Goal: Information Seeking & Learning: Compare options

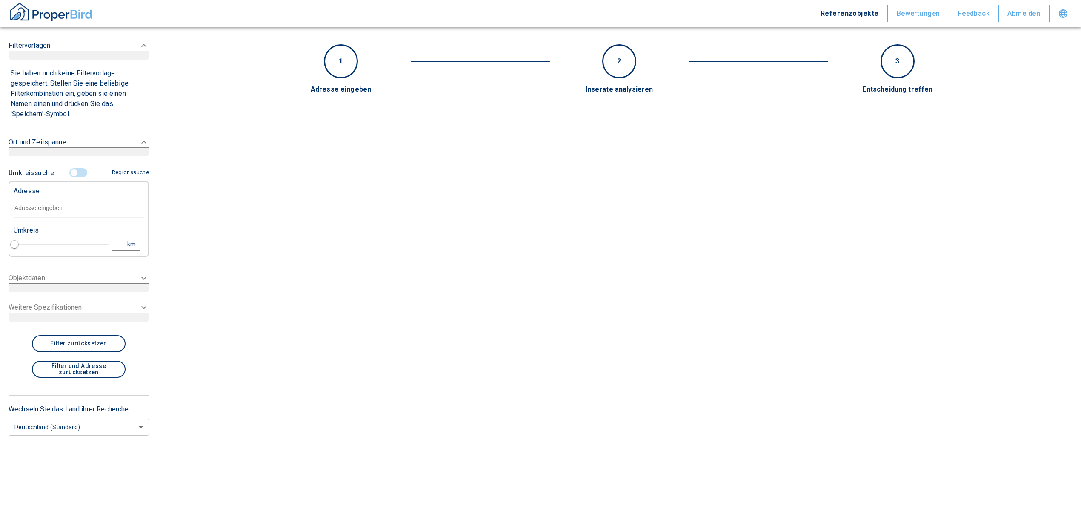
click at [16, 203] on input "text" at bounding box center [79, 208] width 130 height 20
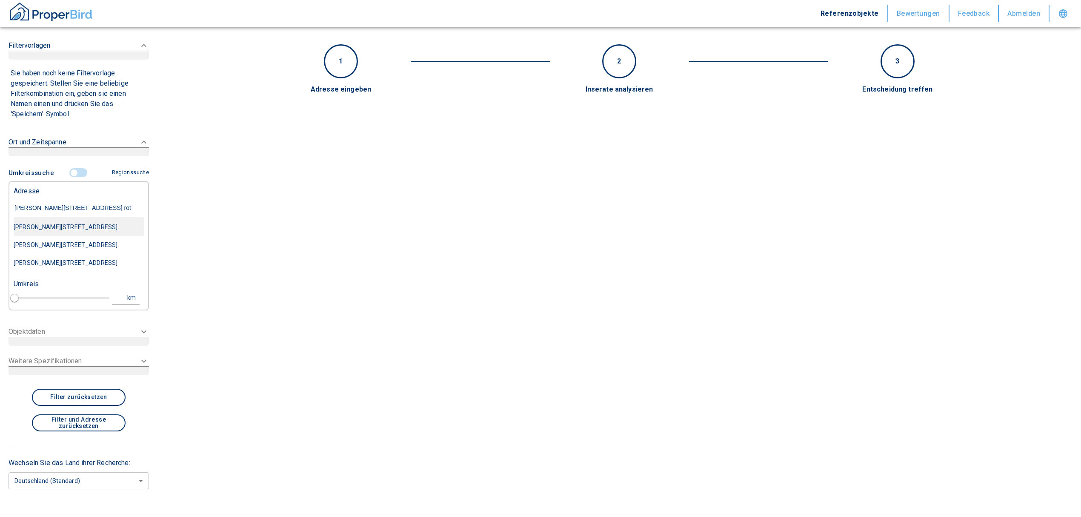
click at [50, 236] on div "[PERSON_NAME][STREET_ADDRESS]" at bounding box center [79, 227] width 130 height 18
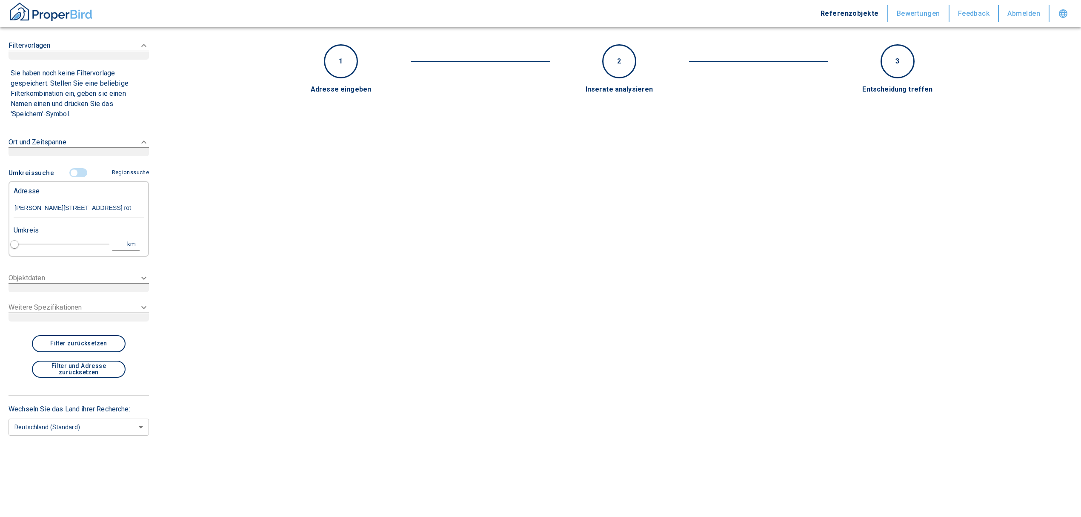
type input "[PERSON_NAME][STREET_ADDRESS]"
type input "1"
type input "2020"
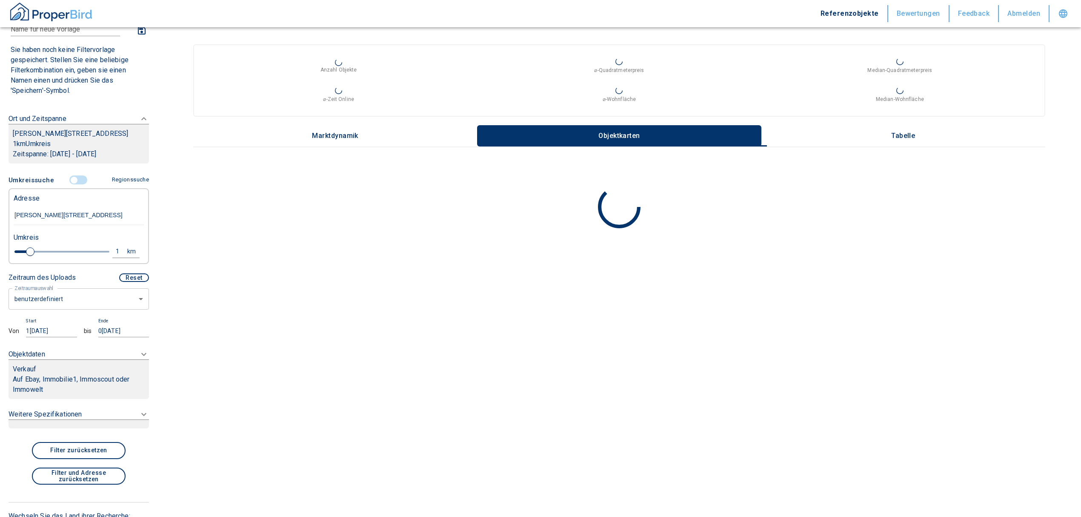
scroll to position [57, 0]
type input "[PERSON_NAME][STREET_ADDRESS]"
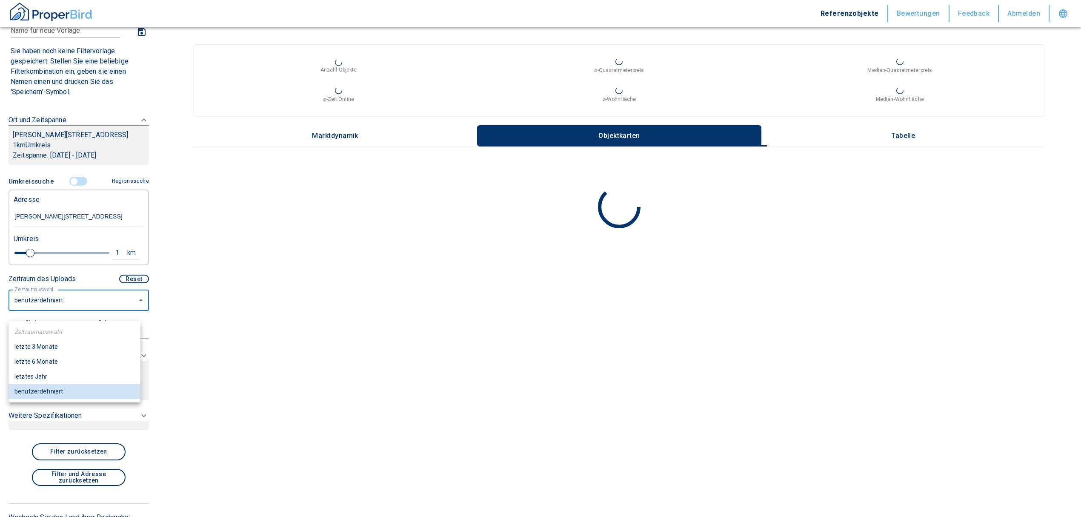
click at [64, 311] on body "Referenzobjekte Bewertungen Feedback Abmelden Filtervorlagen Neue Filtereinstel…" at bounding box center [540, 258] width 1081 height 517
click at [46, 366] on li "letzte 6 Monate" at bounding box center [75, 361] width 132 height 15
type input "2020"
type input "6"
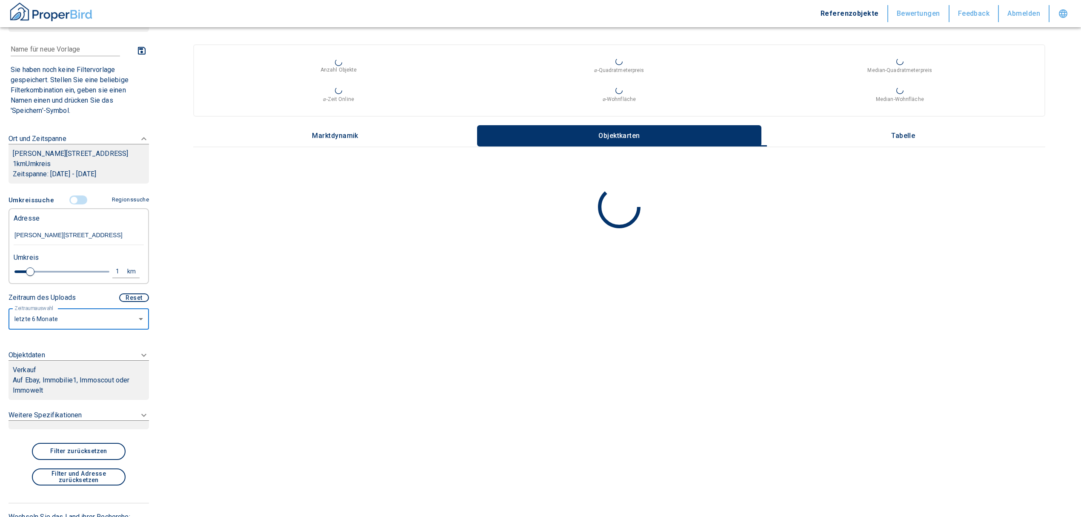
click at [70, 389] on p "Auf Ebay, Immobilie1, Immoscout oder Immowelt" at bounding box center [79, 385] width 132 height 20
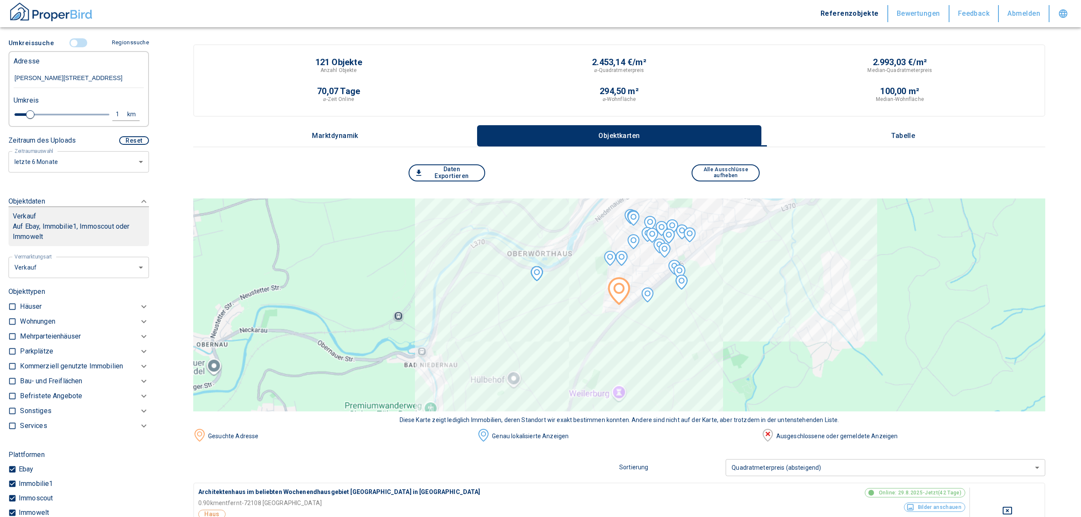
scroll to position [163, 0]
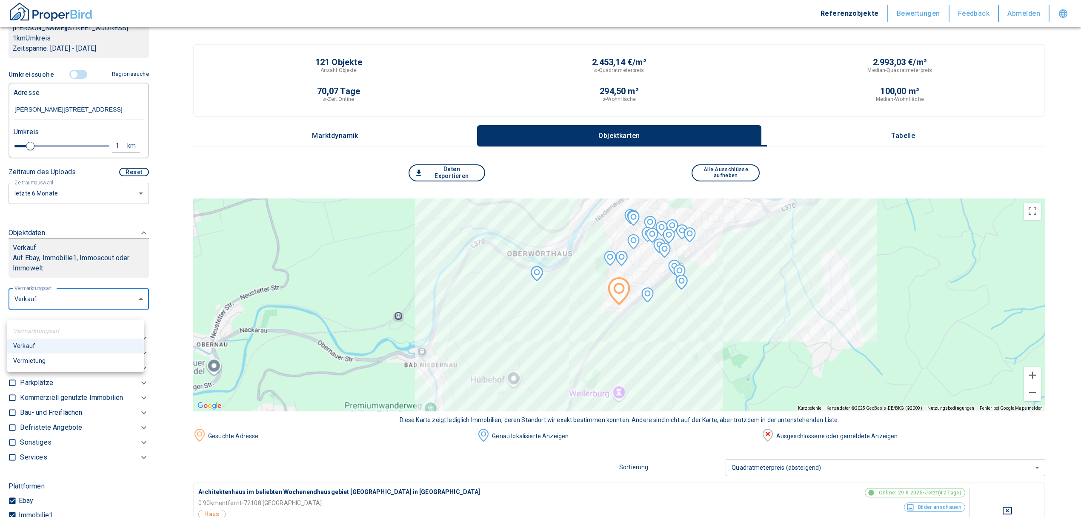
click at [49, 362] on li "Vermietung" at bounding box center [75, 360] width 137 height 15
type input "rent"
type input "2020"
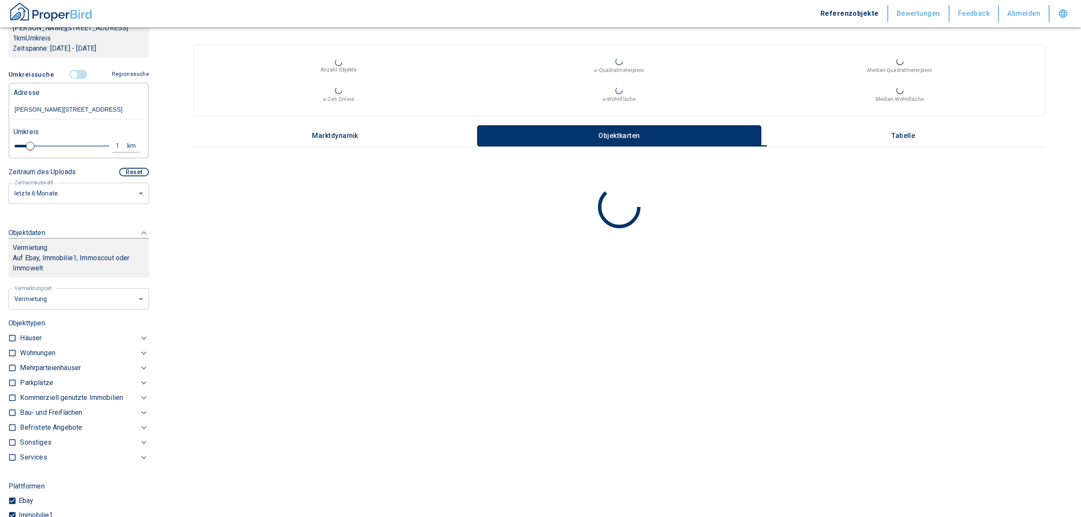
click at [26, 358] on p "Wohnungen" at bounding box center [37, 353] width 35 height 10
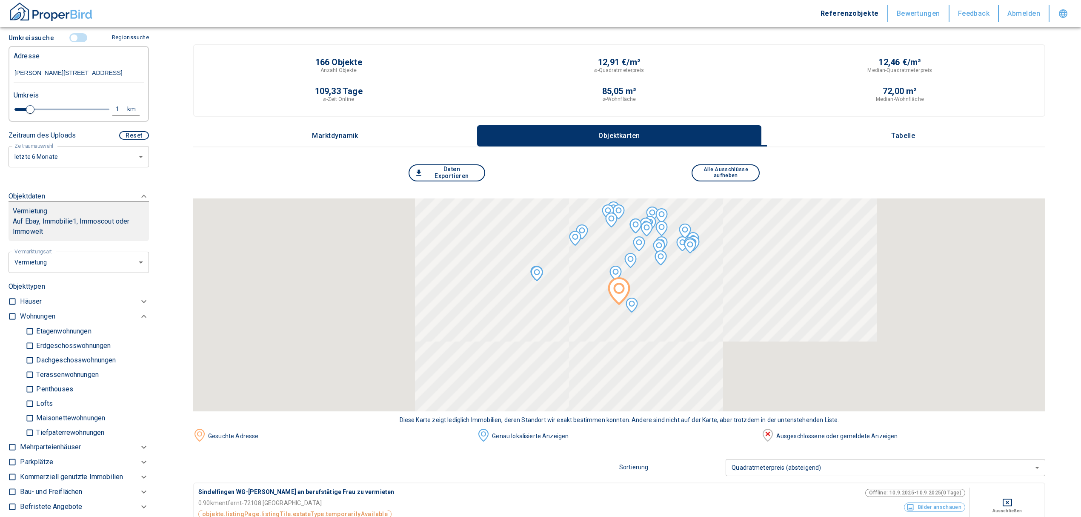
scroll to position [220, 0]
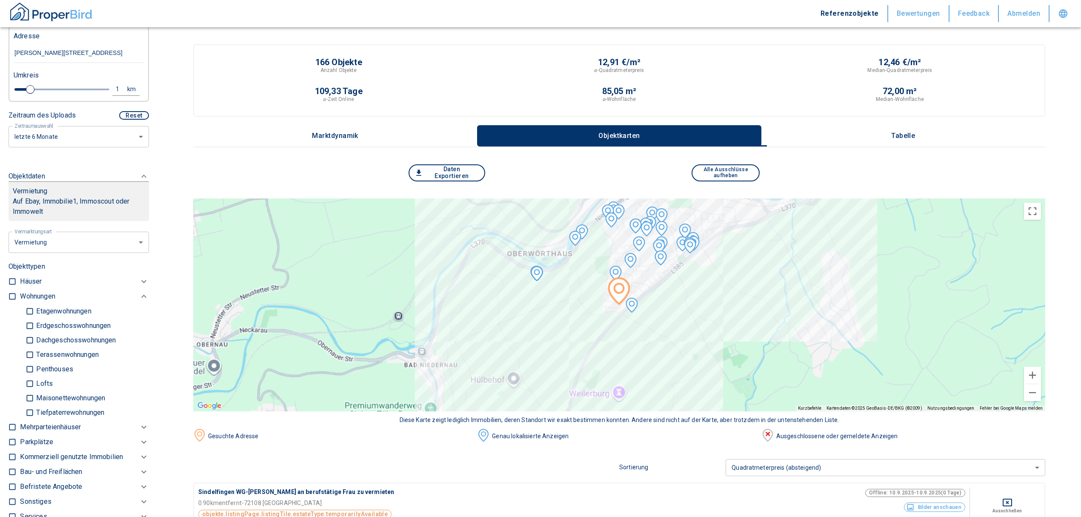
click at [9, 300] on input "checkbox" at bounding box center [12, 296] width 9 height 9
checkbox input "true"
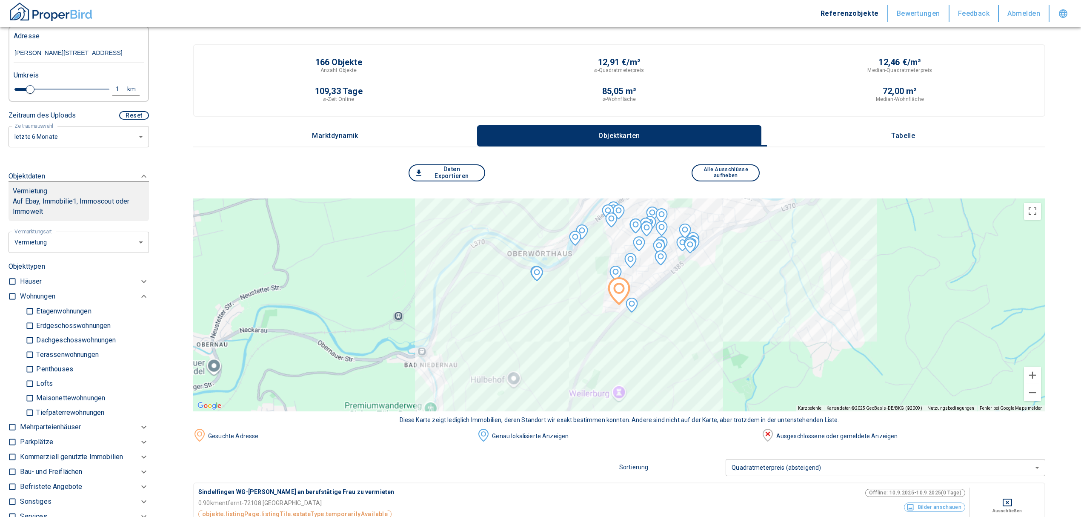
checkbox input "true"
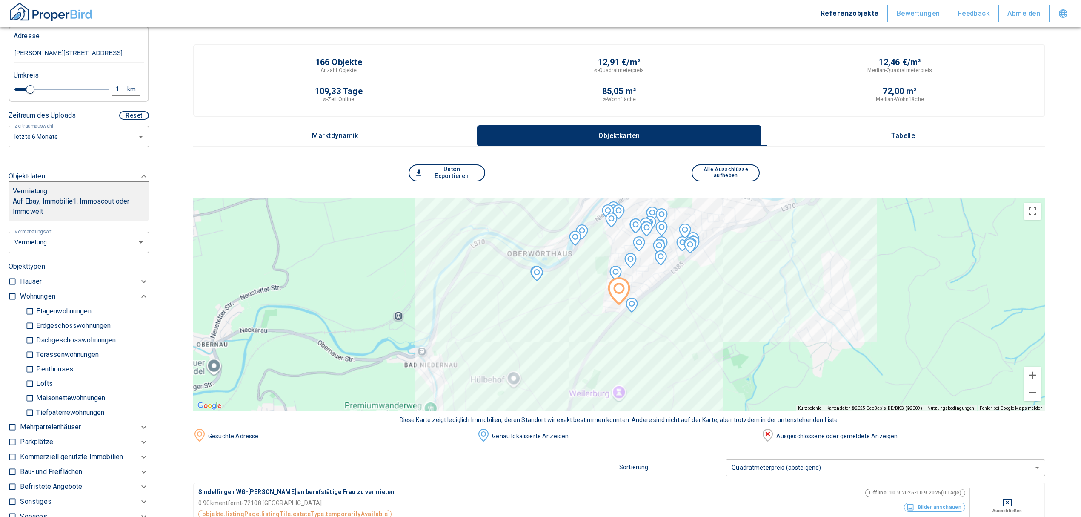
type input "2020"
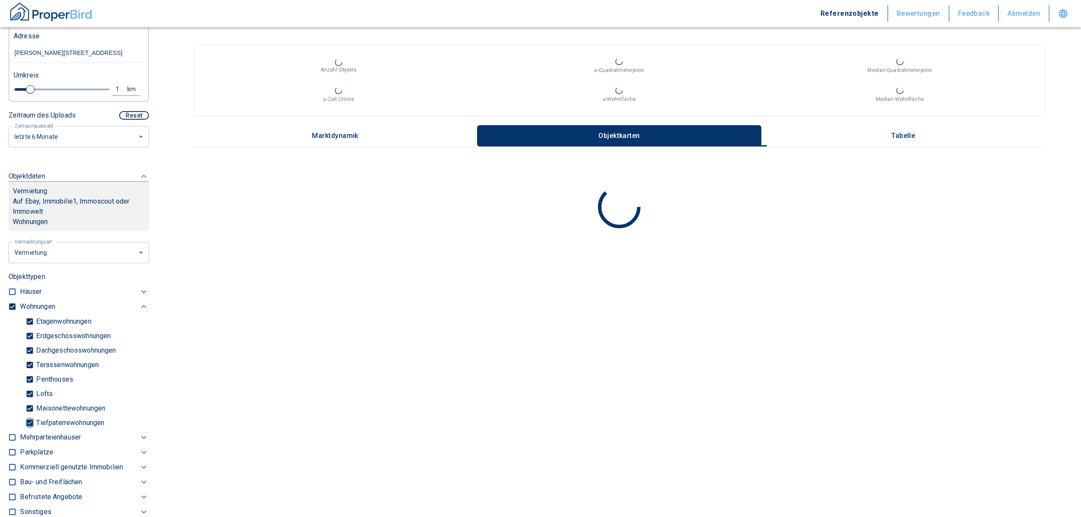
click at [29, 430] on input "Tiefpaterrewohnungen" at bounding box center [30, 422] width 9 height 15
checkbox input "false"
type input "2020"
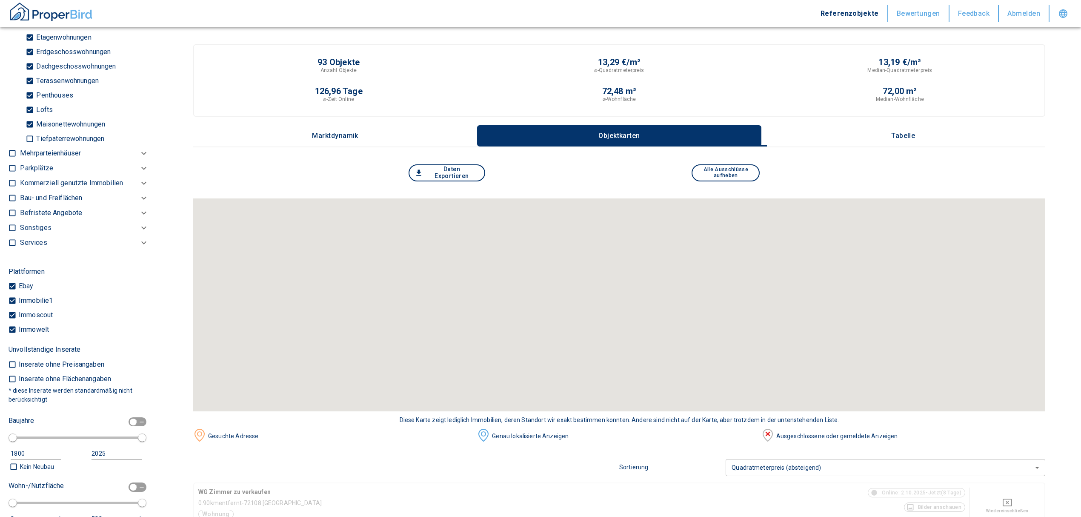
scroll to position [674, 0]
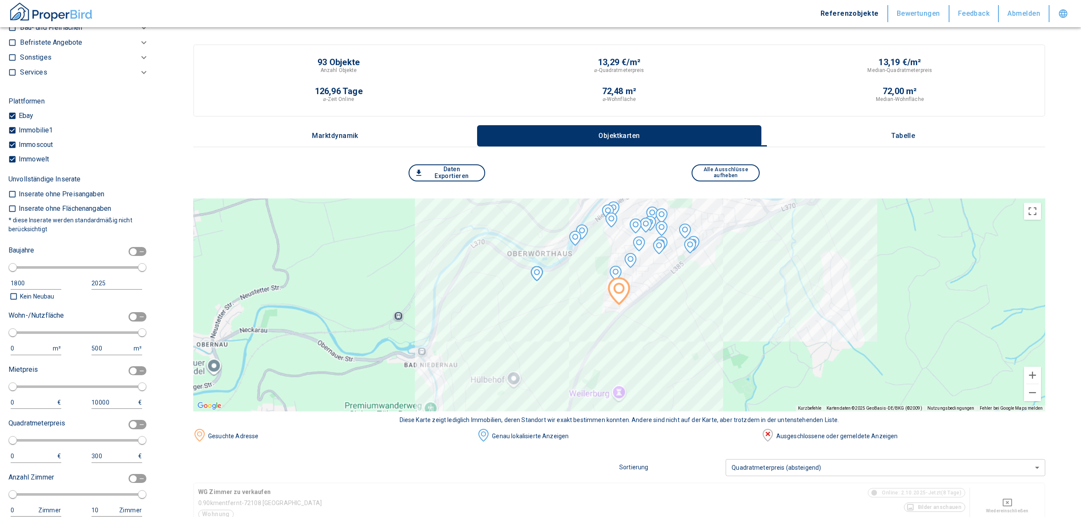
click at [906, 132] on p "Tabelle" at bounding box center [903, 136] width 43 height 8
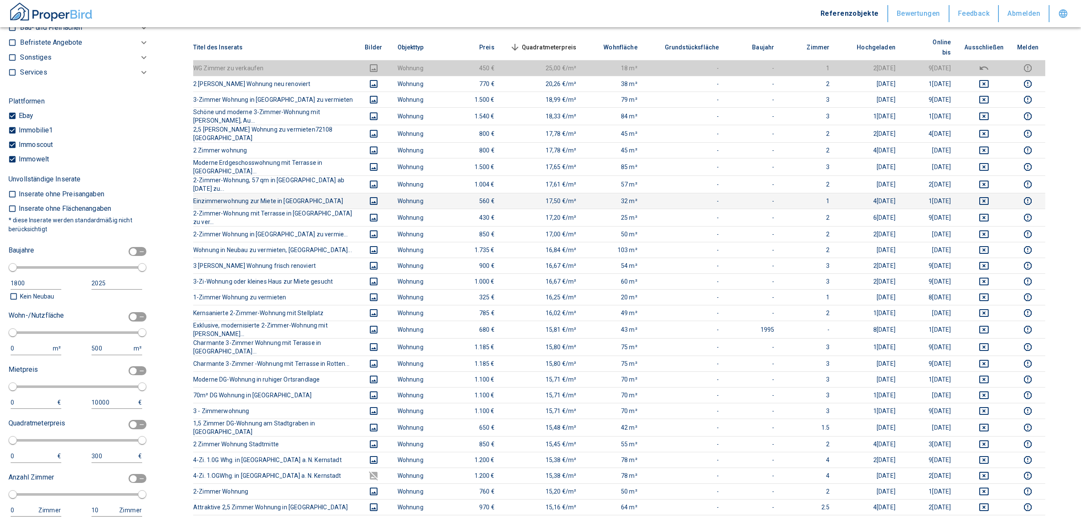
scroll to position [113, 0]
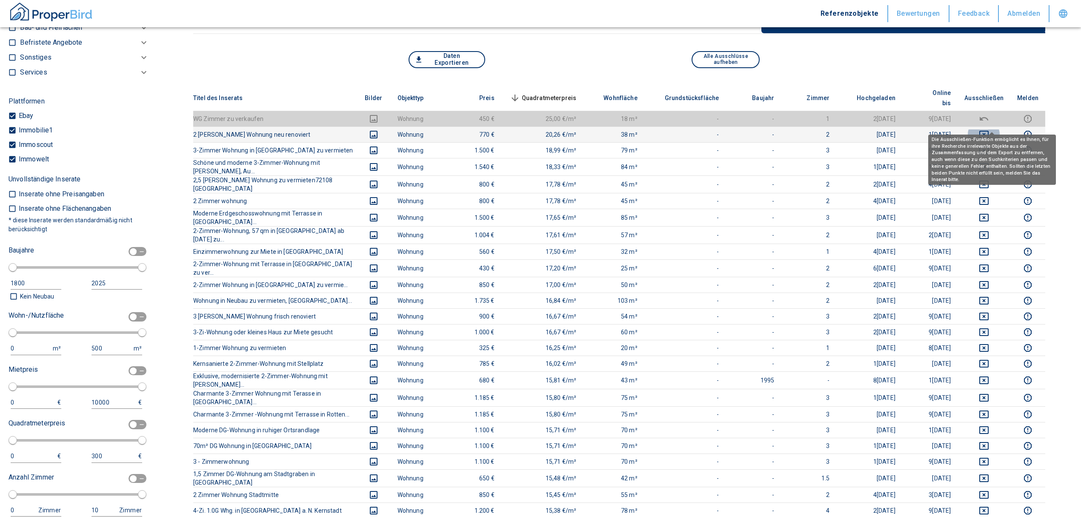
click at [989, 129] on icon "deselect this listing" at bounding box center [984, 134] width 10 height 10
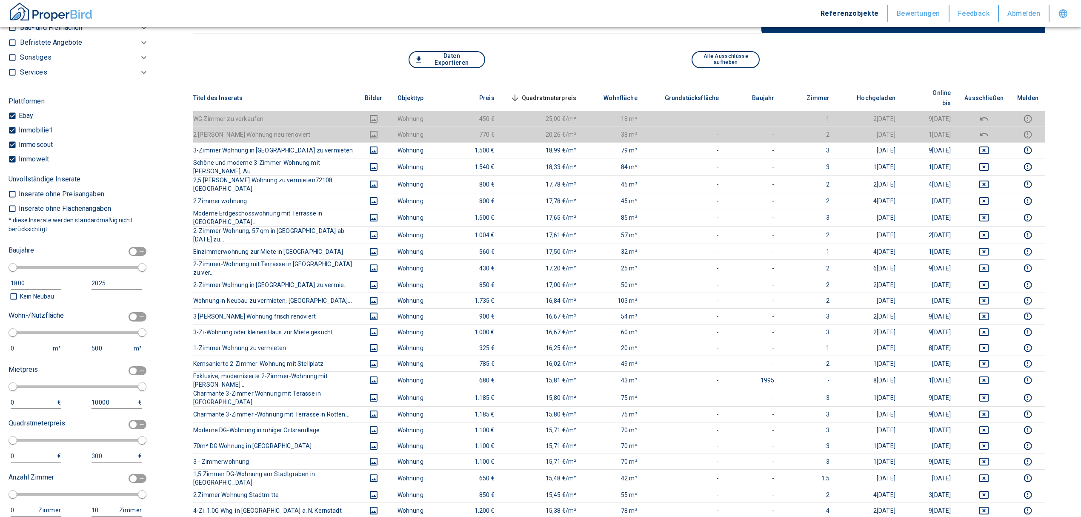
click at [549, 86] on th "Quadratmeterpreis sorted descending" at bounding box center [542, 98] width 82 height 26
click at [549, 93] on span "Quadratmeterpreis sorted descending" at bounding box center [542, 98] width 69 height 10
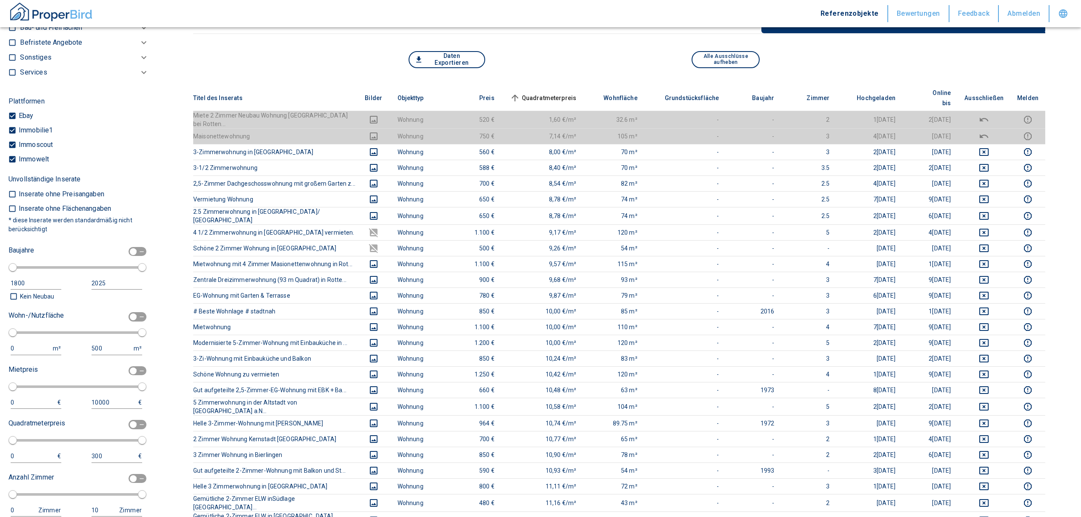
click at [552, 93] on span "Quadratmeterpreis sorted ascending" at bounding box center [542, 98] width 69 height 10
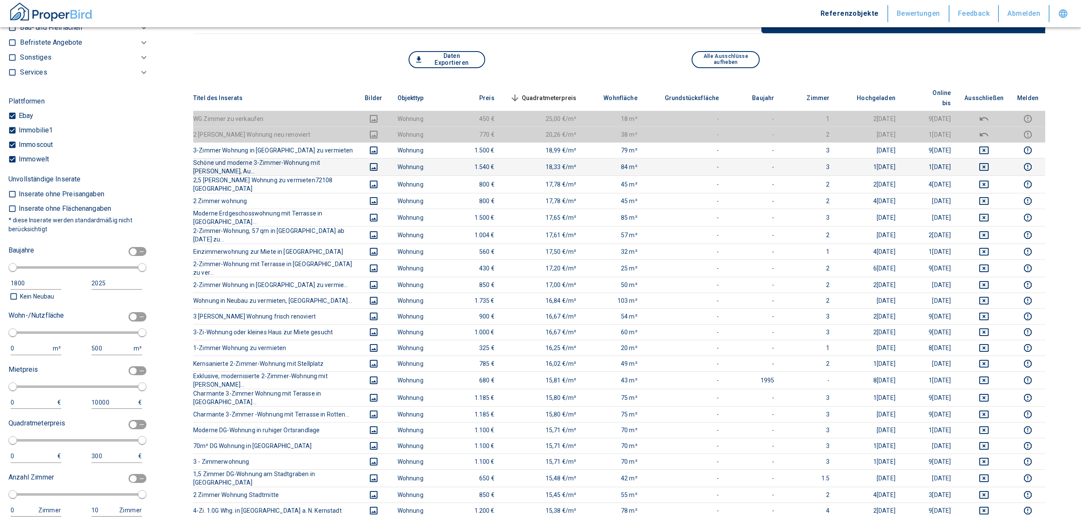
scroll to position [0, 0]
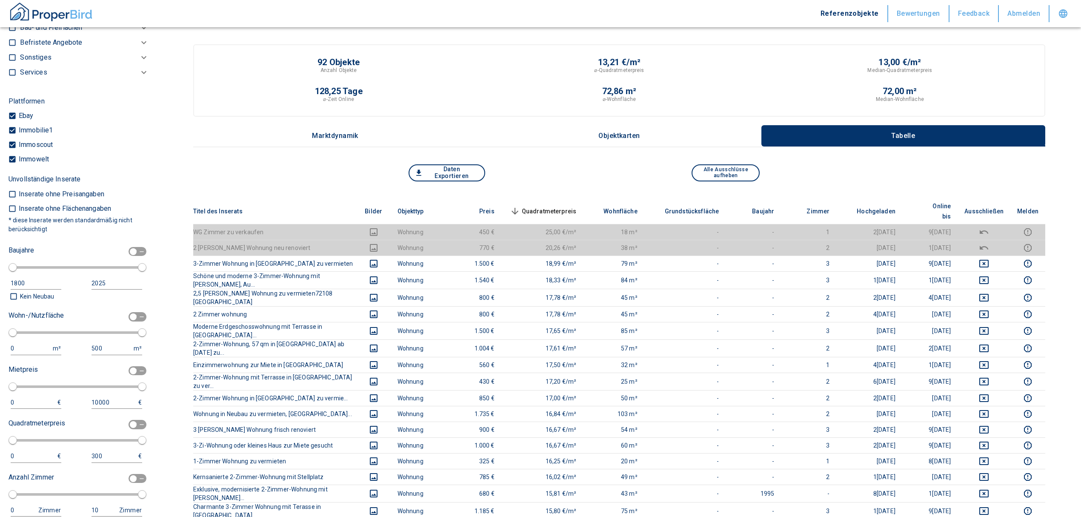
click at [547, 206] on span "Quadratmeterpreis sorted descending" at bounding box center [542, 211] width 69 height 10
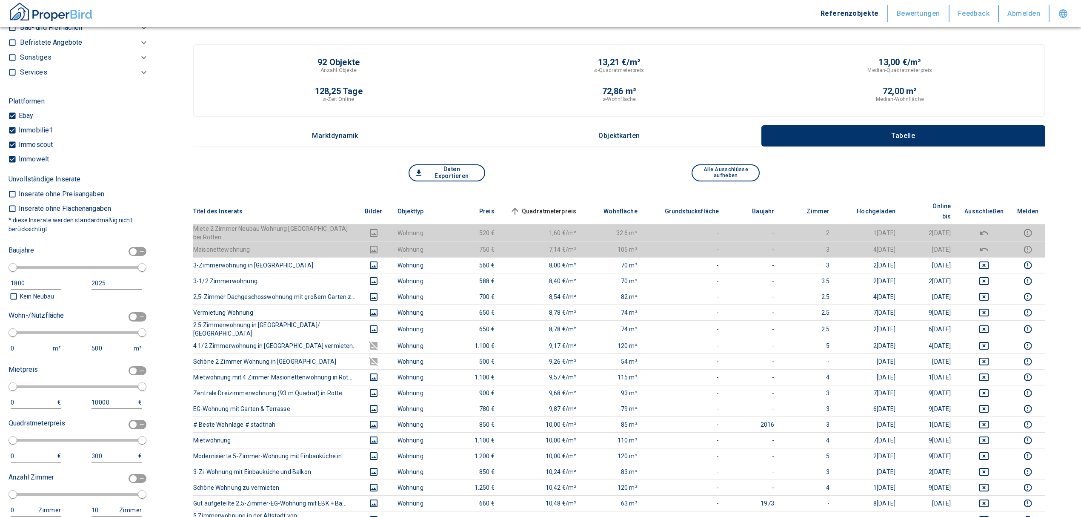
click at [547, 206] on span "Quadratmeterpreis sorted ascending" at bounding box center [542, 211] width 69 height 10
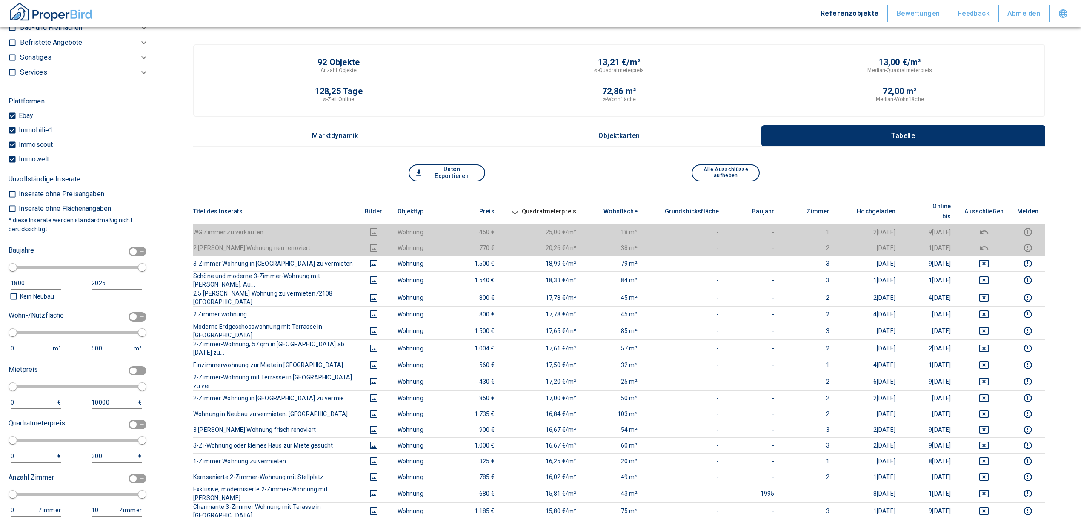
click at [557, 206] on span "Quadratmeterpreis sorted descending" at bounding box center [542, 211] width 69 height 10
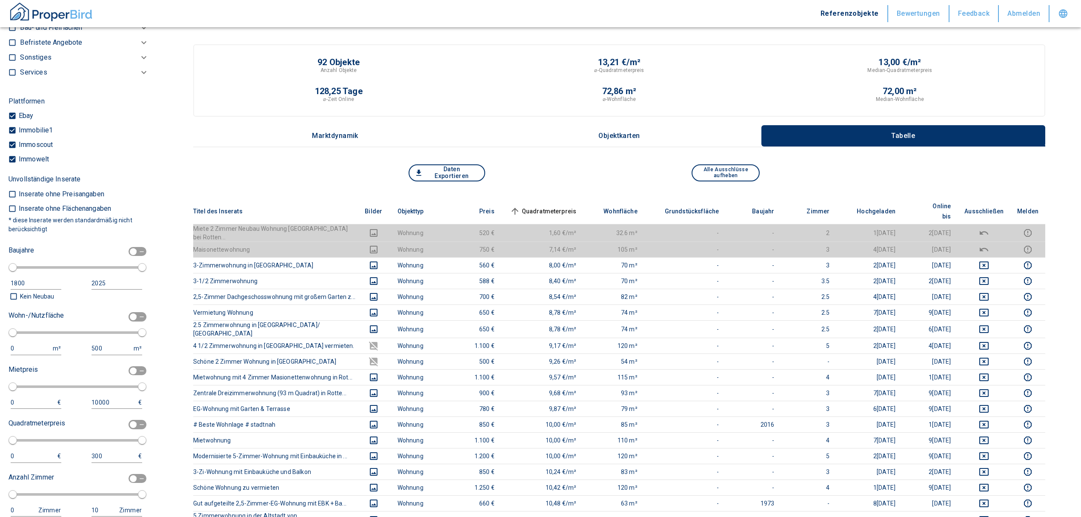
click at [569, 198] on th "Quadratmeterpreis sorted ascending" at bounding box center [542, 211] width 82 height 26
click at [567, 206] on span "Quadratmeterpreis sorted ascending" at bounding box center [542, 211] width 69 height 10
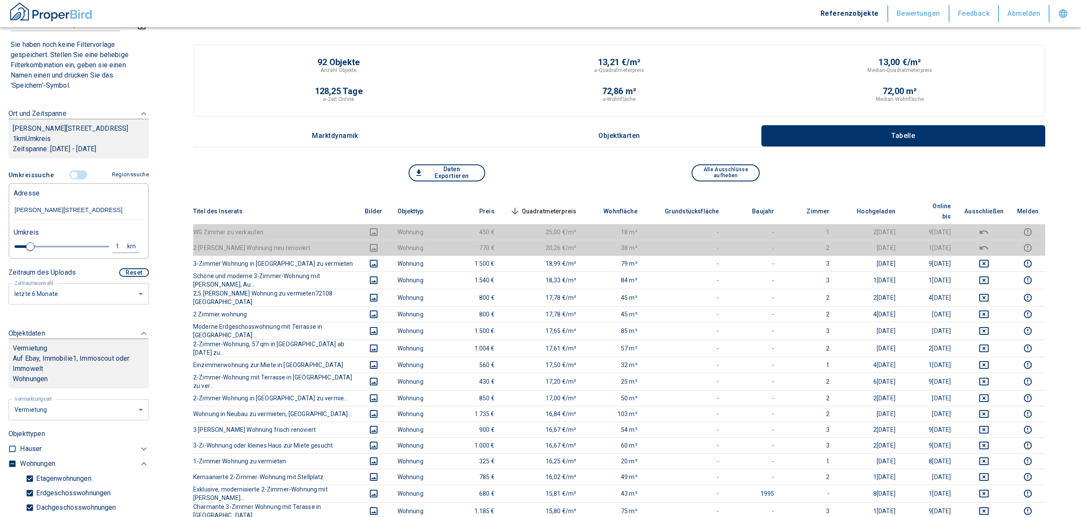
scroll to position [50, 0]
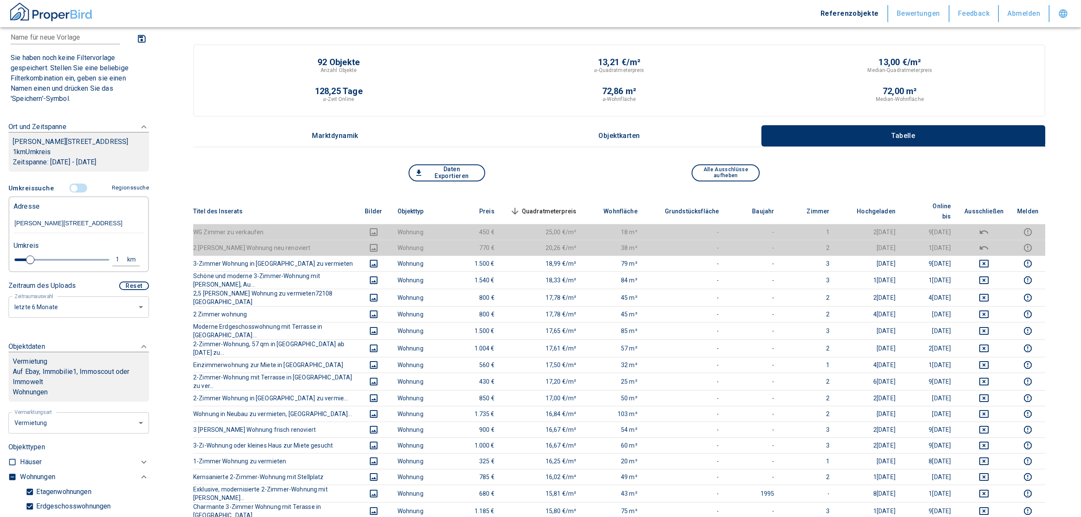
click at [71, 193] on input "controlled" at bounding box center [74, 187] width 26 height 9
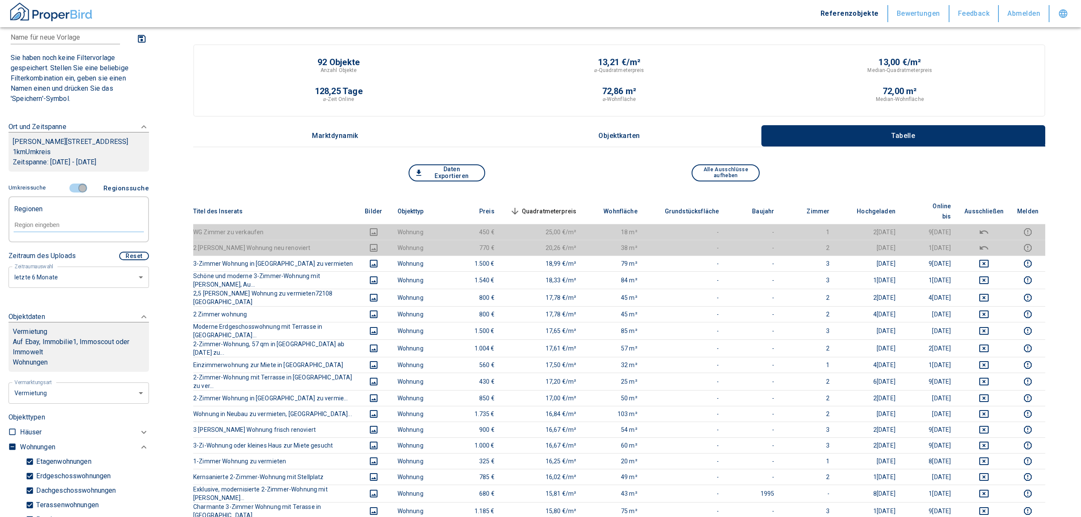
click at [81, 193] on input "controlled" at bounding box center [83, 187] width 26 height 9
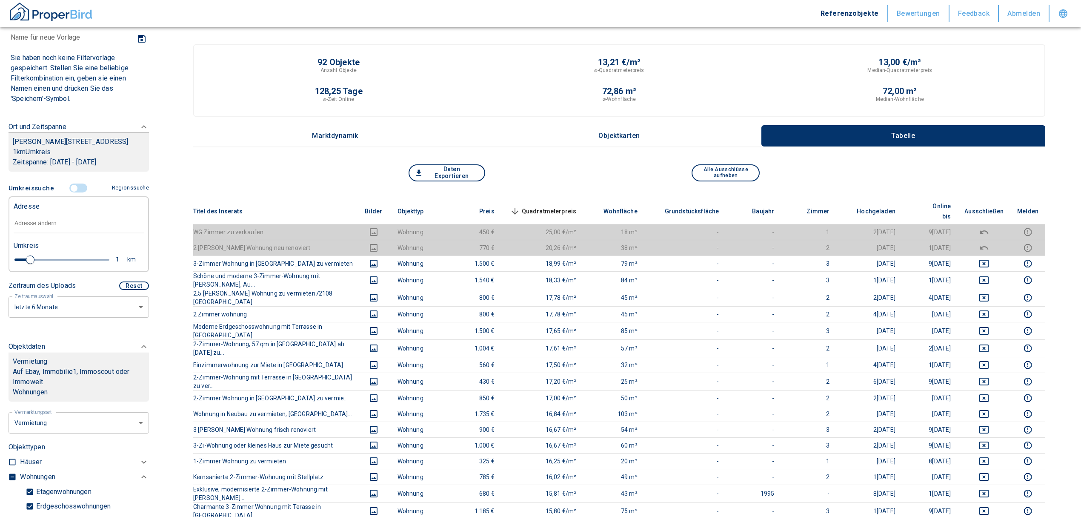
click at [53, 229] on input "text" at bounding box center [79, 224] width 130 height 20
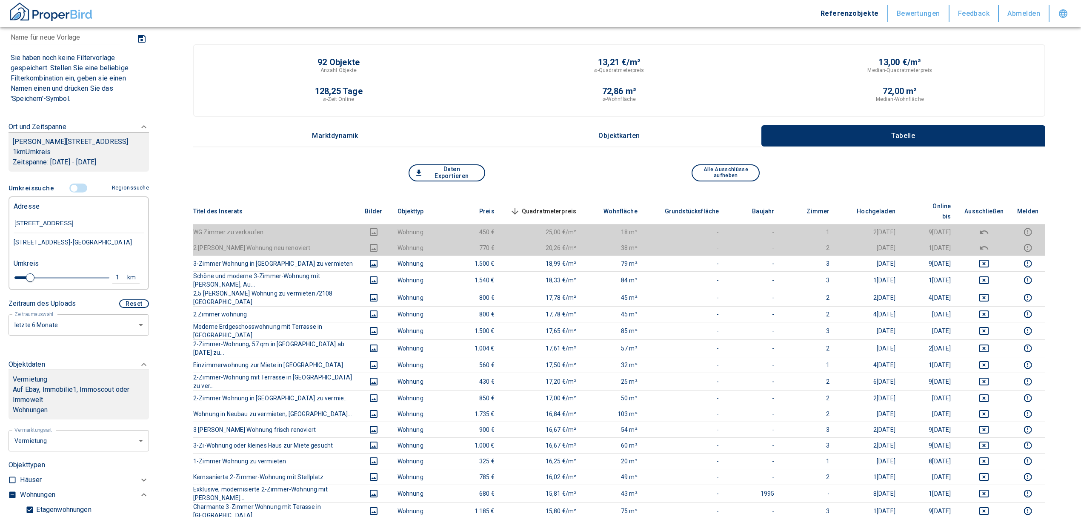
type input "[STREET_ADDRESS]"
click at [99, 251] on div "[STREET_ADDRESS]-[GEOGRAPHIC_DATA]" at bounding box center [79, 242] width 130 height 18
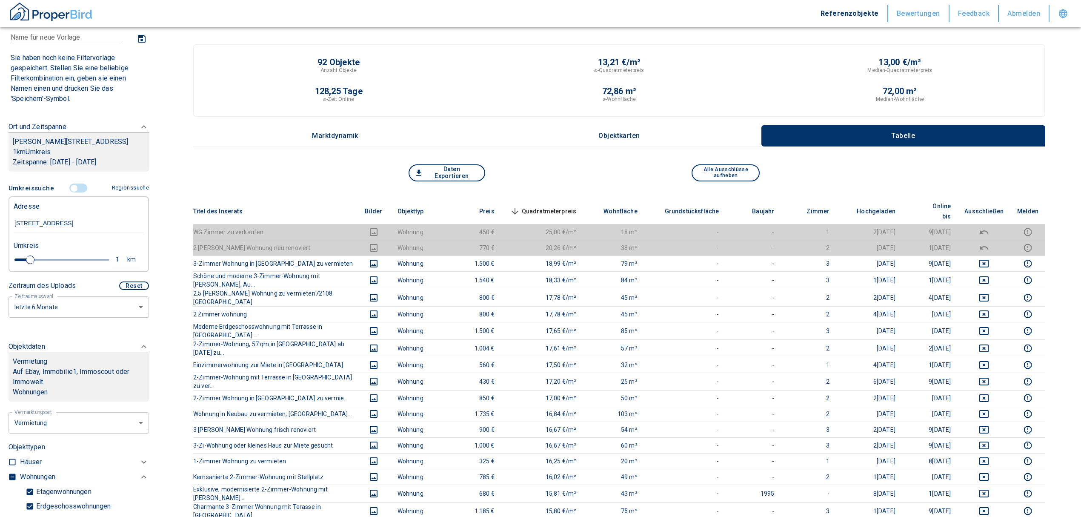
type input "2020"
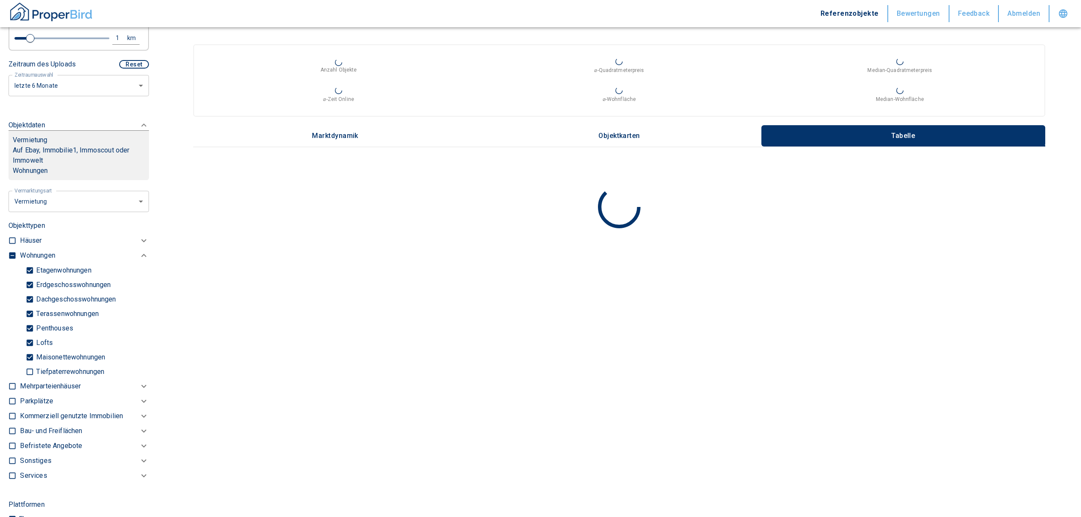
scroll to position [277, 0]
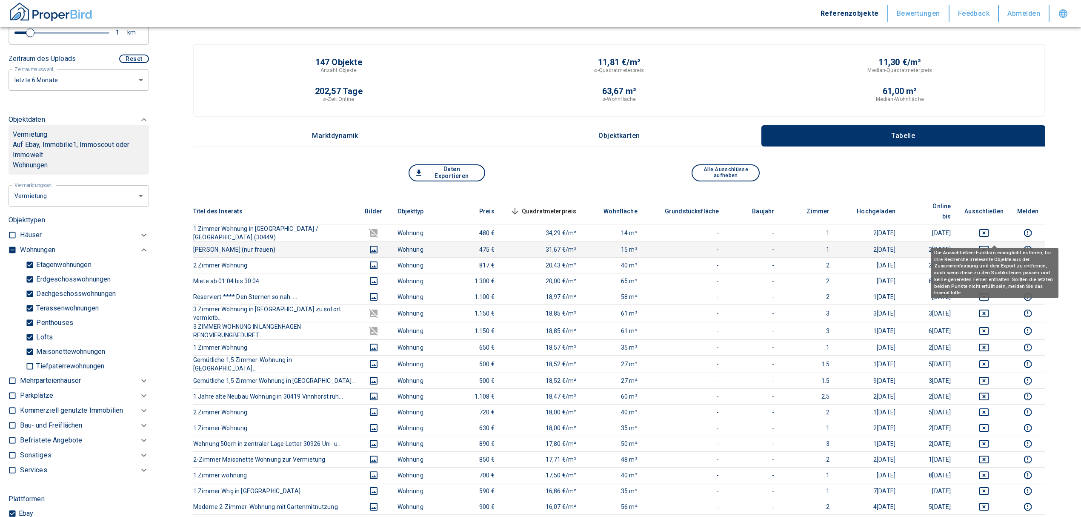
type input "[STREET_ADDRESS]-[GEOGRAPHIC_DATA]"
click at [989, 244] on icon "deselect this listing" at bounding box center [984, 249] width 10 height 10
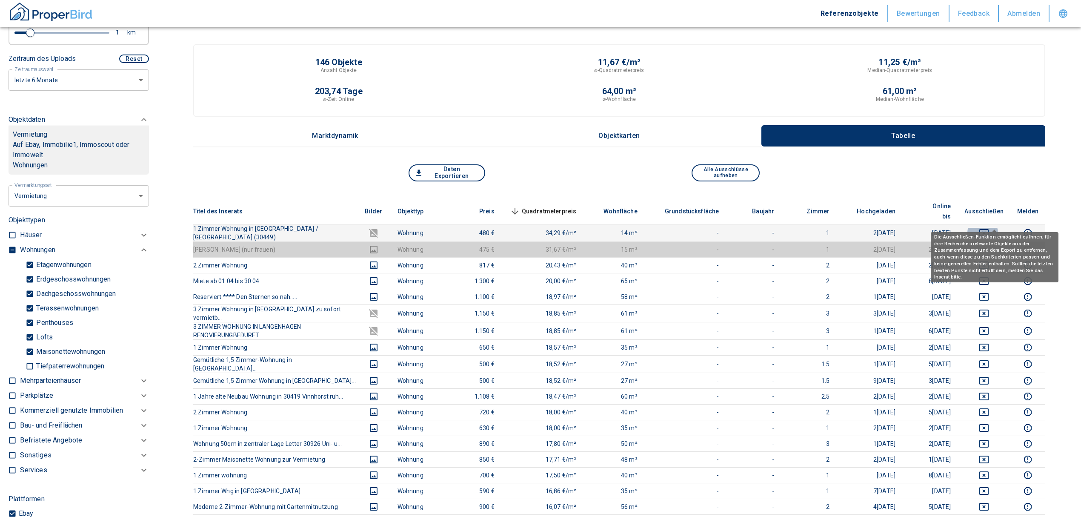
click at [989, 228] on icon "deselect this listing" at bounding box center [984, 233] width 10 height 10
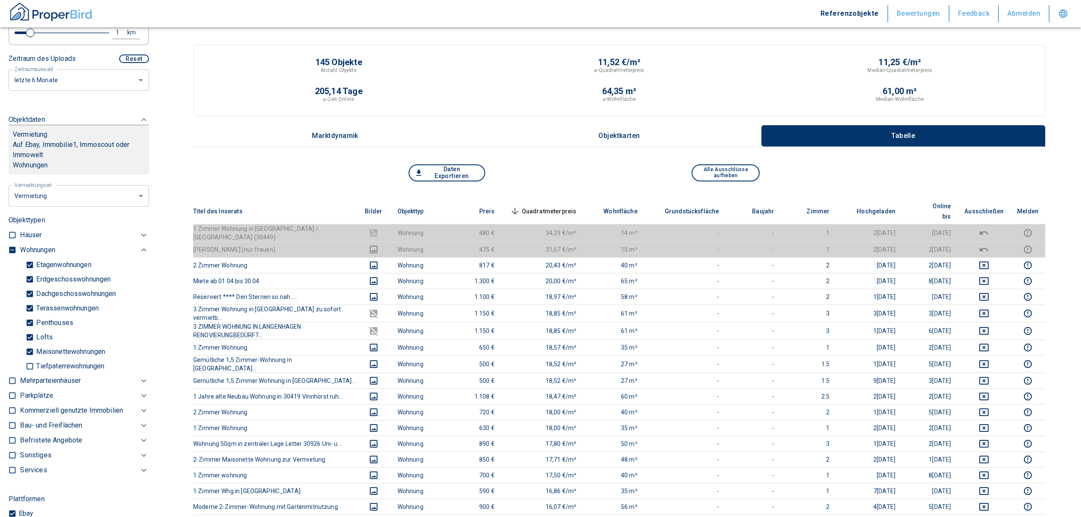
click at [572, 199] on th "Quadratmeterpreis sorted descending" at bounding box center [542, 211] width 82 height 26
click at [571, 206] on span "Quadratmeterpreis sorted descending" at bounding box center [542, 211] width 69 height 10
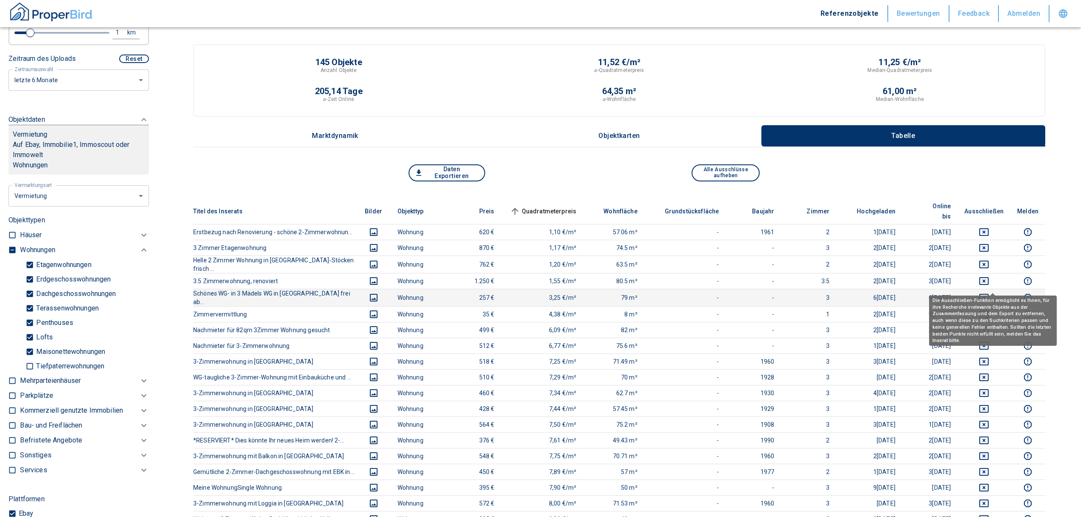
click at [994, 289] on div "Die Ausschließen-Funktion ermöglicht es Ihnen, für ihre Recherche irrelevante O…" at bounding box center [993, 317] width 128 height 56
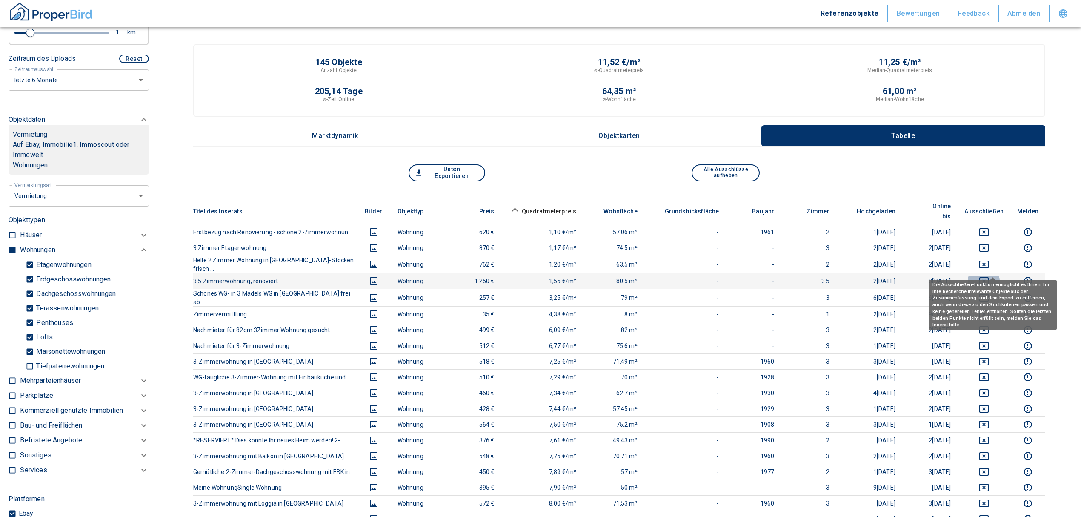
click at [989, 277] on icon "deselect this listing" at bounding box center [983, 281] width 9 height 8
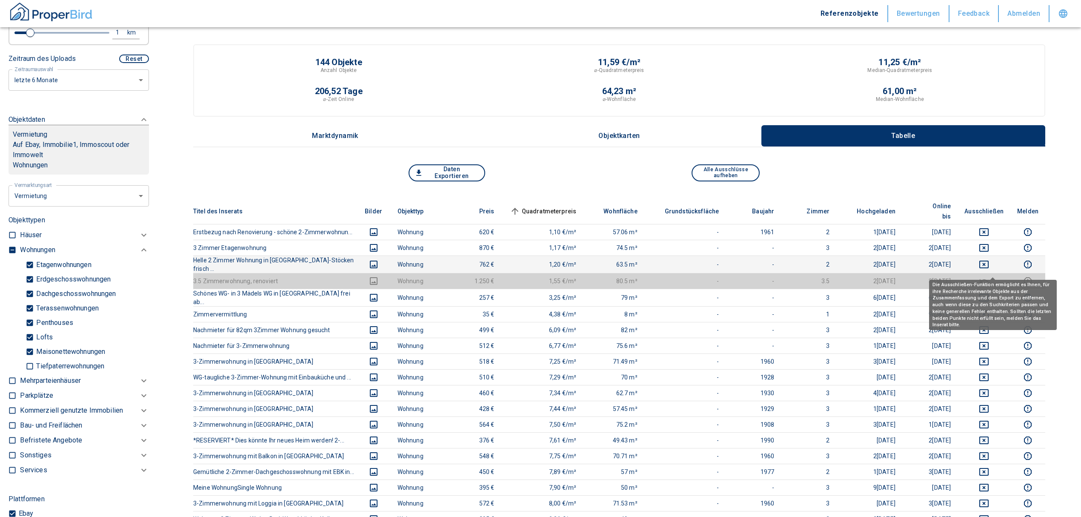
click at [991, 255] on td at bounding box center [984, 263] width 53 height 17
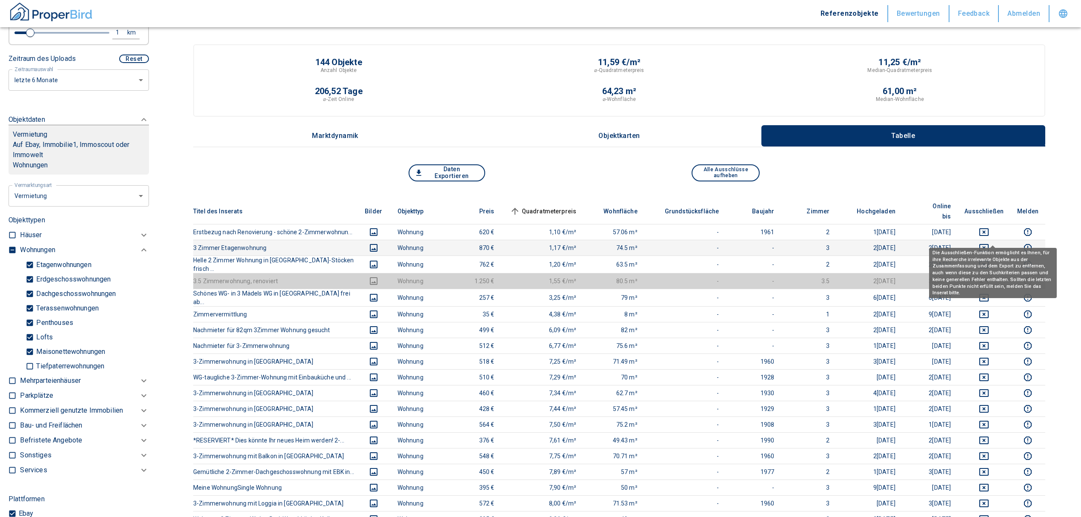
click at [989, 244] on icon "deselect this listing" at bounding box center [983, 248] width 9 height 8
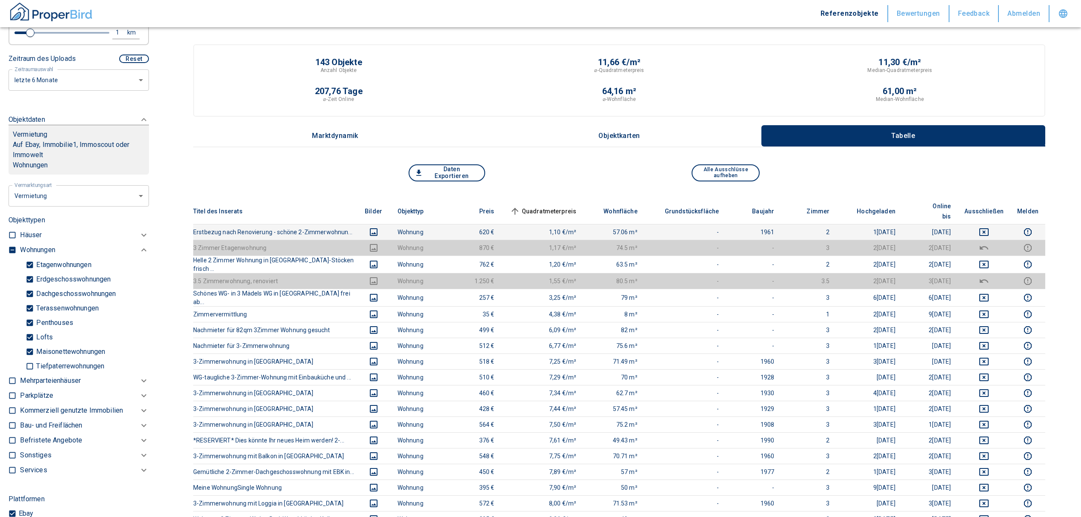
click at [988, 227] on td at bounding box center [984, 232] width 53 height 16
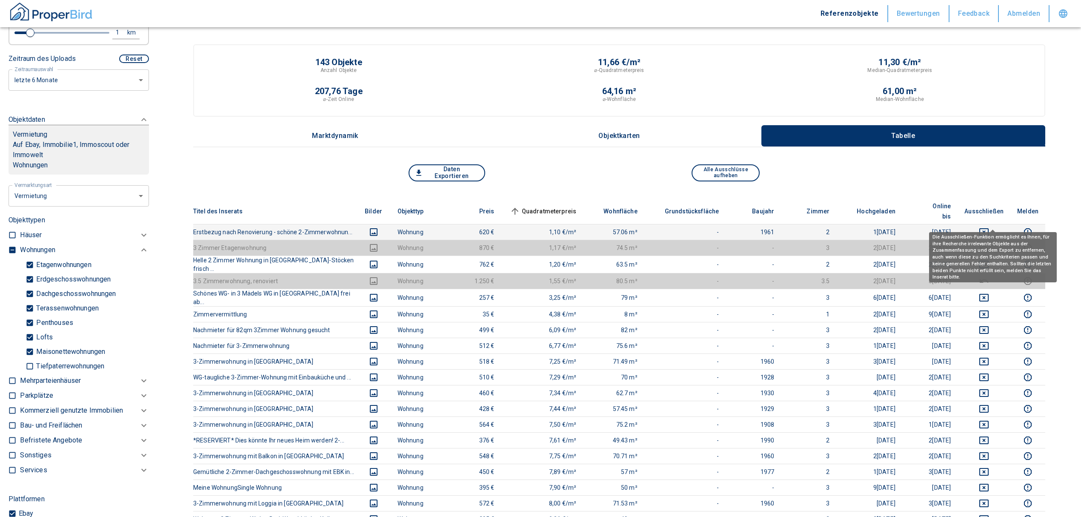
click at [989, 227] on icon "deselect this listing" at bounding box center [984, 232] width 10 height 10
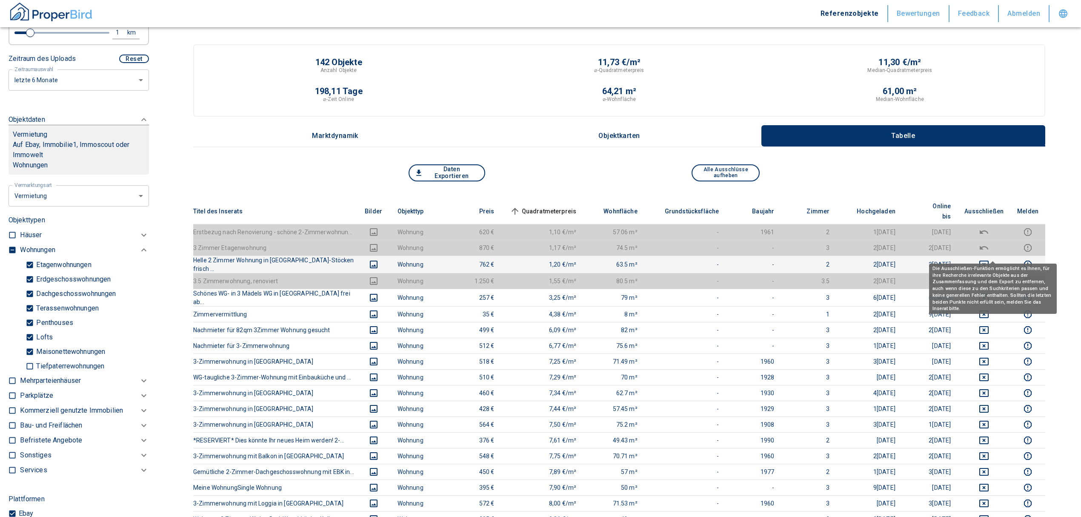
click at [989, 259] on icon "deselect this listing" at bounding box center [984, 264] width 10 height 10
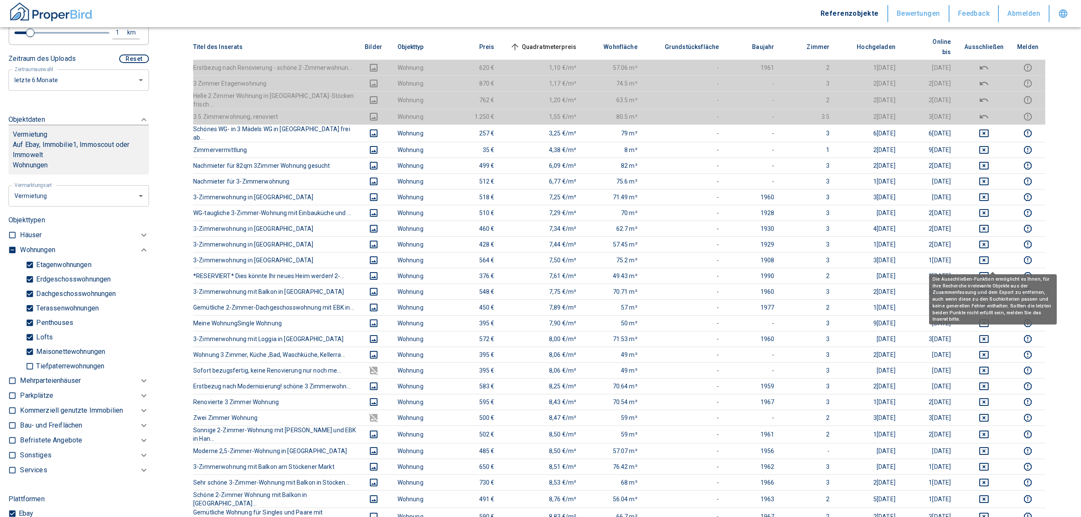
scroll to position [170, 0]
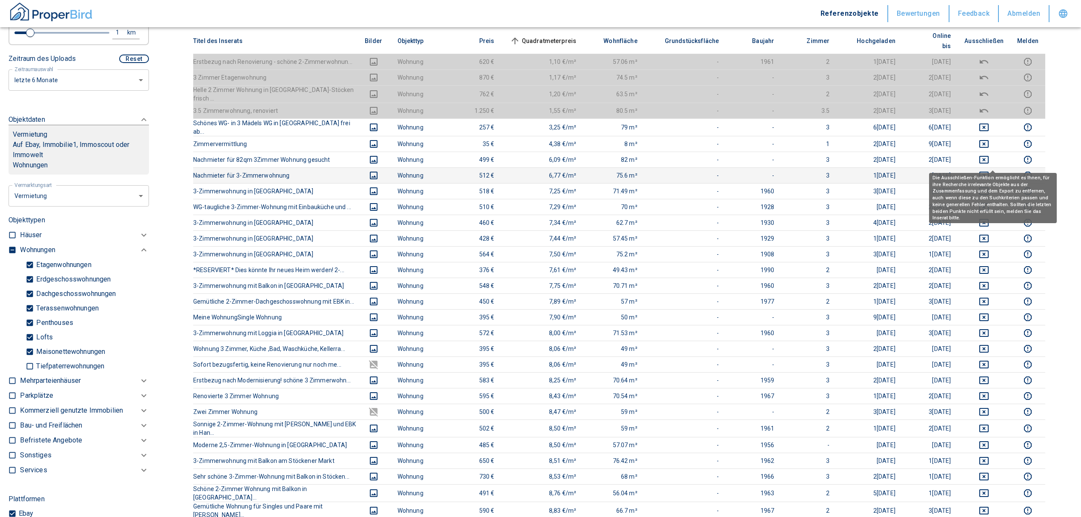
click at [989, 170] on icon "deselect this listing" at bounding box center [984, 175] width 10 height 10
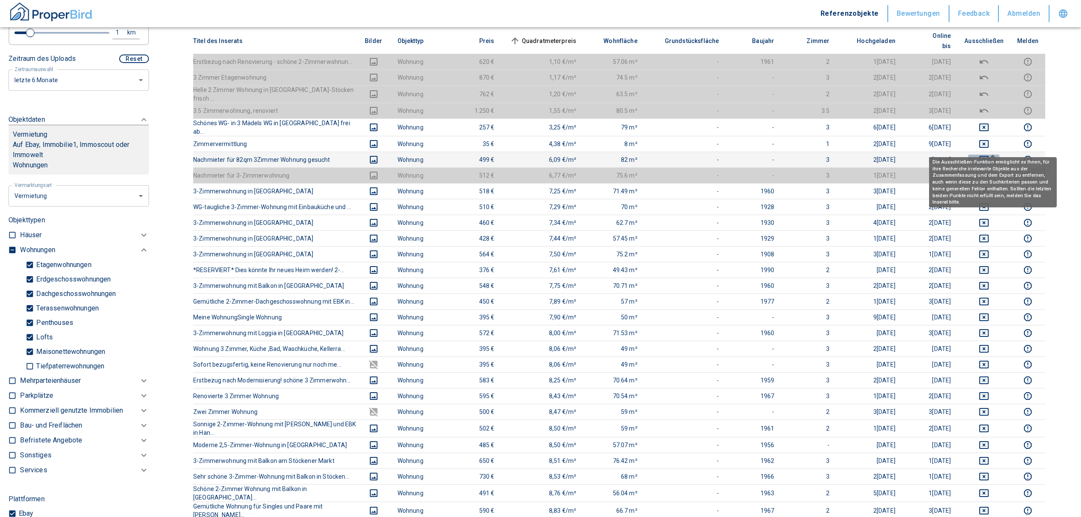
click at [989, 156] on icon "deselect this listing" at bounding box center [983, 160] width 9 height 8
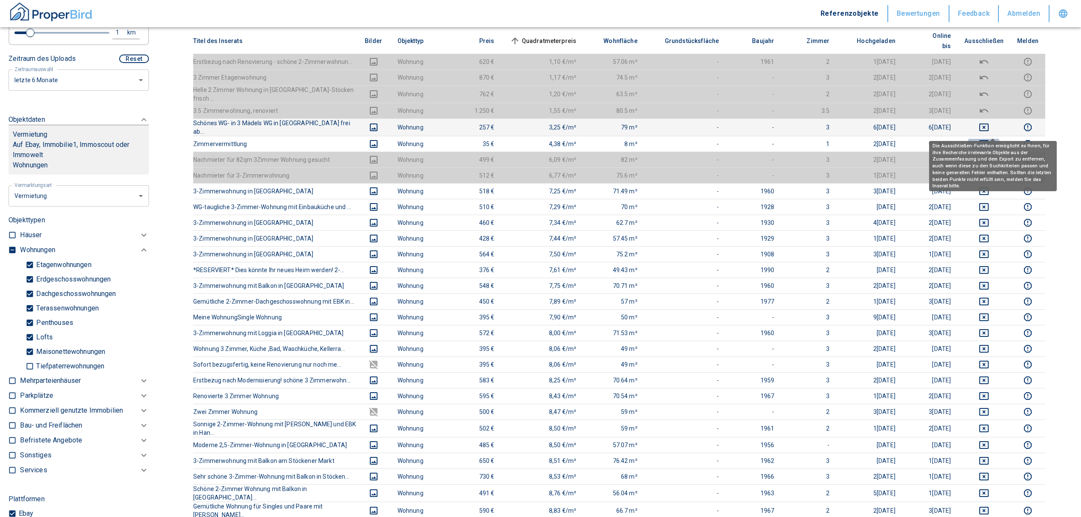
drag, startPoint x: 988, startPoint y: 127, endPoint x: 989, endPoint y: 121, distance: 5.6
click at [989, 140] on icon "deselect this listing" at bounding box center [983, 144] width 9 height 8
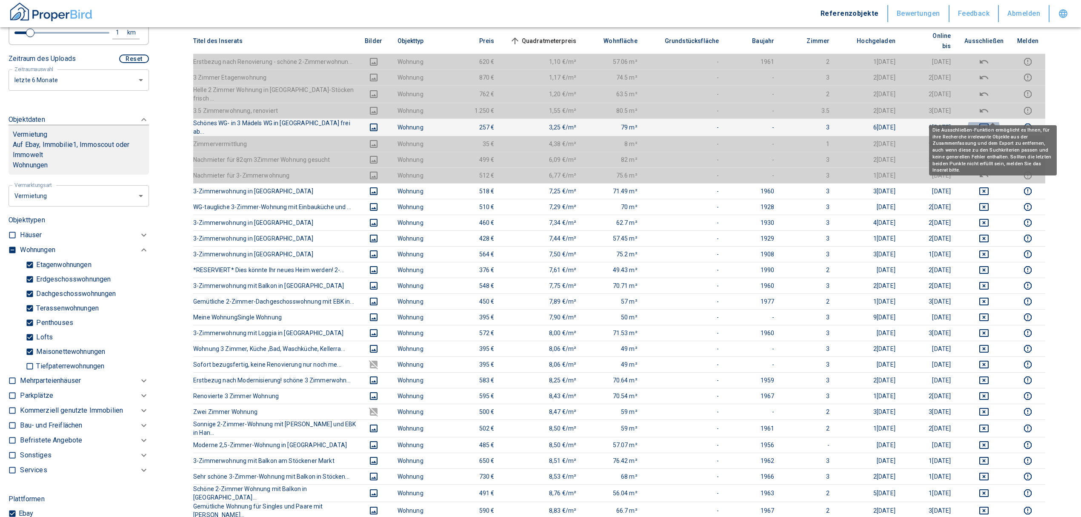
click at [986, 122] on button "deselect this listing" at bounding box center [983, 127] width 39 height 10
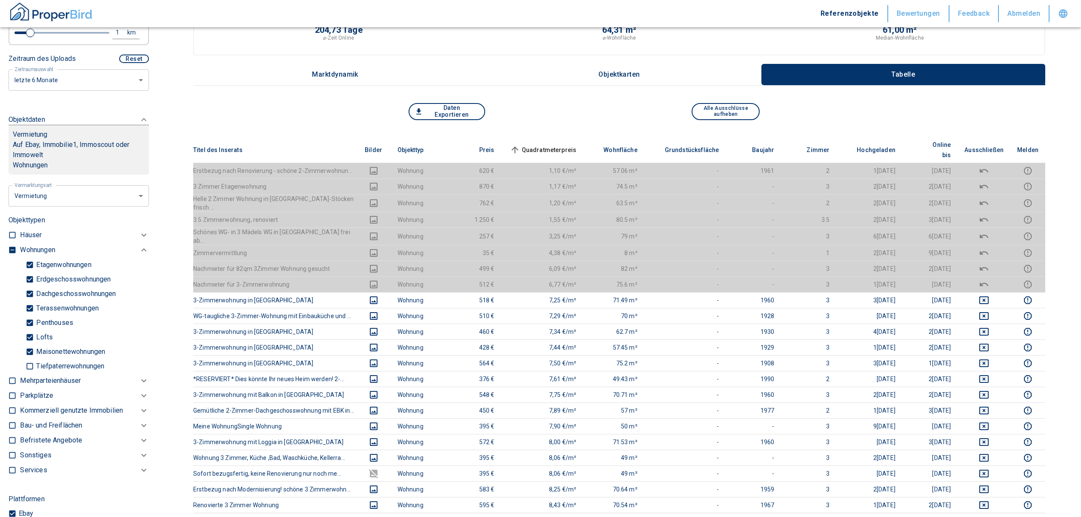
scroll to position [57, 0]
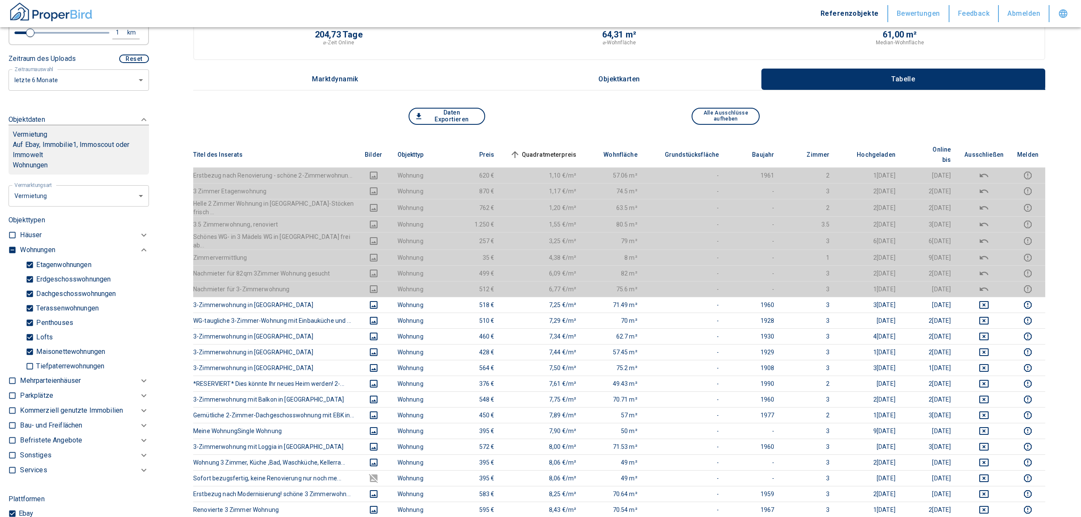
click at [540, 142] on th "Quadratmeterpreis sorted ascending" at bounding box center [542, 155] width 82 height 26
click at [541, 149] on span "Quadratmeterpreis sorted ascending" at bounding box center [542, 154] width 69 height 10
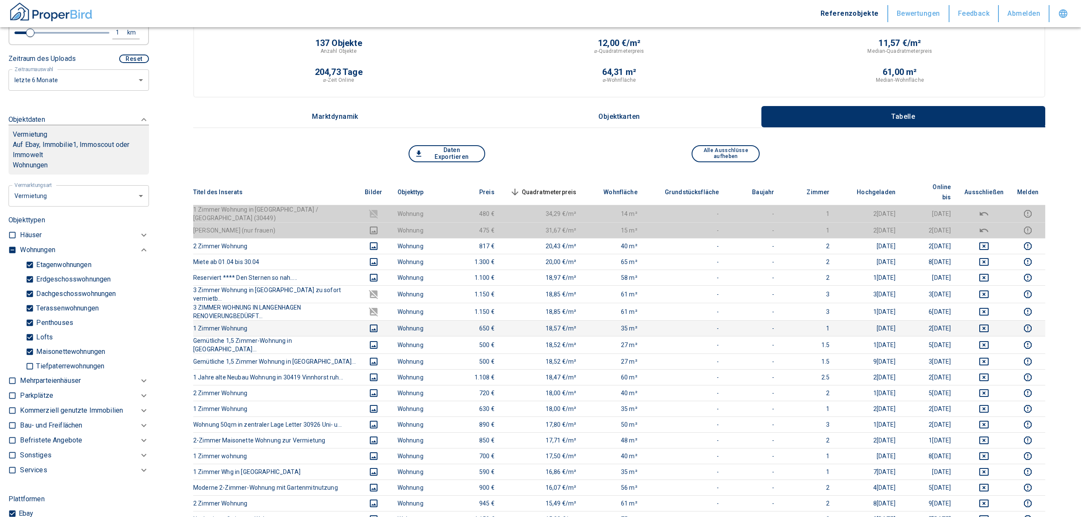
scroll to position [0, 0]
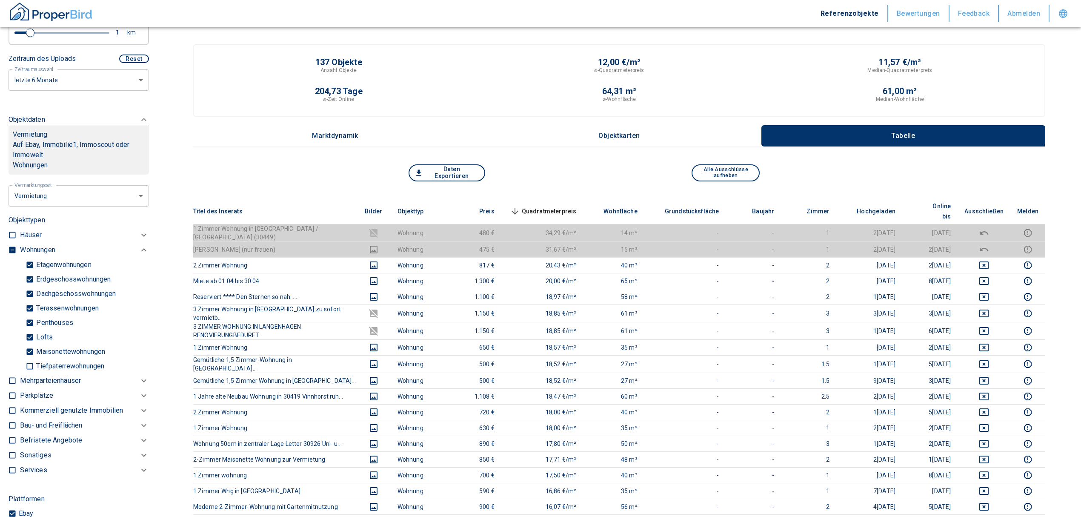
click at [577, 206] on span "Quadratmeterpreis sorted descending" at bounding box center [542, 211] width 69 height 10
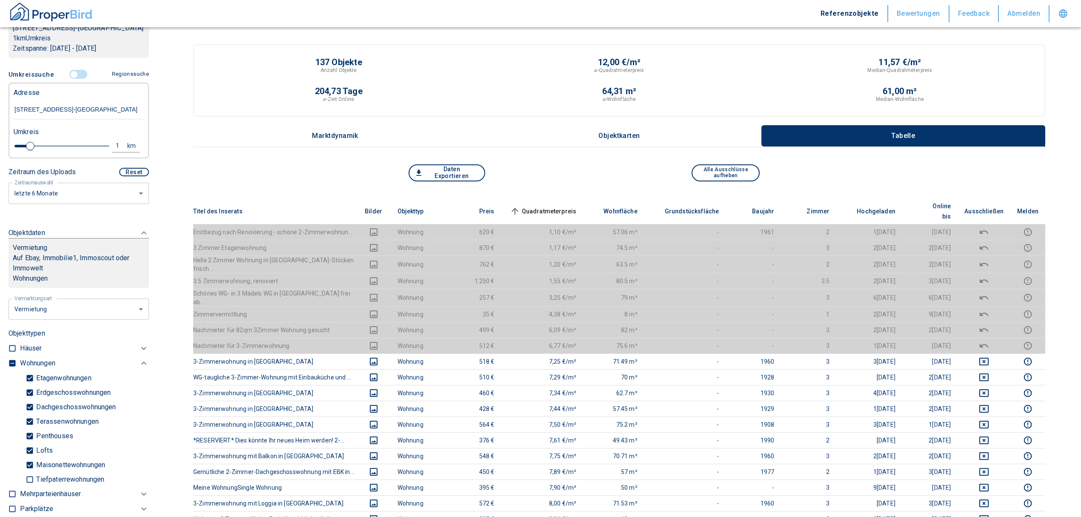
scroll to position [50, 0]
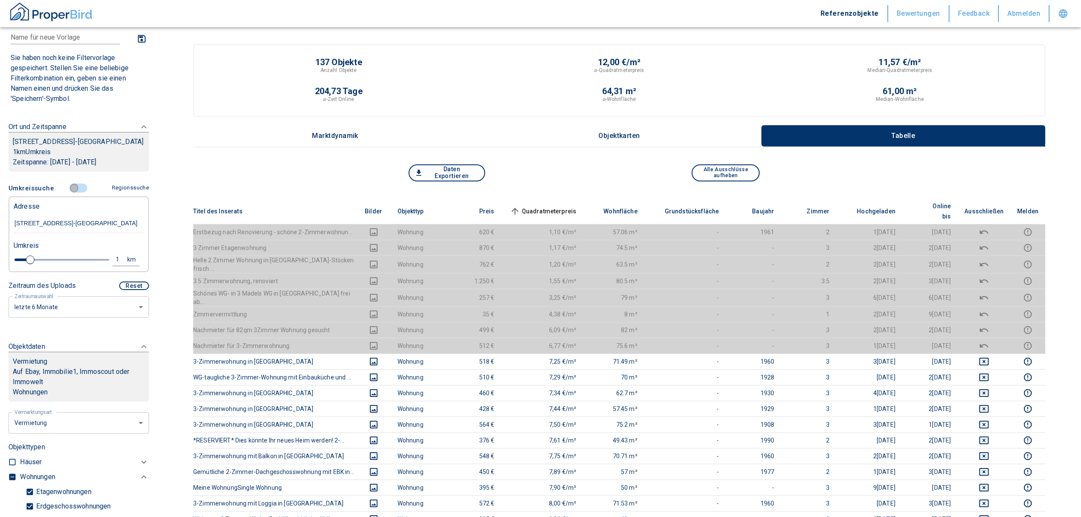
click at [69, 193] on input "controlled" at bounding box center [74, 187] width 26 height 9
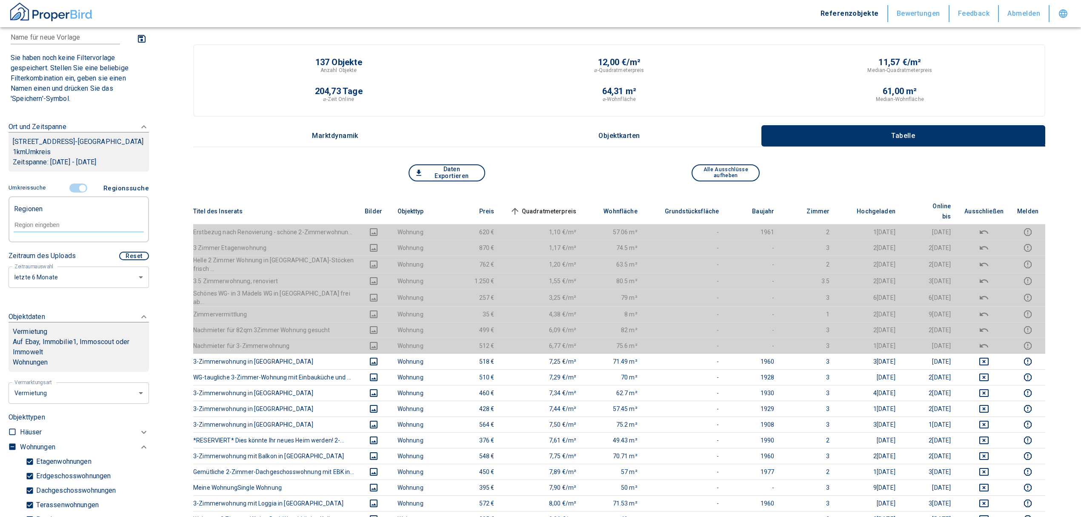
click at [50, 229] on input "text" at bounding box center [79, 225] width 130 height 8
click at [83, 251] on li "30419 [GEOGRAPHIC_DATA]" at bounding box center [74, 254] width 122 height 15
type input "30419"
type input "2020"
type input "30419 [GEOGRAPHIC_DATA]"
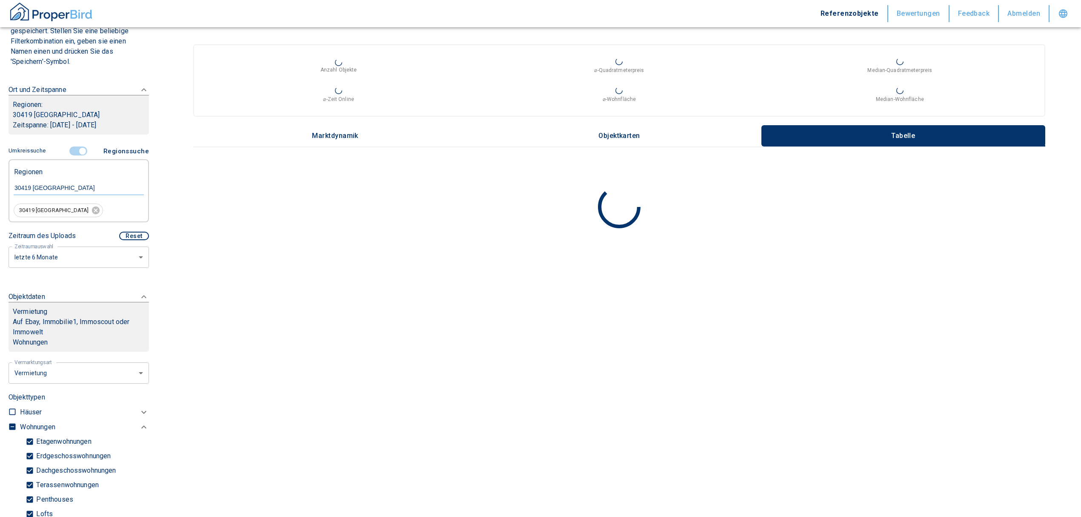
scroll to position [106, 0]
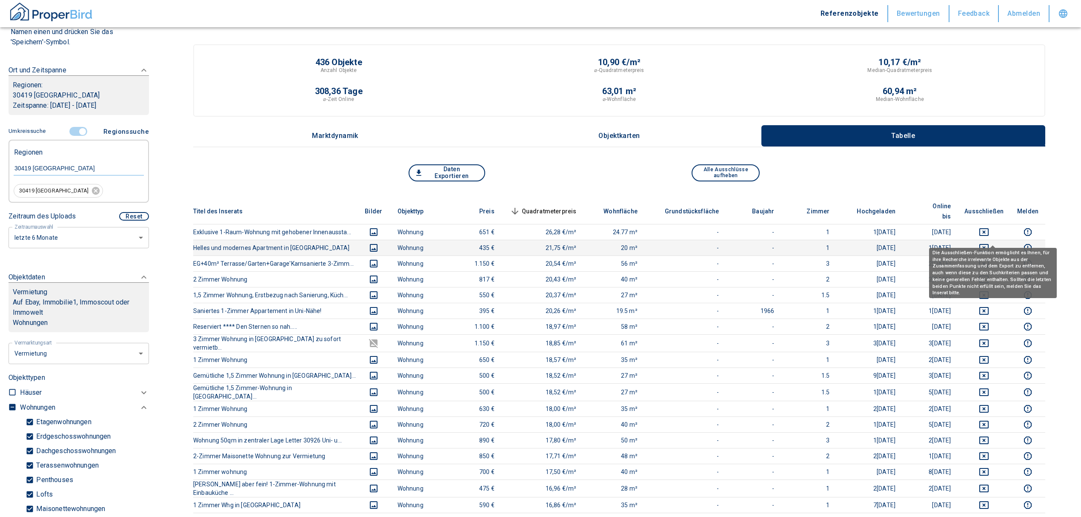
click at [989, 244] on icon "deselect this listing" at bounding box center [983, 248] width 9 height 8
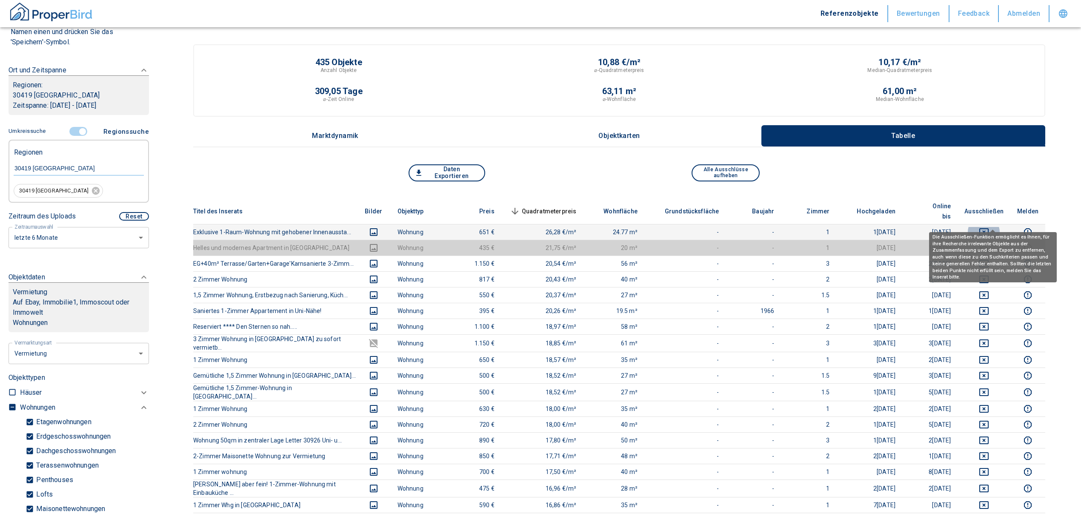
click at [989, 227] on icon "deselect this listing" at bounding box center [984, 232] width 10 height 10
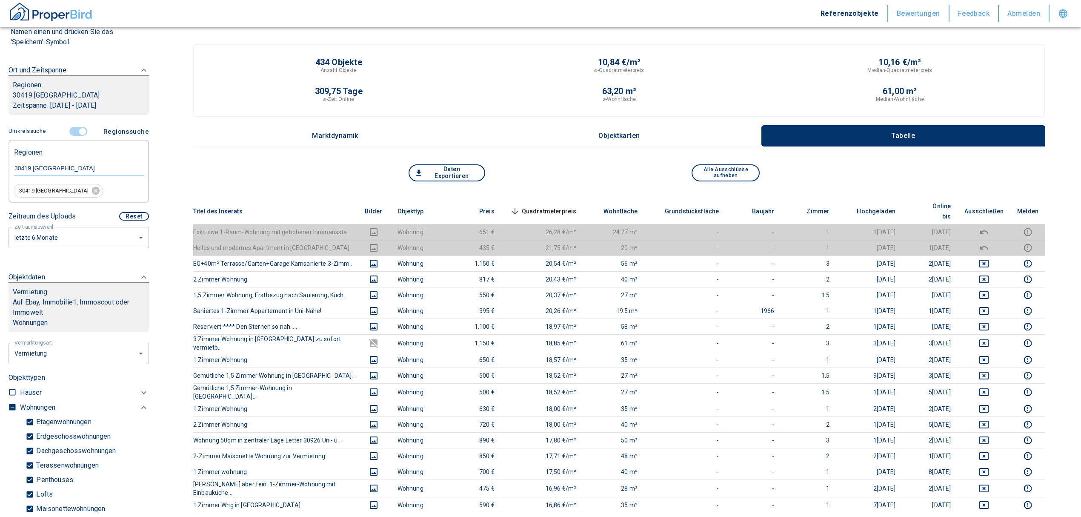
click at [559, 206] on span "Quadratmeterpreis sorted descending" at bounding box center [542, 211] width 69 height 10
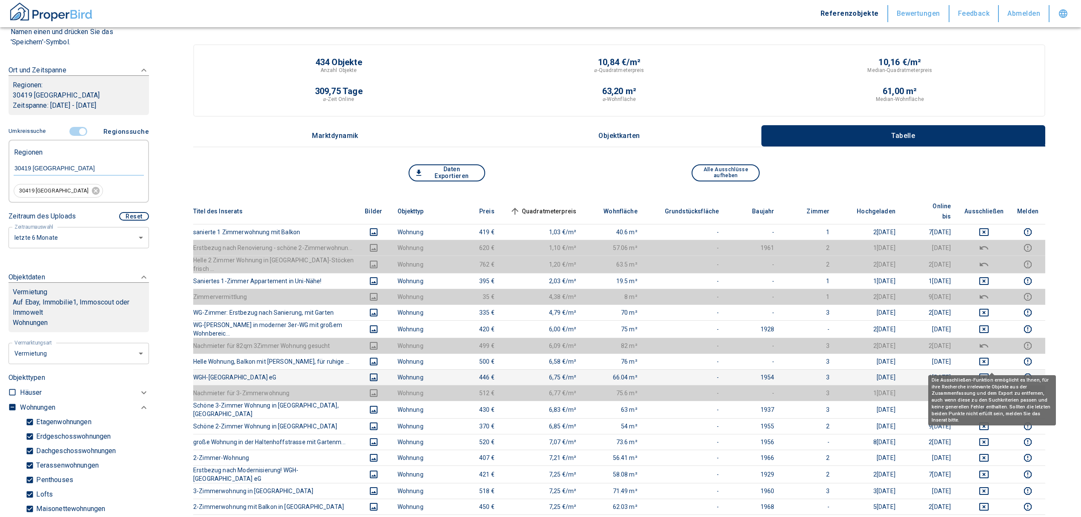
click at [989, 373] on icon "deselect this listing" at bounding box center [983, 377] width 9 height 8
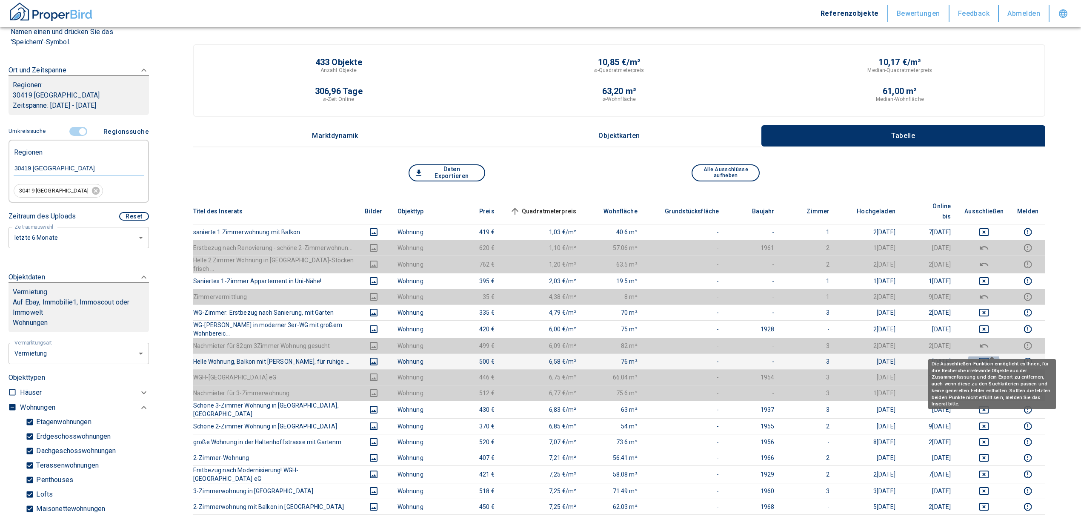
click at [989, 356] on icon "deselect this listing" at bounding box center [984, 361] width 10 height 10
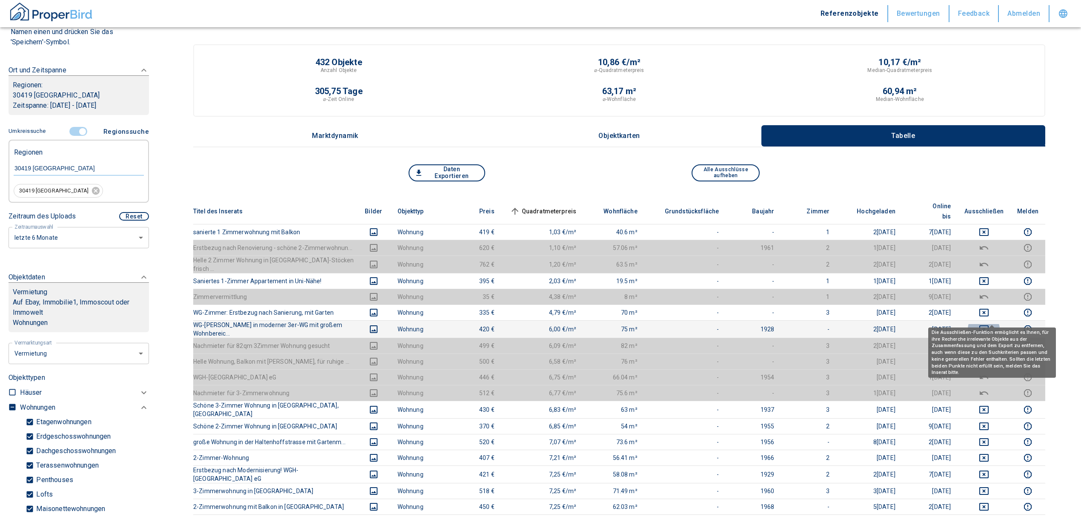
click at [989, 325] on icon "deselect this listing" at bounding box center [983, 329] width 9 height 8
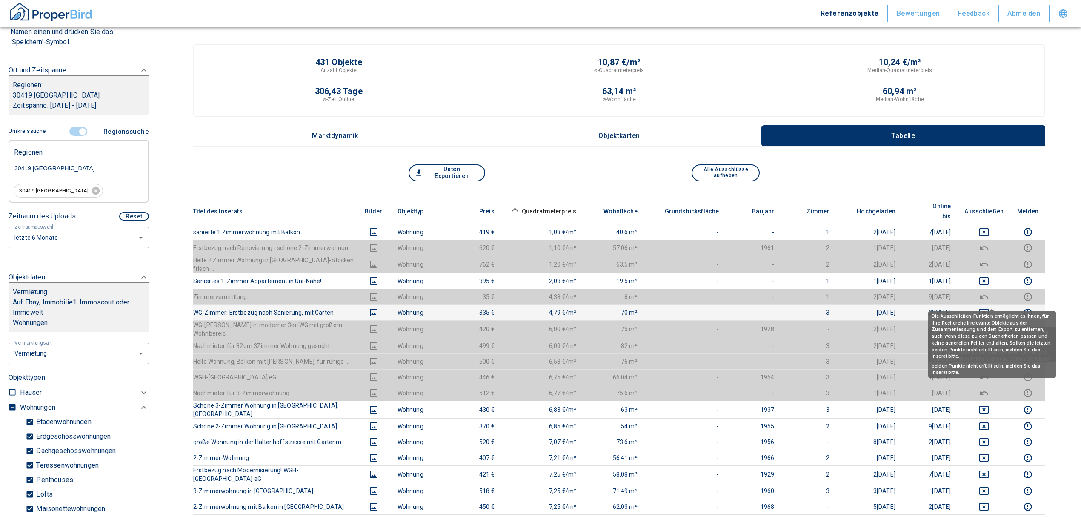
click at [989, 307] on icon "deselect this listing" at bounding box center [984, 312] width 10 height 10
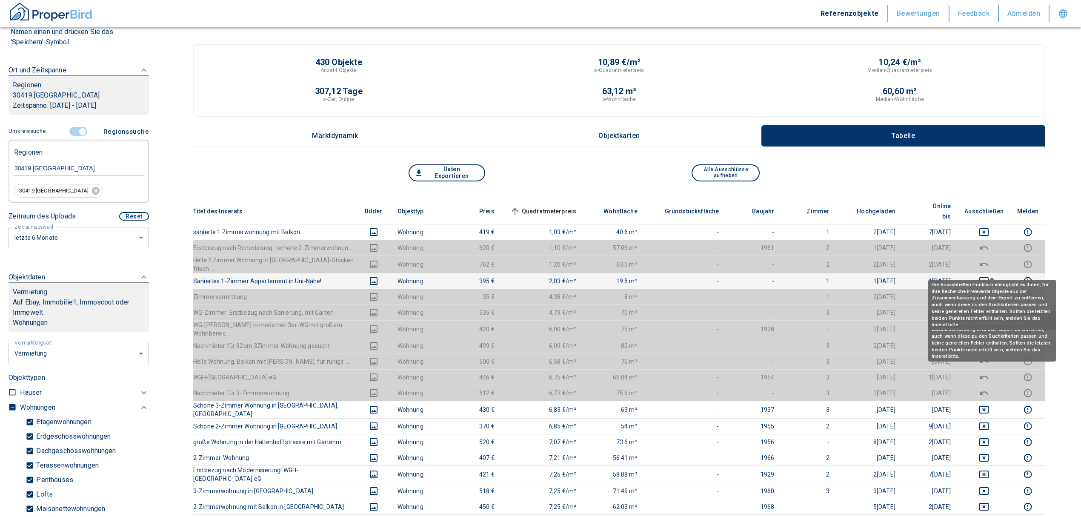
click at [989, 277] on icon "deselect this listing" at bounding box center [983, 281] width 9 height 8
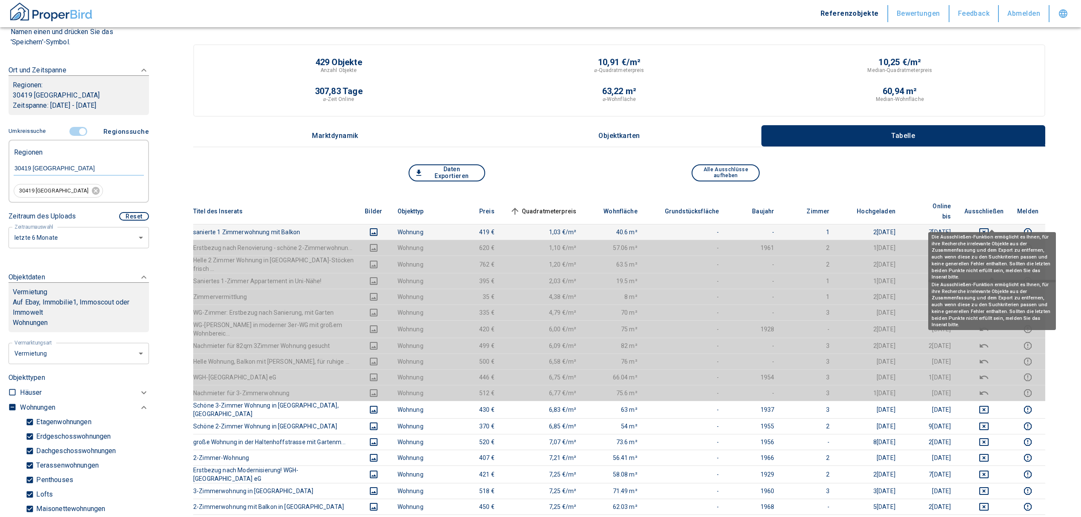
click at [988, 227] on icon "deselect this listing" at bounding box center [984, 232] width 10 height 10
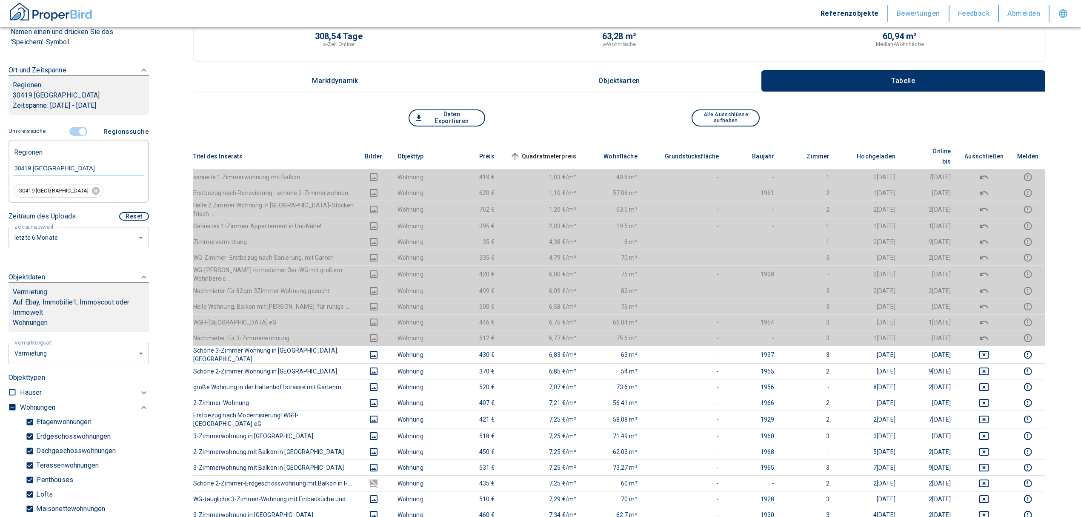
scroll to position [0, 0]
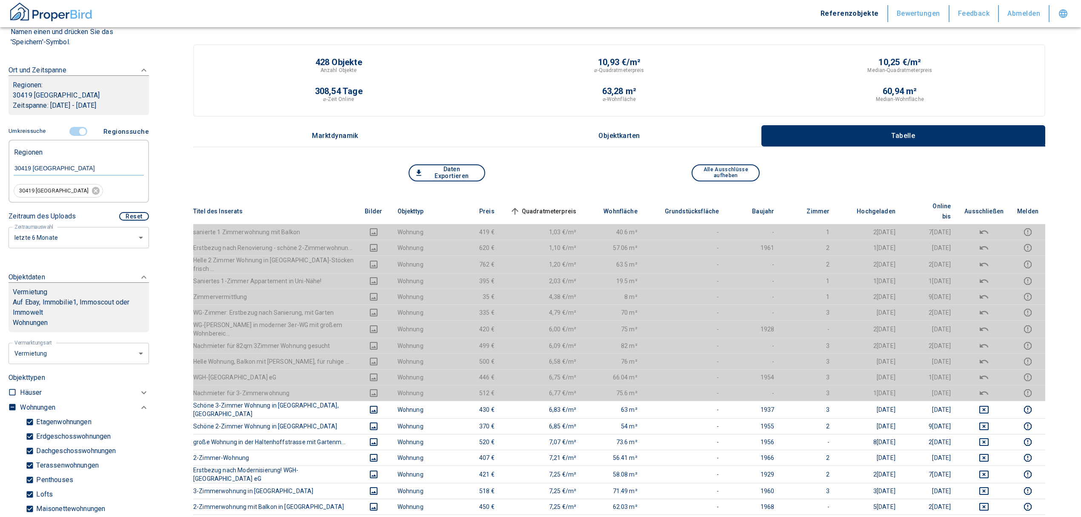
click at [564, 209] on span "Quadratmeterpreis sorted ascending" at bounding box center [542, 211] width 69 height 10
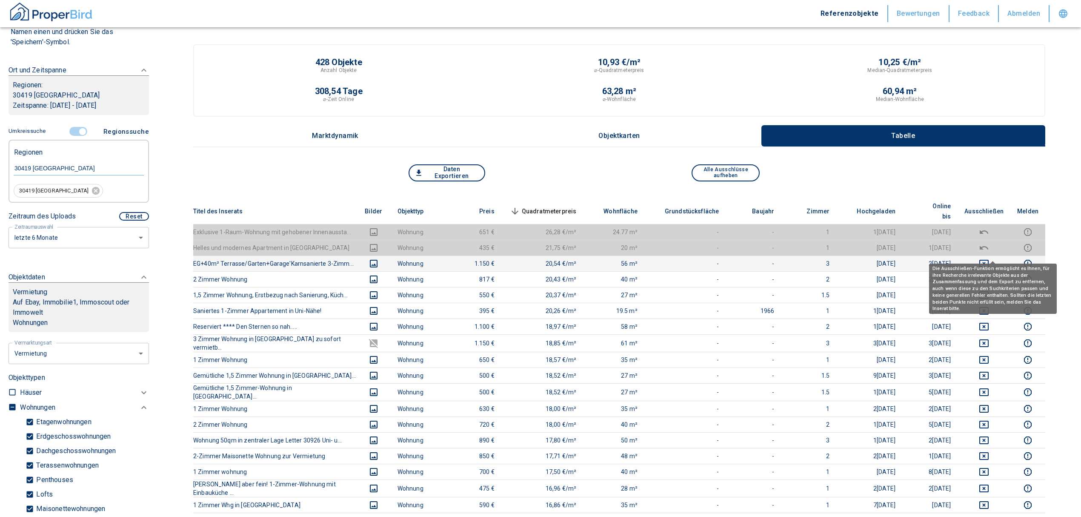
click at [988, 260] on icon "deselect this listing" at bounding box center [983, 264] width 9 height 8
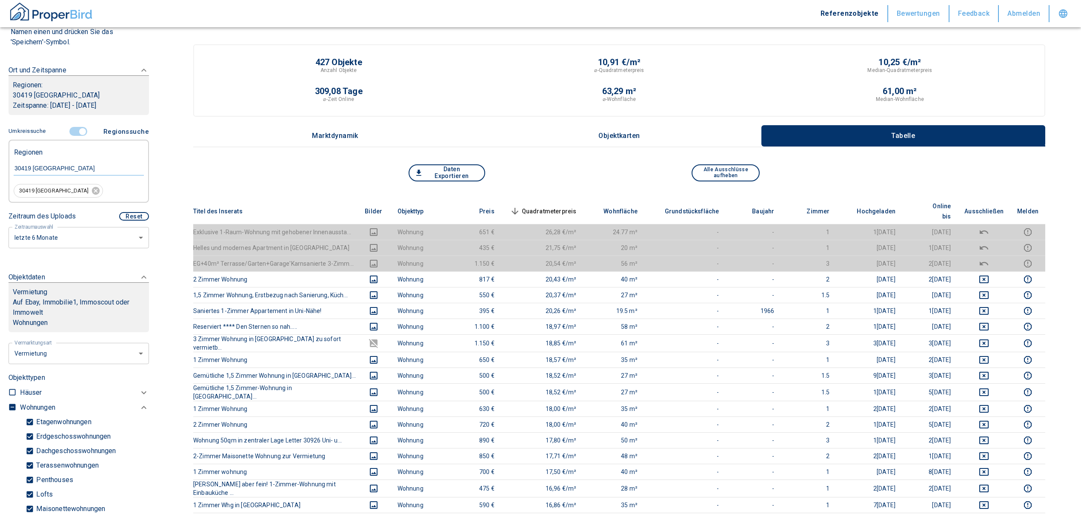
click at [536, 206] on span "Quadratmeterpreis sorted descending" at bounding box center [542, 211] width 69 height 10
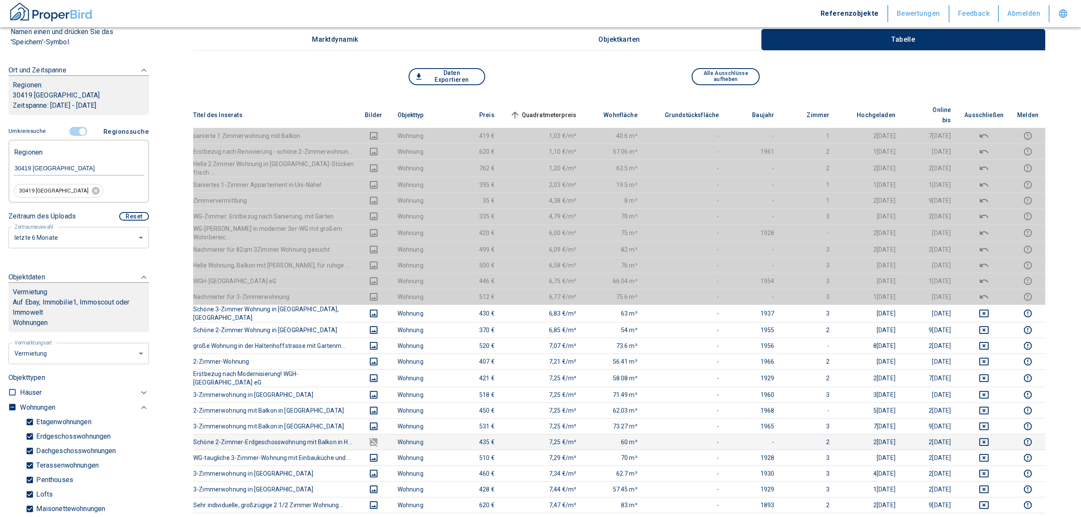
scroll to position [57, 0]
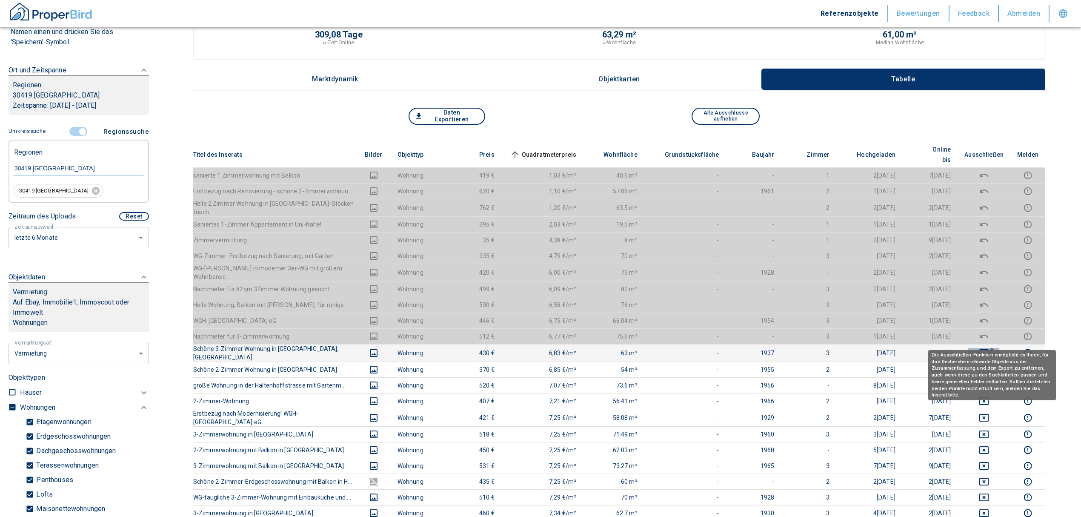
click at [988, 349] on icon "deselect this listing" at bounding box center [983, 353] width 9 height 8
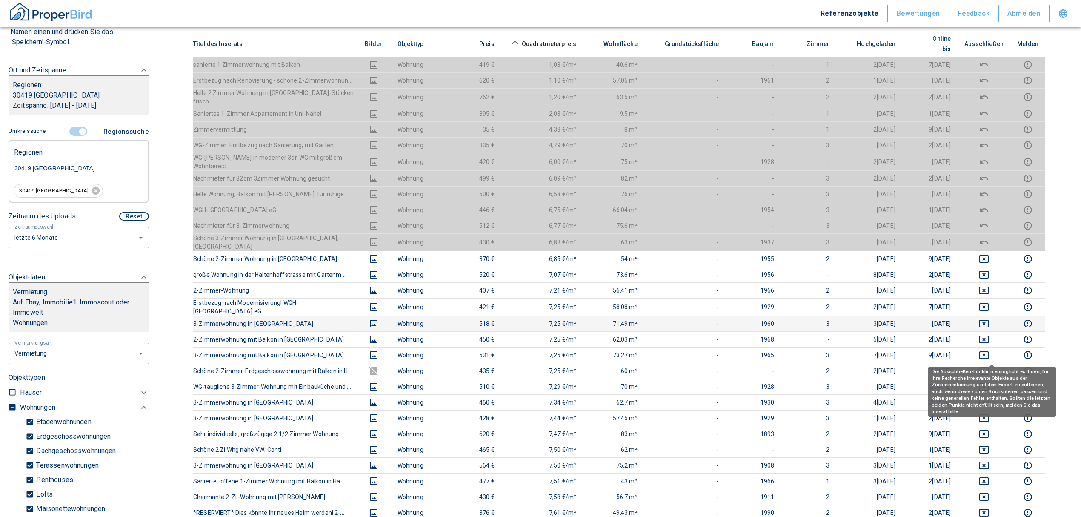
scroll to position [170, 0]
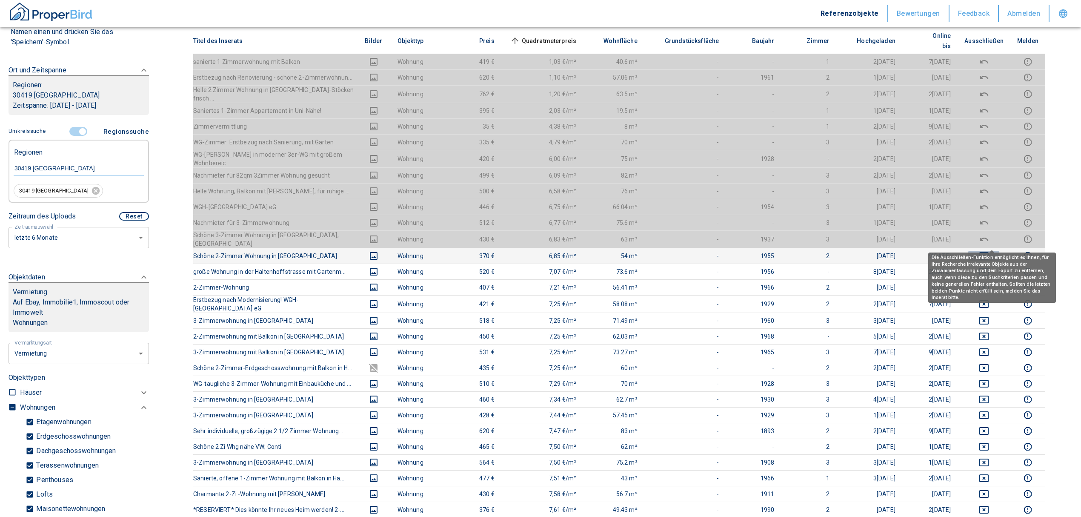
click at [989, 251] on icon "deselect this listing" at bounding box center [984, 256] width 10 height 10
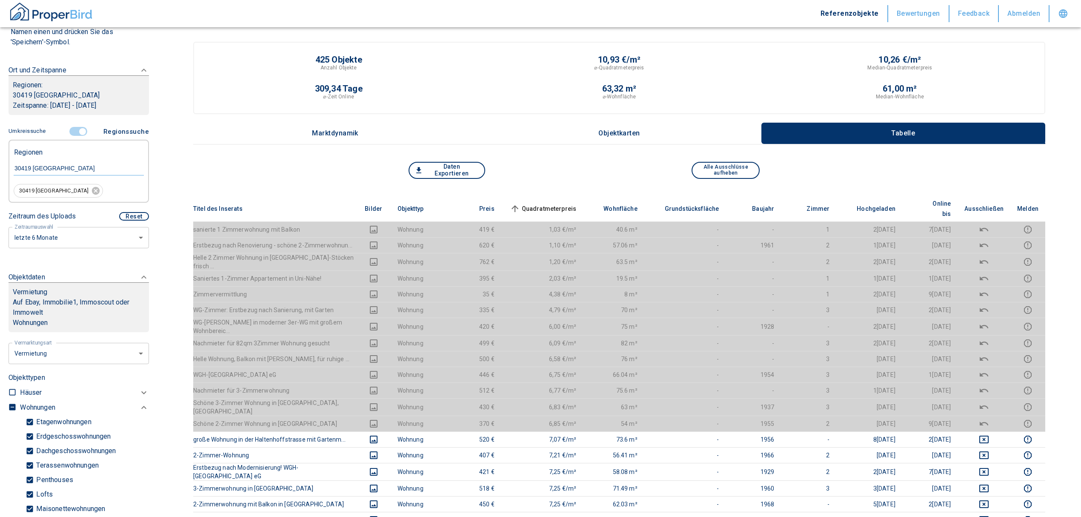
scroll to position [0, 0]
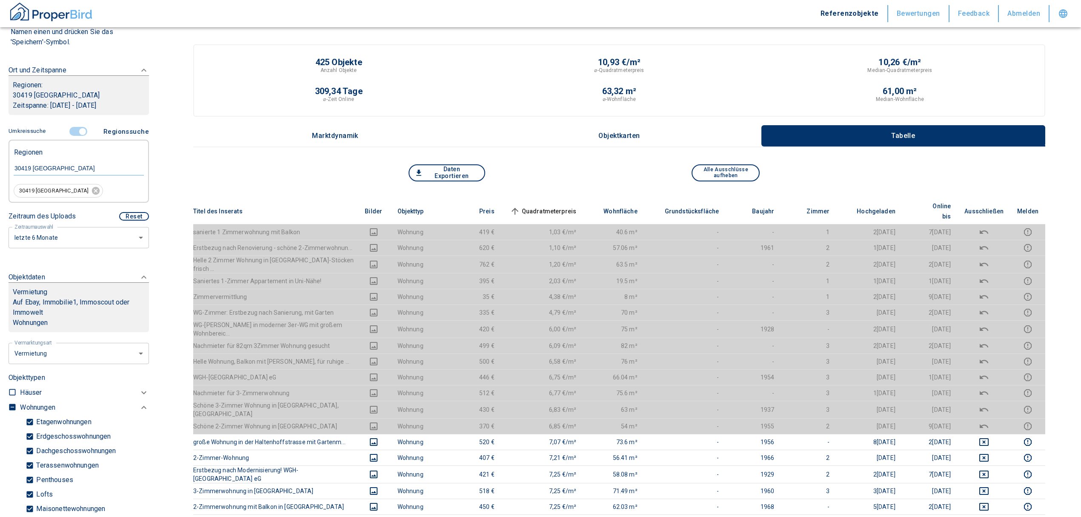
click at [569, 206] on span "Quadratmeterpreis sorted ascending" at bounding box center [542, 211] width 69 height 10
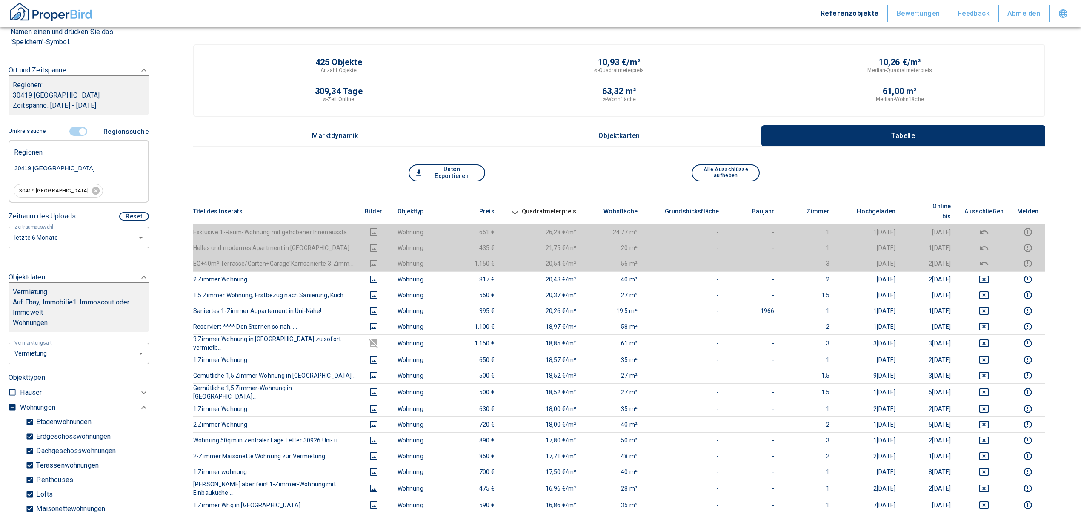
click at [81, 127] on input "controlled" at bounding box center [83, 131] width 26 height 9
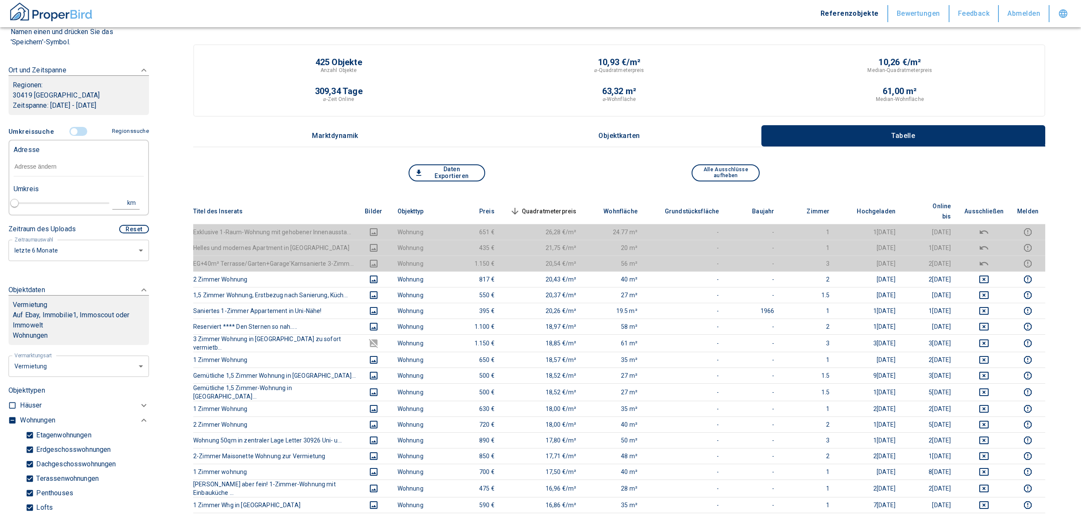
click at [41, 163] on input "text" at bounding box center [79, 167] width 130 height 20
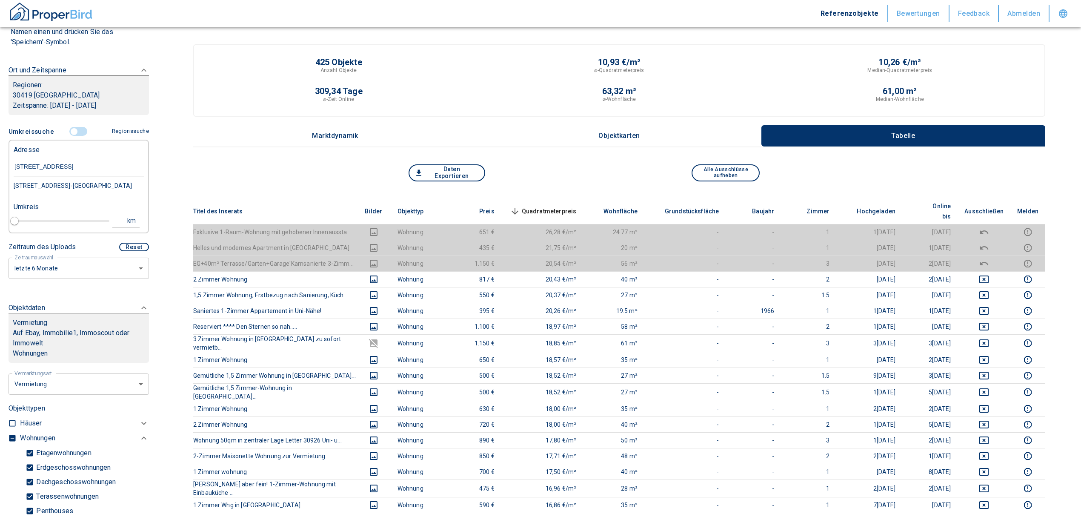
type input "[STREET_ADDRESS]"
click at [63, 194] on div "[STREET_ADDRESS]-[GEOGRAPHIC_DATA]" at bounding box center [79, 186] width 130 height 18
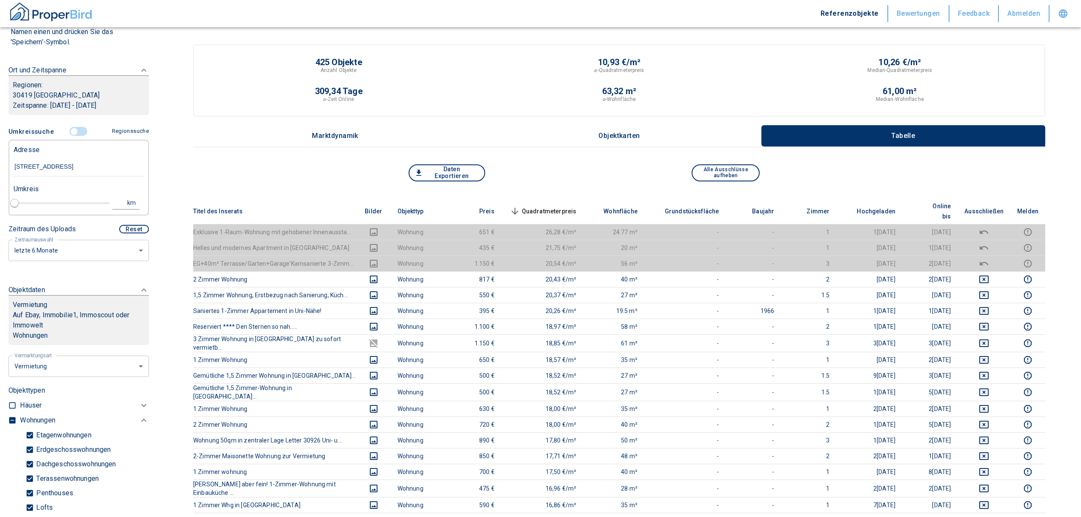
type input "2020"
type input "[STREET_ADDRESS]-[GEOGRAPHIC_DATA]"
type input "1"
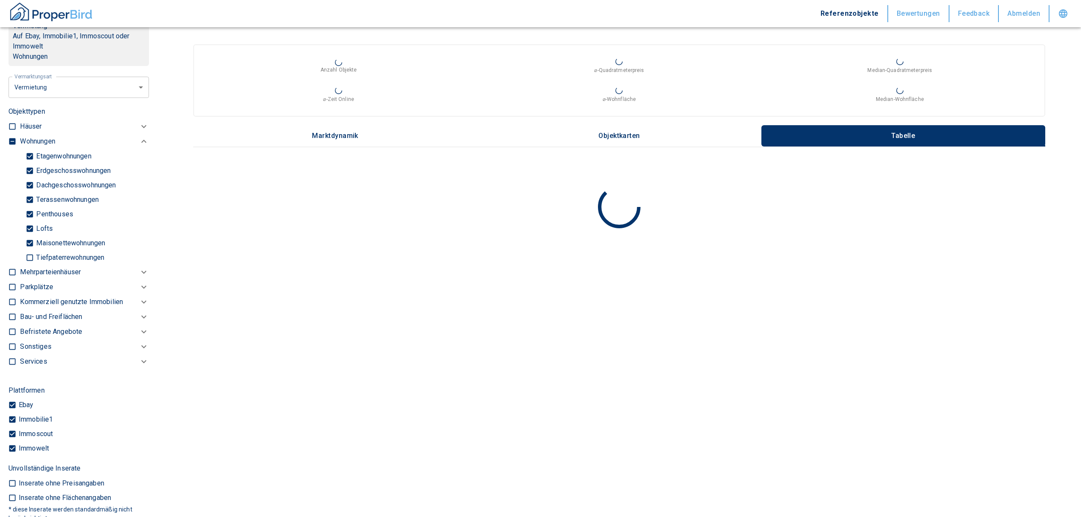
scroll to position [334, 0]
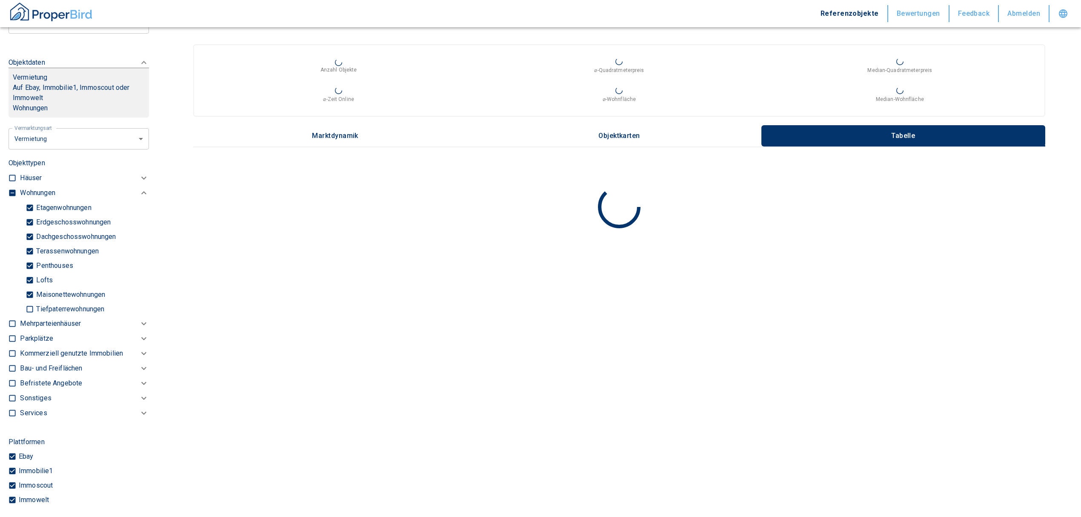
type input "[STREET_ADDRESS]-[GEOGRAPHIC_DATA]"
click at [12, 197] on input "checkbox" at bounding box center [12, 193] width 9 height 9
checkbox input "true"
type input "2020"
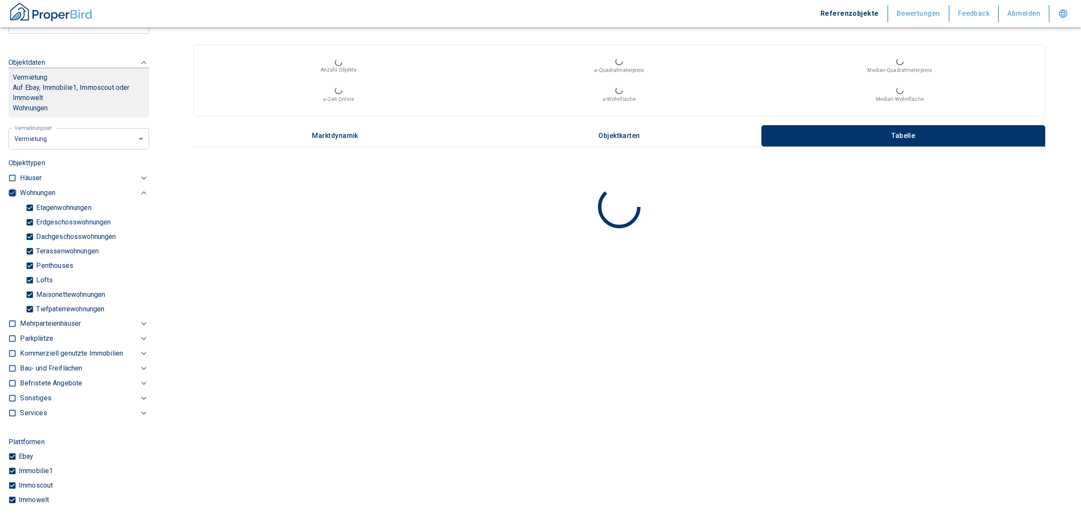
click at [13, 197] on input "checkbox" at bounding box center [12, 193] width 9 height 9
checkbox input "false"
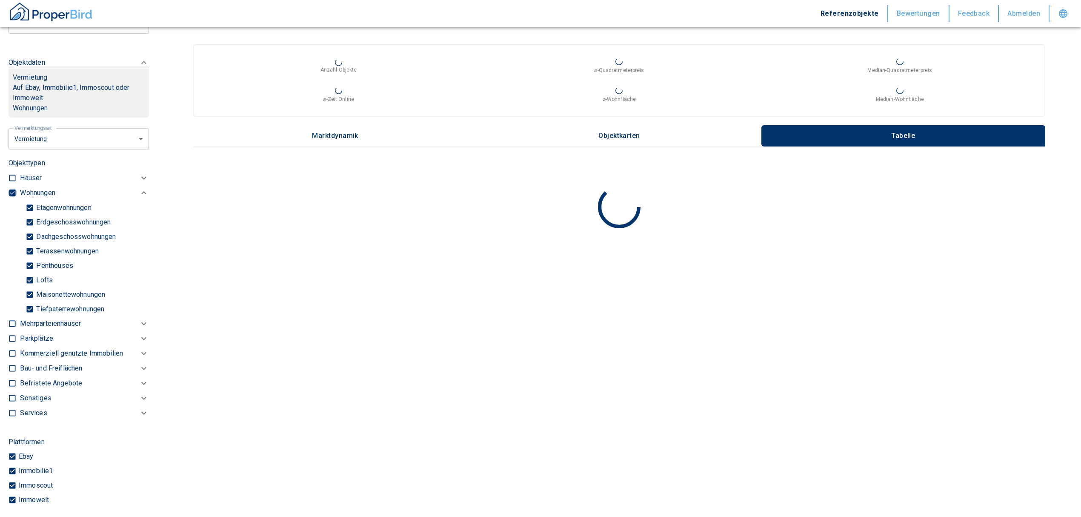
checkbox input "false"
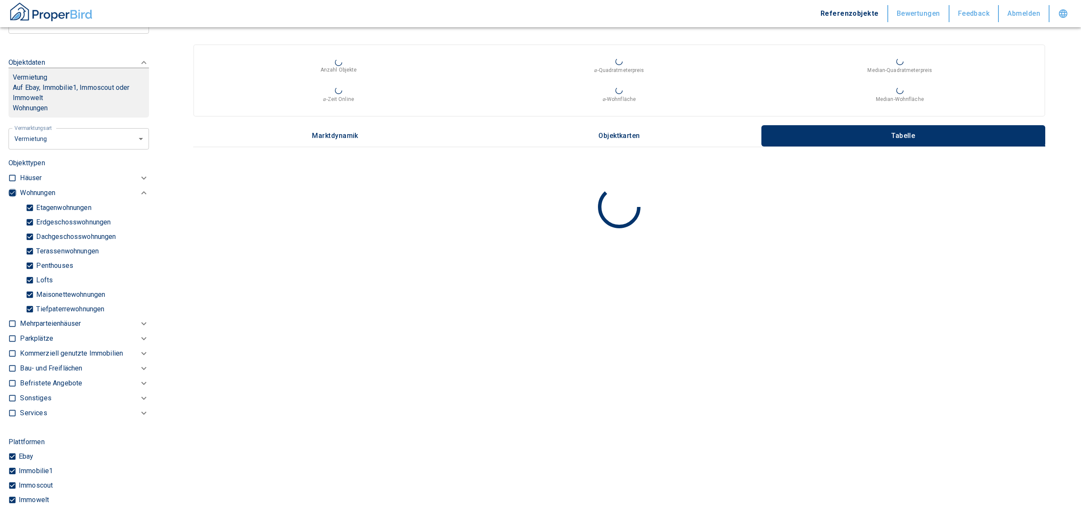
type input "2020"
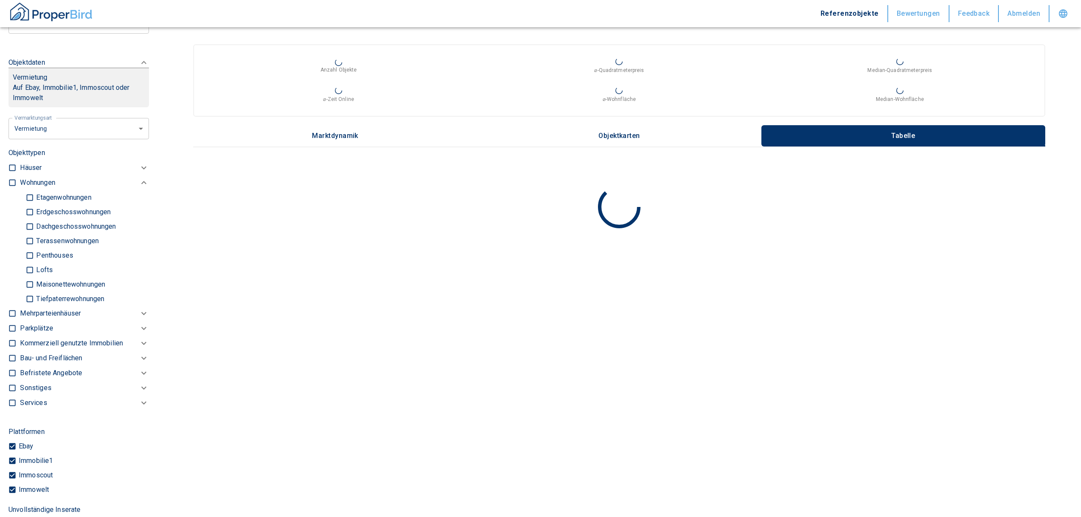
click at [40, 348] on p "Kommerziell genutzte Immobilien" at bounding box center [71, 343] width 103 height 10
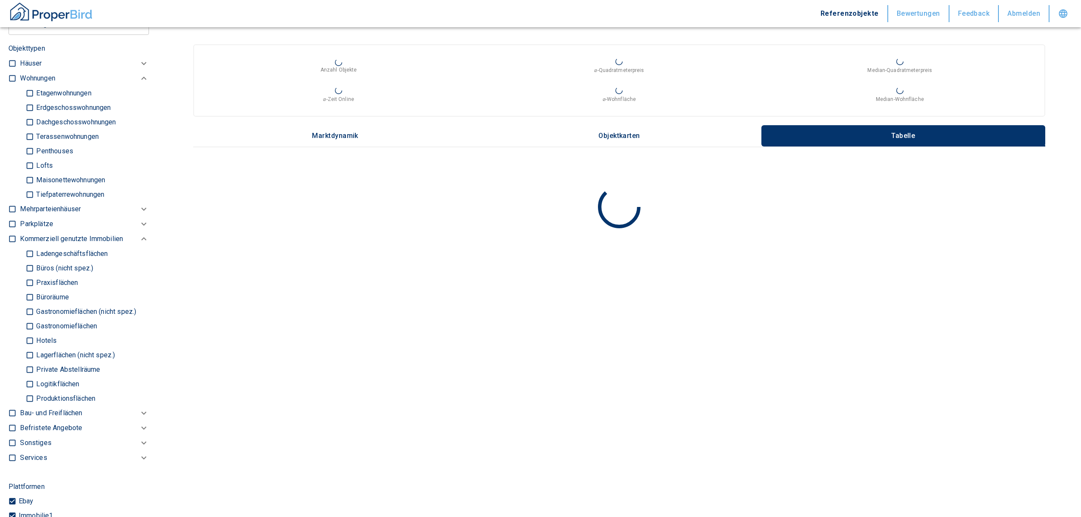
scroll to position [447, 0]
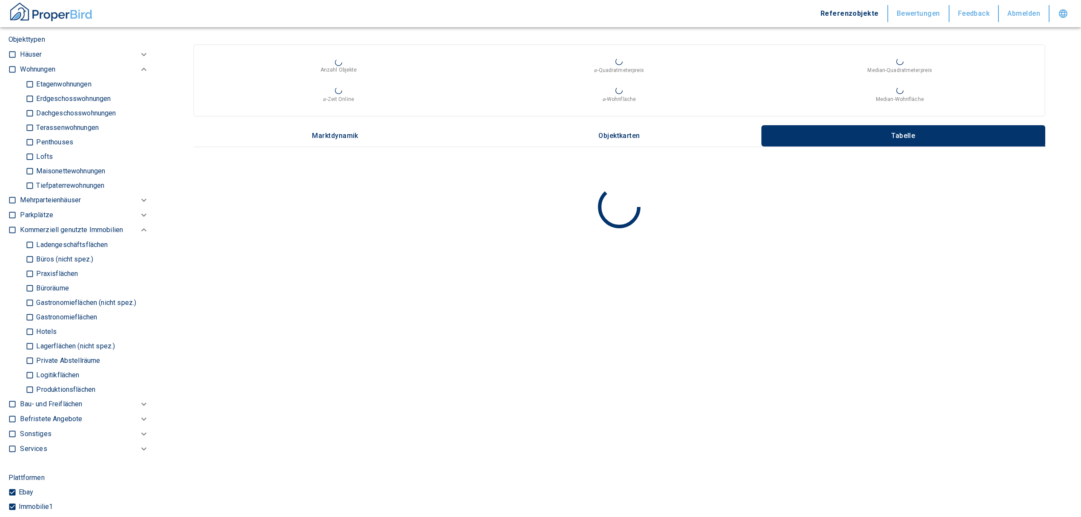
click at [30, 266] on input "Büros (nicht spez.)" at bounding box center [30, 259] width 9 height 15
checkbox input "true"
type input "2020"
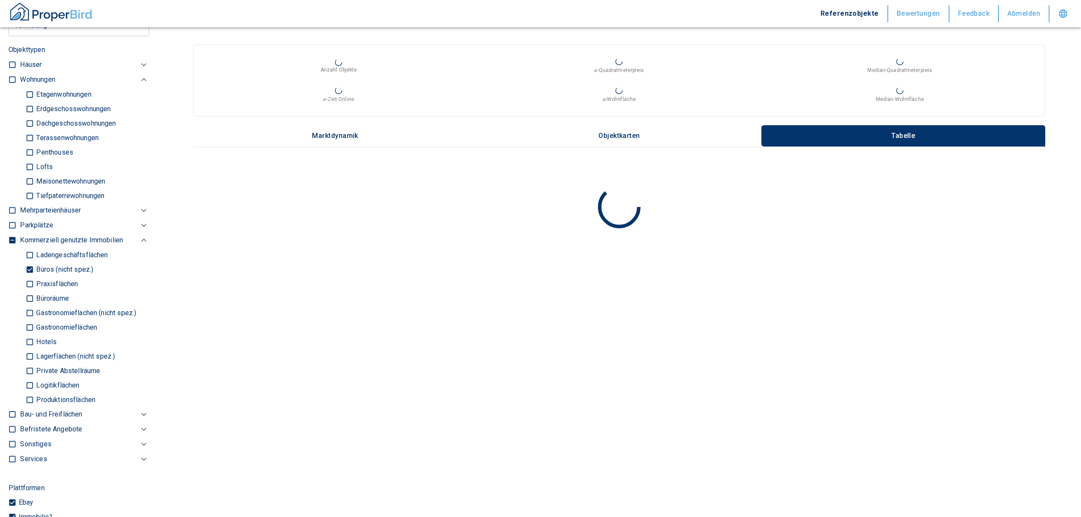
click at [28, 305] on input "Büroräume" at bounding box center [30, 298] width 9 height 15
checkbox input "true"
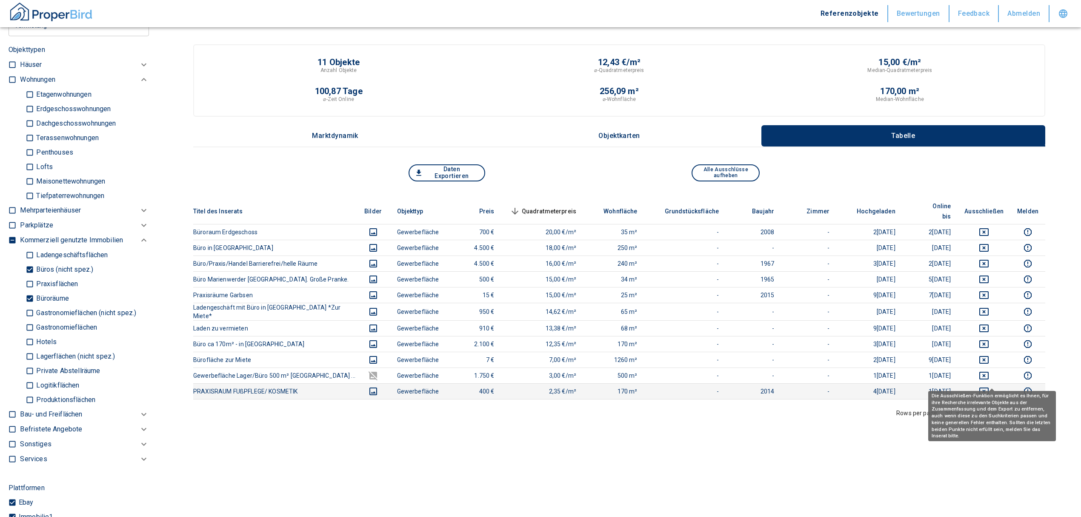
click at [989, 386] on icon "deselect this listing" at bounding box center [984, 391] width 10 height 10
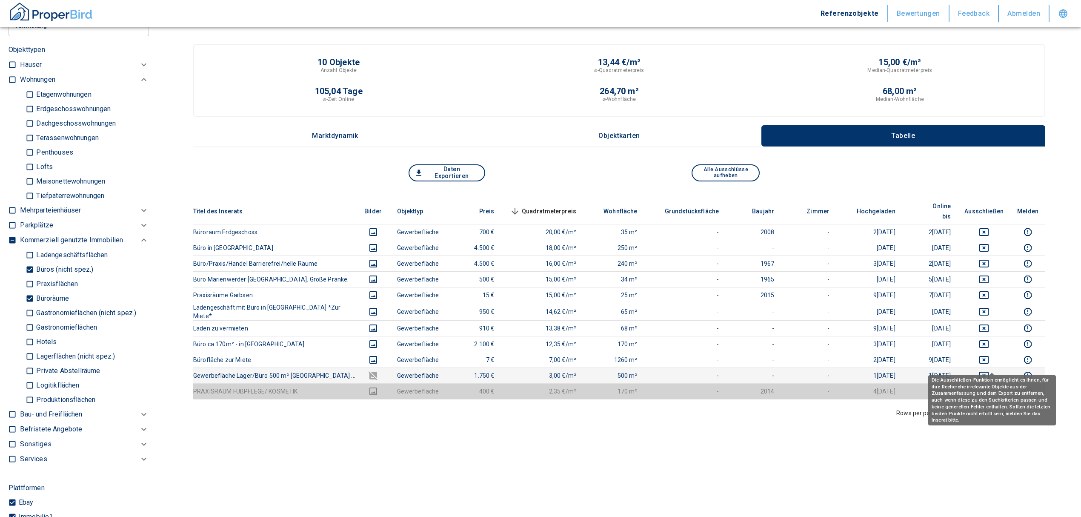
click at [989, 370] on icon "deselect this listing" at bounding box center [984, 375] width 10 height 10
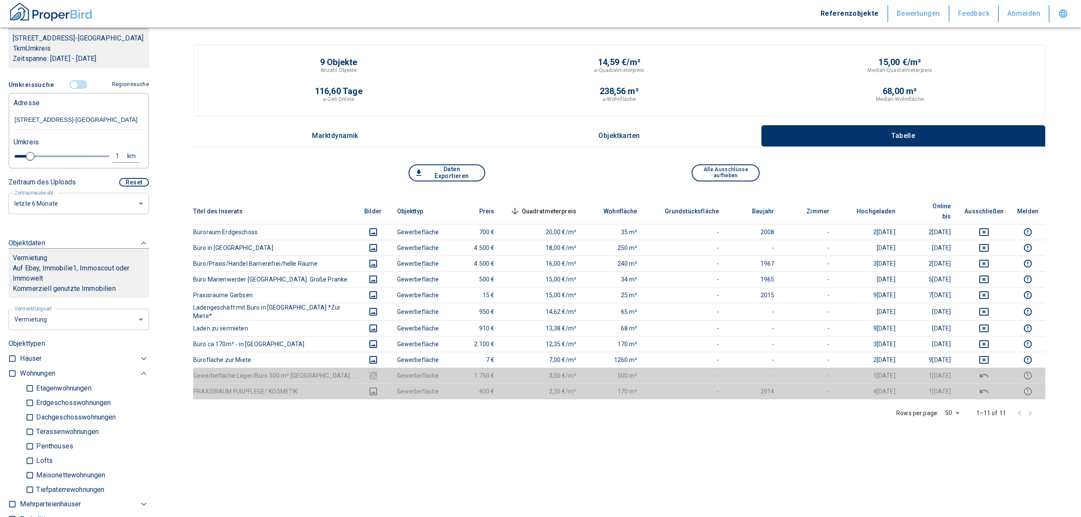
scroll to position [106, 0]
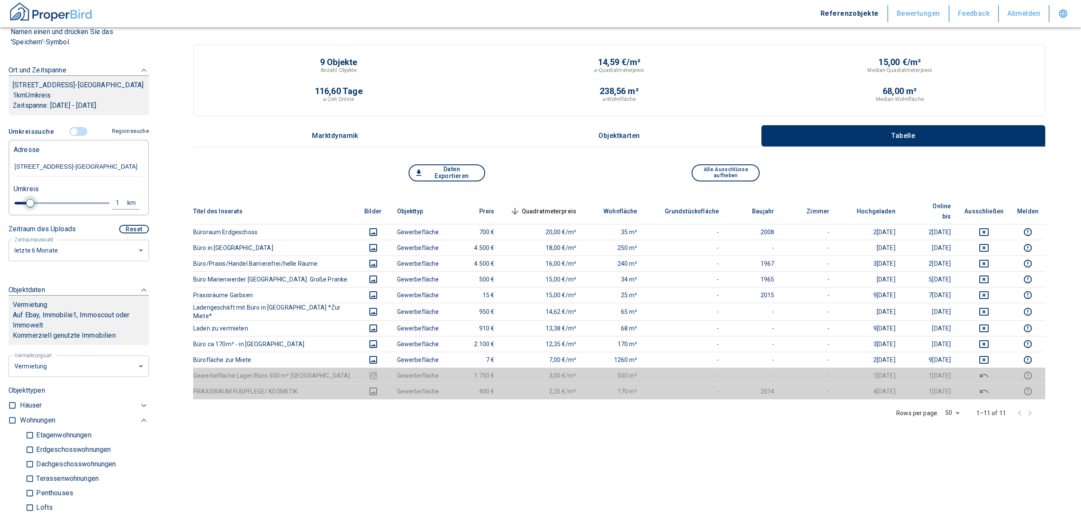
type input "2020"
type input "1.2"
type input "2020"
type input "1.4"
type input "2020"
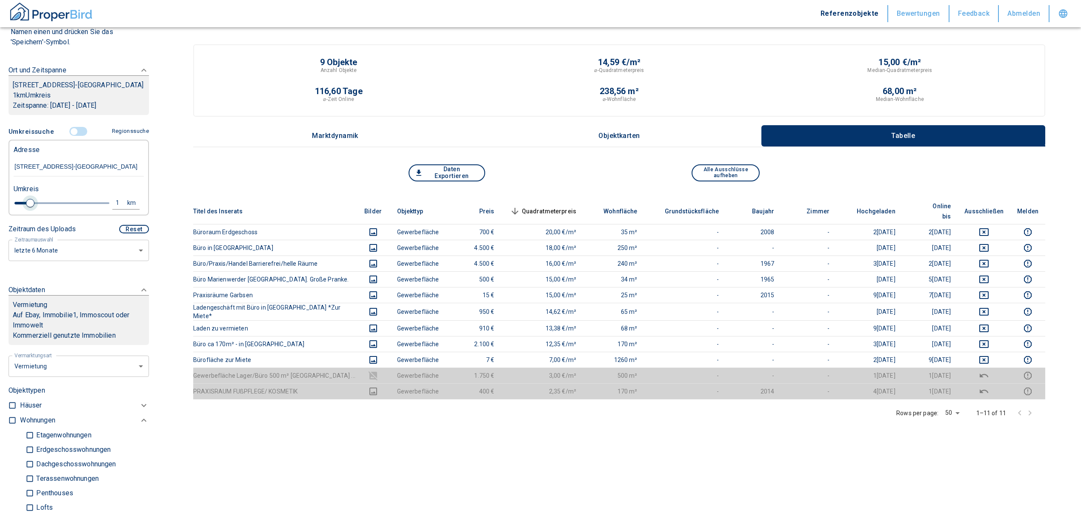
type input "1.6"
type input "2020"
type input "1.8"
type input "2020"
type input "2"
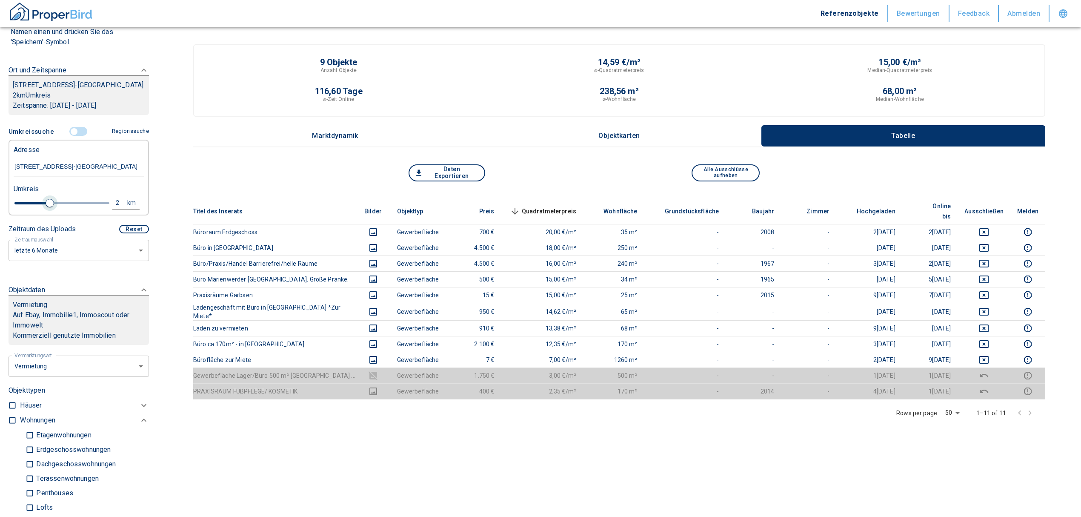
type input "2020"
type input "2.2"
type input "2020"
type input "2"
drag, startPoint x: 29, startPoint y: 211, endPoint x: 49, endPoint y: 212, distance: 19.2
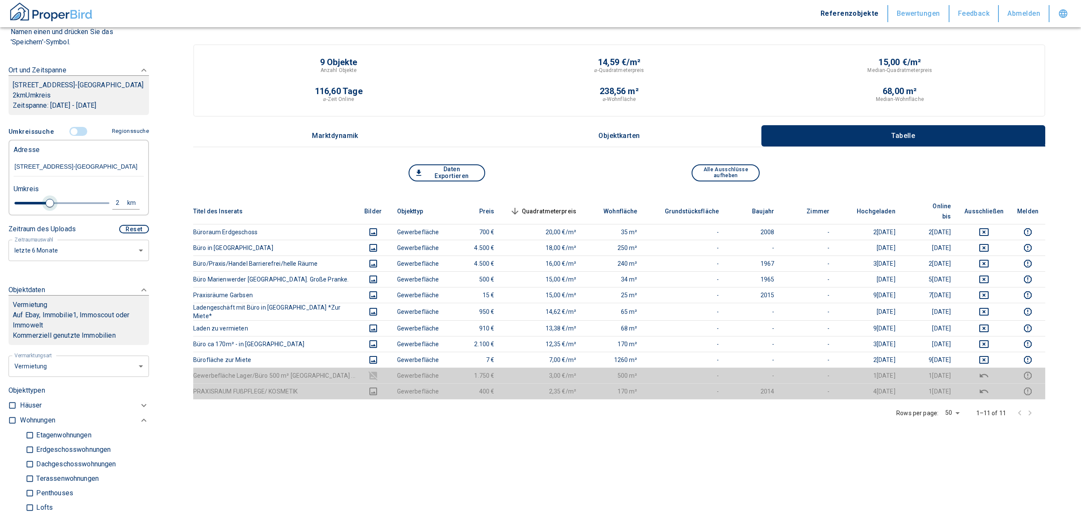
click at [49, 207] on span at bounding box center [50, 203] width 9 height 9
type input "2020"
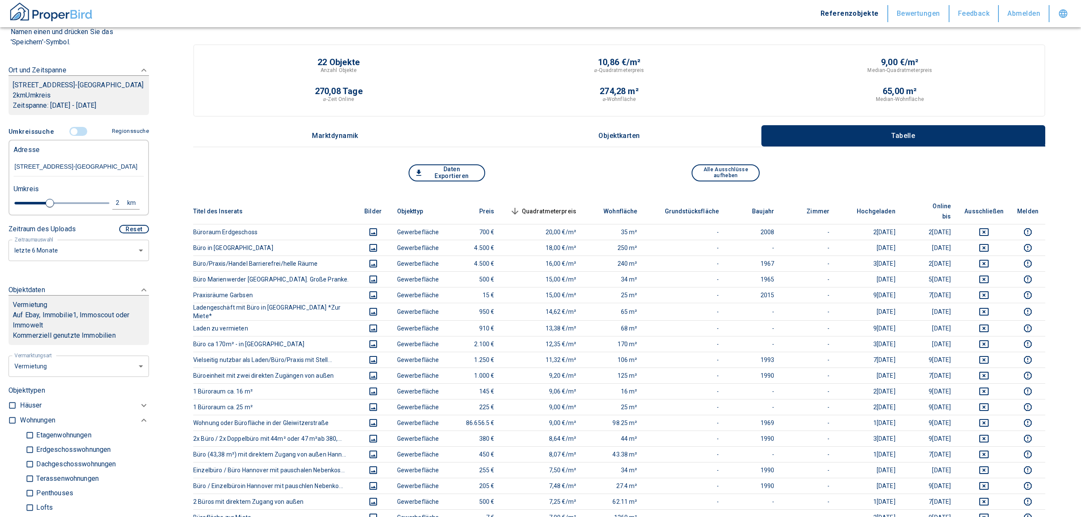
click at [562, 206] on span "Quadratmeterpreis sorted descending" at bounding box center [542, 211] width 69 height 10
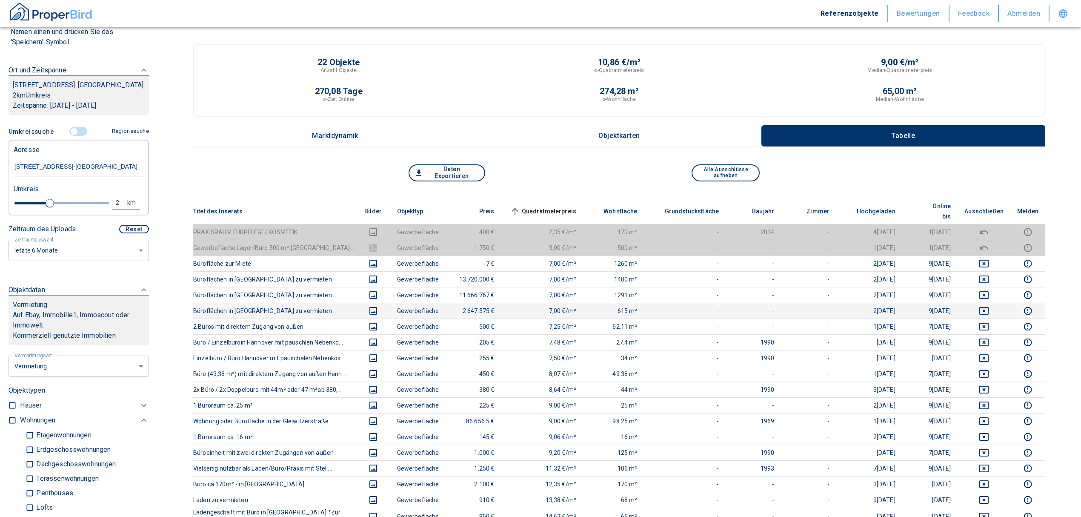
click at [989, 306] on icon "deselect this listing" at bounding box center [984, 311] width 10 height 10
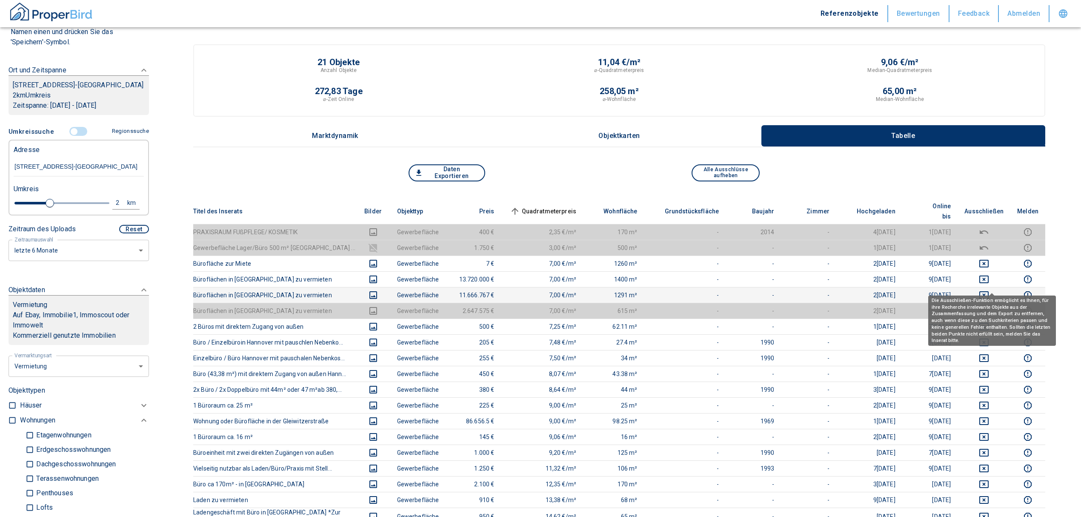
click at [989, 291] on icon "deselect this listing" at bounding box center [983, 295] width 9 height 8
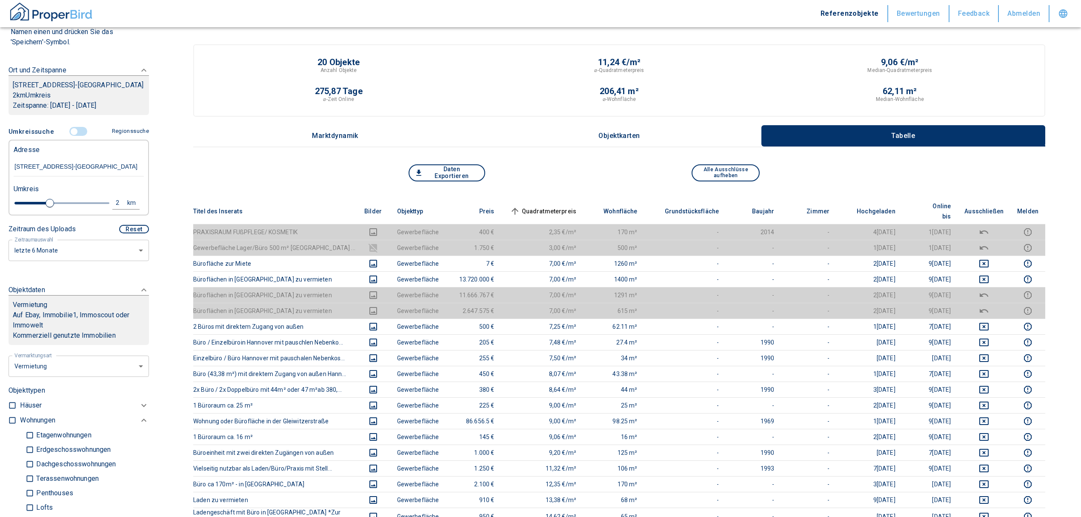
click at [556, 206] on span "Quadratmeterpreis sorted ascending" at bounding box center [542, 211] width 69 height 10
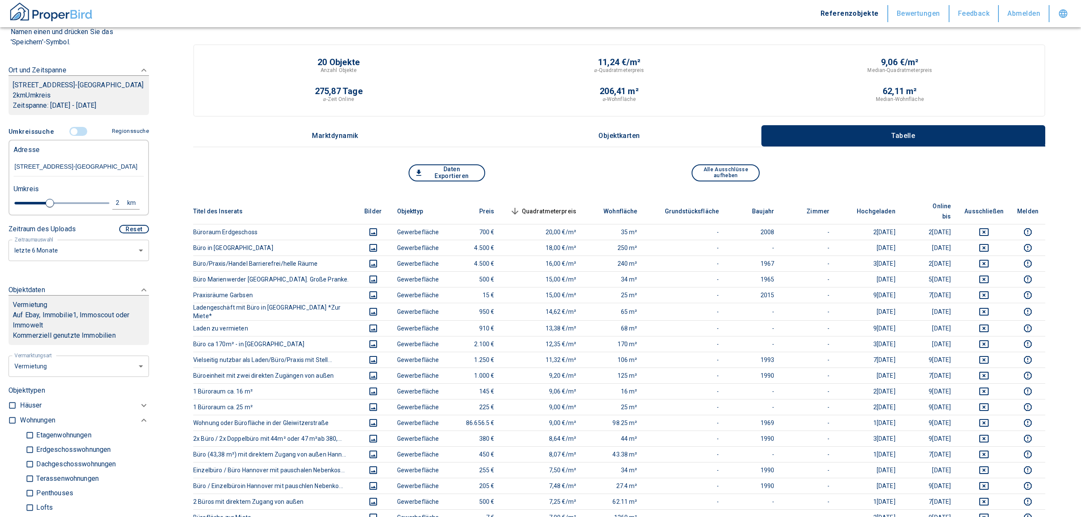
click at [72, 136] on input "controlled" at bounding box center [74, 131] width 26 height 9
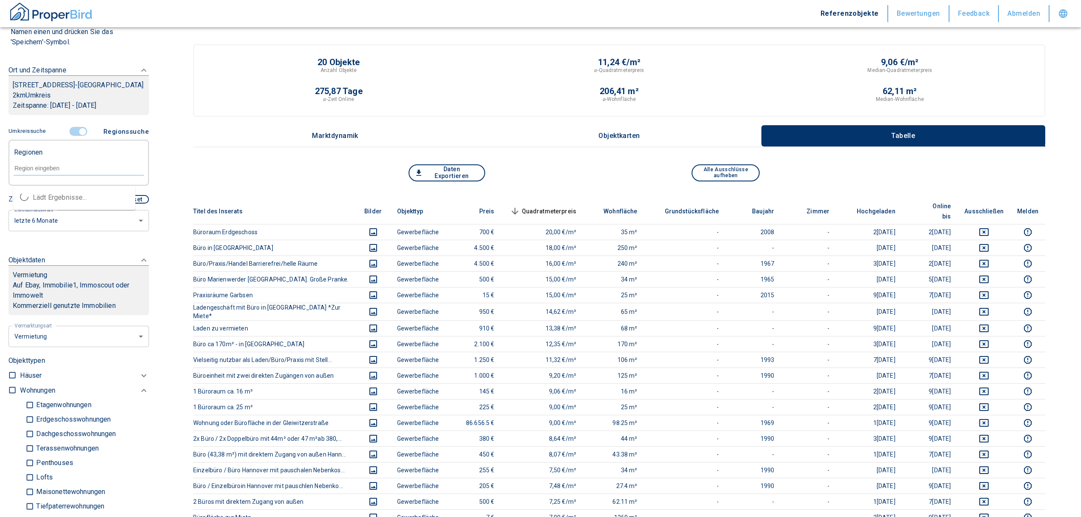
click at [64, 172] on input "text" at bounding box center [79, 168] width 130 height 8
click at [61, 195] on li "30419 [GEOGRAPHIC_DATA]" at bounding box center [74, 197] width 122 height 15
type input "30419"
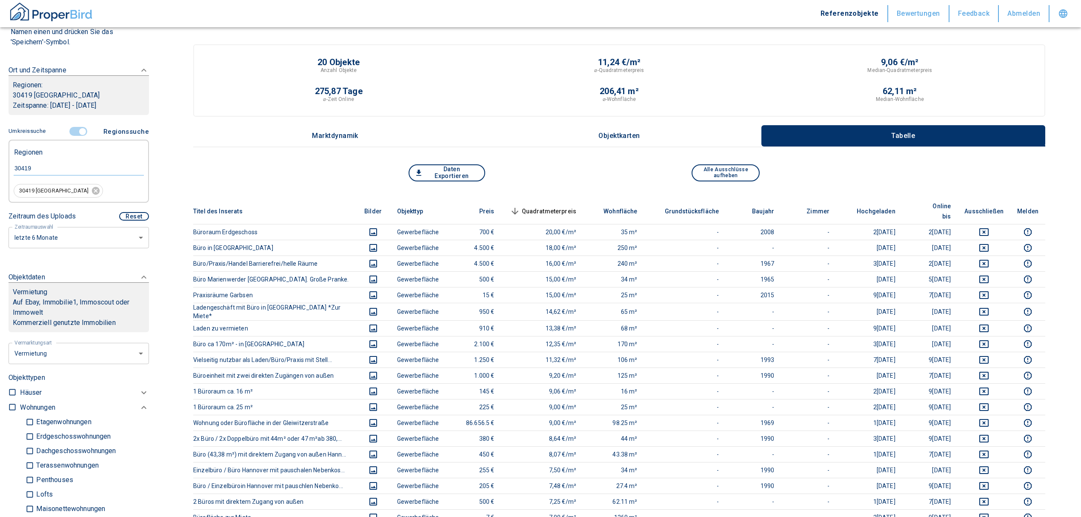
type input "2020"
type input "30419 [GEOGRAPHIC_DATA]"
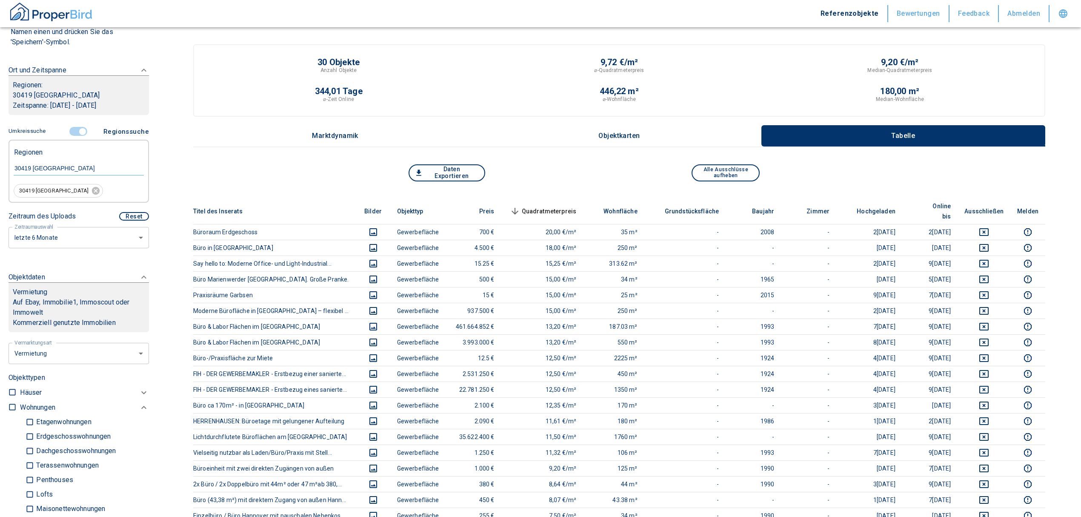
click at [562, 207] on span "Quadratmeterpreis sorted descending" at bounding box center [542, 211] width 69 height 10
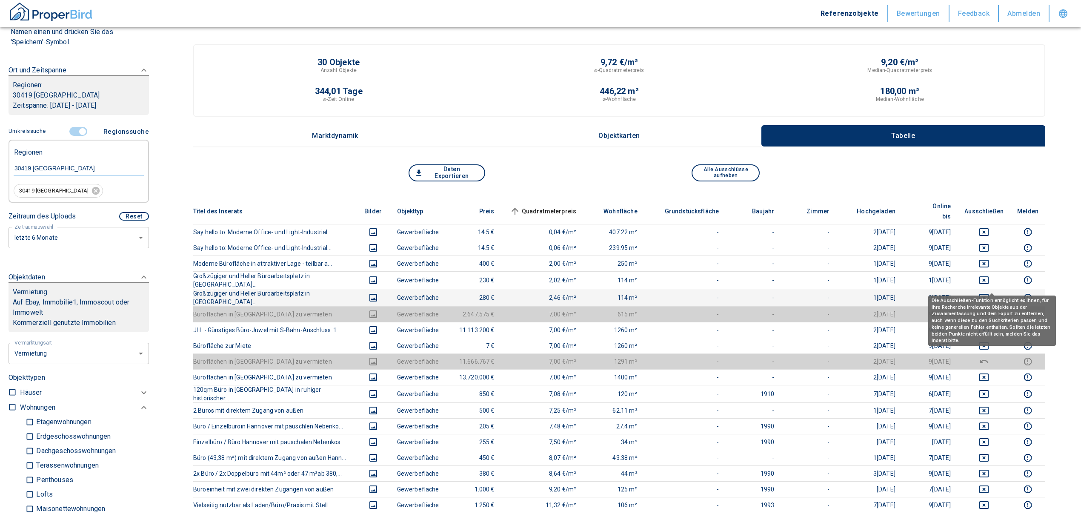
click at [989, 294] on icon "deselect this listing" at bounding box center [983, 298] width 9 height 8
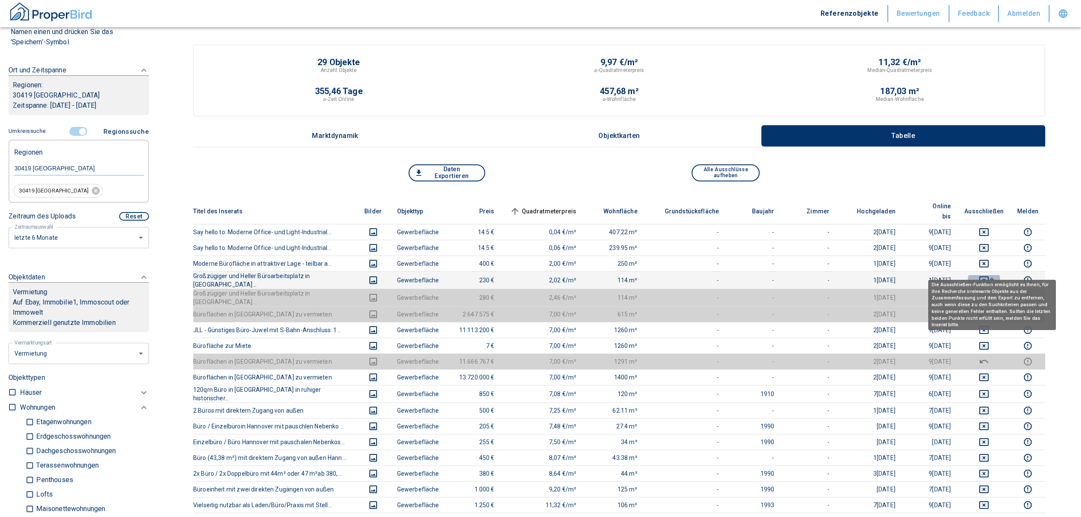
click at [989, 275] on icon "deselect this listing" at bounding box center [984, 280] width 10 height 10
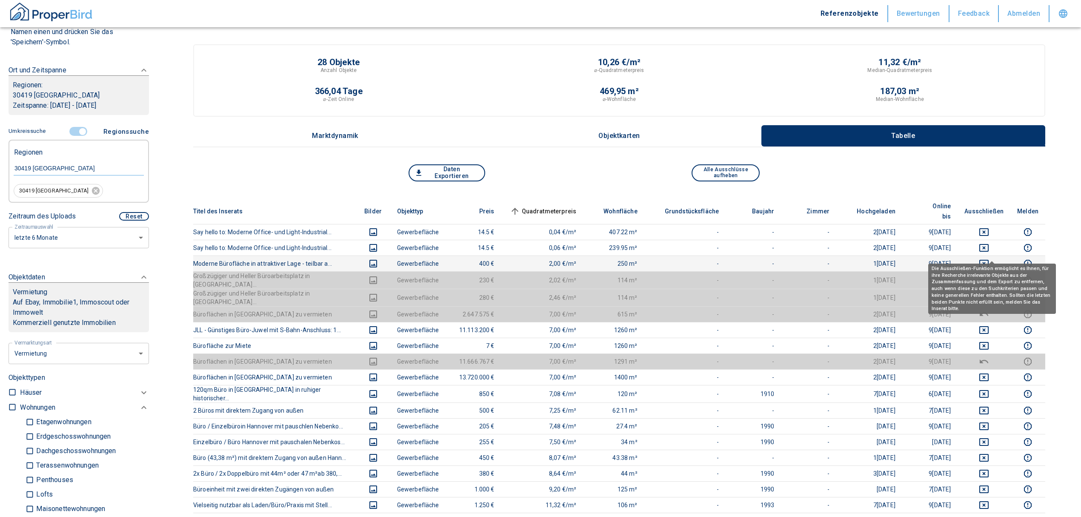
click at [989, 260] on icon "deselect this listing" at bounding box center [983, 264] width 9 height 8
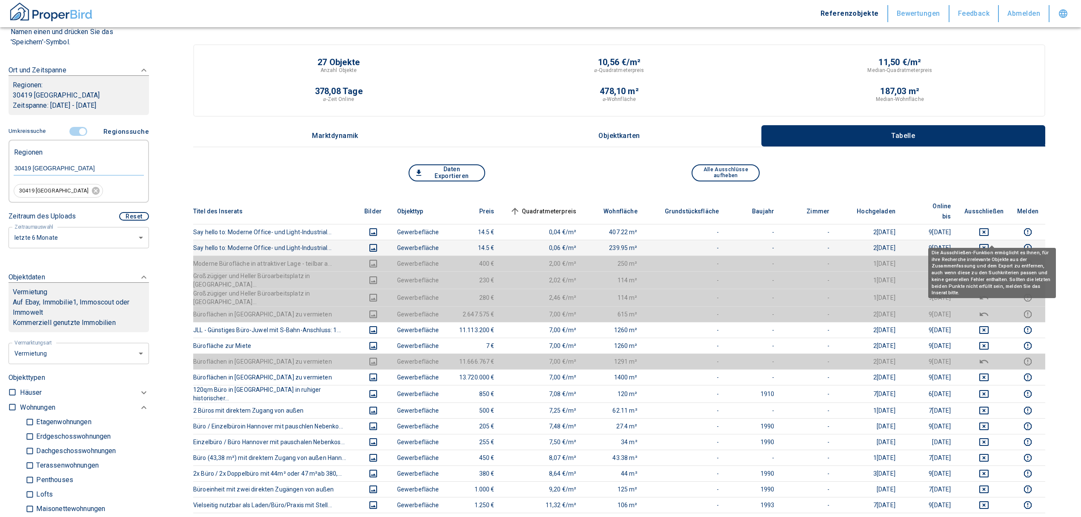
click at [989, 243] on icon "deselect this listing" at bounding box center [984, 248] width 10 height 10
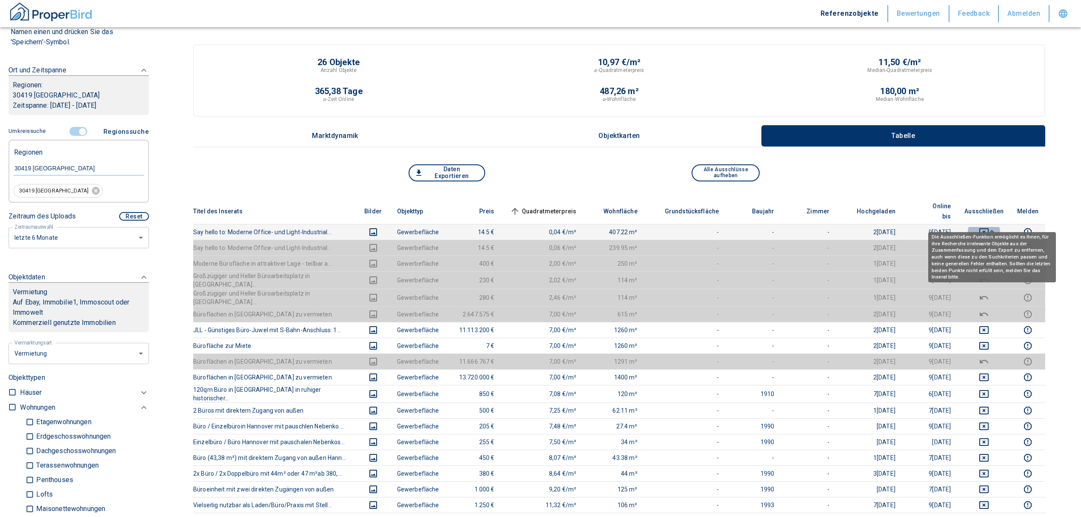
click at [988, 227] on icon "deselect this listing" at bounding box center [984, 232] width 10 height 10
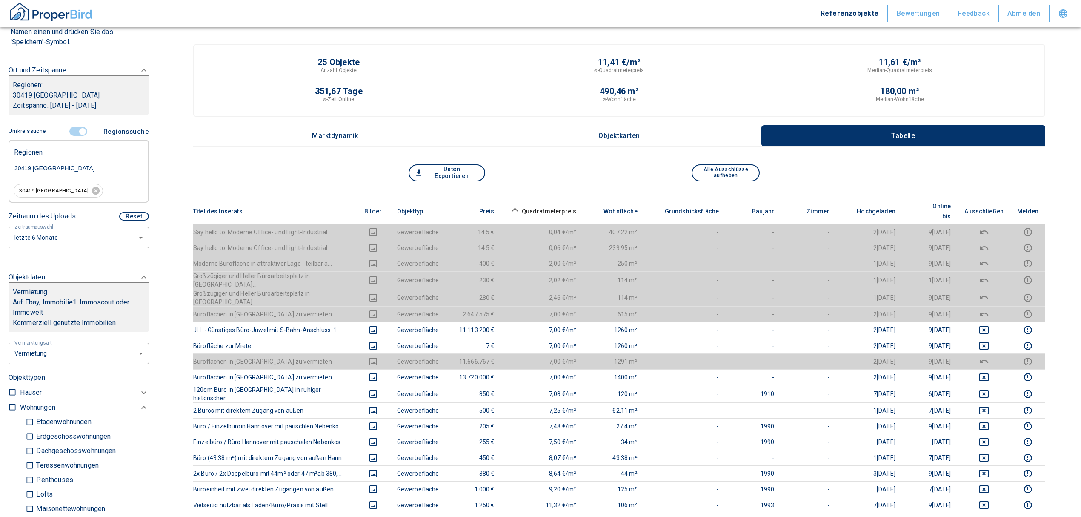
click at [559, 206] on span "Quadratmeterpreis sorted ascending" at bounding box center [542, 211] width 69 height 10
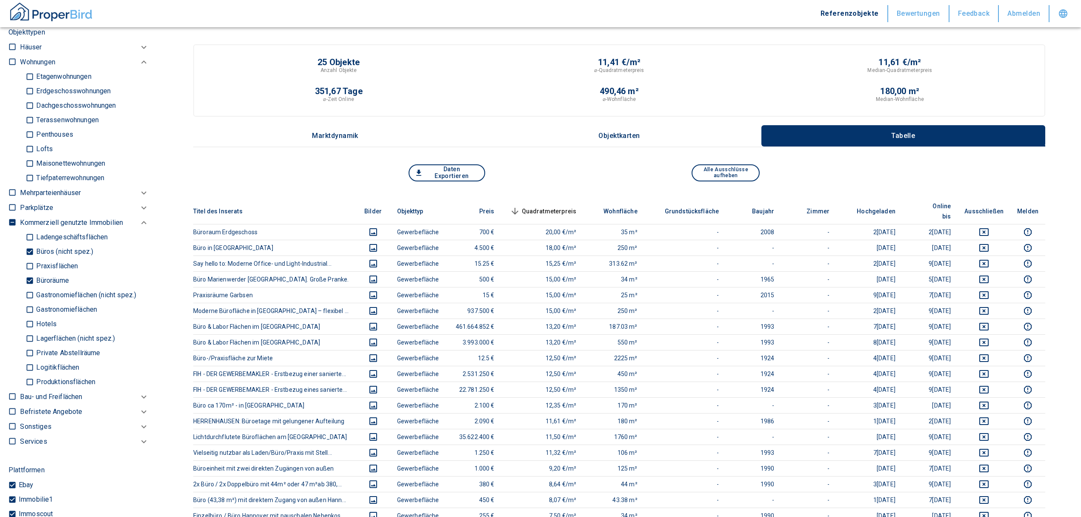
scroll to position [447, 0]
drag, startPoint x: 28, startPoint y: 283, endPoint x: 25, endPoint y: 270, distance: 13.9
click at [28, 283] on input "Büroräume" at bounding box center [30, 285] width 9 height 15
checkbox input "false"
type input "2020"
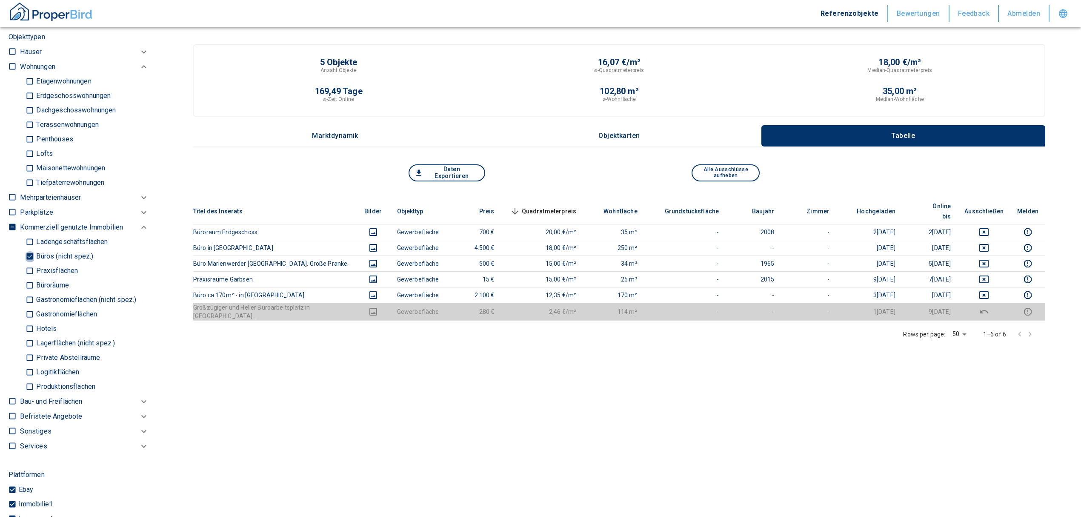
click at [30, 257] on input "Büros (nicht spez.)" at bounding box center [30, 256] width 9 height 15
checkbox input "false"
type input "2020"
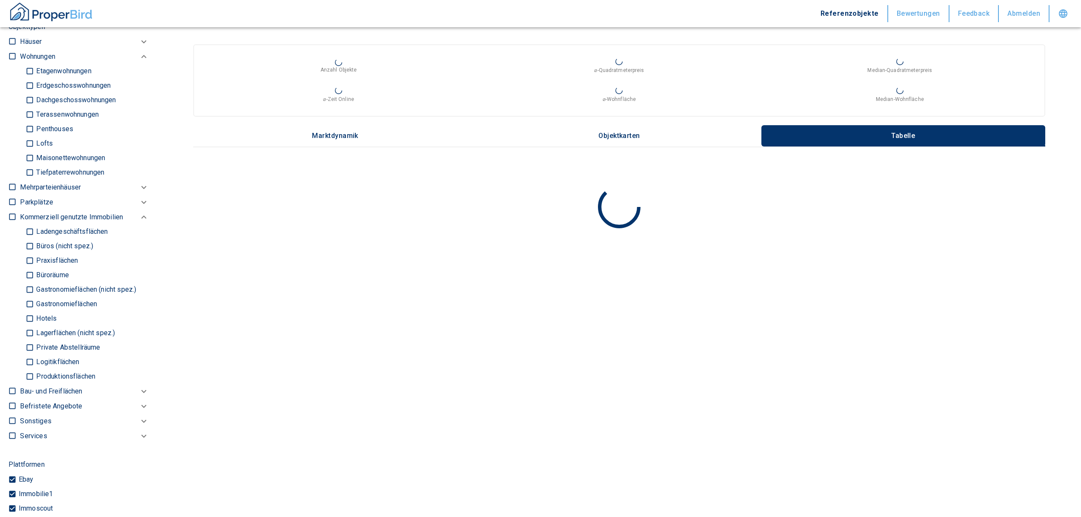
click at [29, 232] on input "Ladengeschäftsflächen" at bounding box center [30, 231] width 9 height 15
checkbox input "true"
type input "2020"
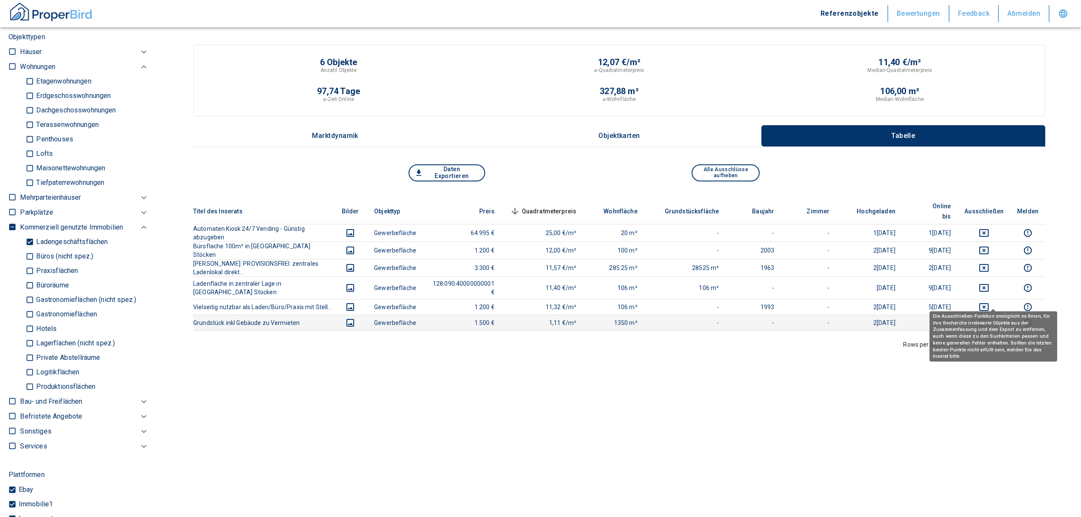
click at [989, 319] on icon "deselect this listing" at bounding box center [983, 323] width 9 height 8
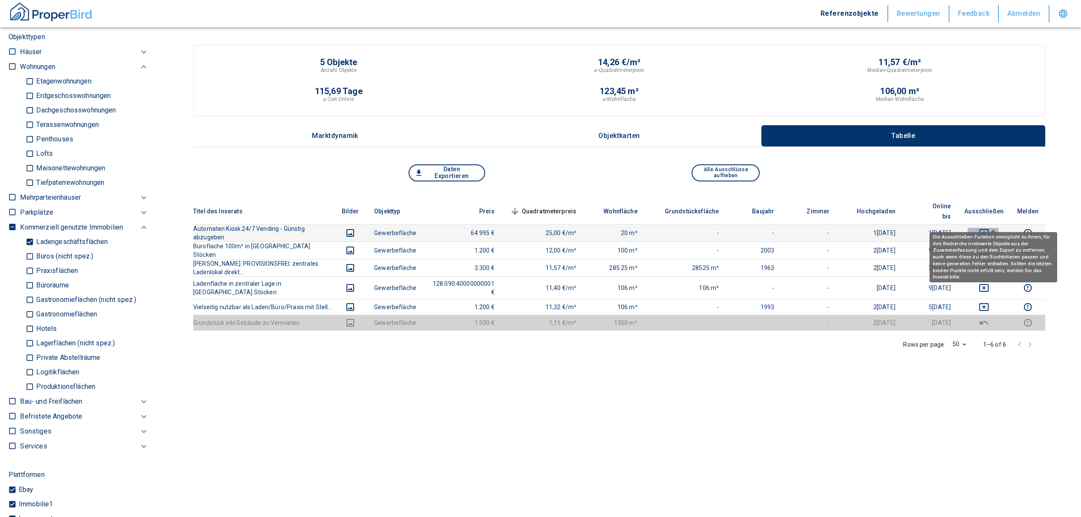
click at [989, 229] on icon "deselect this listing" at bounding box center [983, 233] width 9 height 8
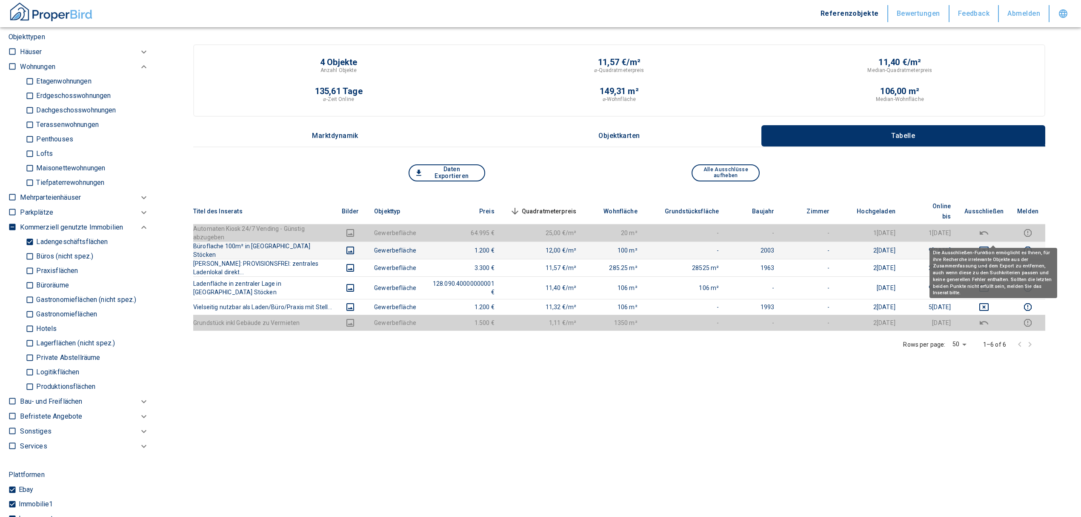
click at [989, 246] on icon "deselect this listing" at bounding box center [983, 250] width 9 height 8
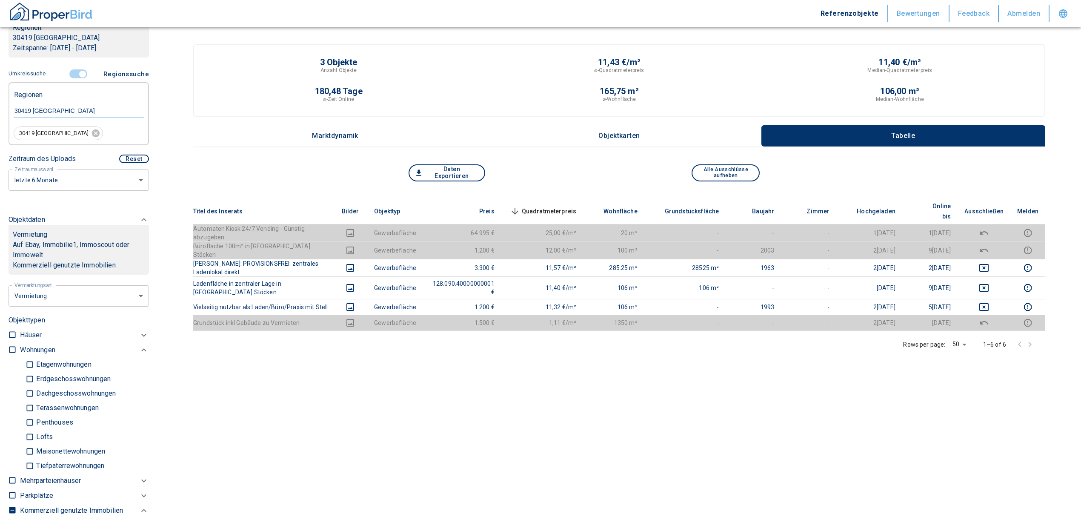
scroll to position [163, 0]
click at [74, 74] on input "controlled" at bounding box center [83, 74] width 26 height 9
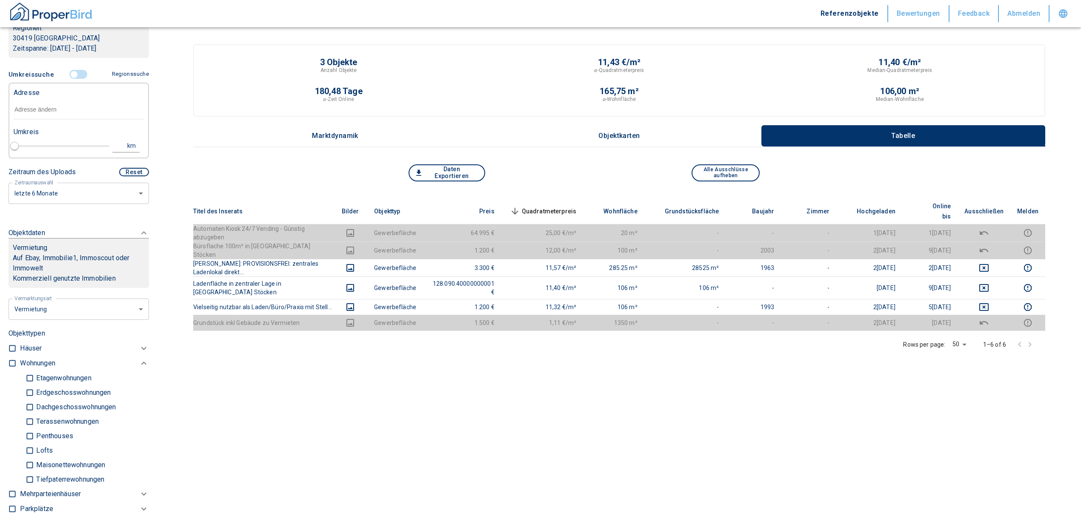
click at [29, 110] on input "text" at bounding box center [79, 110] width 130 height 20
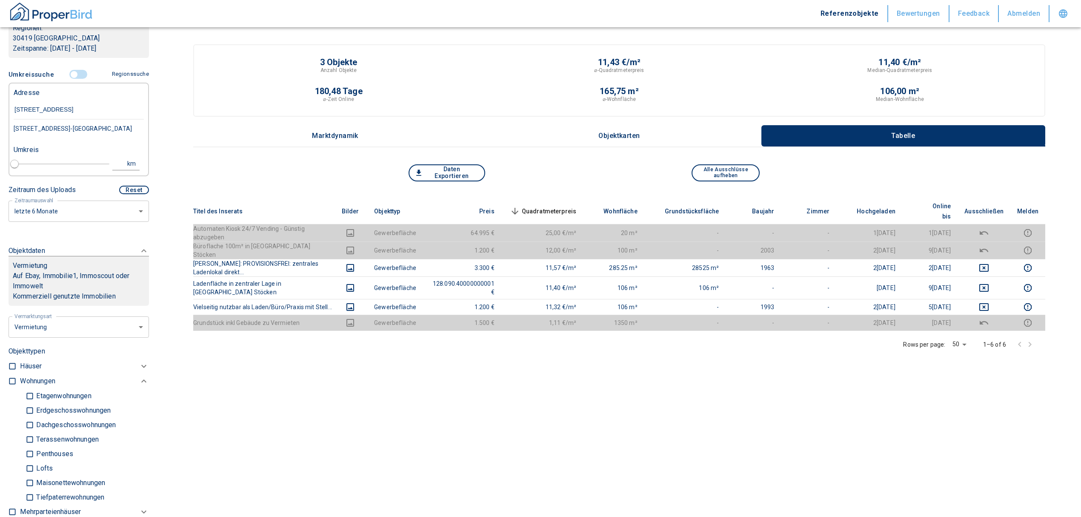
type input "[STREET_ADDRESS]"
click at [66, 123] on div "[STREET_ADDRESS]-[GEOGRAPHIC_DATA]" at bounding box center [79, 129] width 130 height 18
type input "2020"
type input "[STREET_ADDRESS]-[GEOGRAPHIC_DATA]"
type input "1"
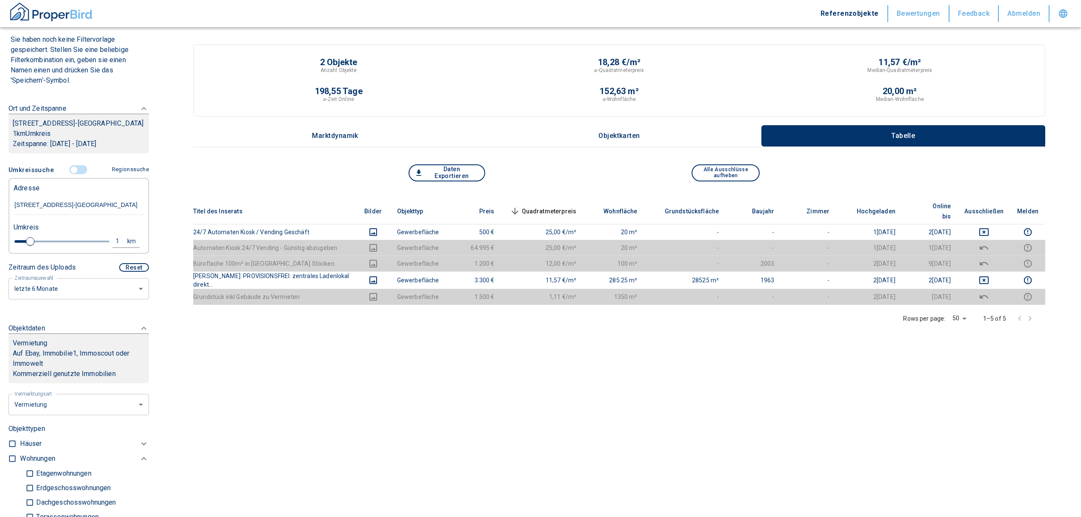
scroll to position [50, 0]
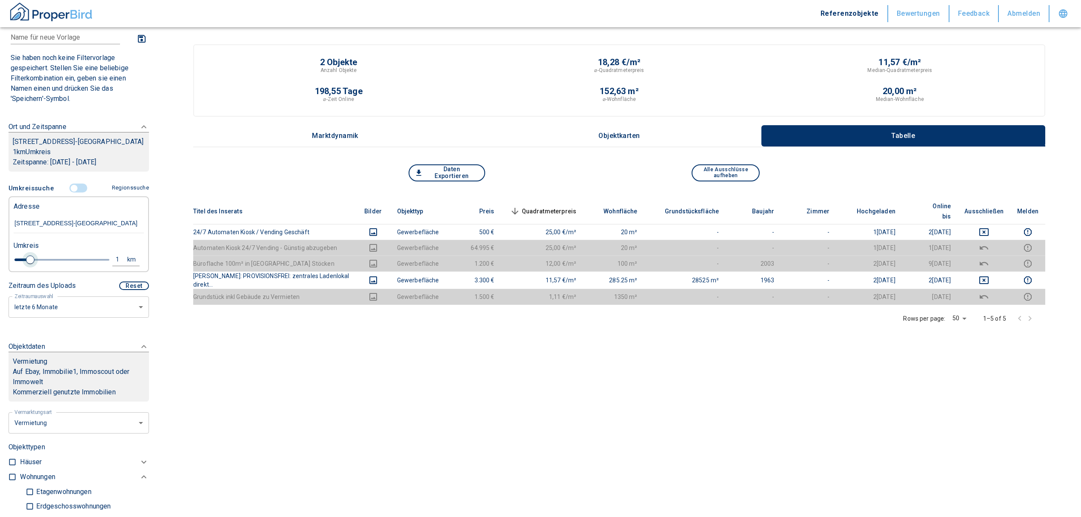
type input "[STREET_ADDRESS]-[GEOGRAPHIC_DATA]"
type input "2020"
type input "1.2"
type input "2020"
type input "1.4"
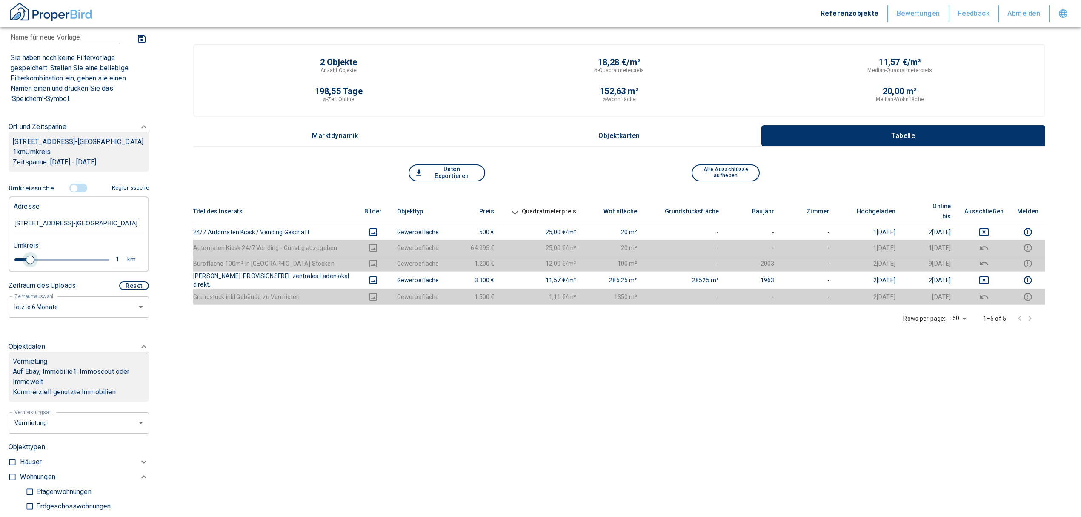
type input "2020"
type input "1.8"
type input "2020"
type input "2"
type input "2020"
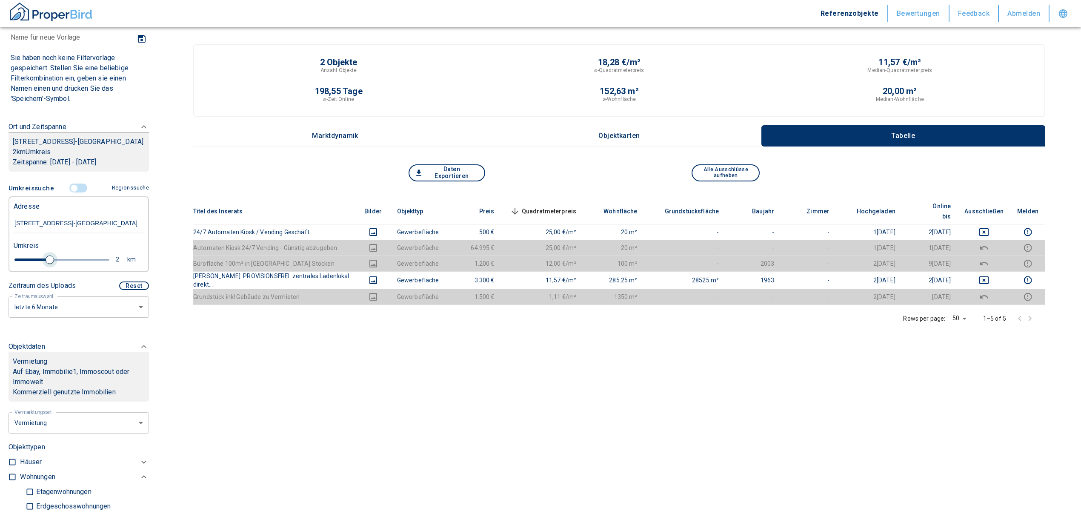
type input "2.2"
type input "2020"
type input "2.4"
type input "2020"
type input "2.6"
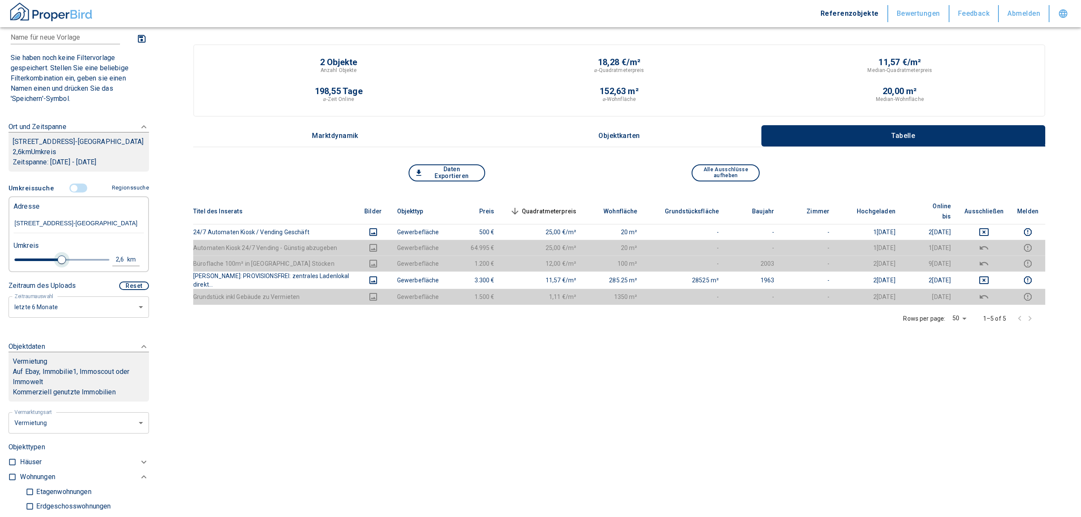
type input "2020"
type input "2.8"
type input "2020"
type input "3"
drag, startPoint x: 31, startPoint y: 266, endPoint x: 65, endPoint y: 268, distance: 34.1
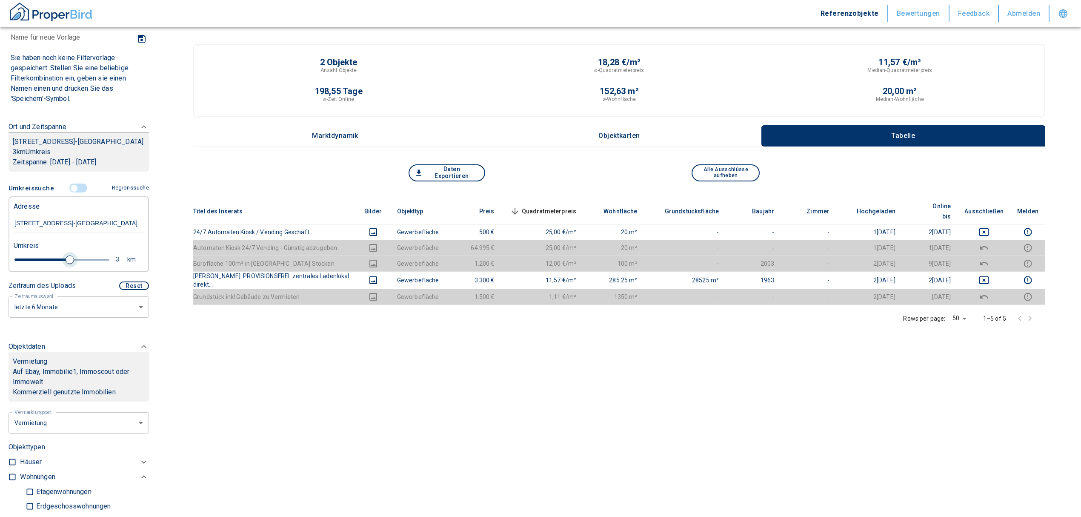
click at [66, 264] on span at bounding box center [70, 259] width 9 height 9
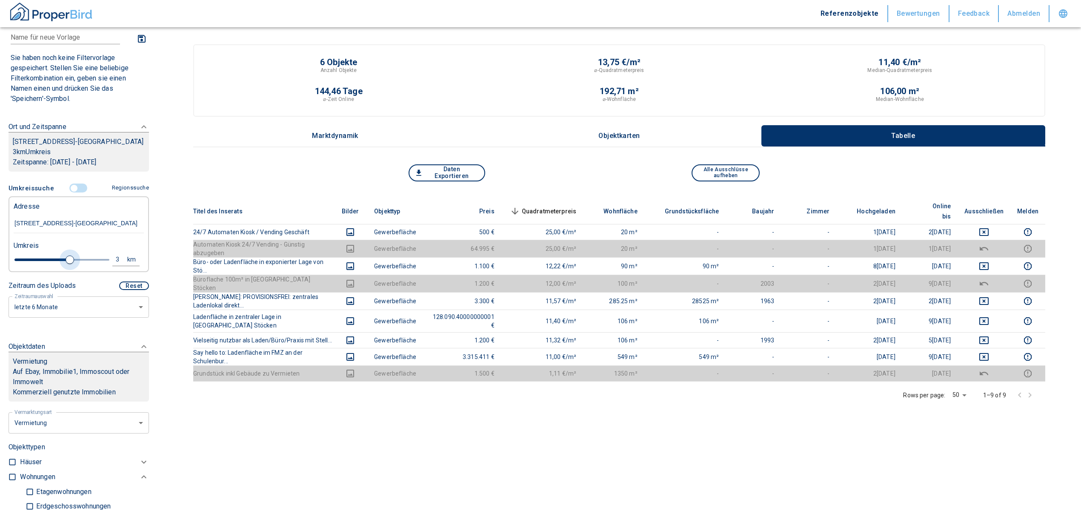
type input "2020"
type input "3.2"
type input "2020"
type input "3.4"
type input "2020"
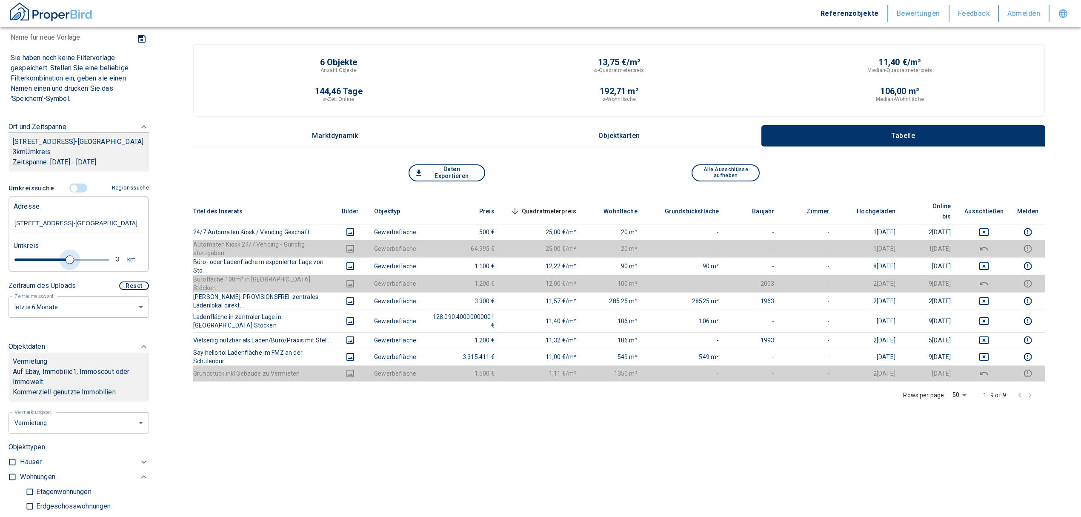
type input "3.6"
type input "2020"
type input "3.8"
type input "2020"
type input "4"
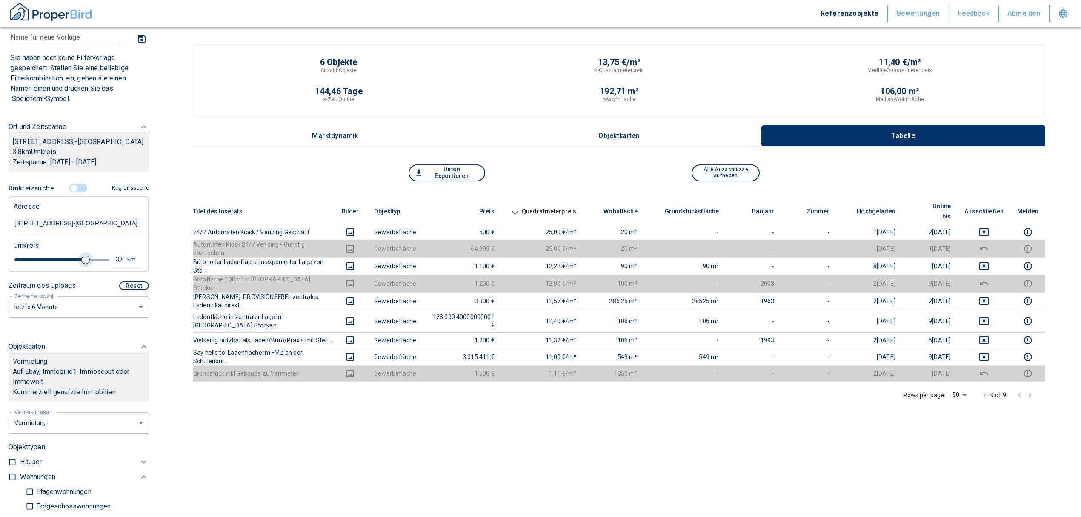
type input "2020"
type input "4.2"
type input "2020"
type input "4.4"
type input "2020"
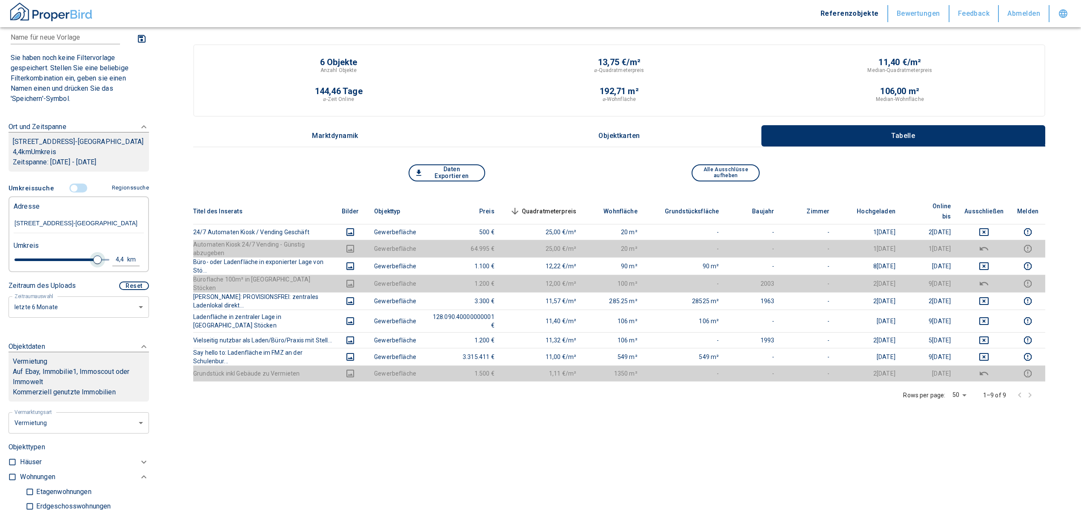
type input "4.6"
type input "2020"
type input "4.8"
type input "2020"
type input "5"
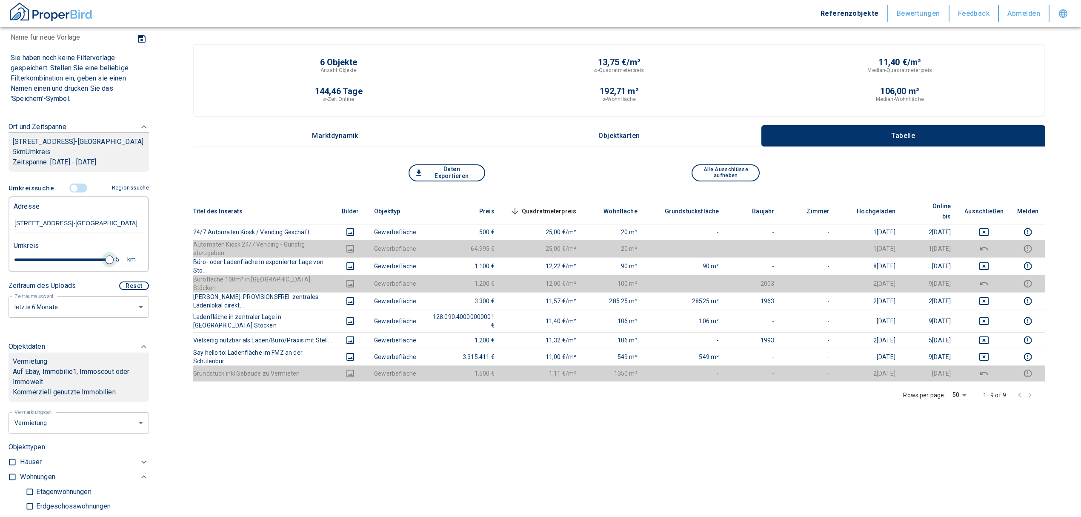
drag, startPoint x: 66, startPoint y: 268, endPoint x: 103, endPoint y: 269, distance: 36.2
click at [105, 264] on span at bounding box center [109, 259] width 9 height 9
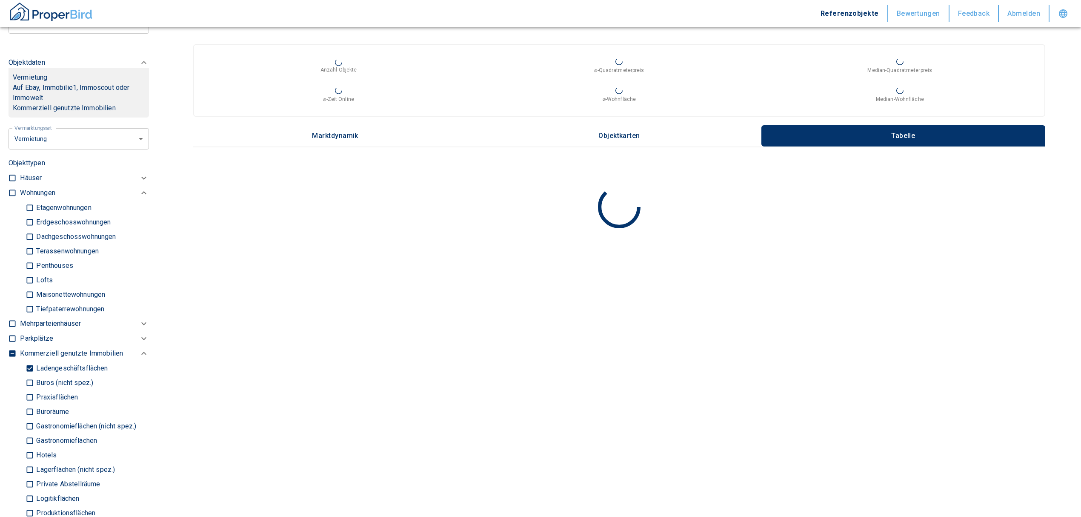
scroll to position [163, 0]
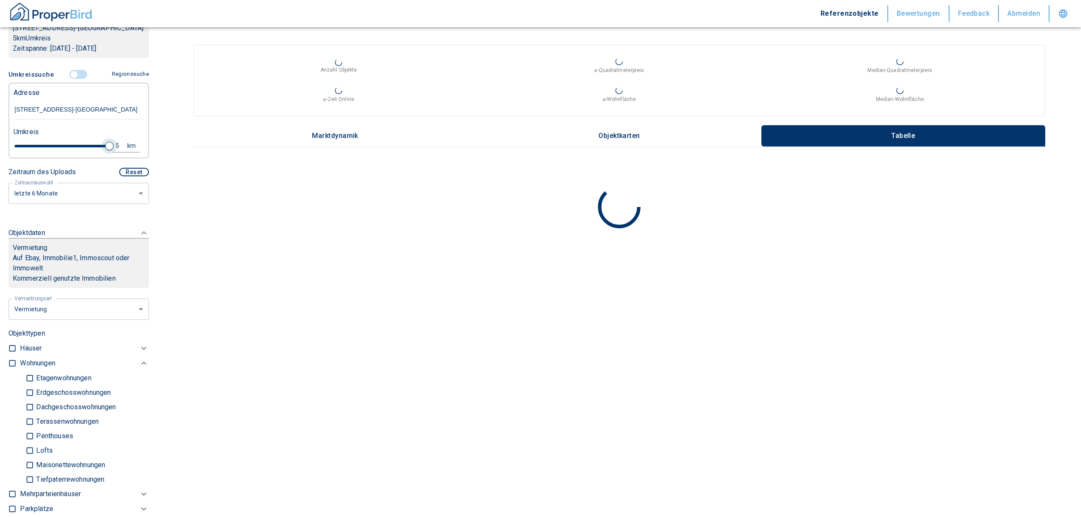
type input "2020"
type input "4.8"
type input "2020"
type input "4.6"
type input "2020"
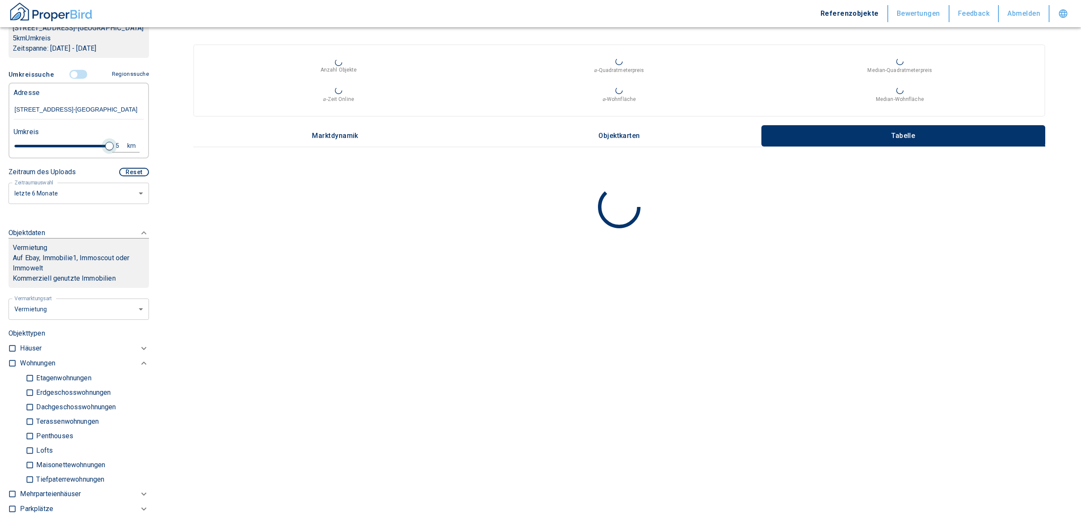
type input "4.4"
type input "2020"
type input "4.2"
type input "2020"
type input "4"
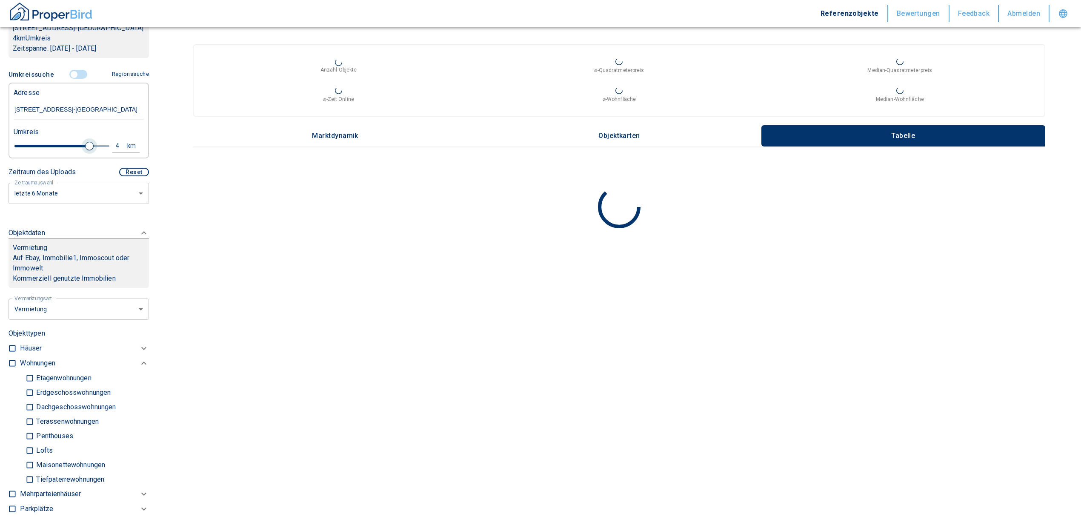
drag, startPoint x: 102, startPoint y: 155, endPoint x: 83, endPoint y: 154, distance: 18.8
click at [85, 150] on span at bounding box center [89, 146] width 9 height 9
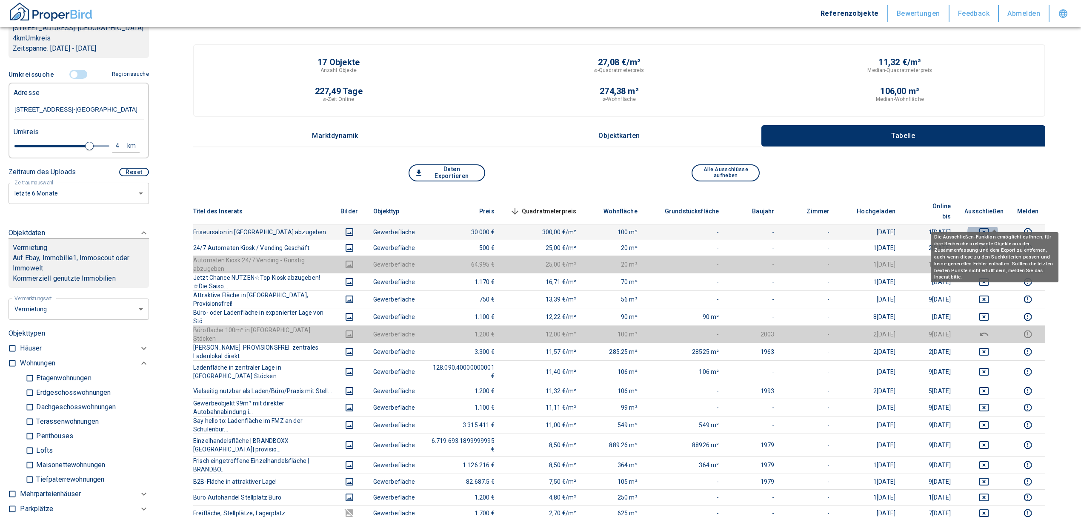
click at [989, 227] on icon "deselect this listing" at bounding box center [984, 232] width 10 height 10
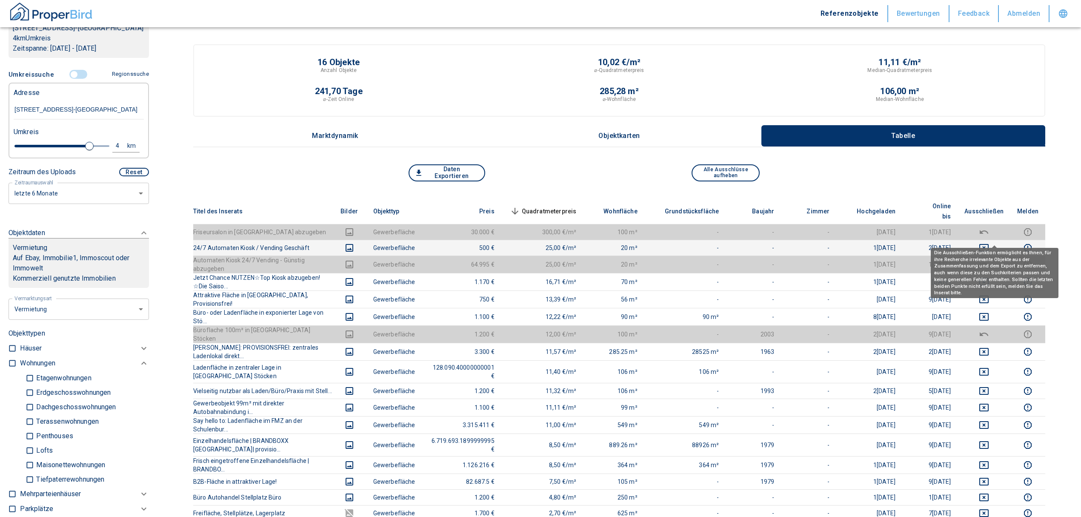
click at [989, 243] on icon "deselect this listing" at bounding box center [984, 248] width 10 height 10
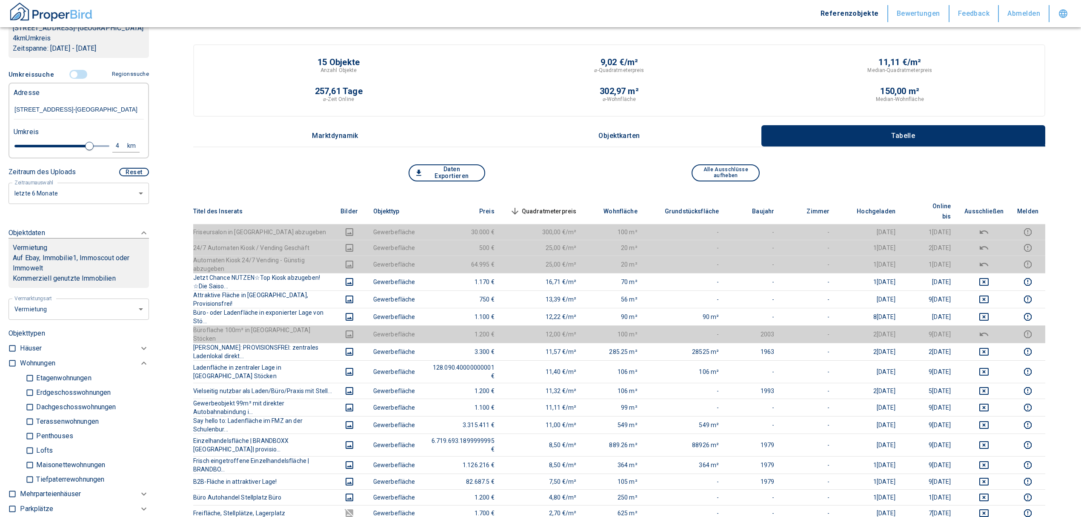
click at [577, 206] on span "Quadratmeterpreis sorted descending" at bounding box center [542, 211] width 69 height 10
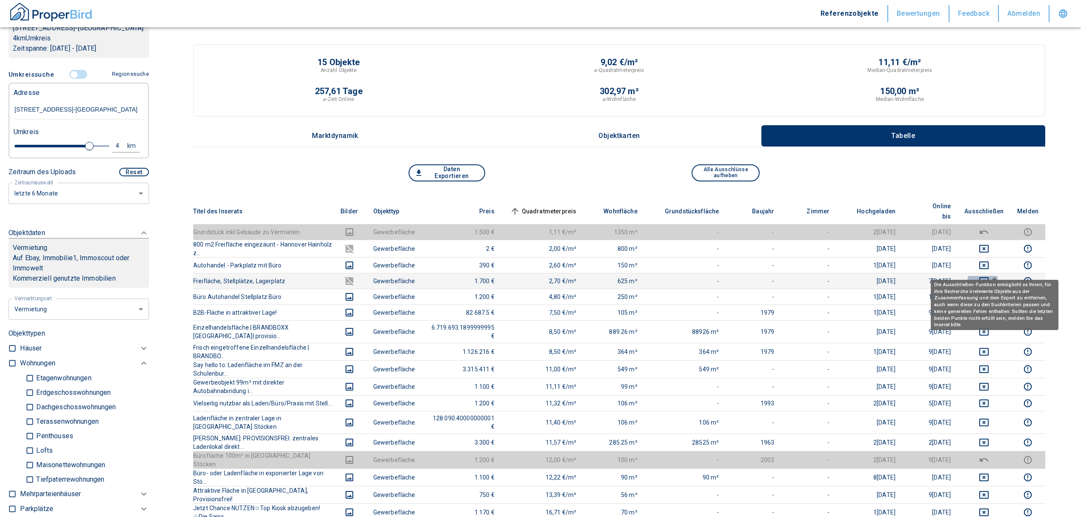
click at [1001, 276] on button "deselect this listing" at bounding box center [983, 281] width 39 height 10
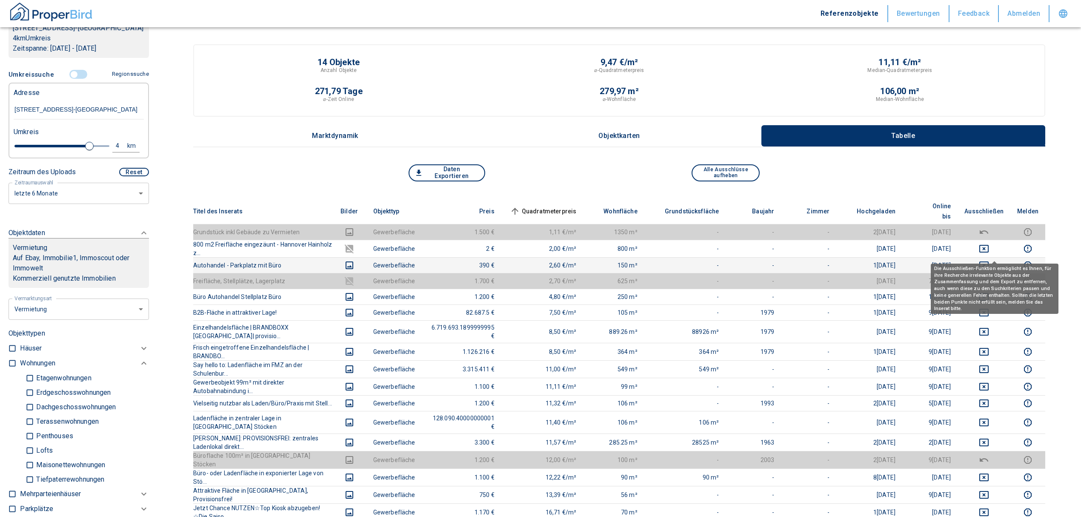
click at [989, 260] on icon "deselect this listing" at bounding box center [984, 265] width 10 height 10
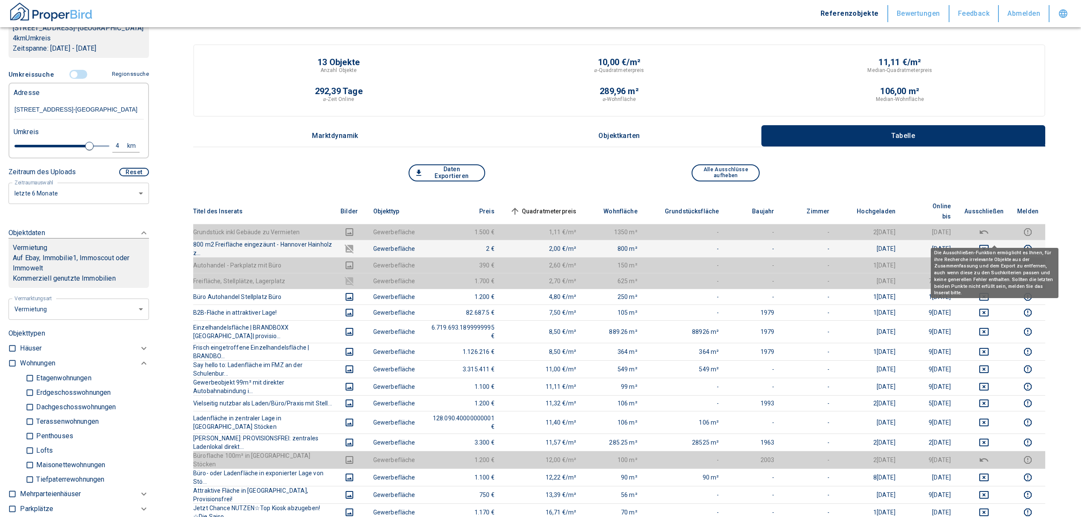
click at [992, 242] on div "Die Ausschließen-Funktion ermöglicht es Ihnen, für ihre Recherche irrelevante O…" at bounding box center [995, 270] width 128 height 56
click at [989, 243] on icon "deselect this listing" at bounding box center [984, 248] width 10 height 10
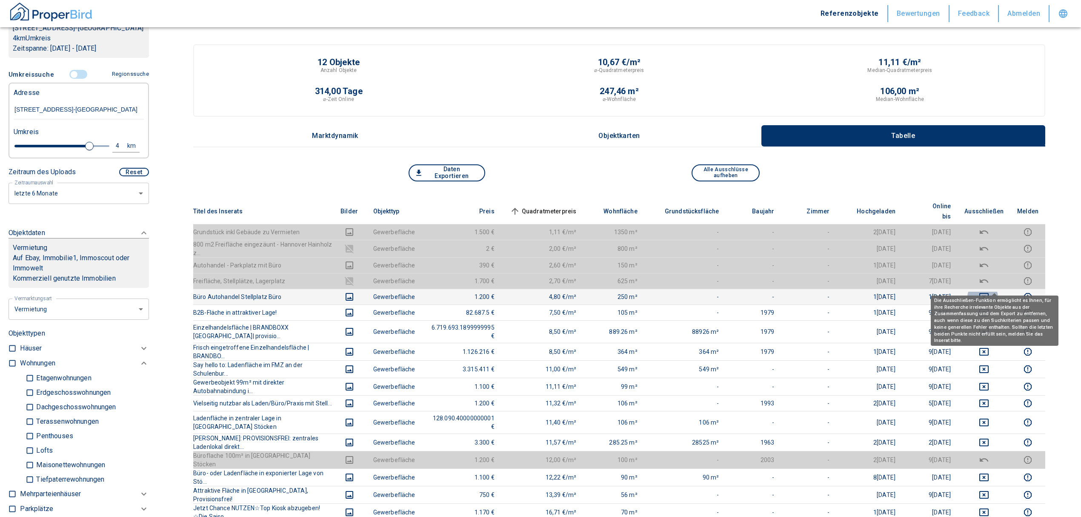
click at [989, 292] on icon "deselect this listing" at bounding box center [984, 297] width 10 height 10
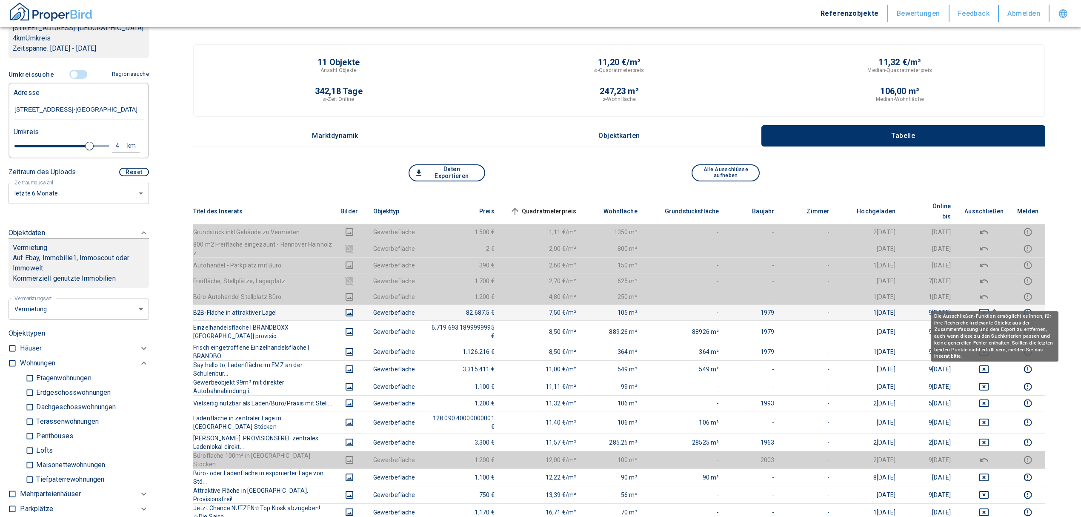
click at [992, 305] on div "Die Ausschließen-Funktion ermöglicht es Ihnen, für ihre Recherche irrelevante O…" at bounding box center [995, 333] width 128 height 56
click at [989, 309] on icon "deselect this listing" at bounding box center [983, 313] width 9 height 8
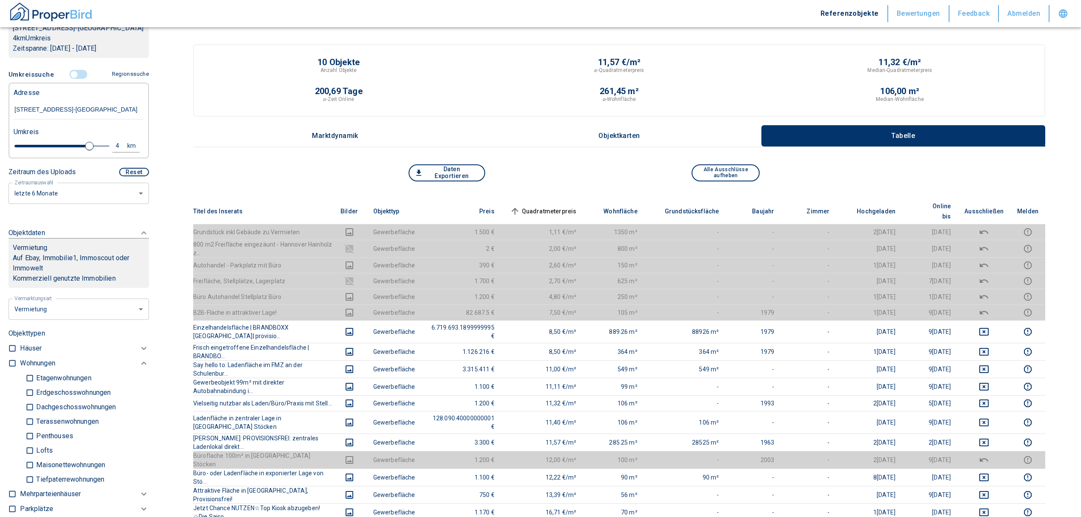
click at [577, 206] on span "Quadratmeterpreis sorted ascending" at bounding box center [542, 211] width 69 height 10
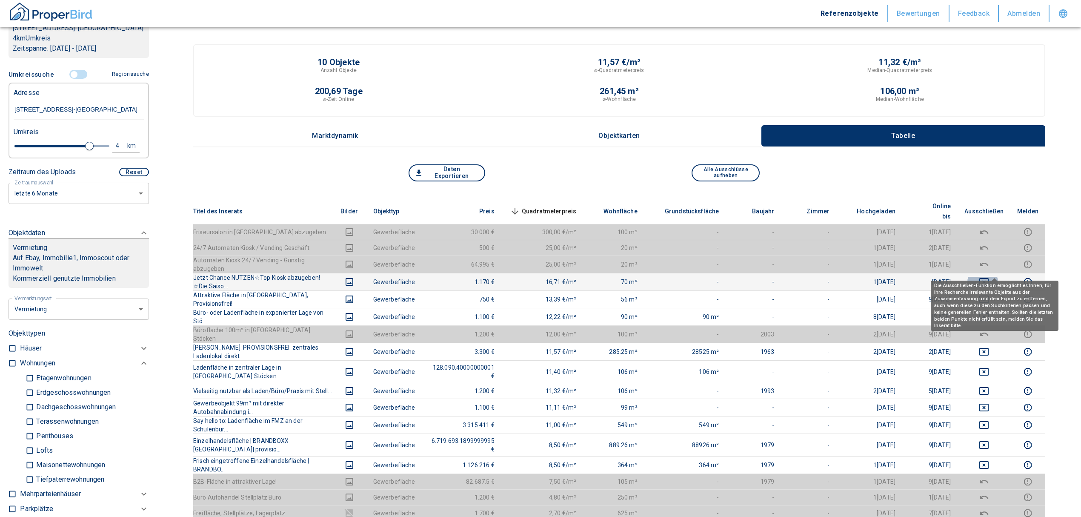
click at [989, 277] on icon "deselect this listing" at bounding box center [984, 282] width 10 height 10
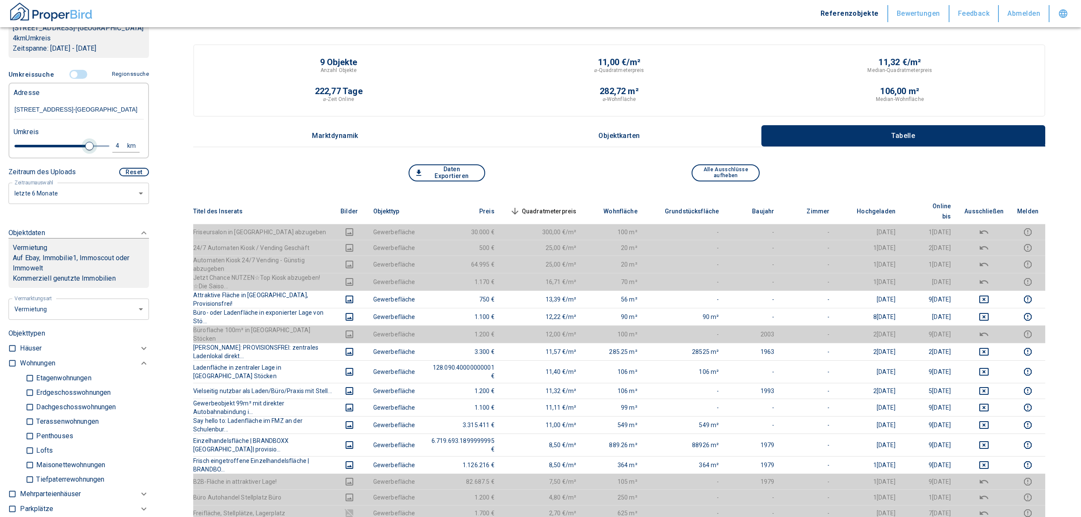
type input "2020"
type input "3.8"
type input "2020"
type input "4"
type input "2020"
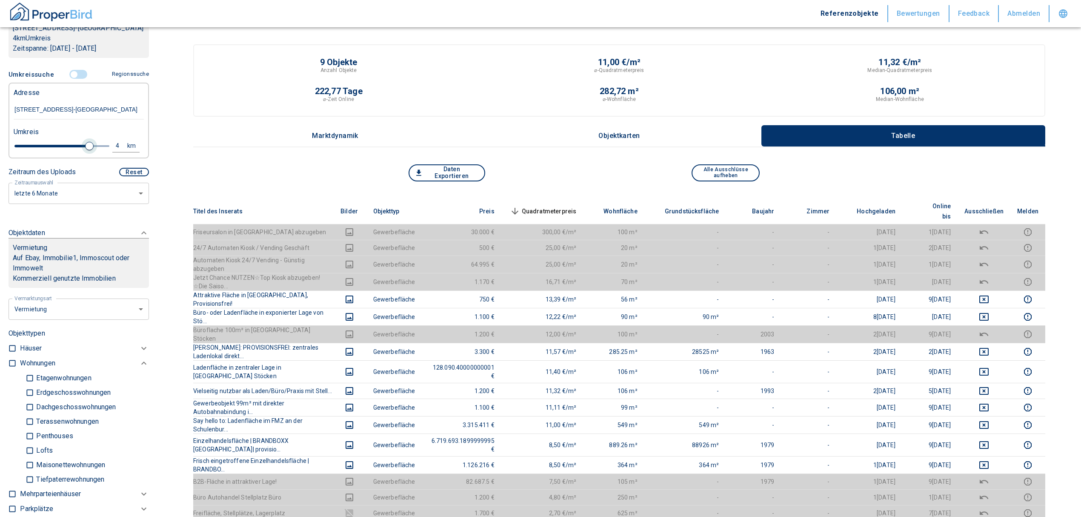
type input "4.2"
type input "2020"
type input "4.4"
type input "2020"
type input "4.6"
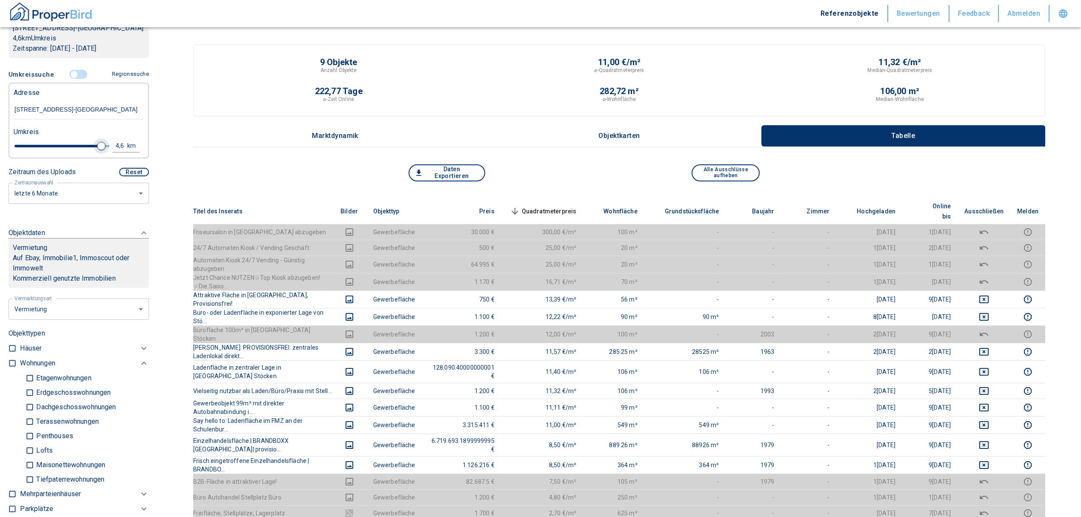
type input "2020"
type input "4.8"
type input "2020"
type input "5"
drag, startPoint x: 80, startPoint y: 154, endPoint x: 102, endPoint y: 161, distance: 23.2
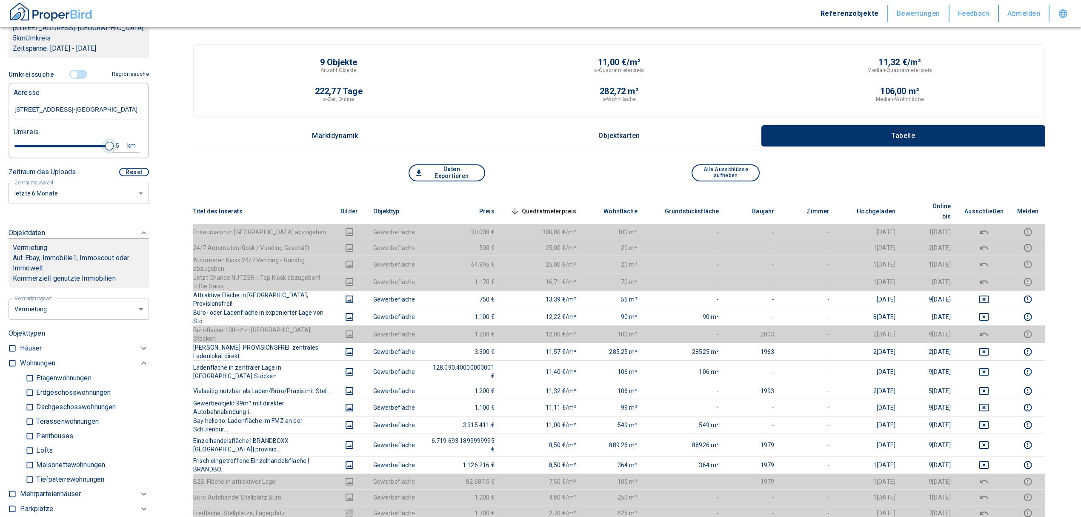
click at [105, 150] on span at bounding box center [109, 146] width 9 height 9
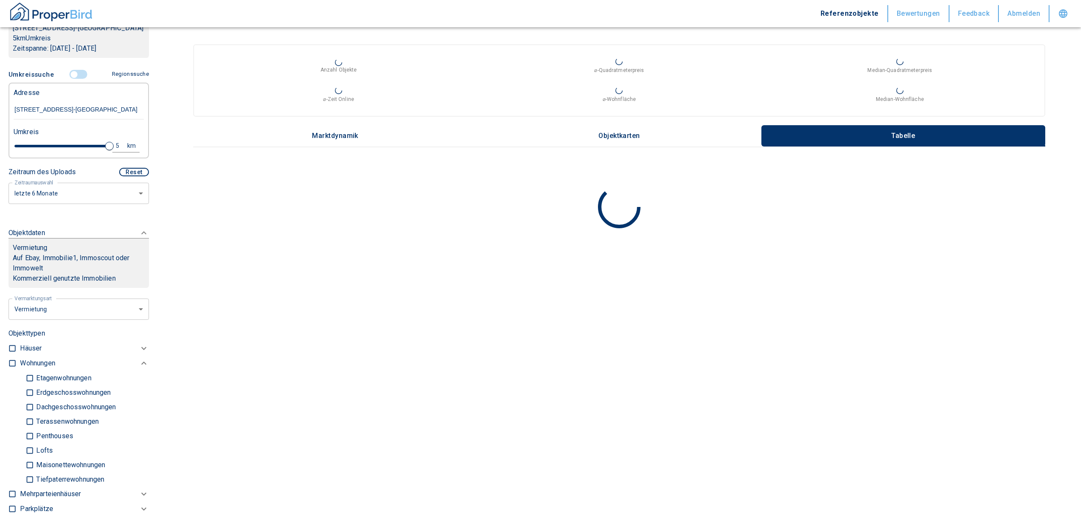
click at [71, 79] on input "controlled" at bounding box center [74, 74] width 26 height 9
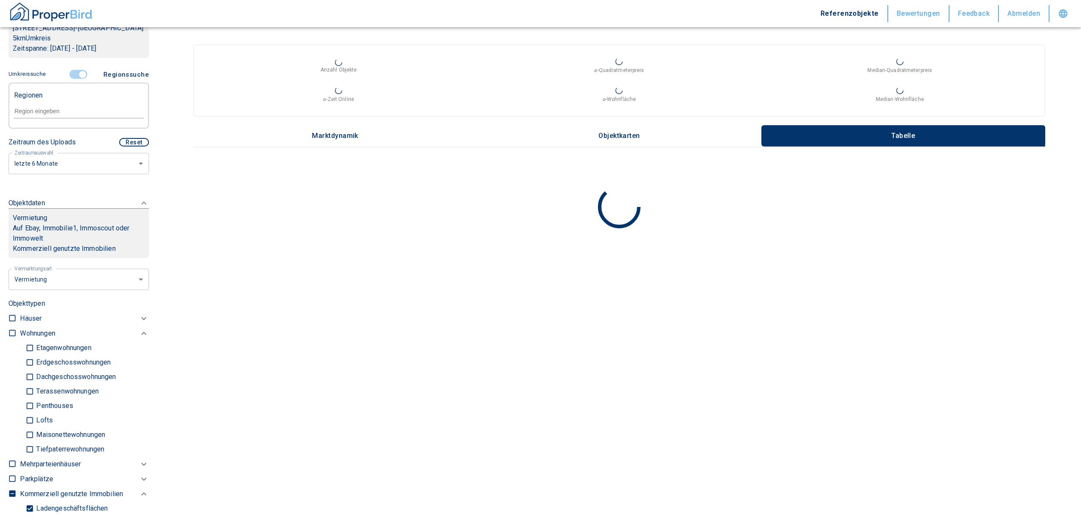
click at [77, 79] on input "controlled" at bounding box center [83, 74] width 26 height 9
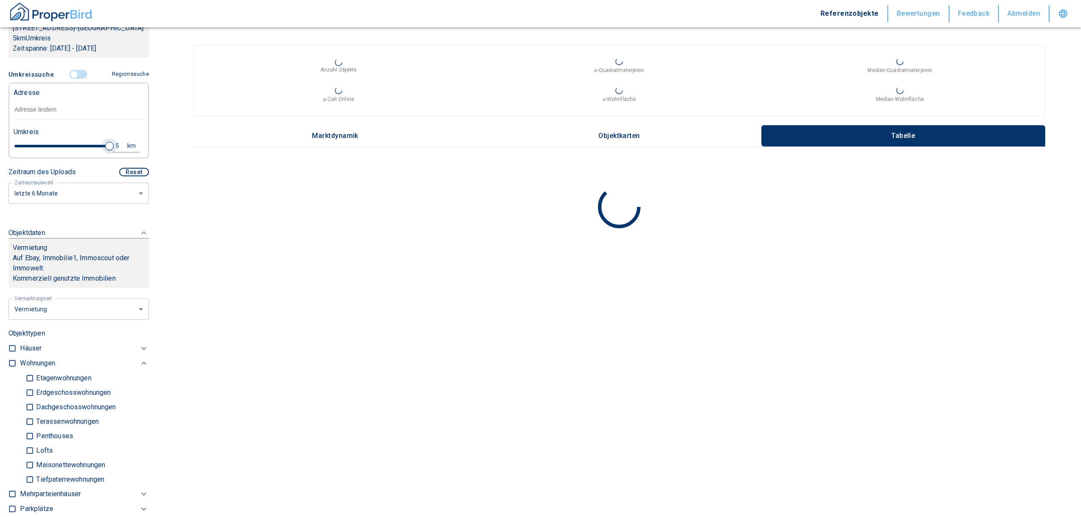
type input "2020"
type input "4.6"
type input "2020"
type input "3"
type input "2020"
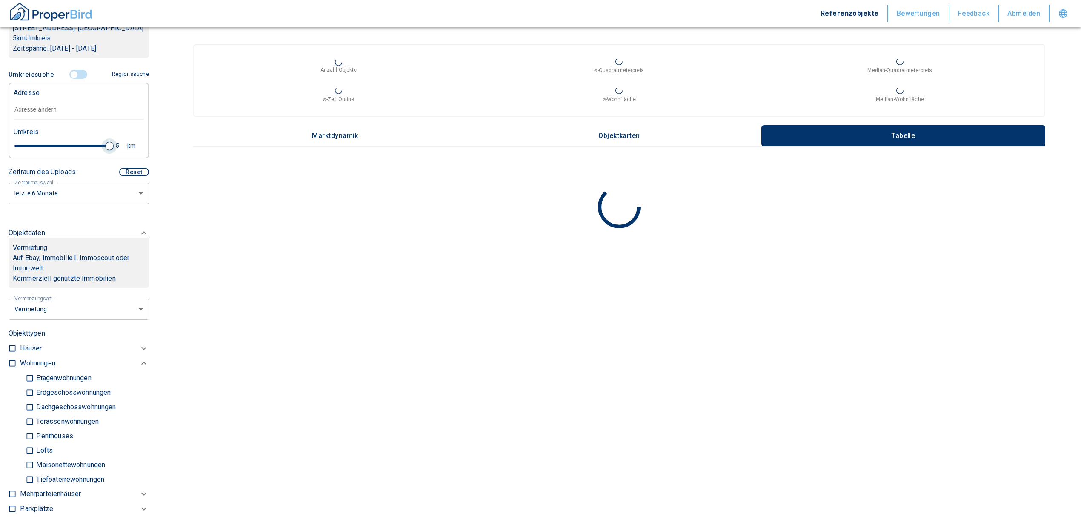
type input "2"
type input "2020"
type input "1.6"
type input "2020"
type input "1.4"
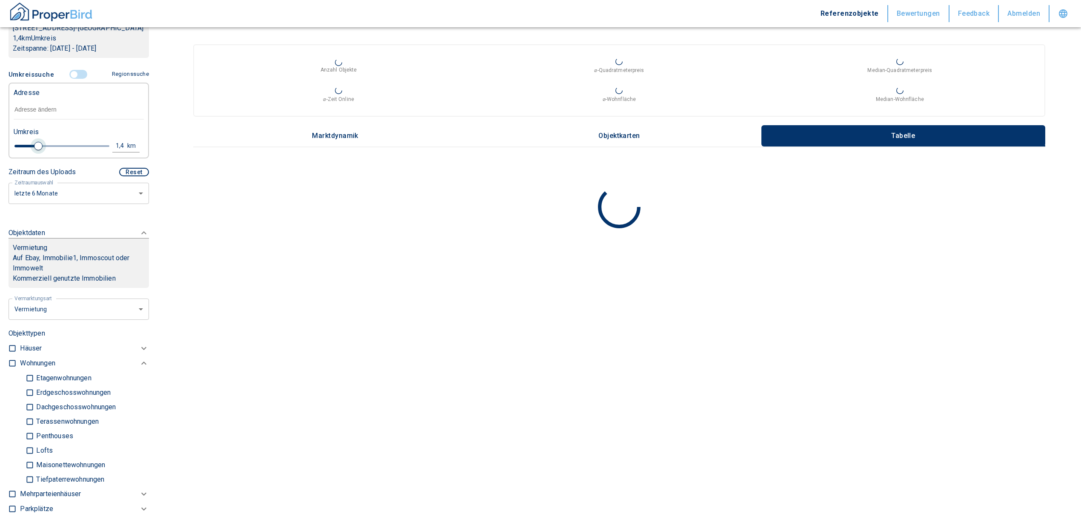
type input "2020"
type input "1.2"
type input "2020"
type input "1"
drag, startPoint x: 103, startPoint y: 154, endPoint x: 31, endPoint y: 152, distance: 71.9
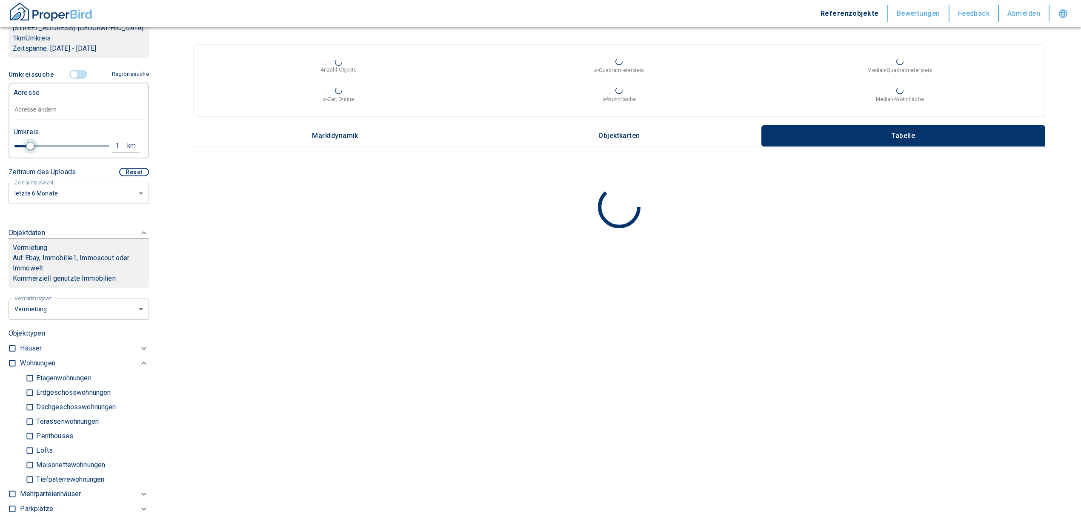
click at [31, 150] on span at bounding box center [30, 146] width 9 height 9
type input "2020"
click at [35, 118] on input "text" at bounding box center [79, 110] width 130 height 20
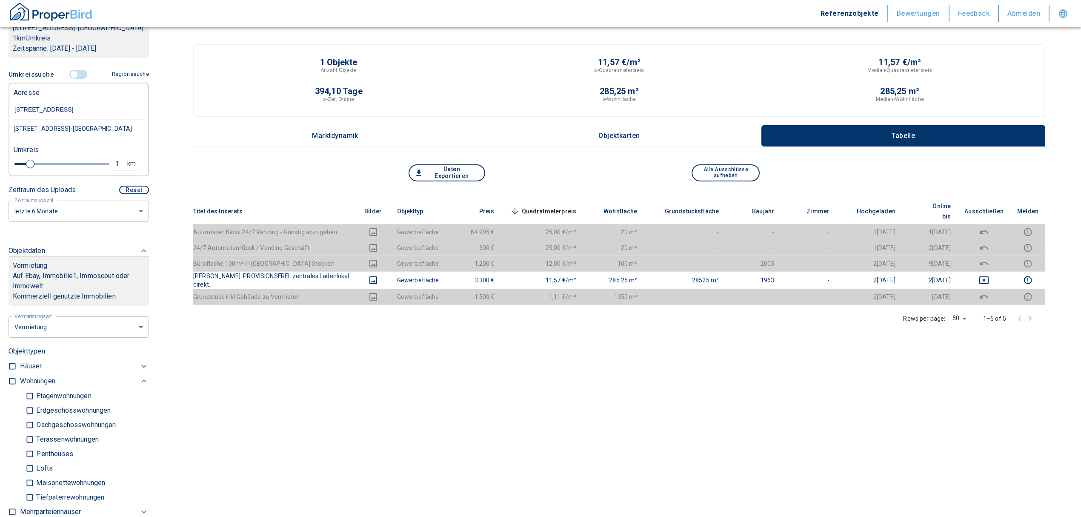
type input "[STREET_ADDRESS]"
click at [82, 137] on div "[STREET_ADDRESS]-[GEOGRAPHIC_DATA]" at bounding box center [79, 129] width 130 height 18
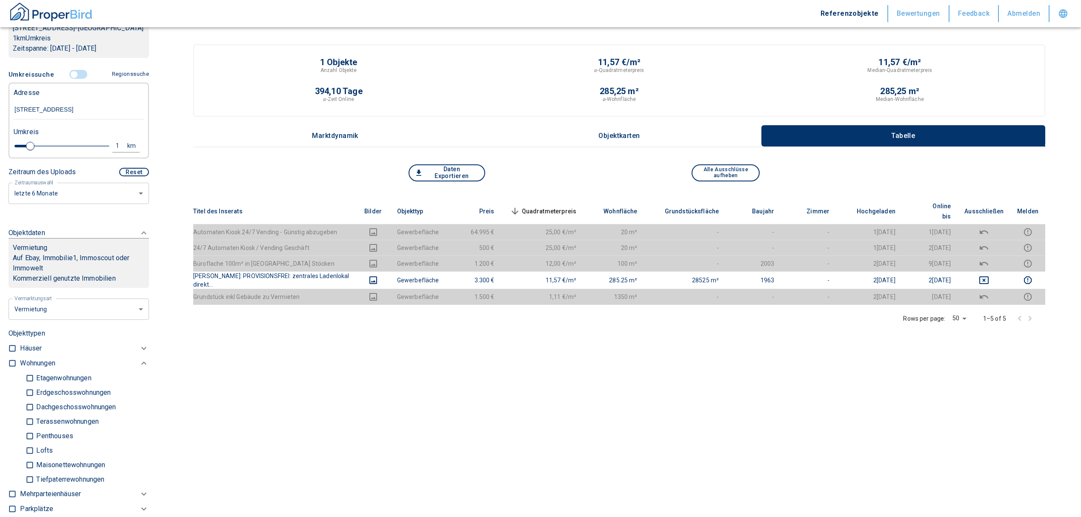
type input "2020"
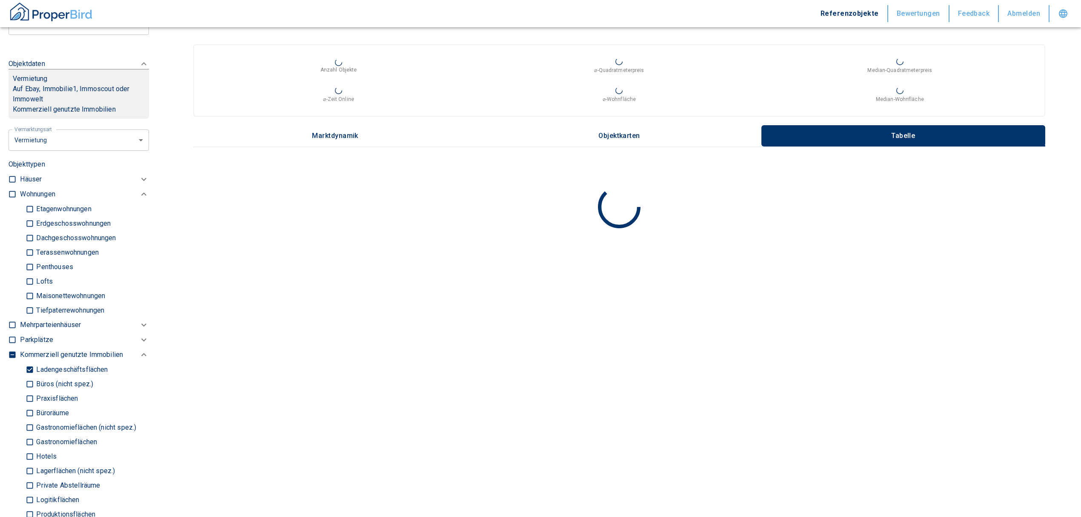
scroll to position [334, 0]
type input "[STREET_ADDRESS]-[GEOGRAPHIC_DATA]"
drag, startPoint x: 26, startPoint y: 379, endPoint x: 15, endPoint y: 314, distance: 66.0
click at [26, 375] on input "Ladengeschäftsflächen" at bounding box center [30, 367] width 9 height 15
checkbox input "false"
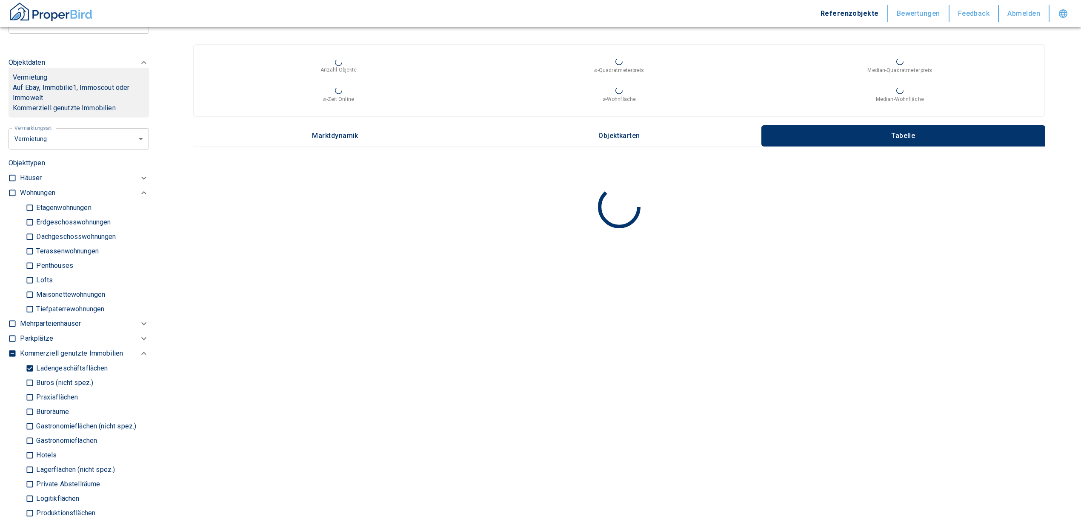
type input "2020"
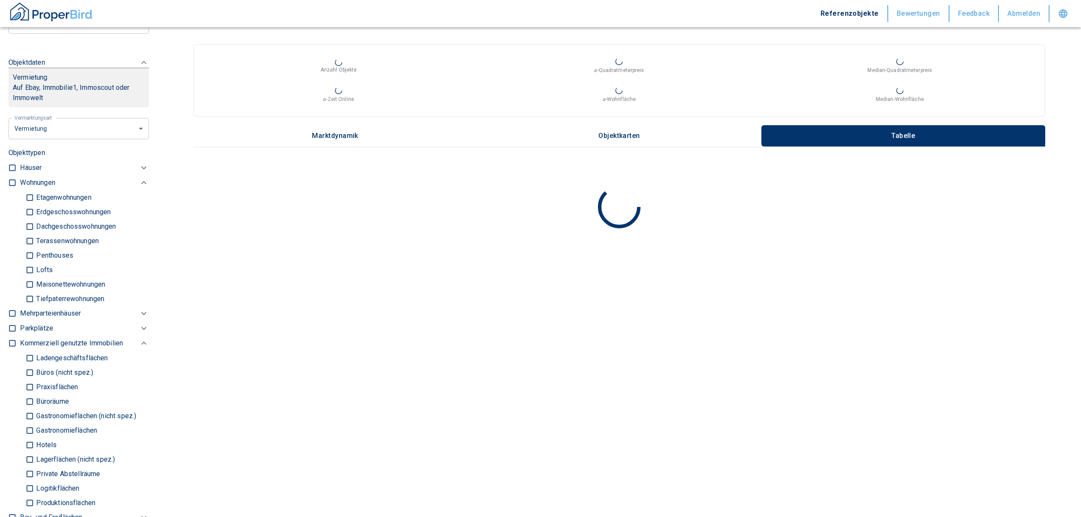
click at [11, 187] on label at bounding box center [10, 180] width 13 height 11
click at [11, 187] on input "checkbox" at bounding box center [12, 182] width 9 height 9
checkbox input "true"
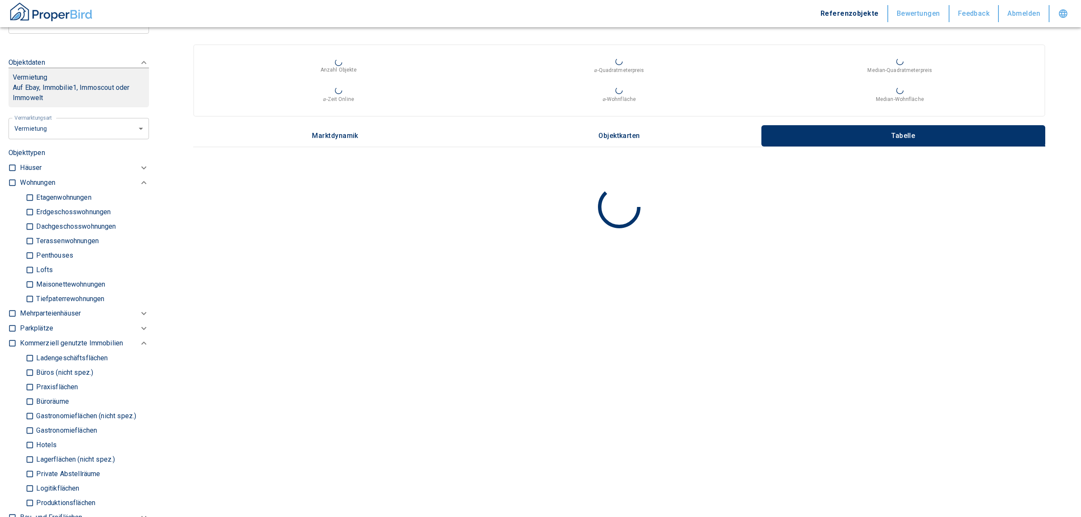
checkbox input "true"
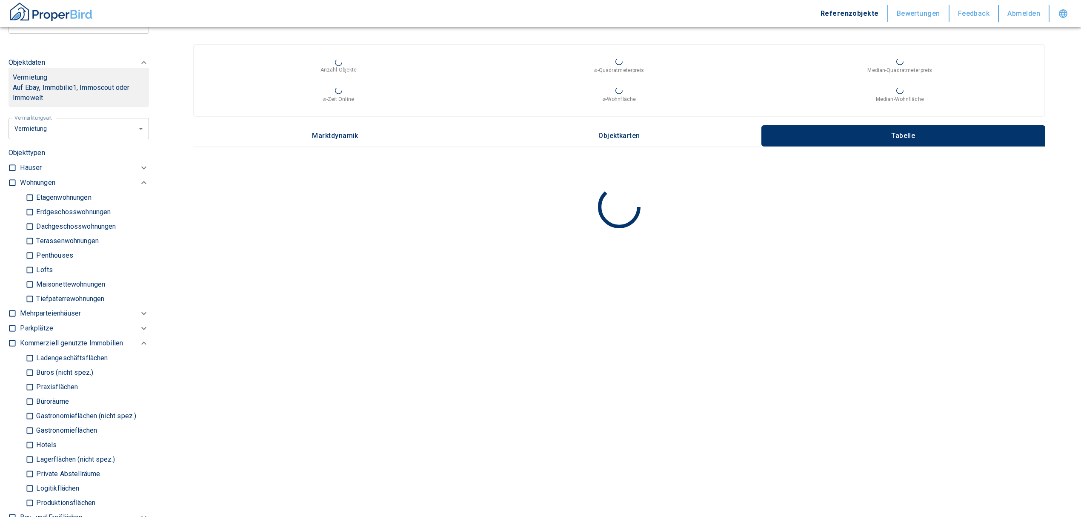
checkbox input "true"
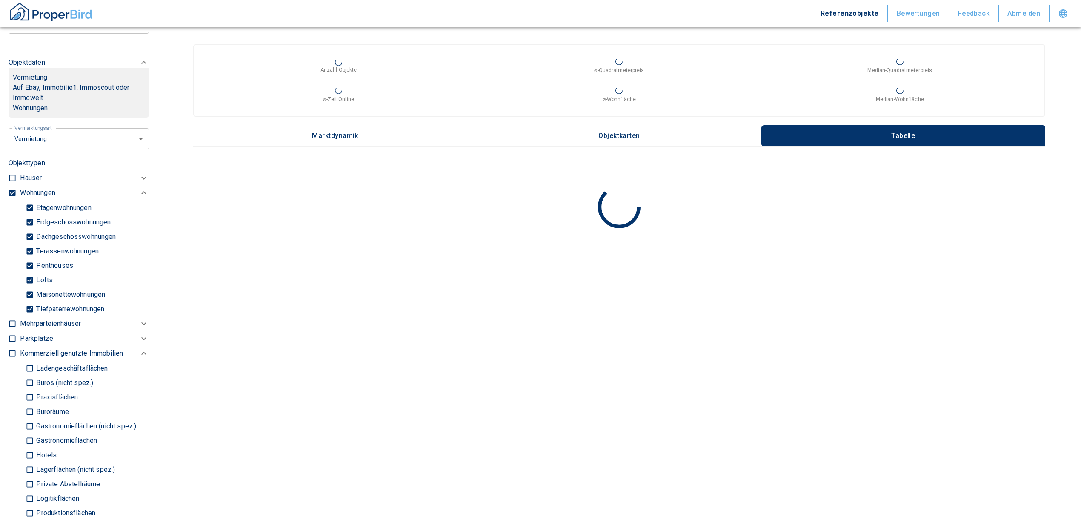
type input "2020"
click at [28, 314] on input "Tiefpaterrewohnungen" at bounding box center [30, 308] width 9 height 15
checkbox input "false"
type input "2020"
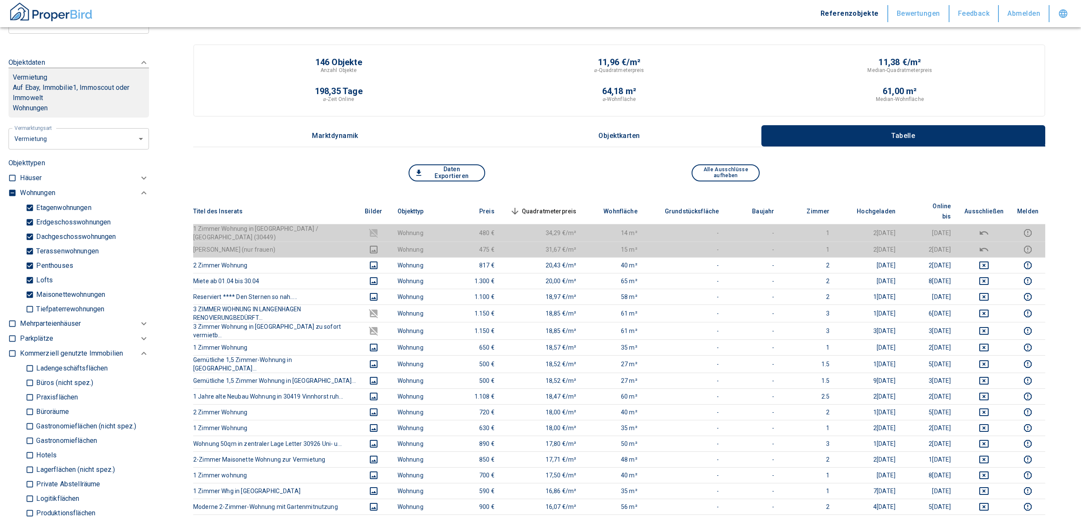
click at [564, 206] on span "Quadratmeterpreis sorted descending" at bounding box center [542, 211] width 69 height 10
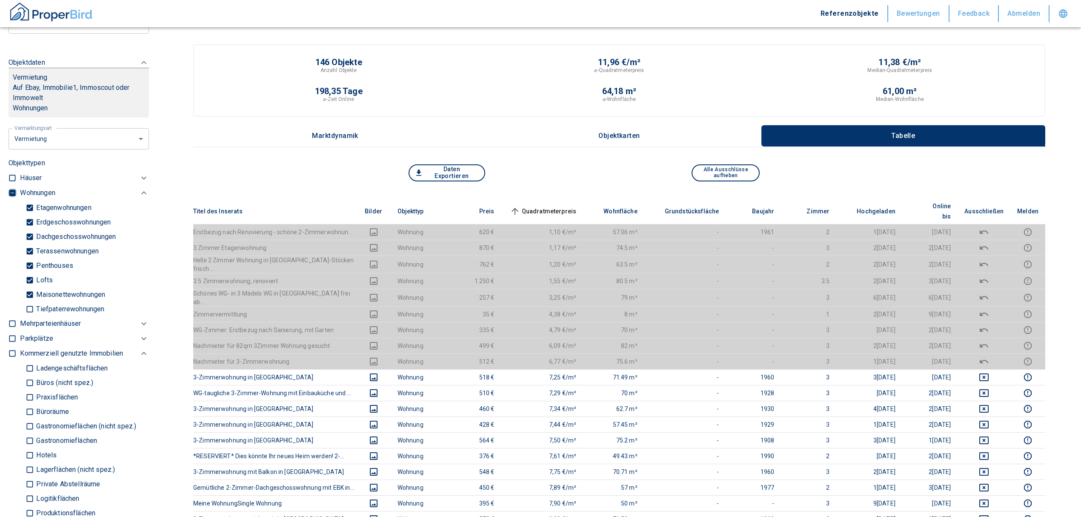
click at [10, 197] on input "checkbox" at bounding box center [12, 193] width 9 height 9
checkbox input "true"
type input "2020"
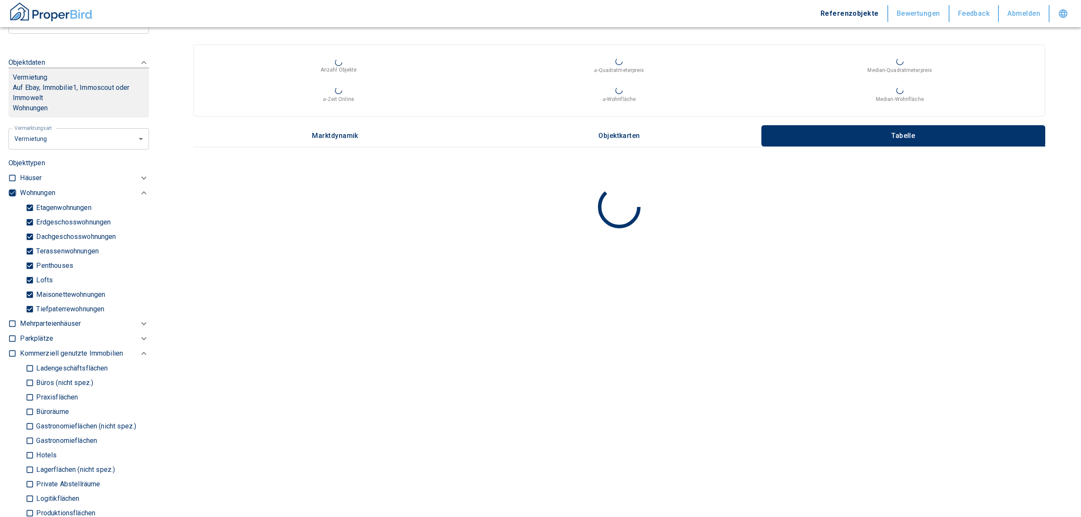
click at [10, 197] on input "checkbox" at bounding box center [12, 193] width 9 height 9
checkbox input "false"
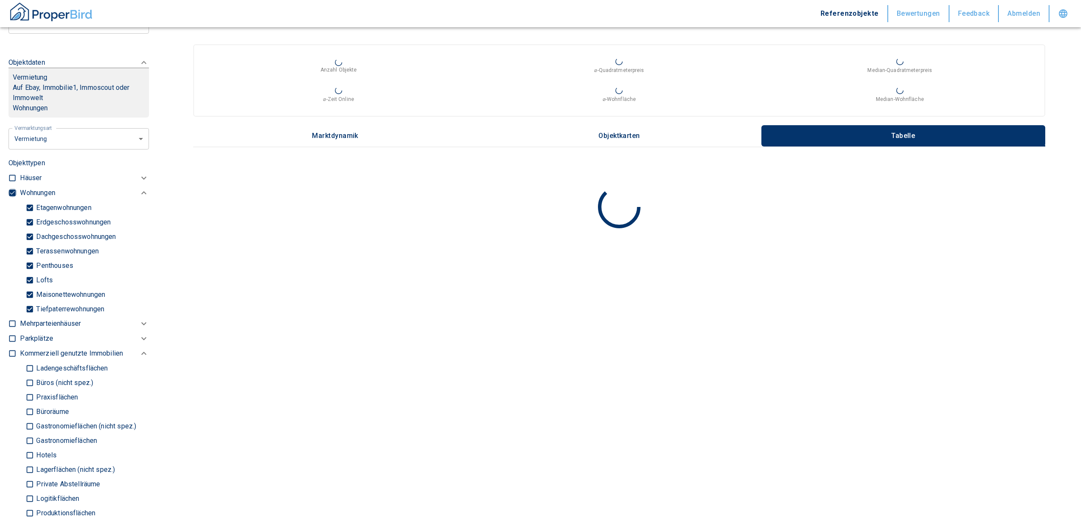
checkbox input "false"
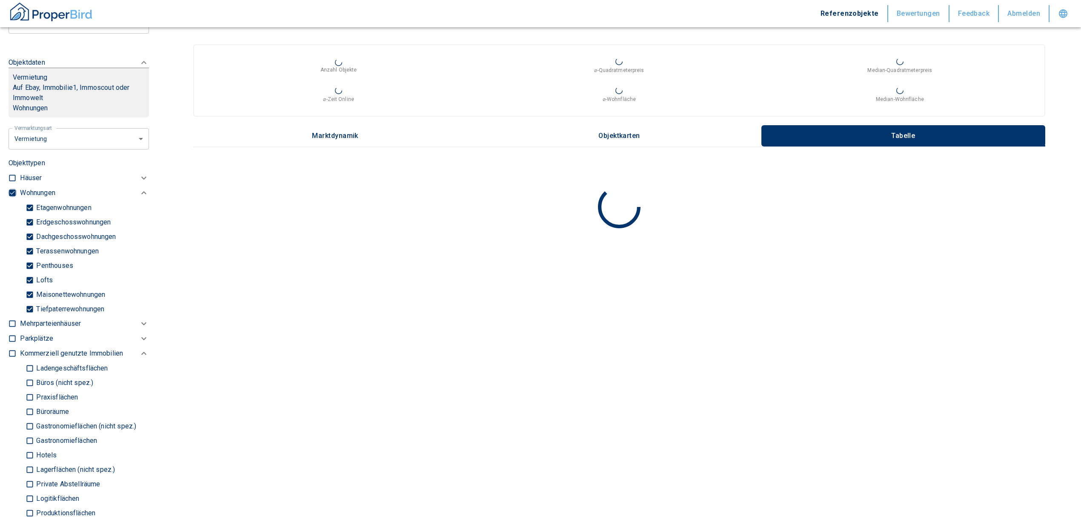
type input "2020"
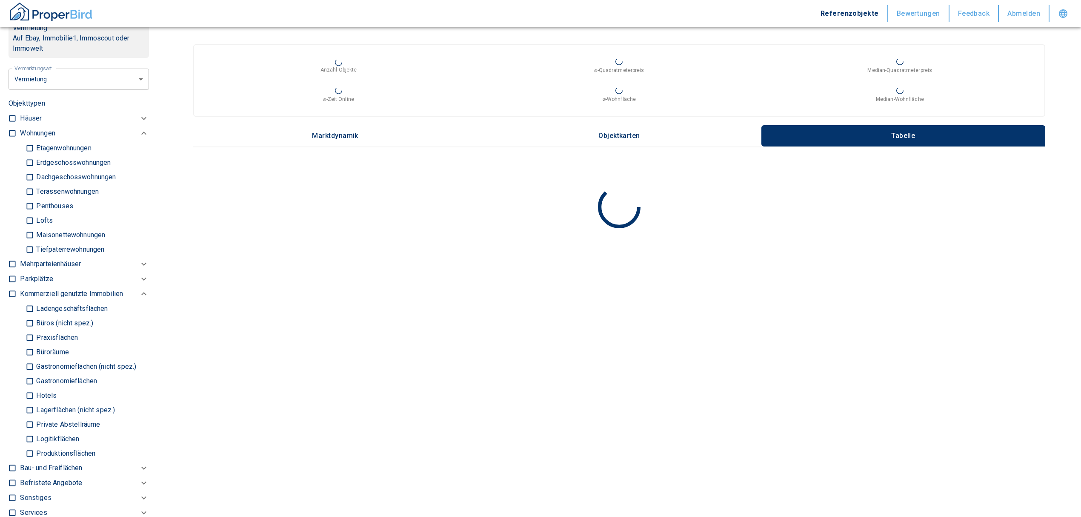
scroll to position [447, 0]
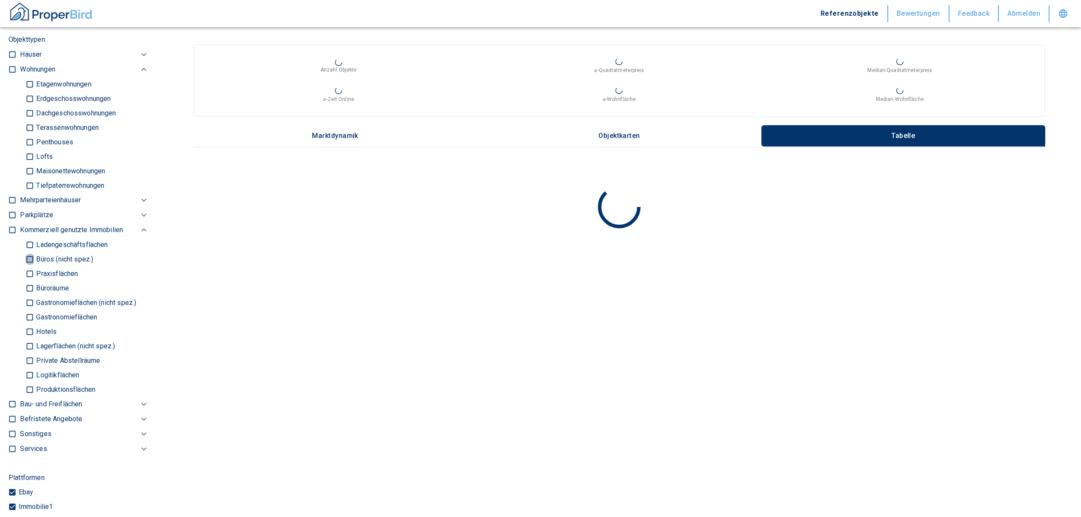
click at [26, 266] on input "Büros (nicht spez.)" at bounding box center [30, 259] width 9 height 15
checkbox input "true"
type input "2020"
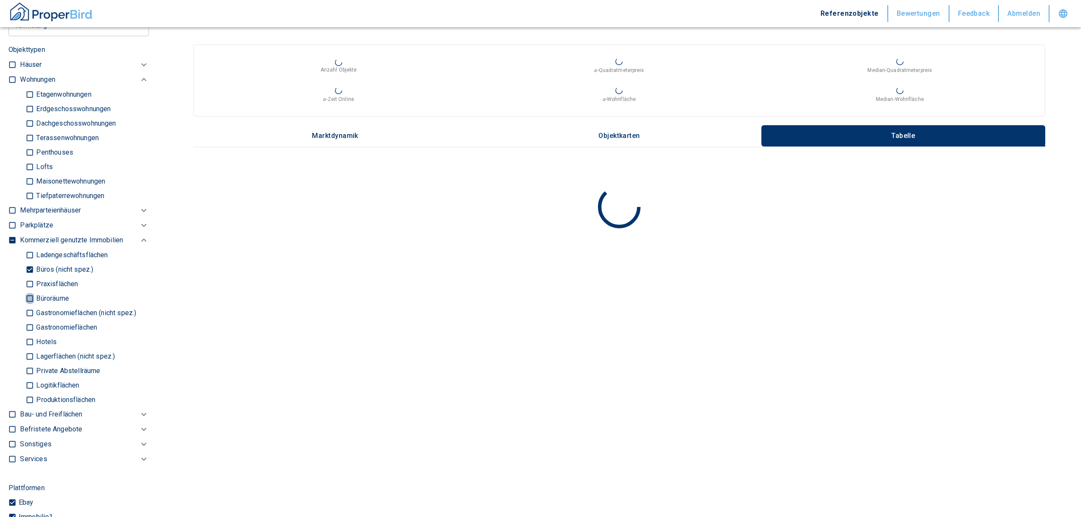
click at [28, 303] on input "Büroräume" at bounding box center [30, 298] width 9 height 15
checkbox input "true"
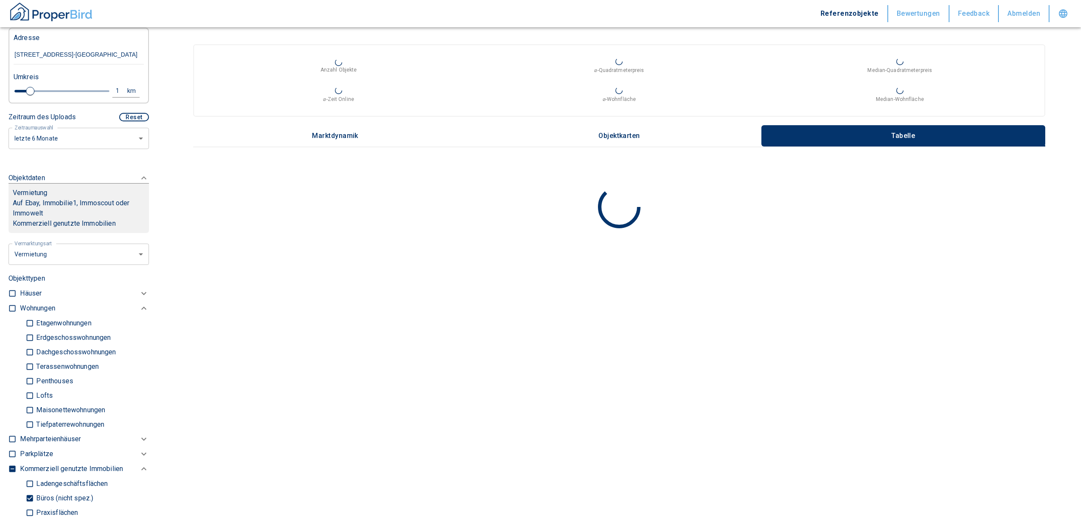
scroll to position [163, 0]
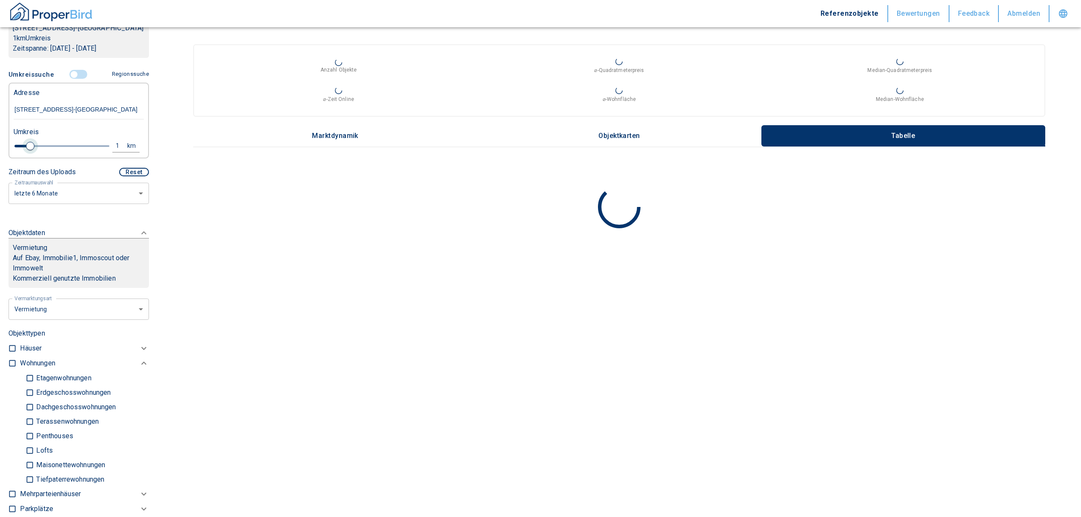
type input "2020"
type input "1.4"
type input "2020"
type input "1.6"
type input "2020"
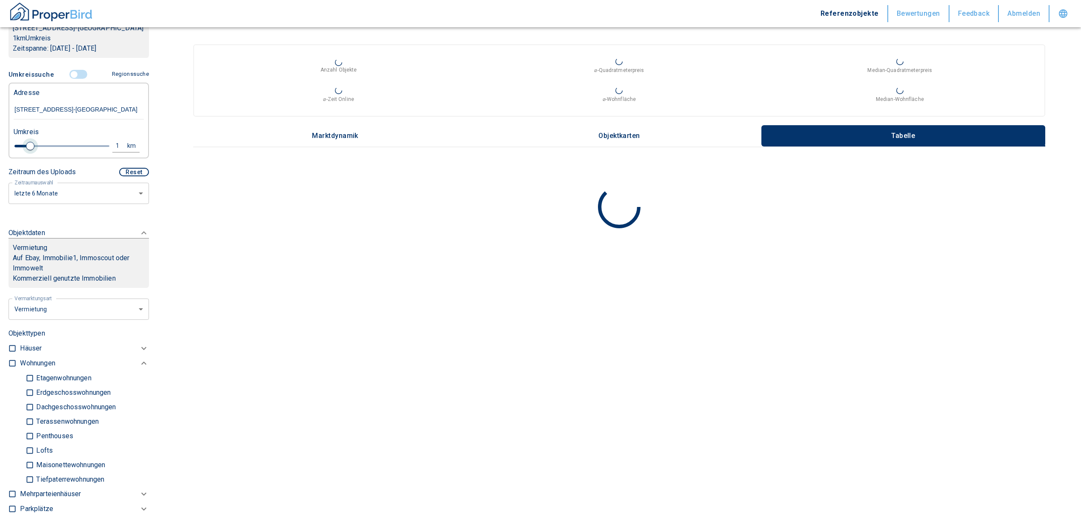
type input "1.8"
type input "2020"
type input "2"
type input "2020"
type input "2.2"
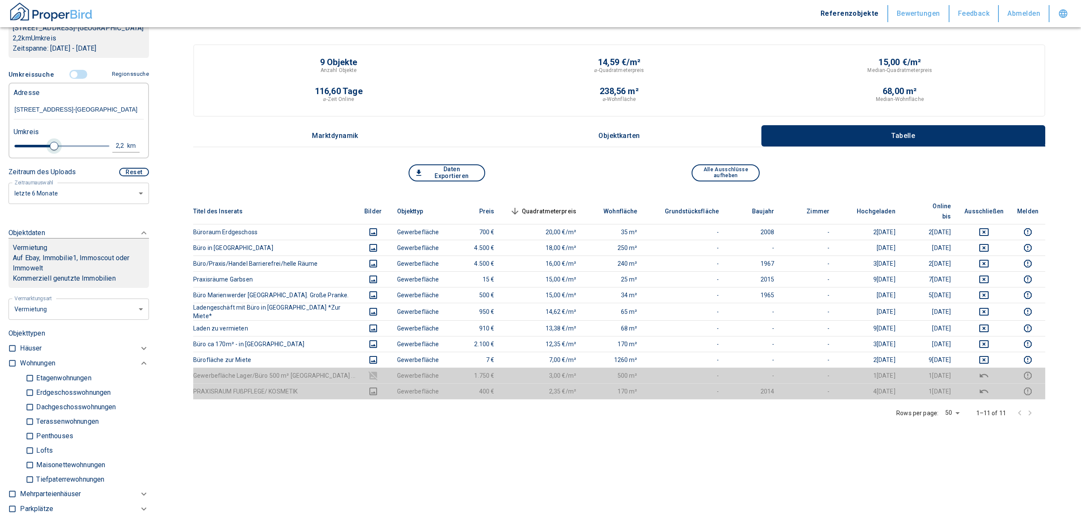
type input "2020"
type input "2.4"
drag, startPoint x: 31, startPoint y: 154, endPoint x: 48, endPoint y: 157, distance: 17.2
click at [48, 150] on span at bounding box center [50, 146] width 9 height 9
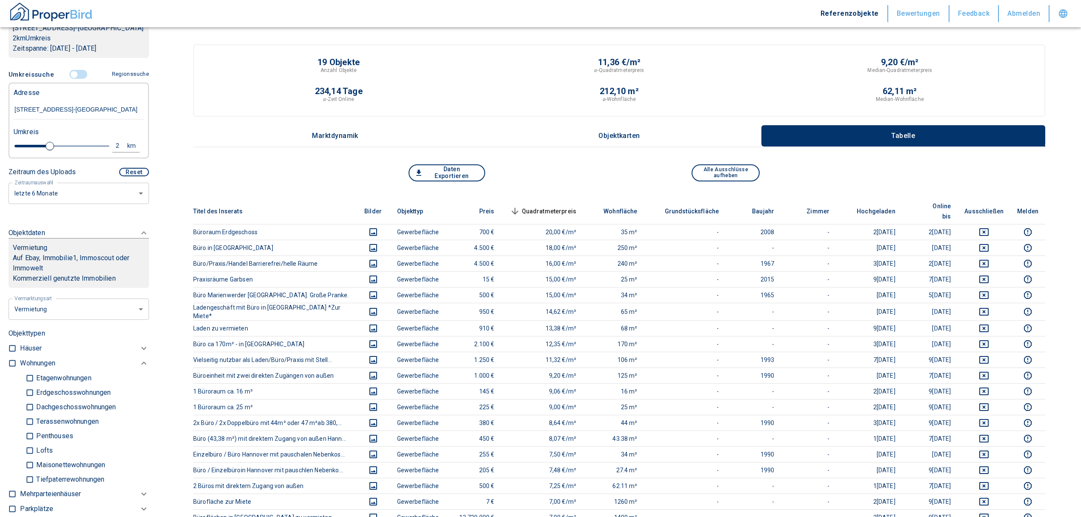
click at [557, 206] on span "Quadratmeterpreis sorted descending" at bounding box center [542, 211] width 69 height 10
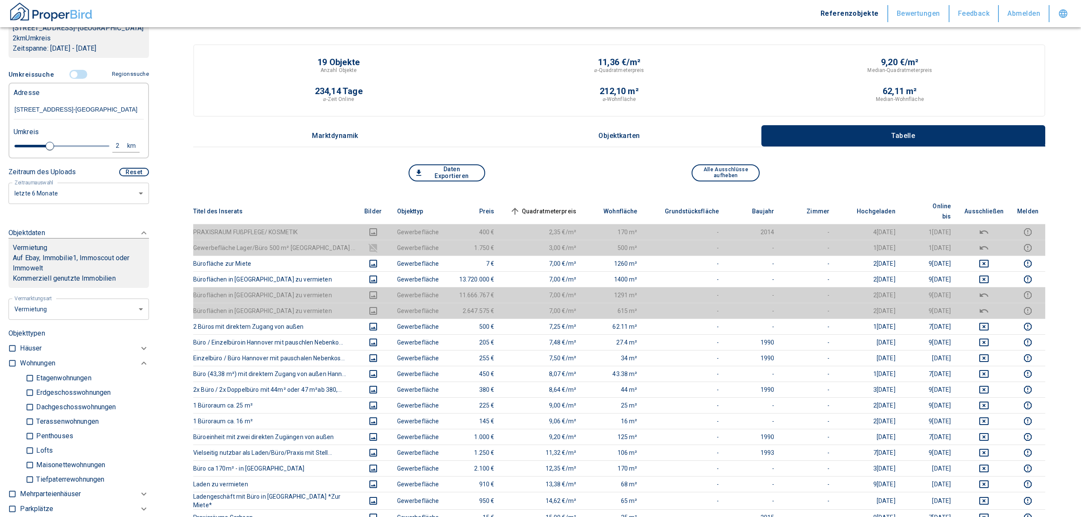
click at [557, 206] on span "Quadratmeterpreis sorted ascending" at bounding box center [542, 211] width 69 height 10
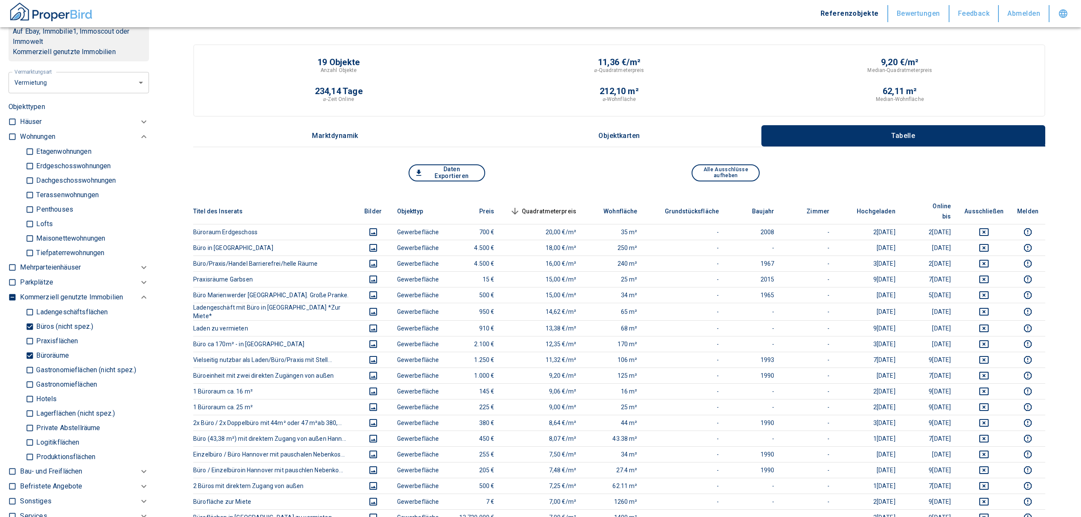
scroll to position [390, 0]
click at [29, 362] on input "Büroräume" at bounding box center [30, 354] width 9 height 15
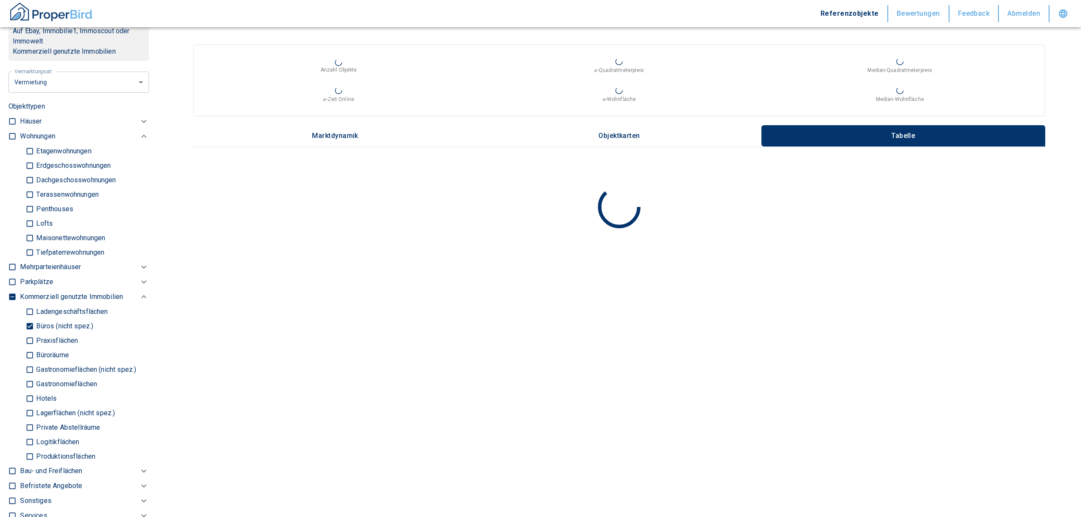
click at [26, 333] on input "Büros (nicht spez.)" at bounding box center [30, 325] width 9 height 15
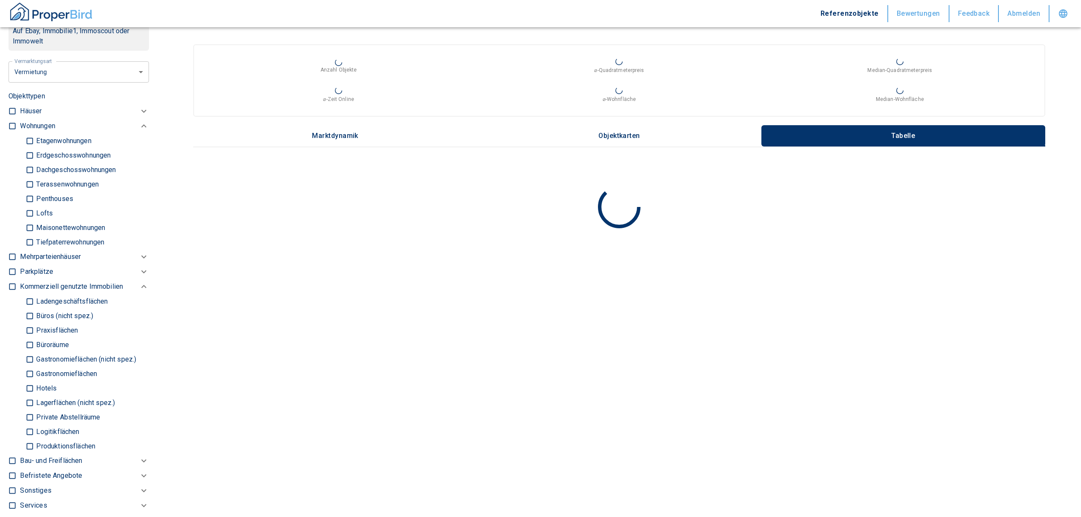
click at [30, 309] on input "Ladengeschäftsflächen" at bounding box center [30, 301] width 9 height 15
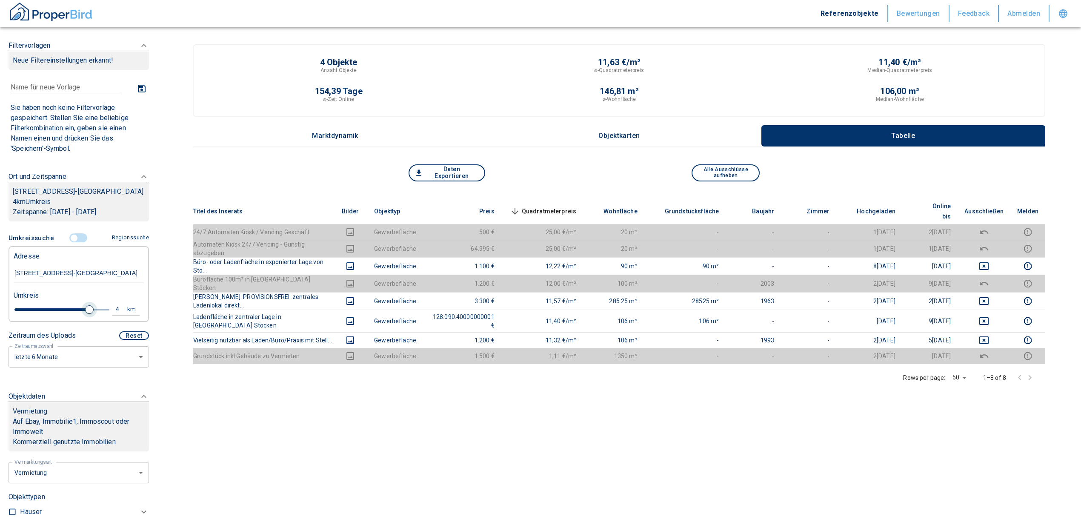
drag, startPoint x: 47, startPoint y: 317, endPoint x: 84, endPoint y: 324, distance: 38.1
click at [85, 314] on span at bounding box center [89, 309] width 9 height 9
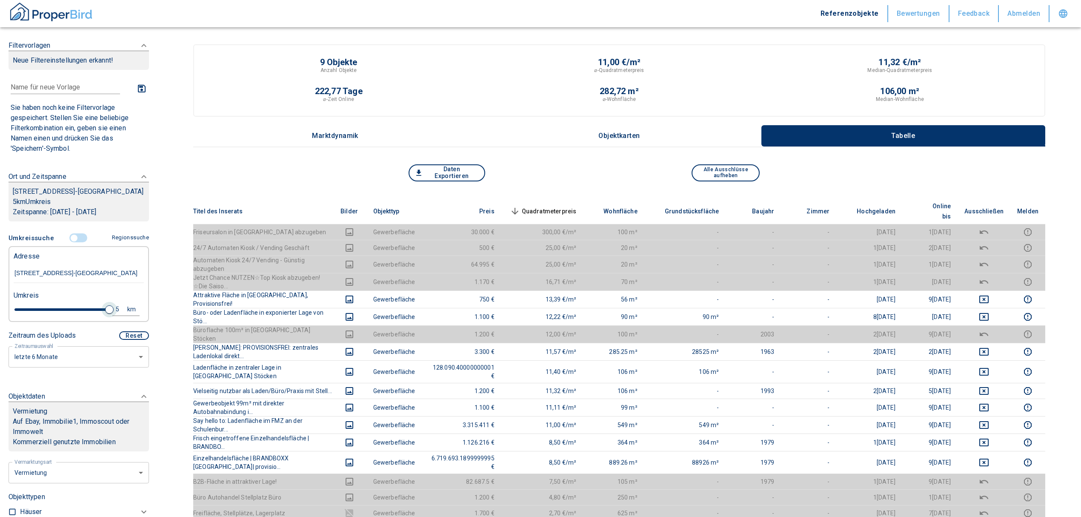
drag, startPoint x: 86, startPoint y: 324, endPoint x: 101, endPoint y: 320, distance: 16.2
click at [105, 314] on span at bounding box center [109, 309] width 9 height 9
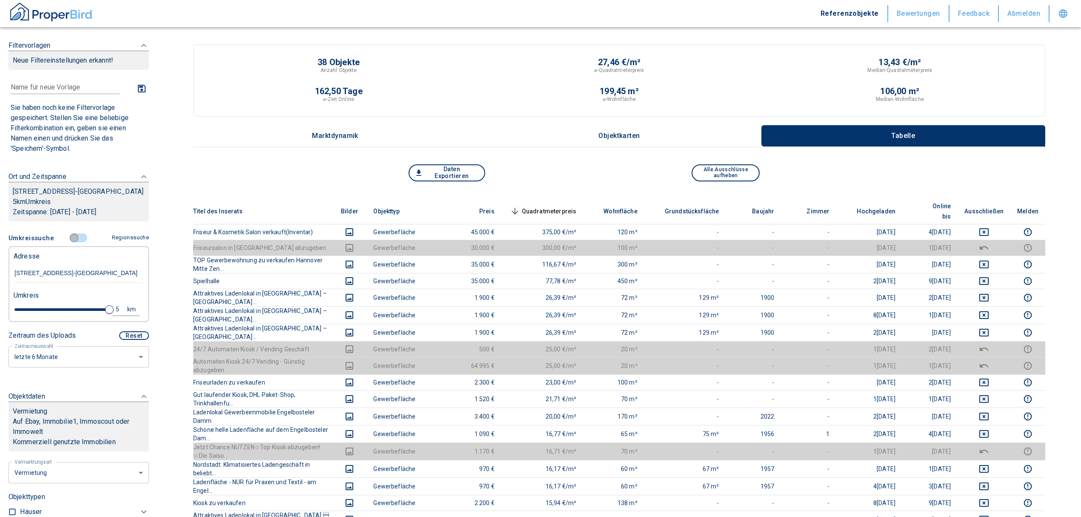
click at [69, 243] on input "controlled" at bounding box center [74, 237] width 26 height 9
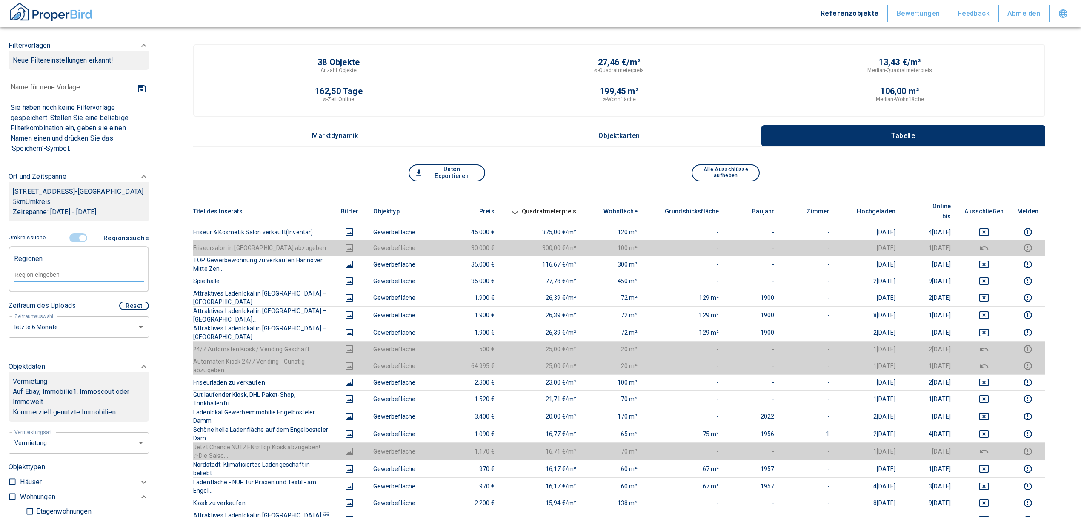
click at [79, 243] on input "controlled" at bounding box center [83, 237] width 26 height 9
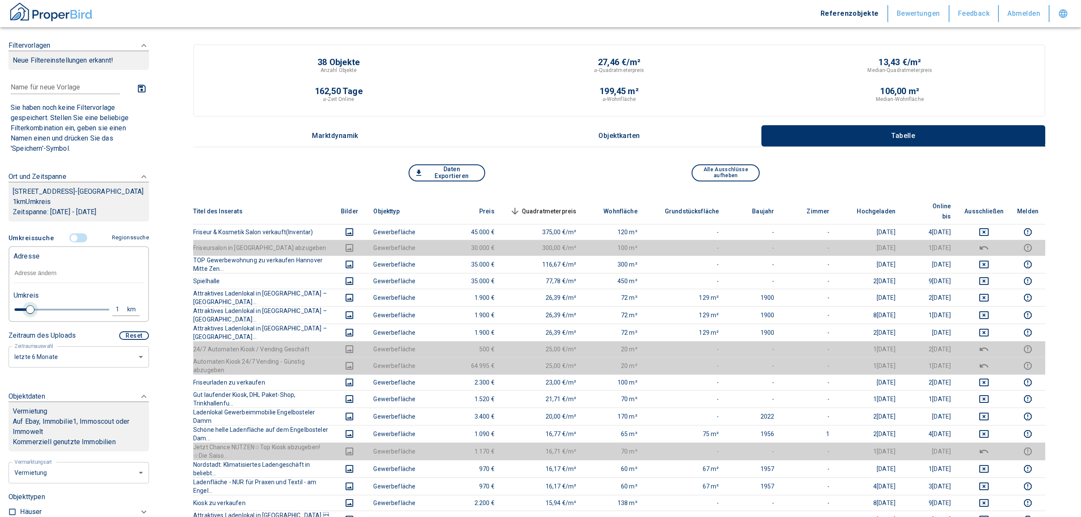
drag, startPoint x: 99, startPoint y: 318, endPoint x: 30, endPoint y: 317, distance: 69.4
click at [30, 314] on span at bounding box center [30, 309] width 9 height 9
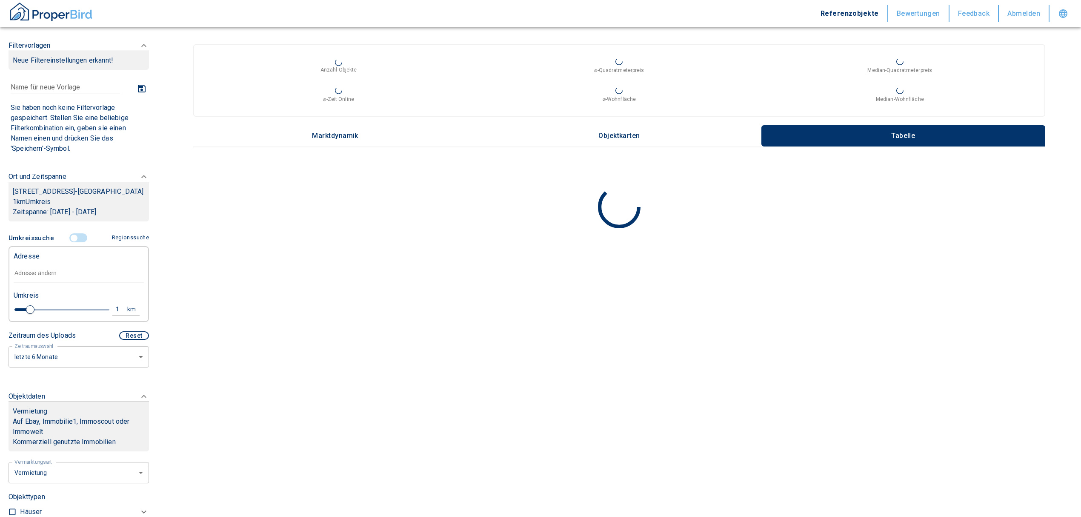
click at [41, 281] on input "text" at bounding box center [79, 273] width 130 height 20
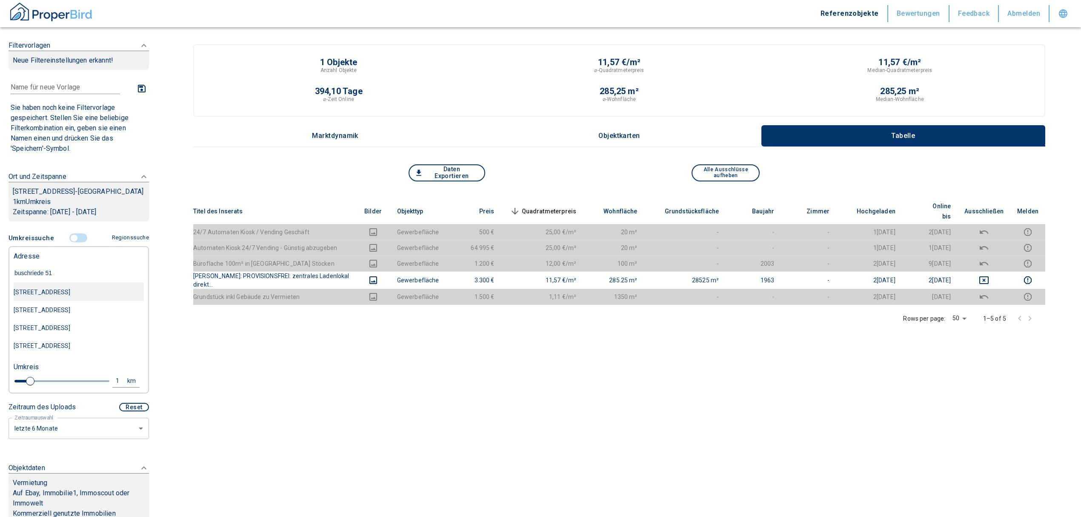
click at [68, 298] on div "[STREET_ADDRESS]" at bounding box center [79, 292] width 130 height 18
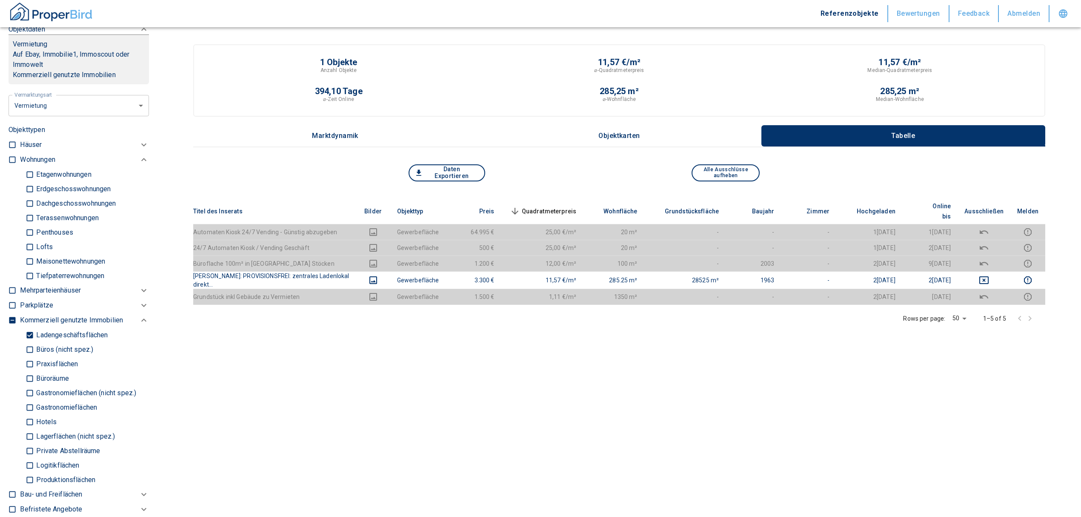
scroll to position [340, 0]
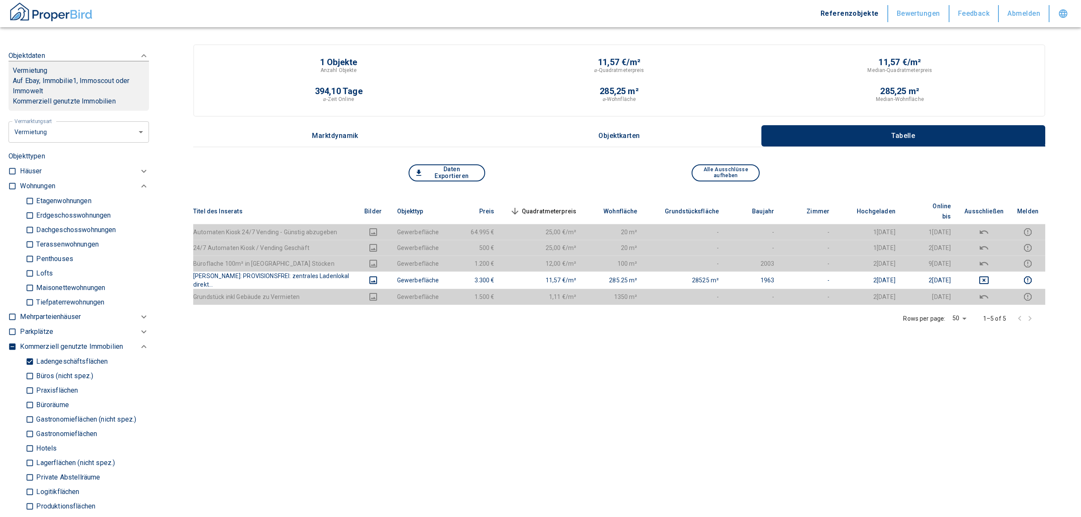
click at [28, 359] on input "Ladengeschäftsflächen" at bounding box center [30, 361] width 9 height 15
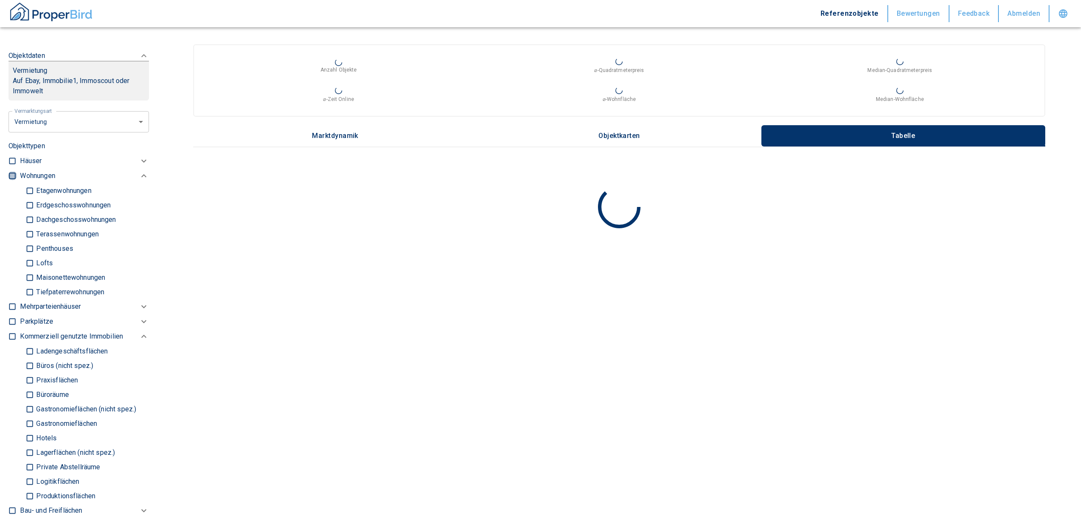
click at [14, 172] on input "checkbox" at bounding box center [12, 176] width 9 height 9
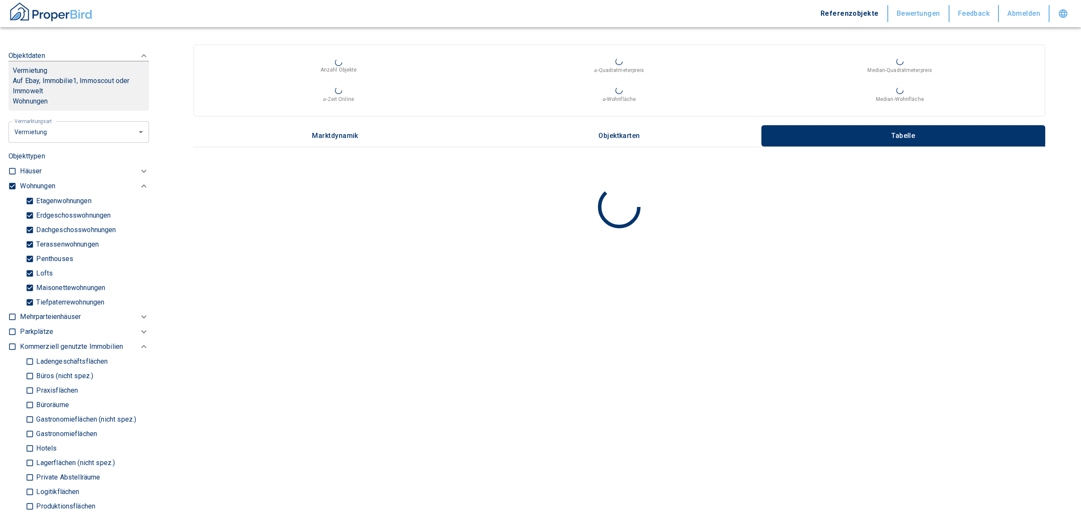
click at [30, 300] on input "Tiefpaterrewohnungen" at bounding box center [30, 301] width 9 height 15
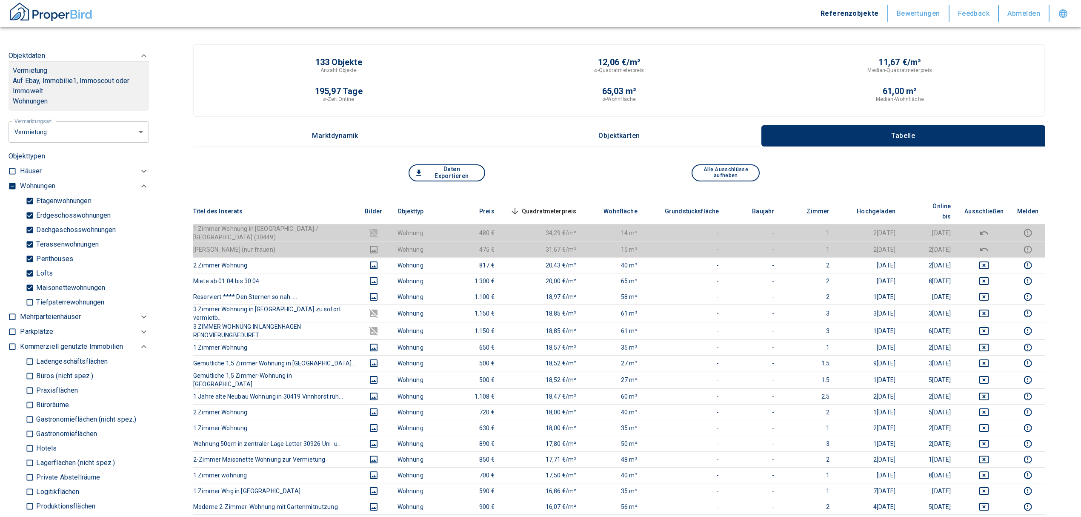
click at [566, 206] on span "Quadratmeterpreis sorted descending" at bounding box center [542, 211] width 69 height 10
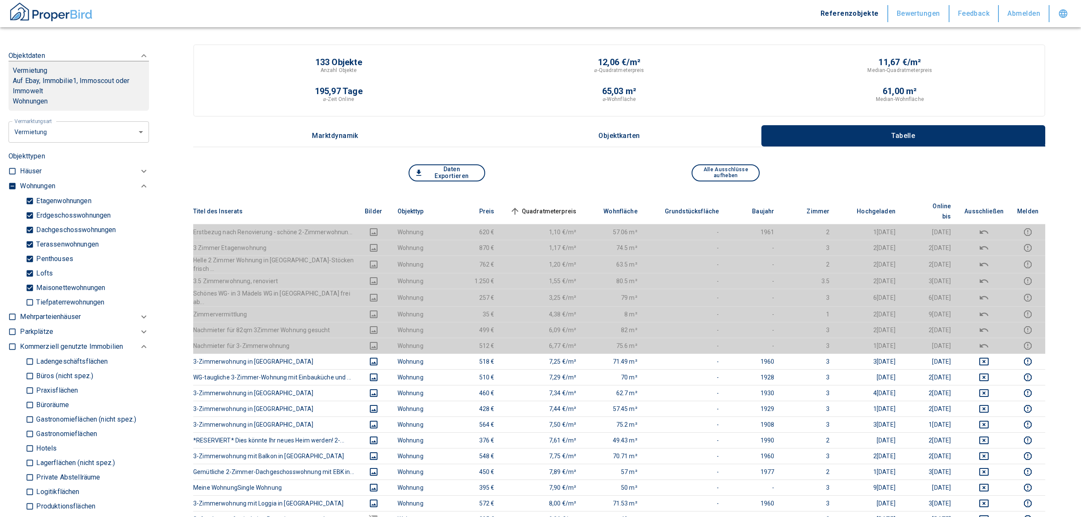
click at [572, 207] on span "Quadratmeterpreis sorted ascending" at bounding box center [542, 211] width 69 height 10
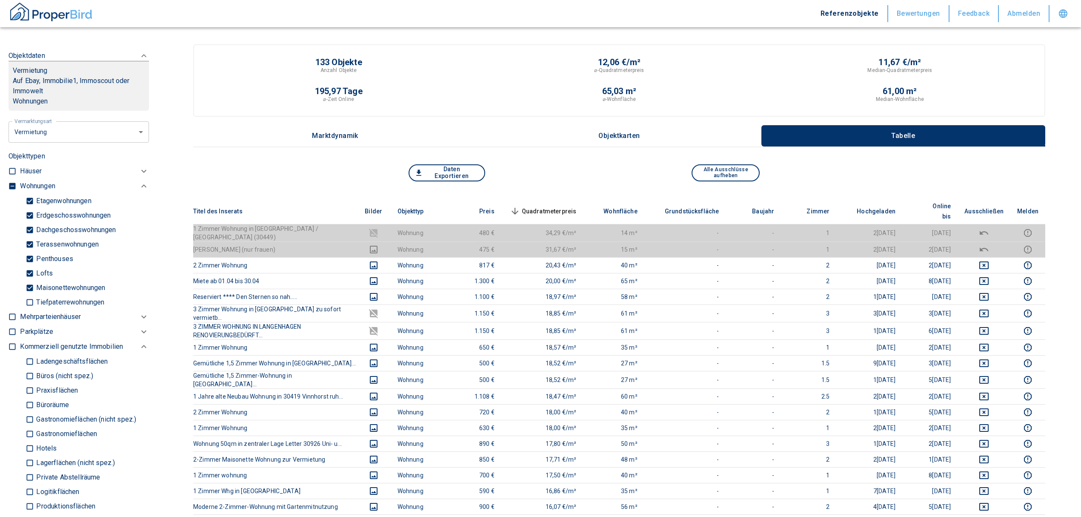
click at [577, 206] on span "Quadratmeterpreis sorted descending" at bounding box center [542, 211] width 69 height 10
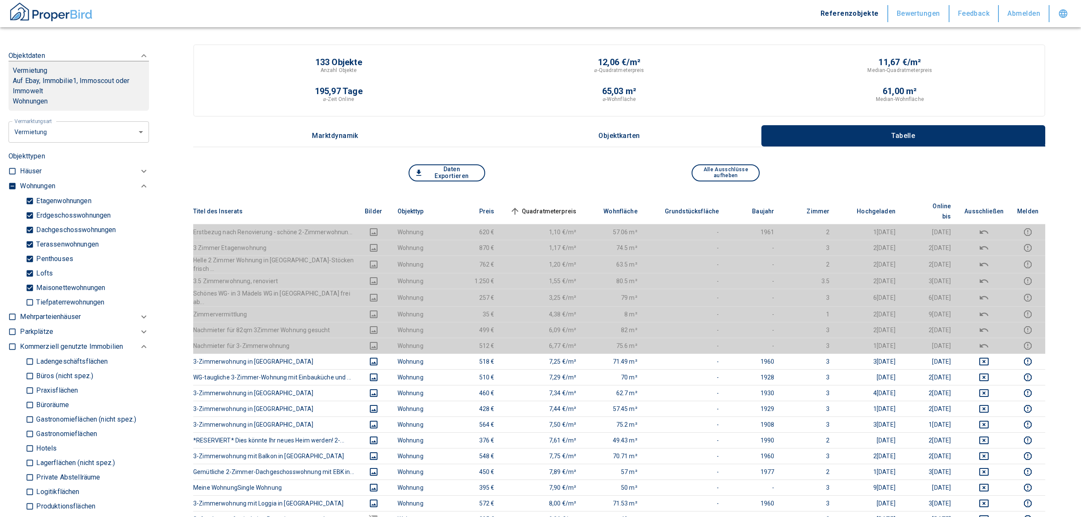
click at [577, 206] on span "Quadratmeterpreis sorted ascending" at bounding box center [542, 211] width 69 height 10
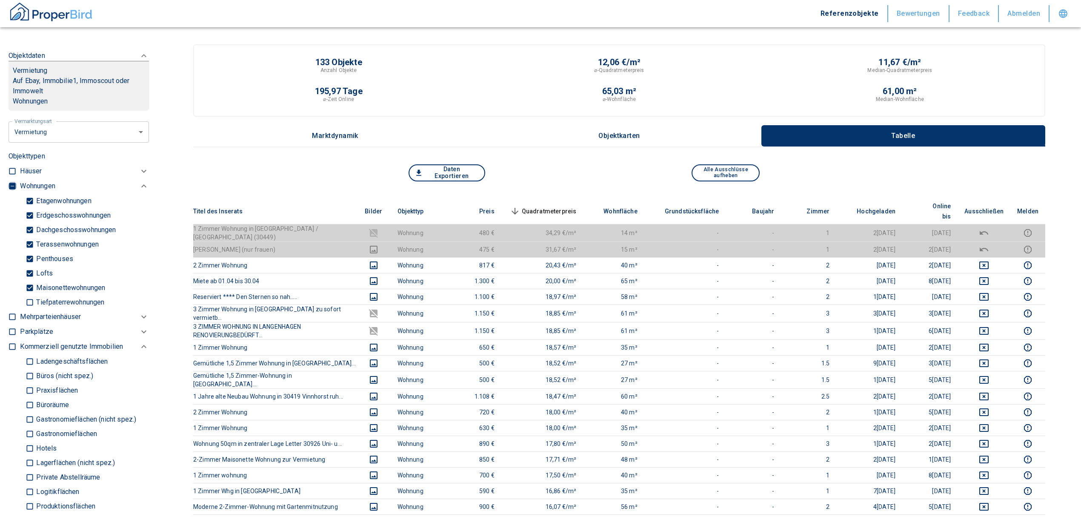
click at [11, 185] on input "checkbox" at bounding box center [12, 186] width 9 height 9
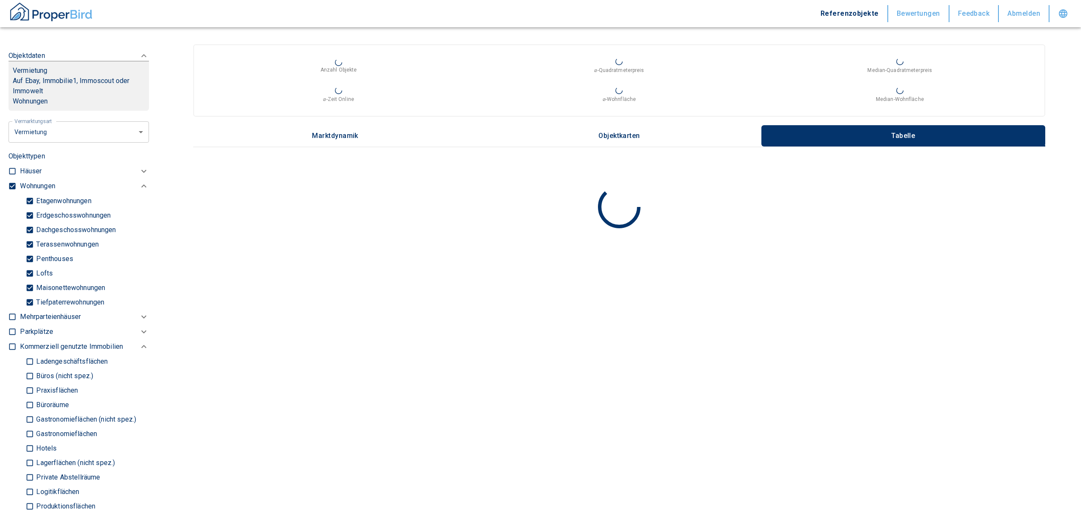
click at [11, 185] on input "checkbox" at bounding box center [12, 186] width 9 height 9
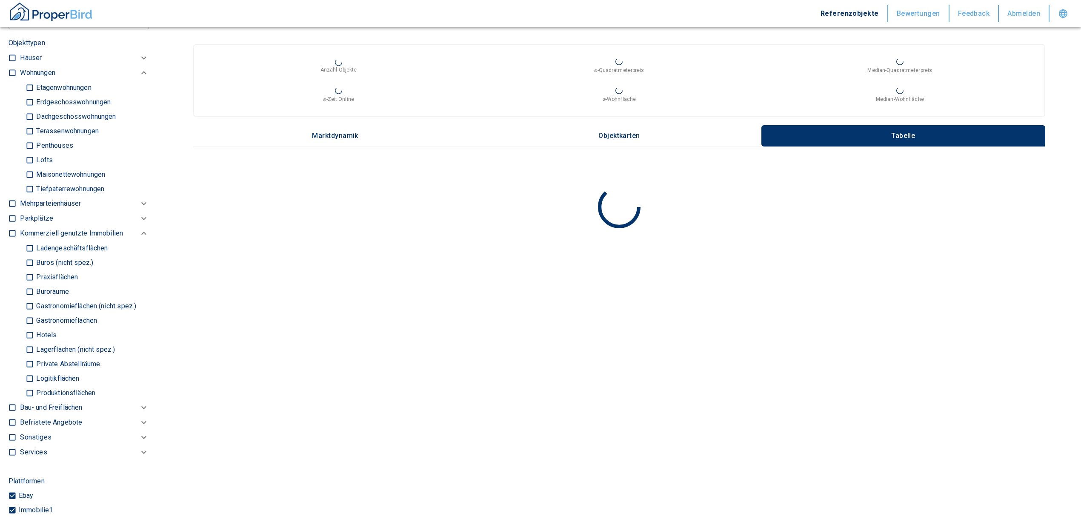
scroll to position [397, 0]
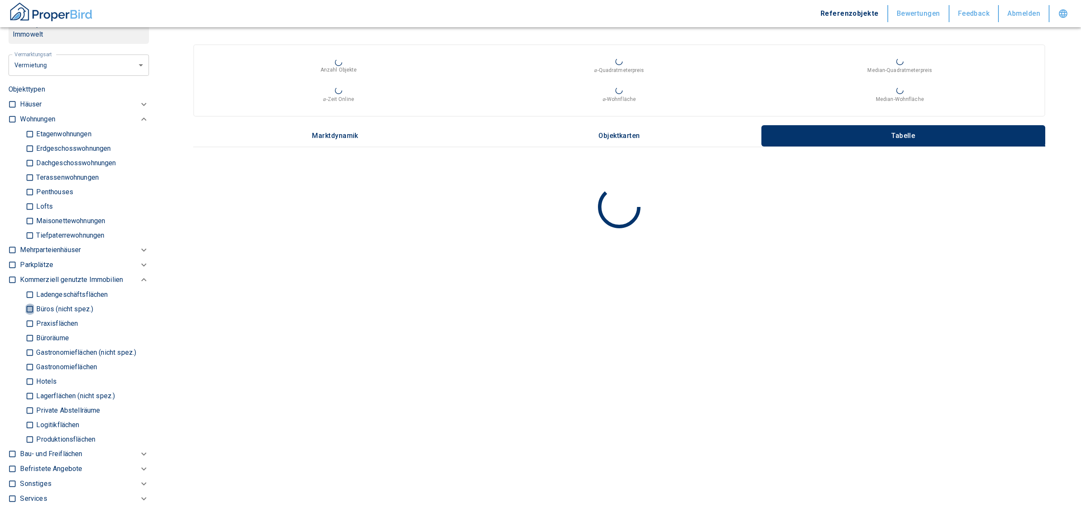
click at [31, 306] on input "Büros (nicht spez.)" at bounding box center [30, 308] width 9 height 15
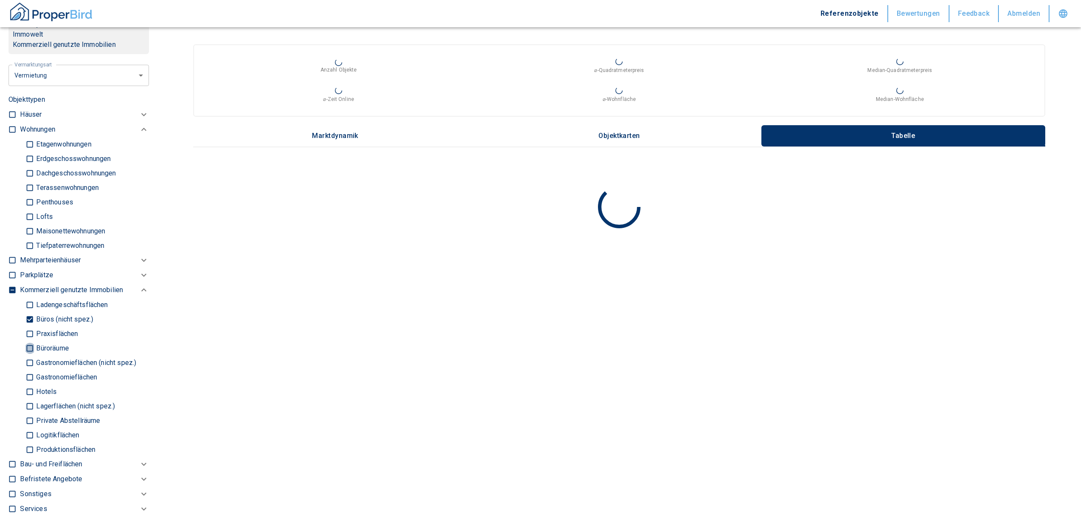
click at [26, 346] on input "Büroräume" at bounding box center [30, 347] width 9 height 15
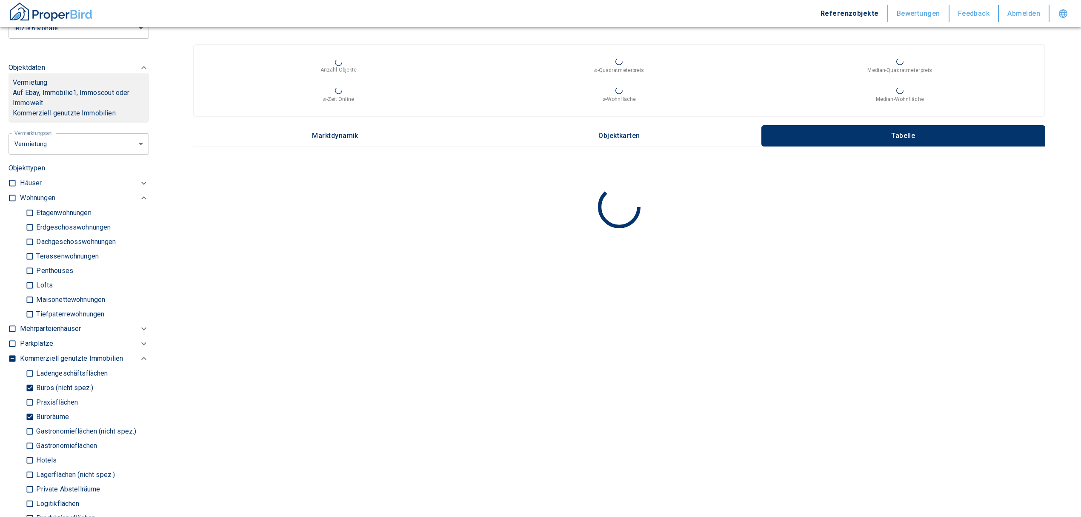
scroll to position [227, 0]
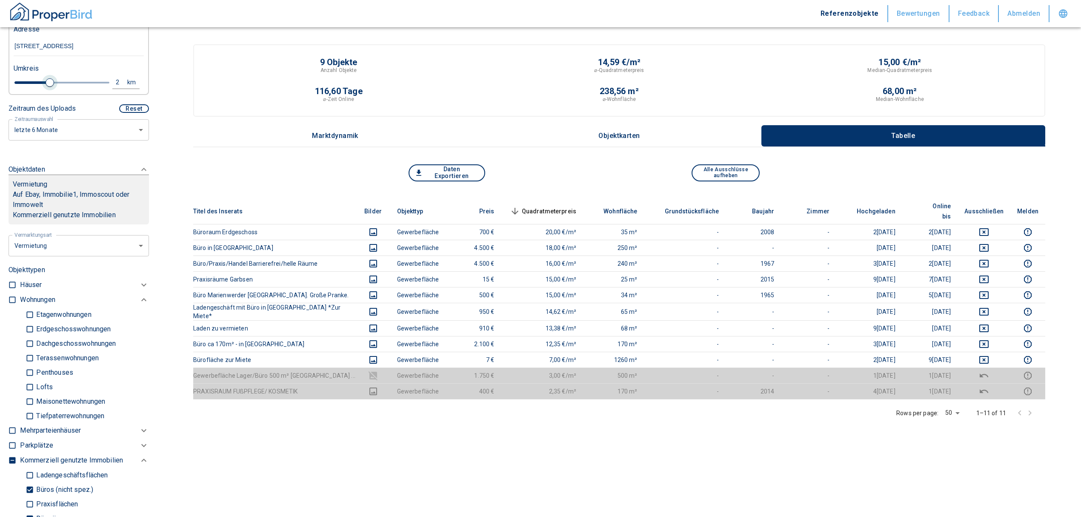
drag, startPoint x: 28, startPoint y: 82, endPoint x: 48, endPoint y: 87, distance: 20.6
click at [48, 87] on span at bounding box center [50, 82] width 9 height 9
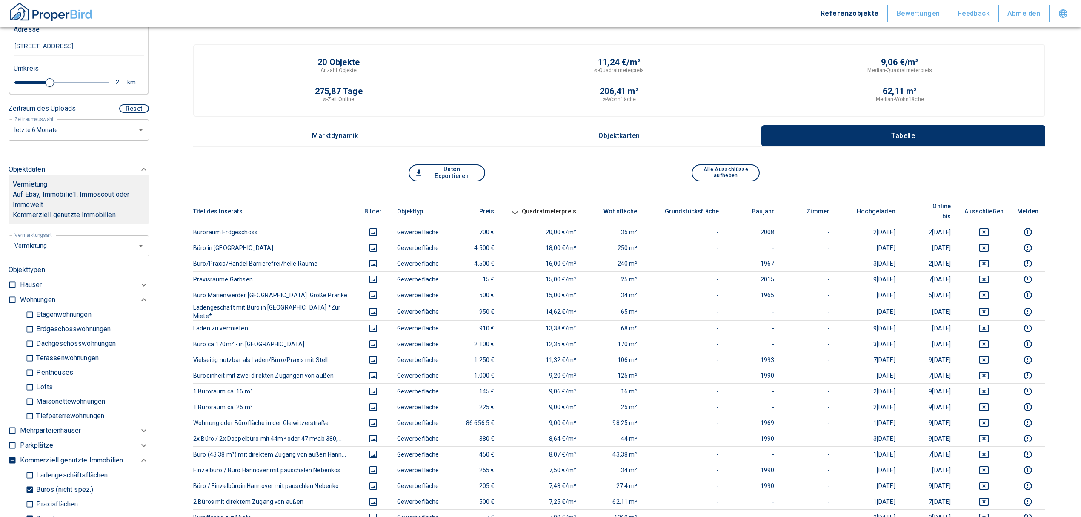
click at [546, 198] on th "Quadratmeterpreis sorted descending" at bounding box center [542, 211] width 82 height 26
click at [546, 199] on th "Quadratmeterpreis sorted descending" at bounding box center [542, 211] width 82 height 26
click at [547, 206] on span "Quadratmeterpreis sorted descending" at bounding box center [542, 211] width 69 height 10
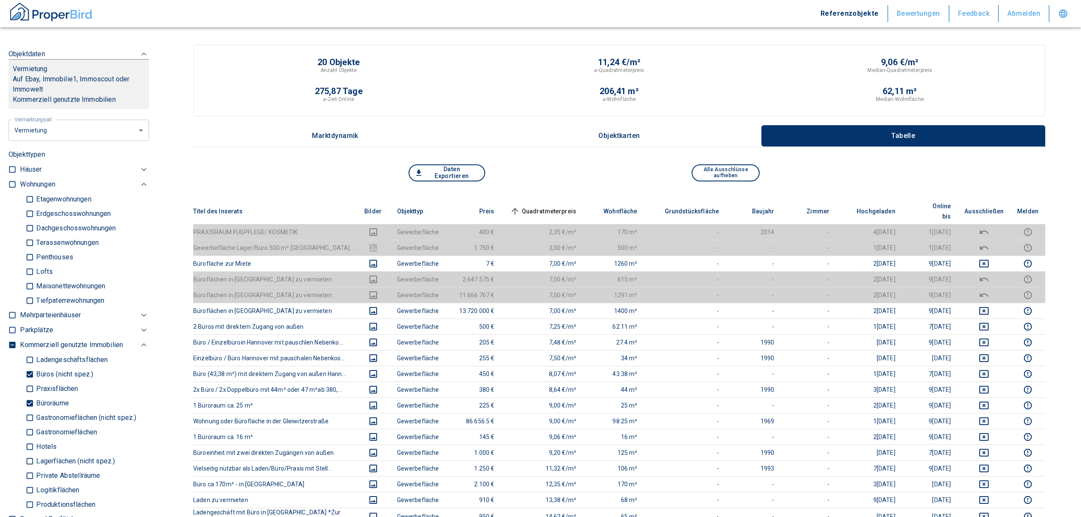
scroll to position [397, 0]
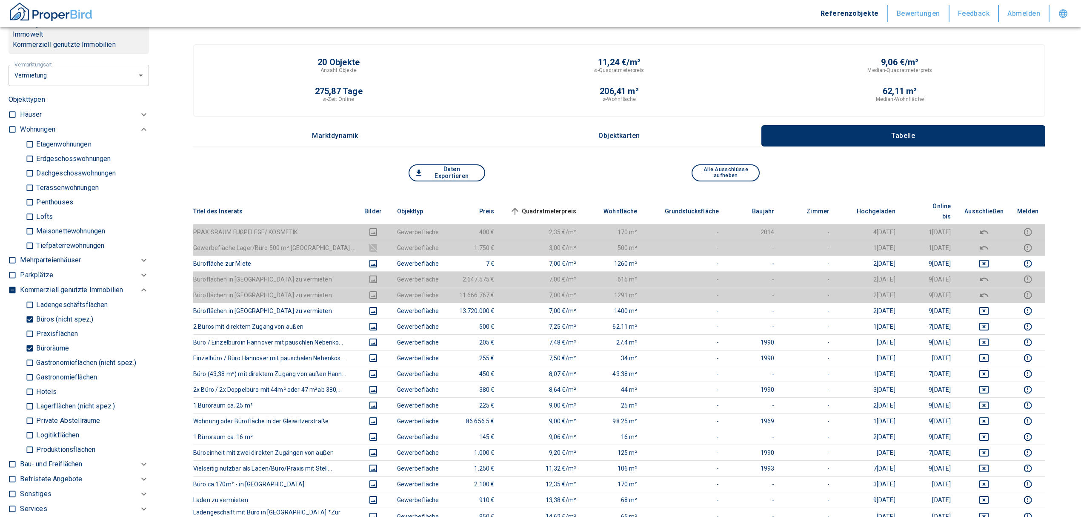
drag, startPoint x: 33, startPoint y: 346, endPoint x: 31, endPoint y: 334, distance: 11.8
click at [33, 346] on input "Büroräume" at bounding box center [30, 347] width 9 height 15
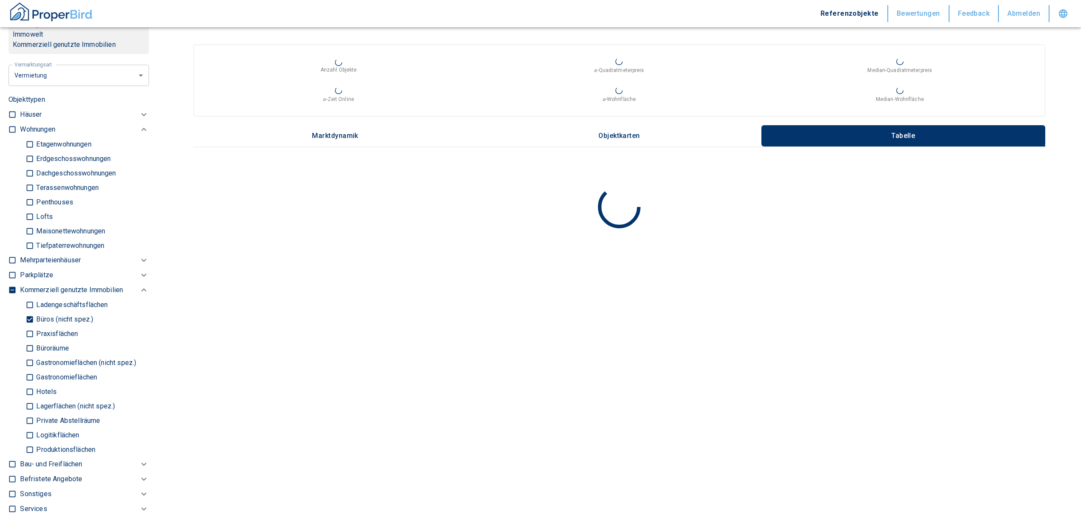
click at [26, 312] on input "Büros (nicht spez.)" at bounding box center [30, 319] width 9 height 15
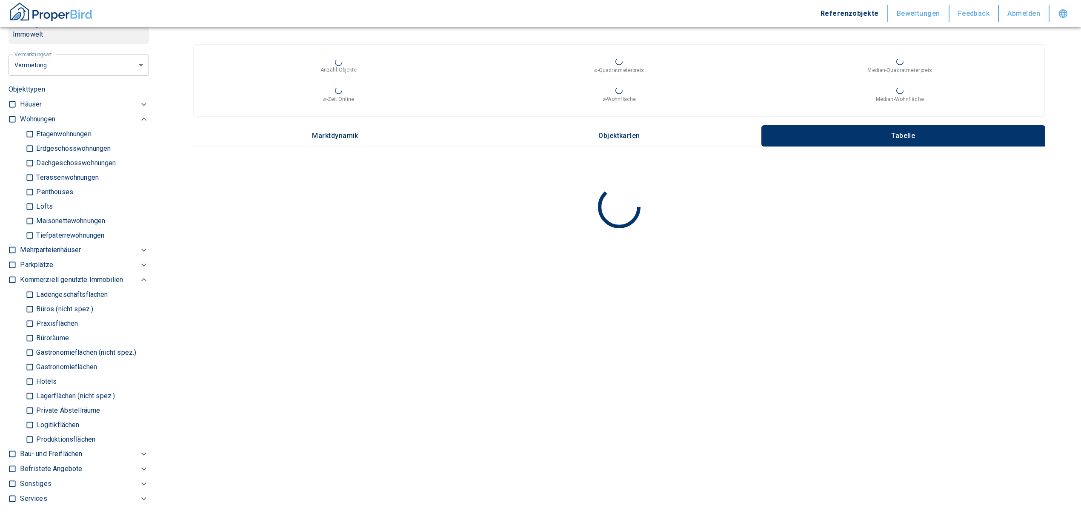
click at [31, 294] on input "Ladengeschäftsflächen" at bounding box center [30, 294] width 9 height 15
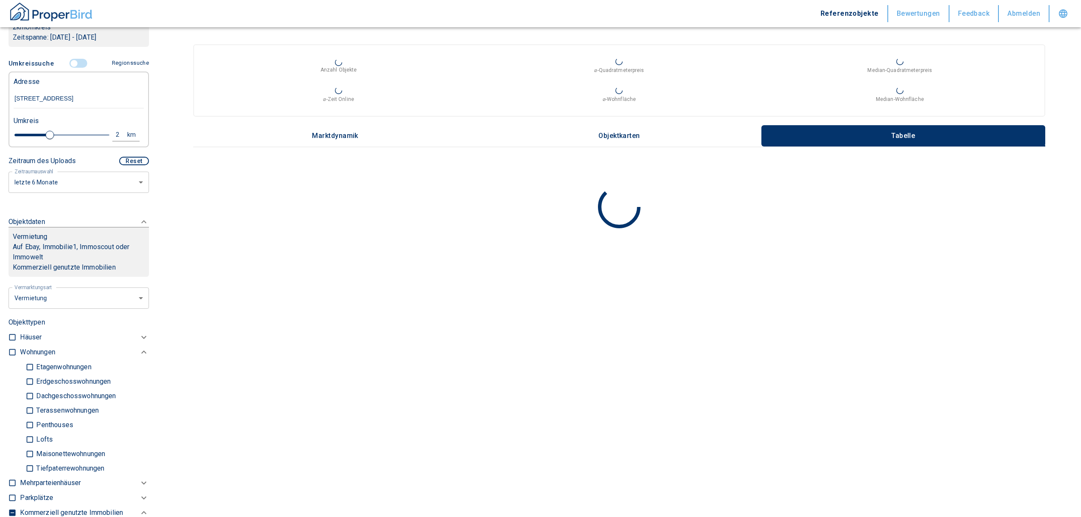
scroll to position [170, 0]
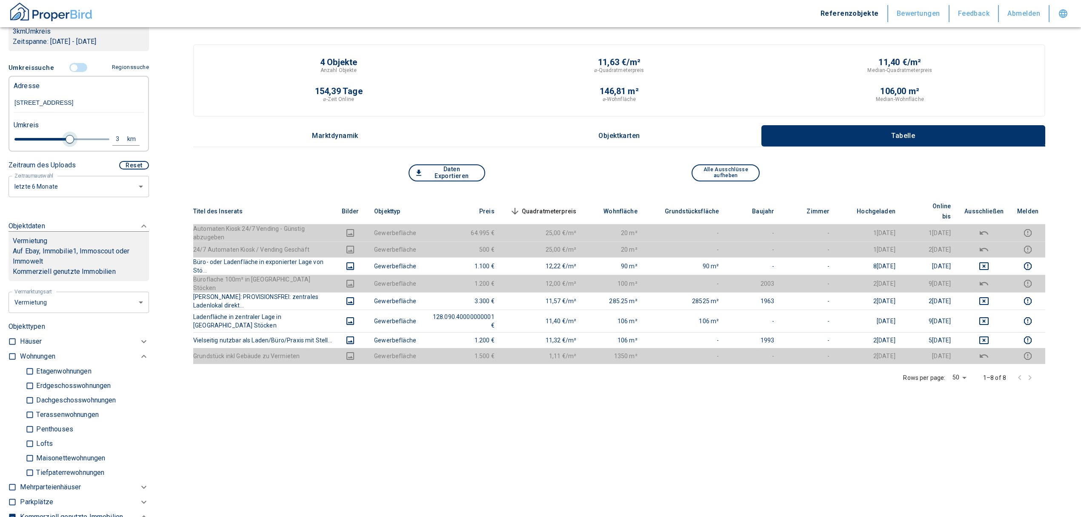
drag, startPoint x: 43, startPoint y: 139, endPoint x: 66, endPoint y: 137, distance: 23.9
click at [66, 137] on span at bounding box center [70, 139] width 9 height 9
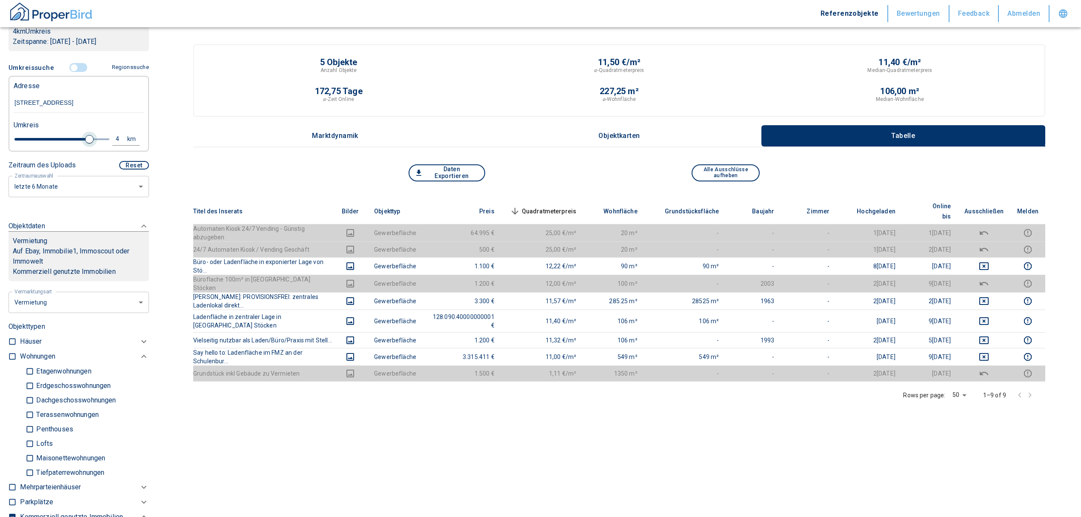
drag, startPoint x: 67, startPoint y: 138, endPoint x: 85, endPoint y: 142, distance: 18.7
click at [85, 142] on span at bounding box center [89, 139] width 9 height 9
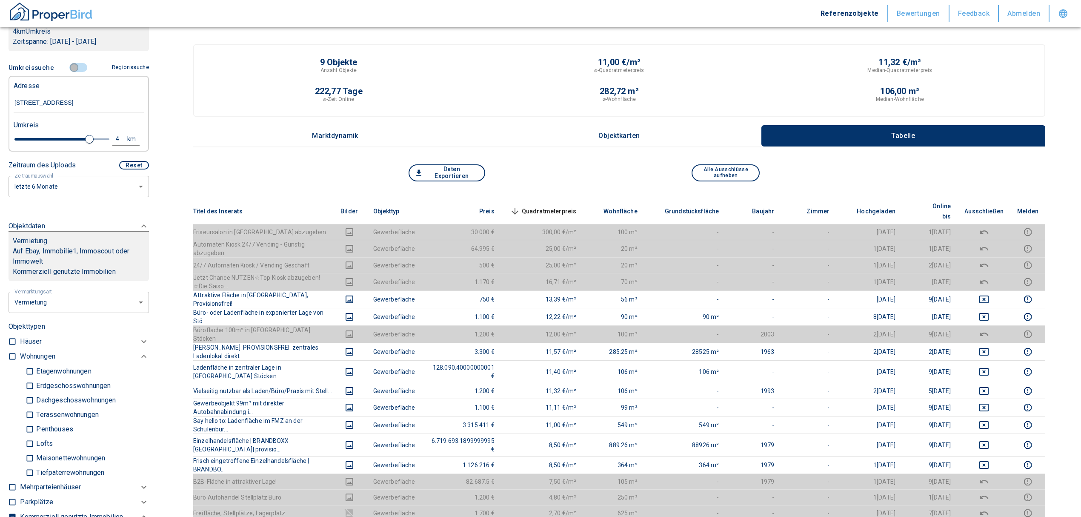
click at [72, 69] on input "controlled" at bounding box center [74, 67] width 26 height 9
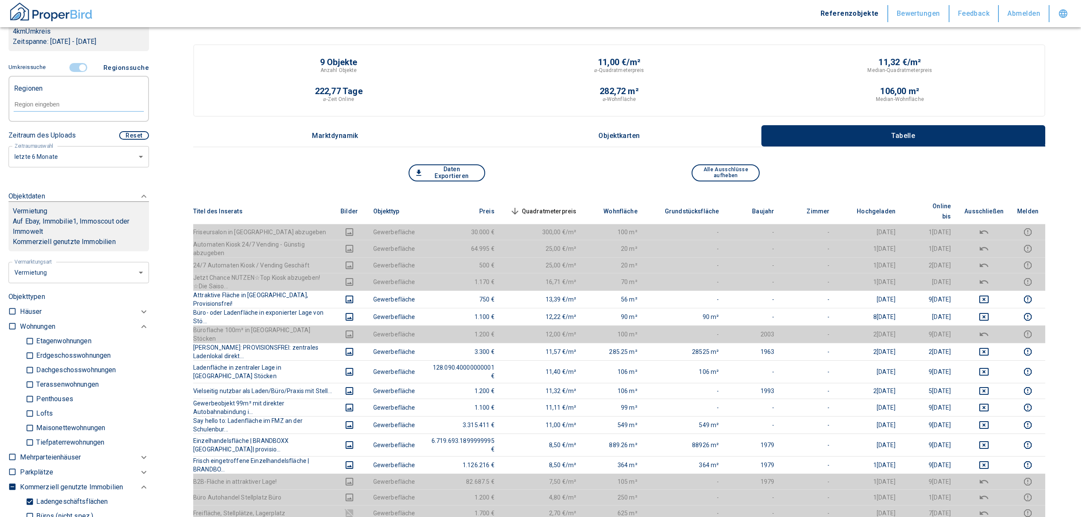
click at [78, 67] on input "controlled" at bounding box center [83, 67] width 26 height 9
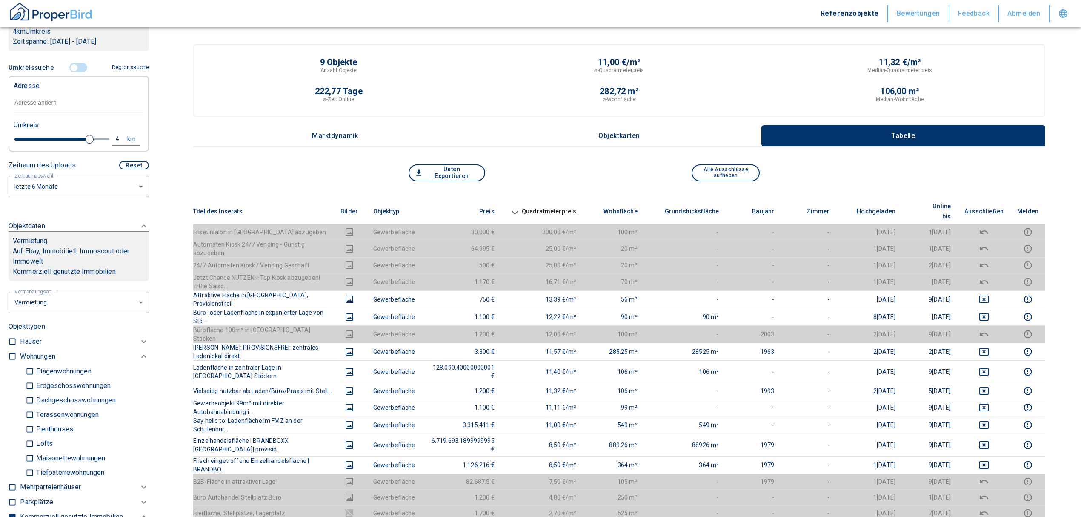
click at [34, 108] on input "text" at bounding box center [79, 103] width 130 height 20
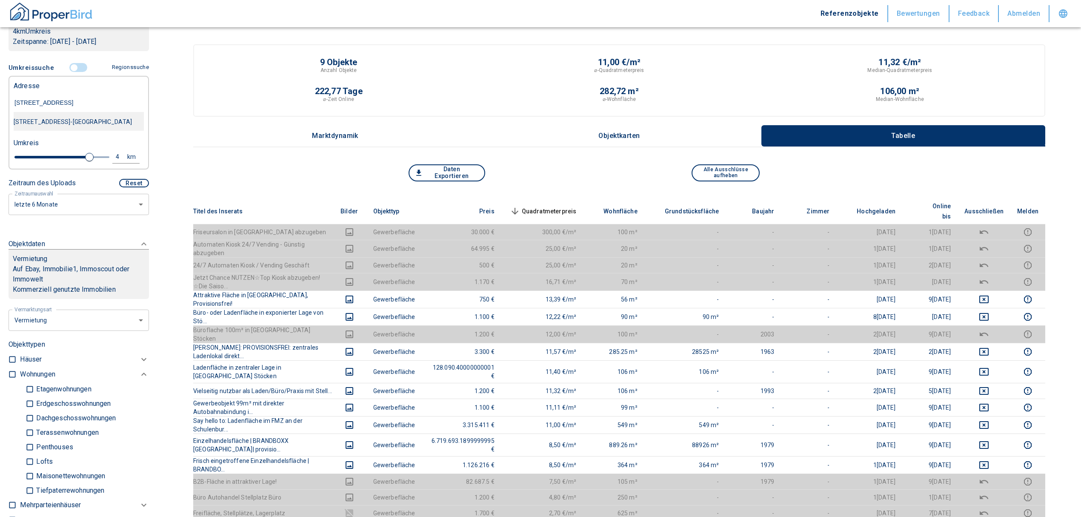
click at [48, 123] on div "[STREET_ADDRESS]-[GEOGRAPHIC_DATA]" at bounding box center [79, 122] width 130 height 18
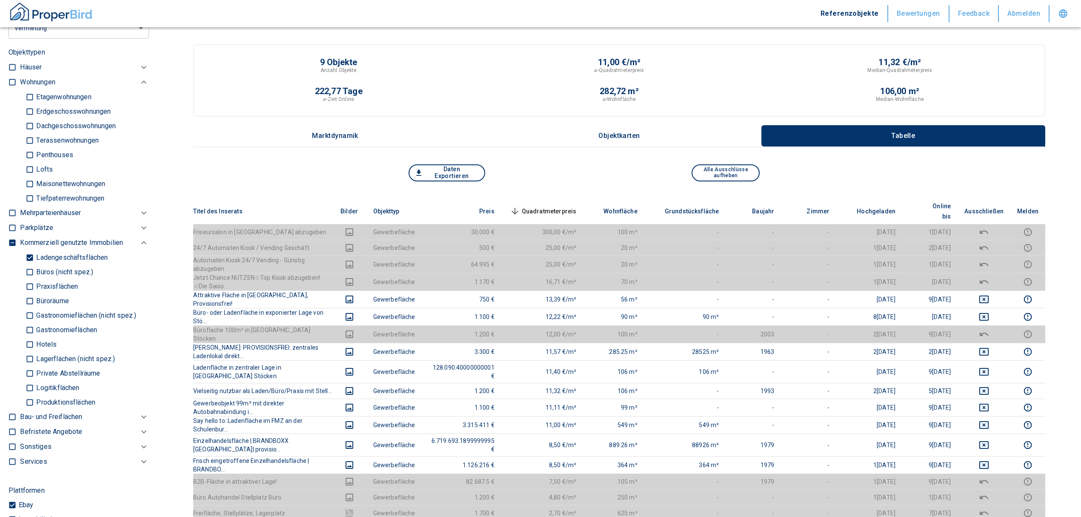
scroll to position [397, 0]
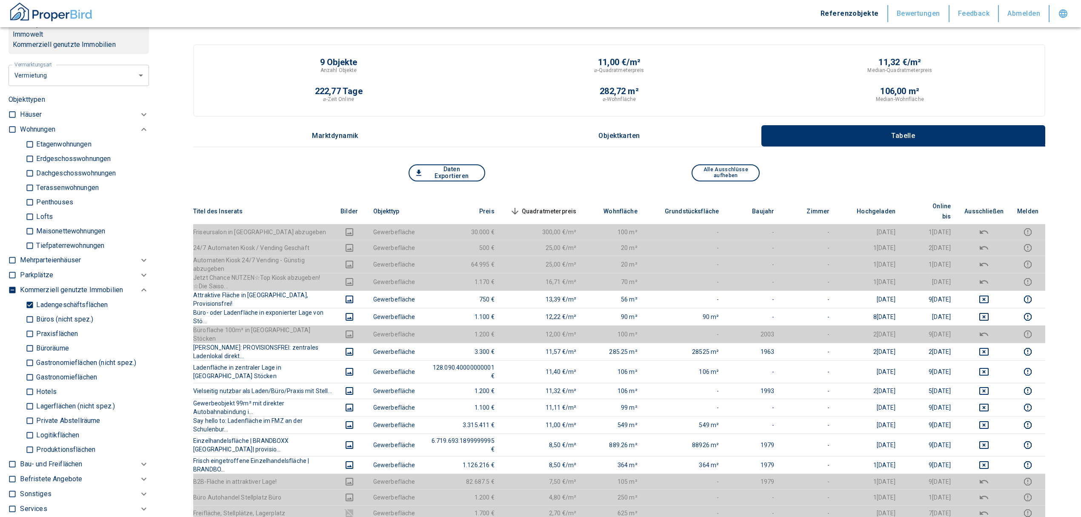
click at [29, 310] on input "Ladengeschäftsflächen" at bounding box center [30, 304] width 9 height 15
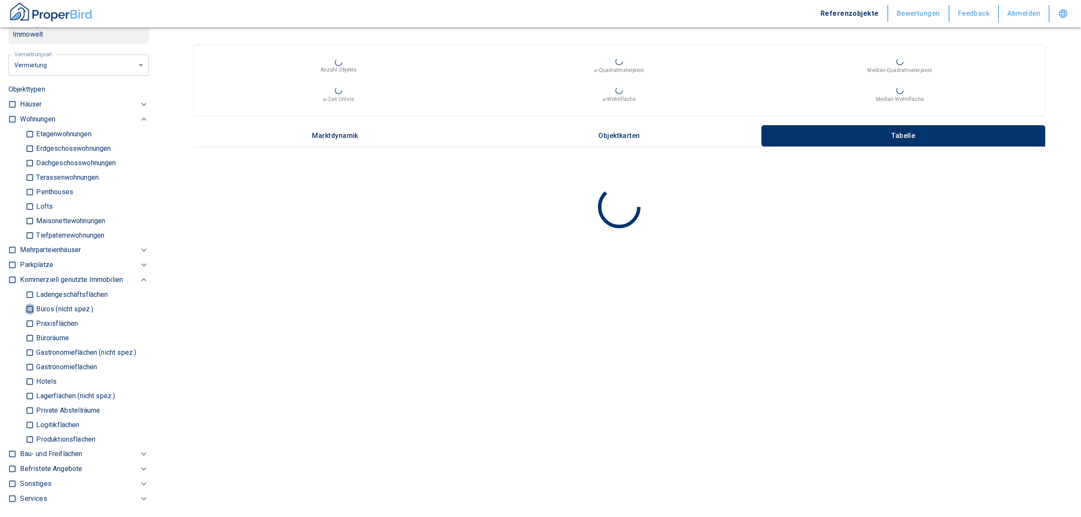
click at [26, 315] on input "Büros (nicht spez.)" at bounding box center [30, 308] width 9 height 15
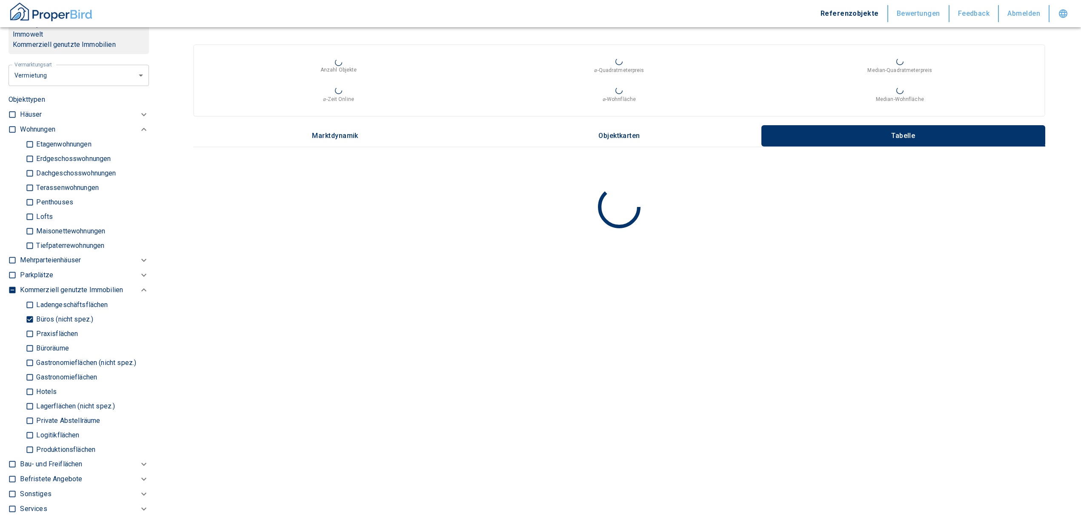
click at [26, 355] on input "Büroräume" at bounding box center [30, 347] width 9 height 15
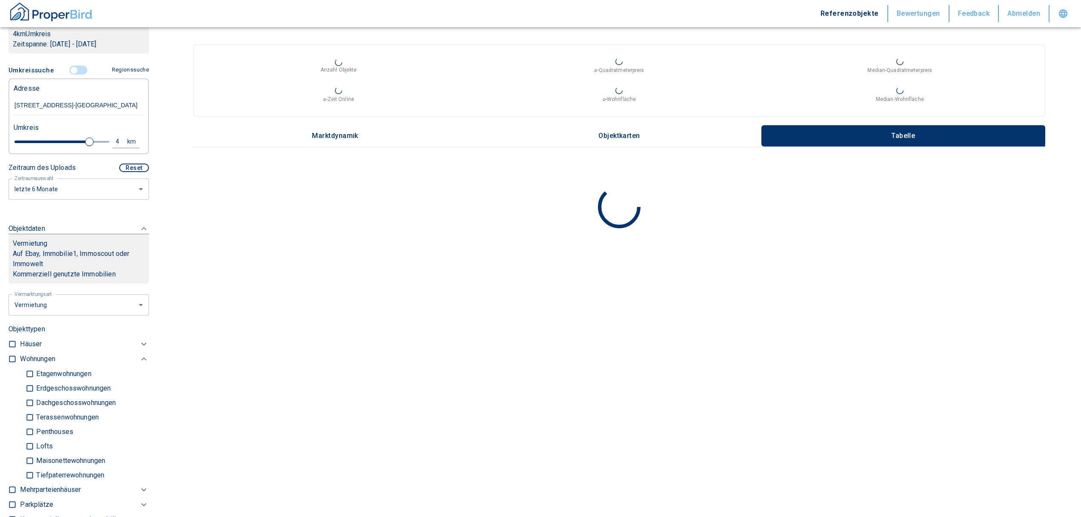
scroll to position [113, 0]
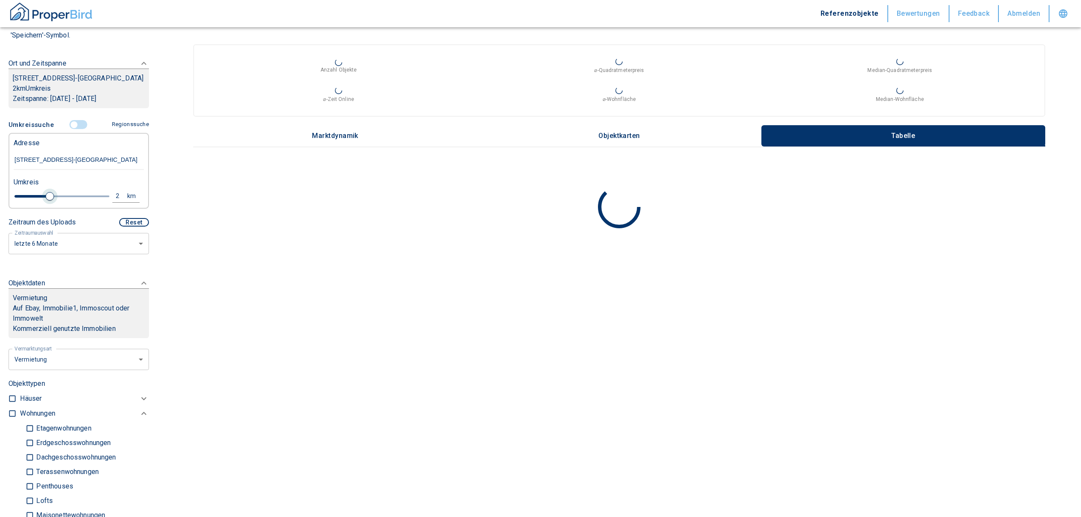
drag, startPoint x: 83, startPoint y: 204, endPoint x: 48, endPoint y: 203, distance: 35.8
click at [48, 200] on span at bounding box center [50, 196] width 9 height 9
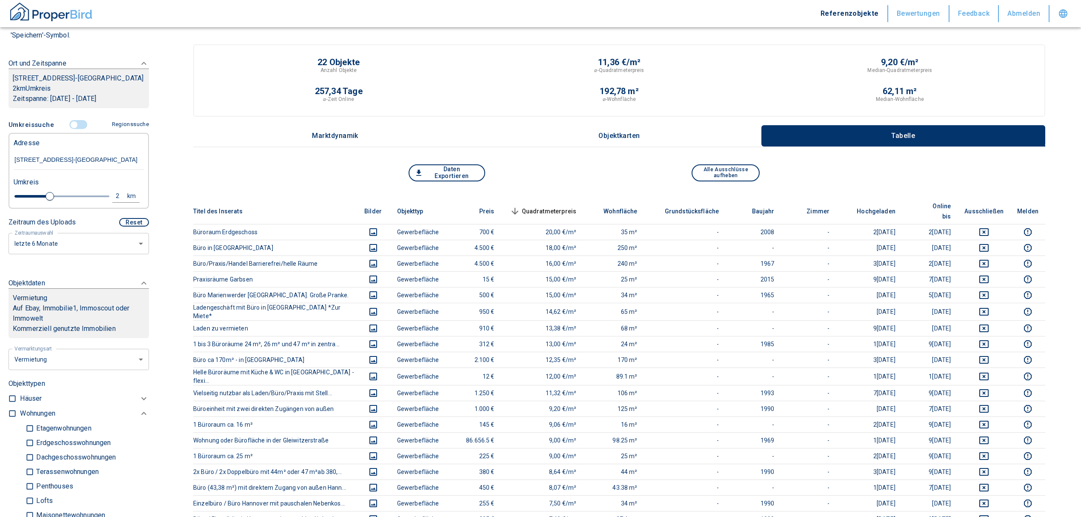
click at [550, 199] on th "Quadratmeterpreis sorted descending" at bounding box center [542, 211] width 82 height 26
click at [551, 206] on span "Quadratmeterpreis sorted descending" at bounding box center [542, 211] width 69 height 10
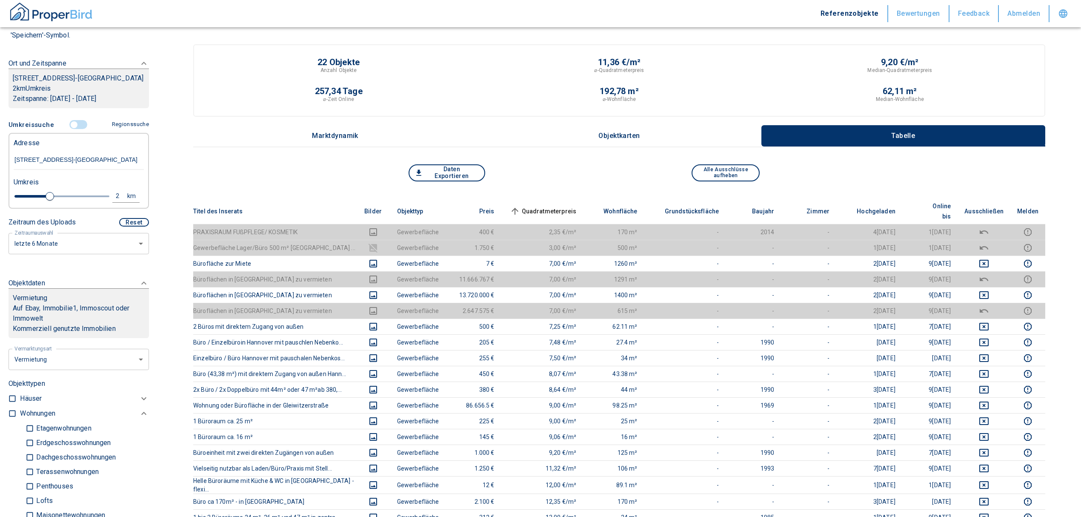
click at [552, 206] on span "Quadratmeterpreis sorted ascending" at bounding box center [542, 211] width 69 height 10
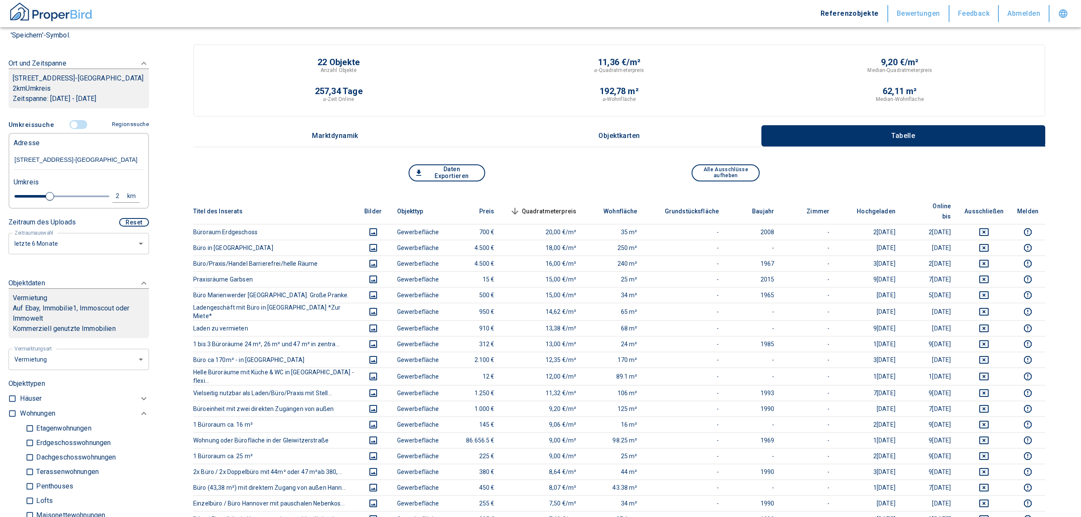
scroll to position [57, 0]
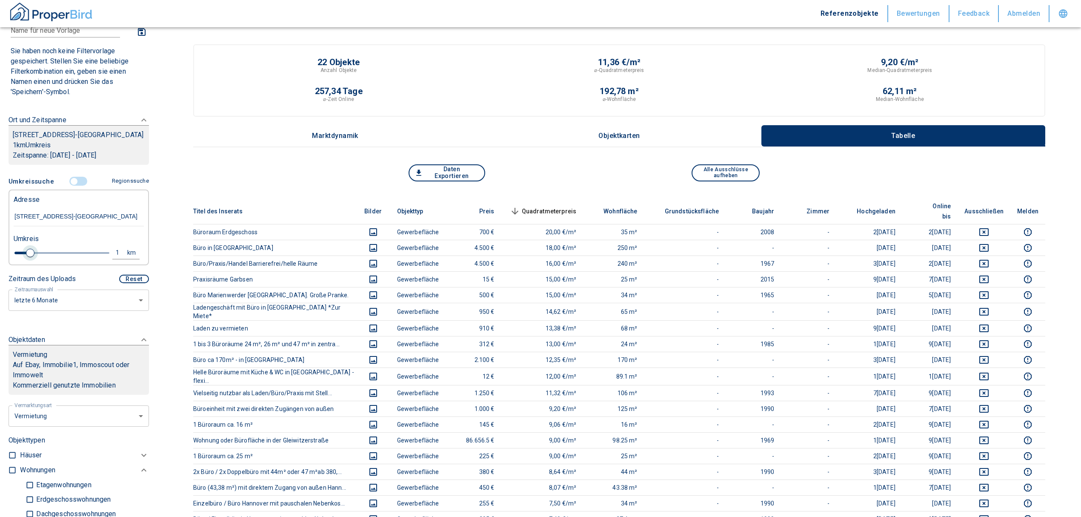
drag, startPoint x: 46, startPoint y: 259, endPoint x: 30, endPoint y: 261, distance: 16.7
click at [30, 257] on span at bounding box center [30, 253] width 9 height 9
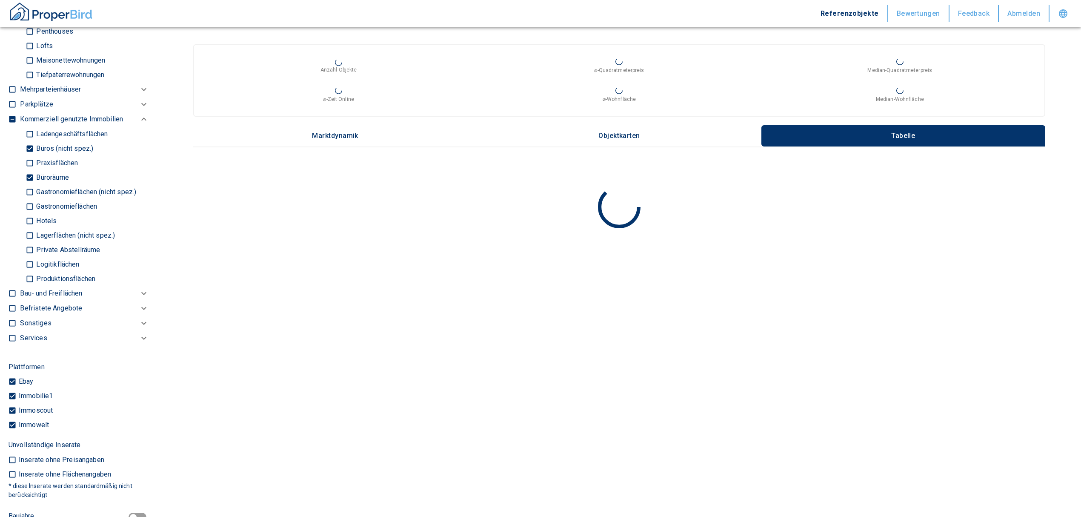
scroll to position [624, 0]
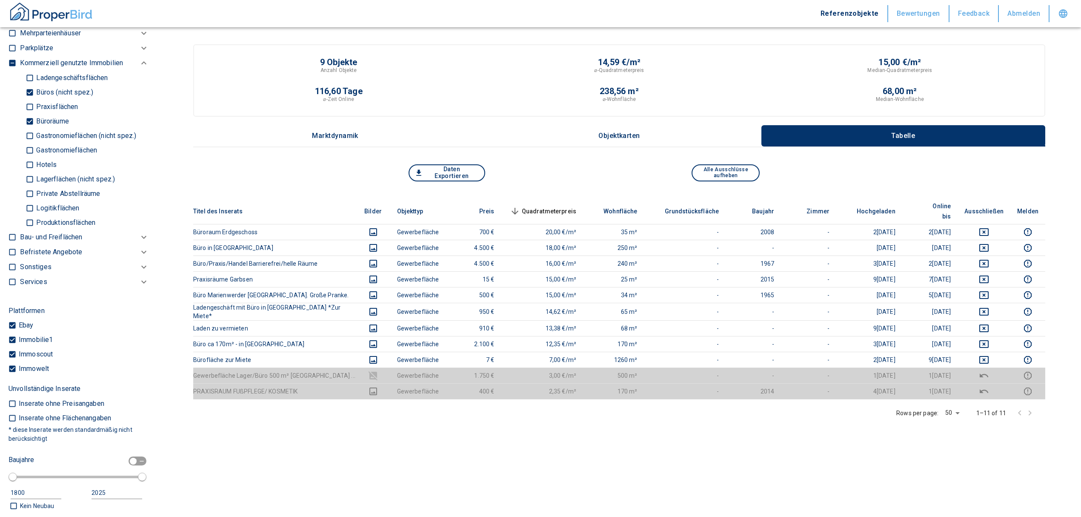
drag, startPoint x: 28, startPoint y: 129, endPoint x: 26, endPoint y: 117, distance: 11.4
click at [28, 128] on input "Büroräume" at bounding box center [30, 121] width 9 height 15
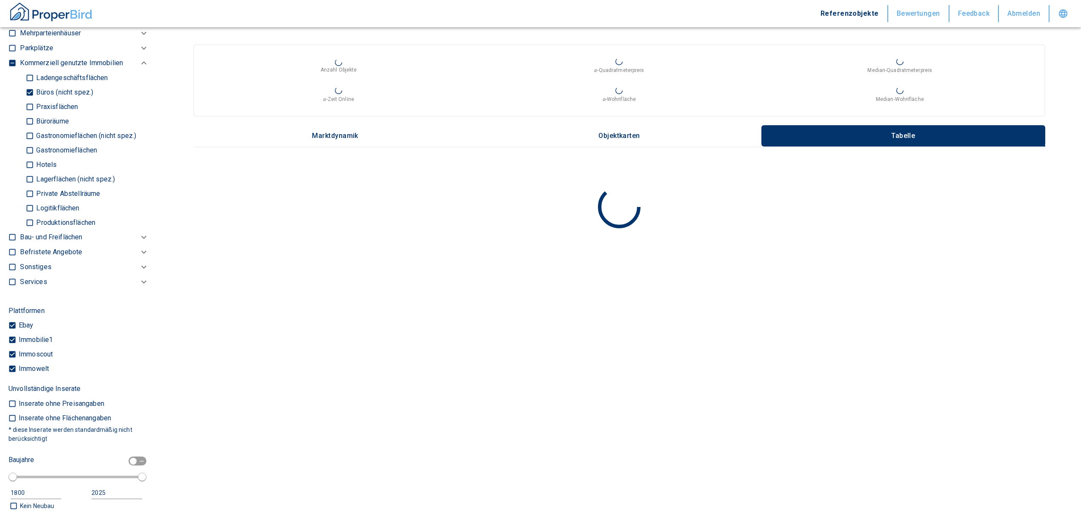
click at [31, 100] on input "Büros (nicht spez.)" at bounding box center [30, 92] width 9 height 15
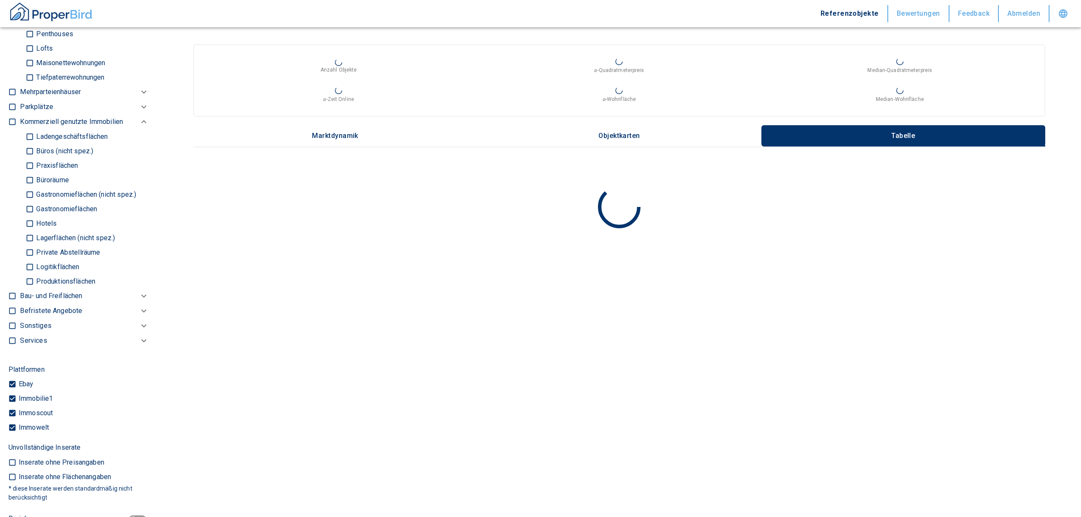
scroll to position [454, 0]
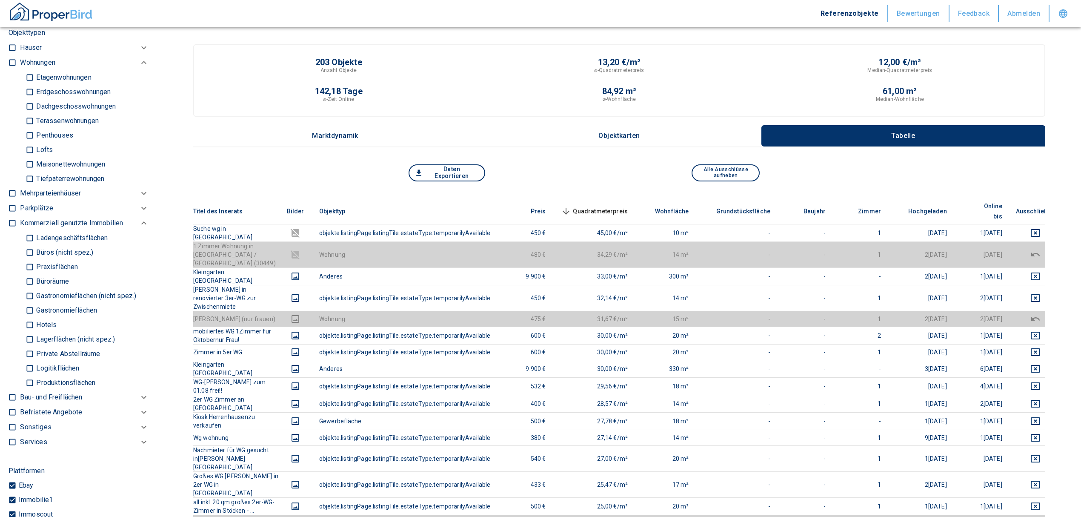
click at [14, 67] on input "checkbox" at bounding box center [12, 62] width 9 height 9
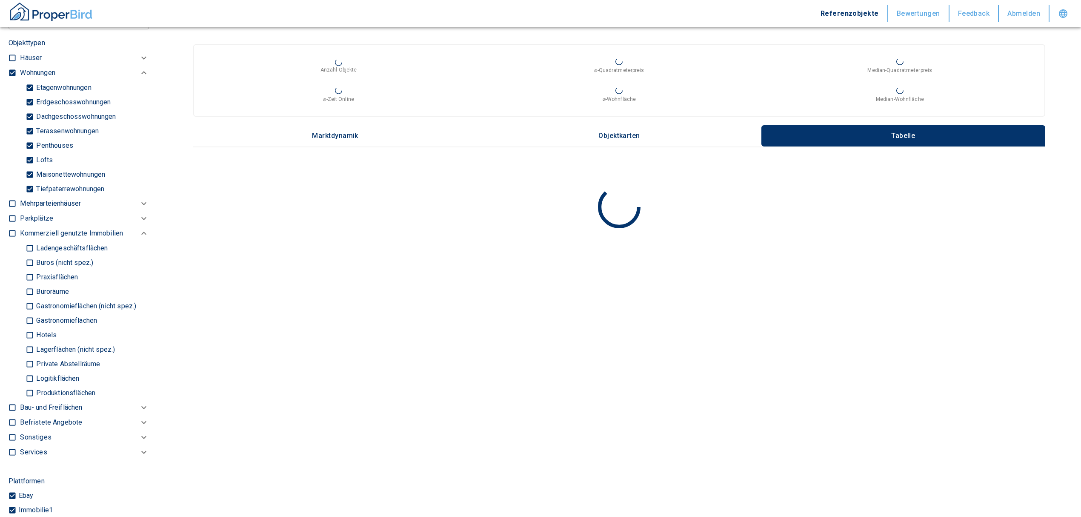
click at [26, 196] on input "Tiefpaterrewohnungen" at bounding box center [30, 188] width 9 height 15
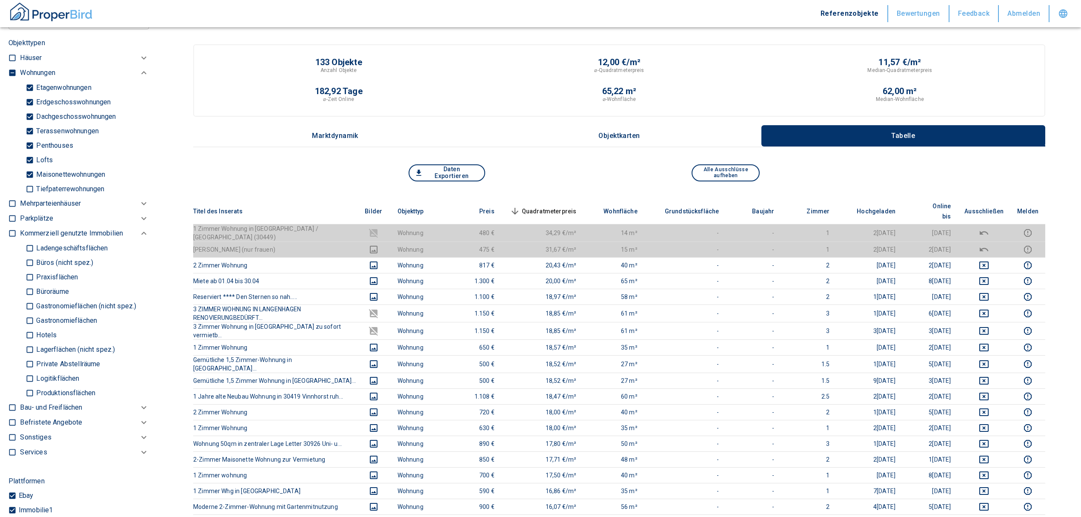
click at [569, 206] on span "Quadratmeterpreis sorted descending" at bounding box center [542, 211] width 69 height 10
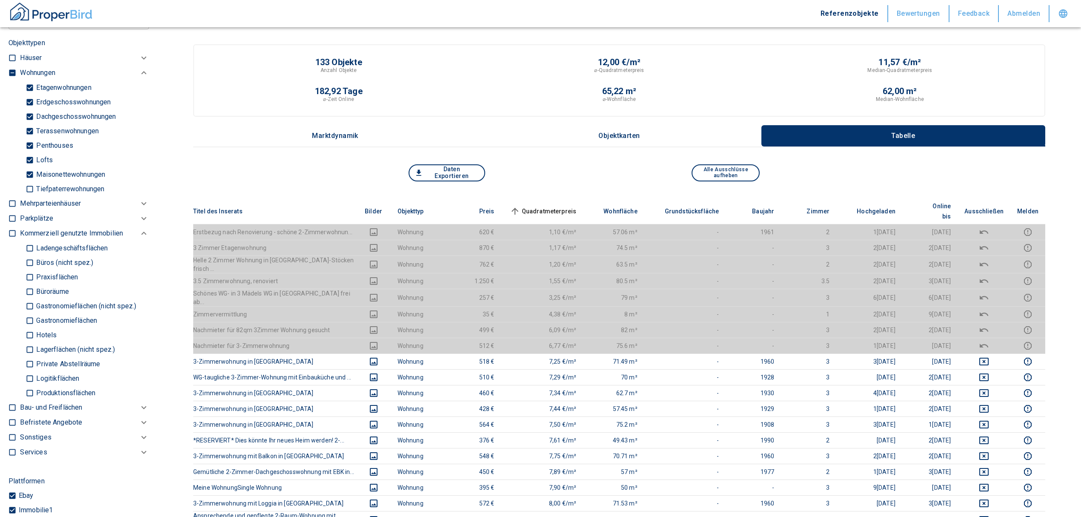
click at [569, 206] on span "Quadratmeterpreis sorted ascending" at bounding box center [542, 211] width 69 height 10
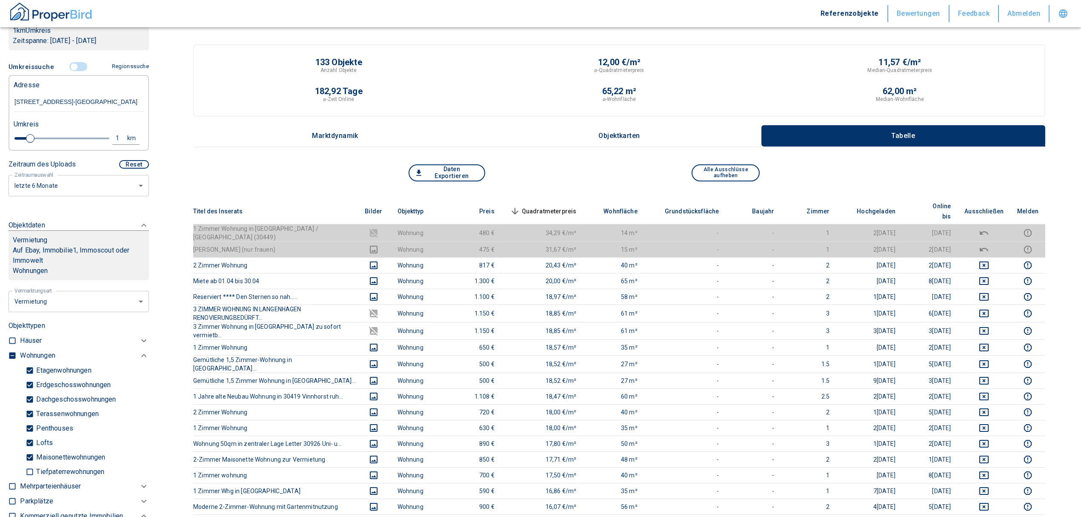
scroll to position [170, 0]
click at [77, 72] on input "controlled" at bounding box center [74, 67] width 26 height 9
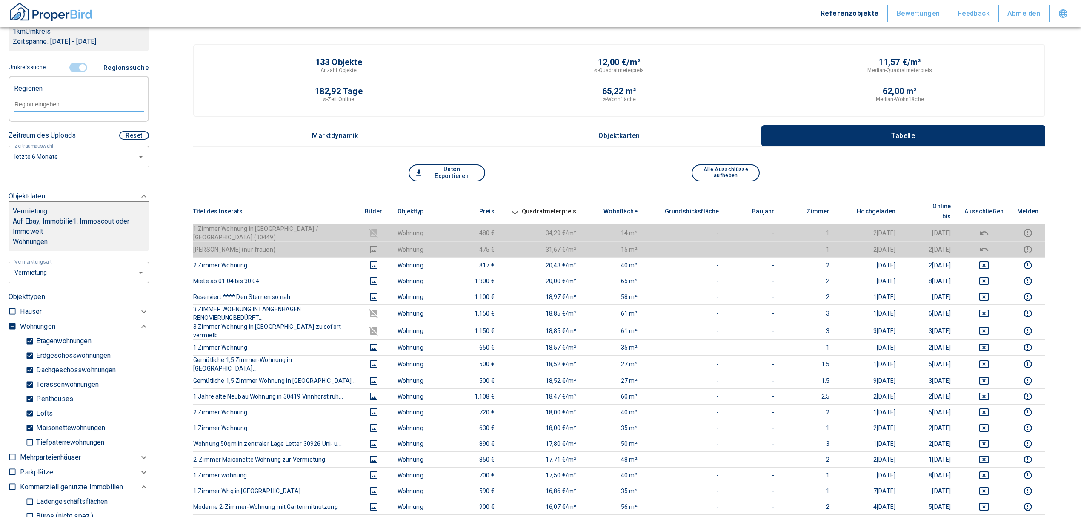
click at [75, 72] on input "controlled" at bounding box center [83, 67] width 26 height 9
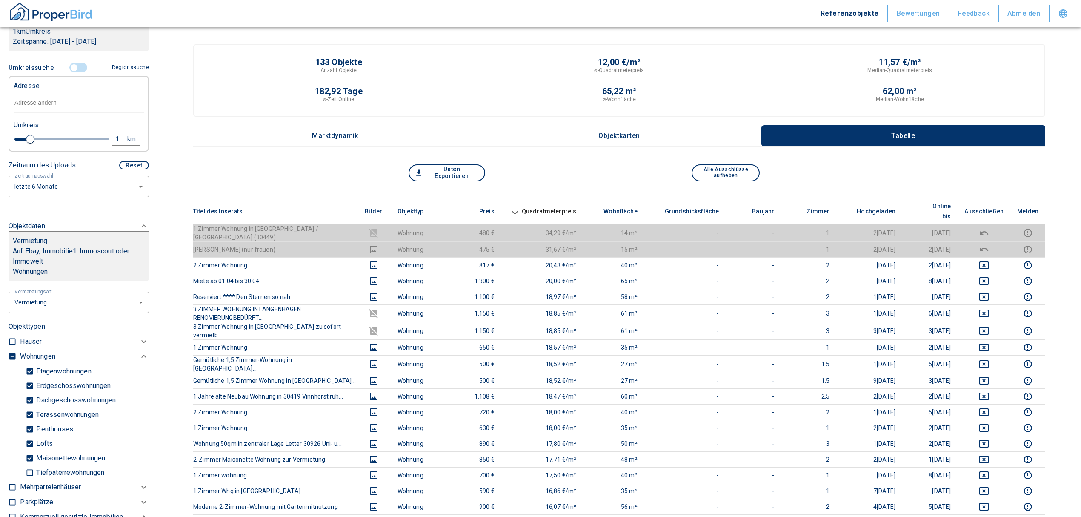
click at [58, 113] on input "text" at bounding box center [79, 103] width 130 height 20
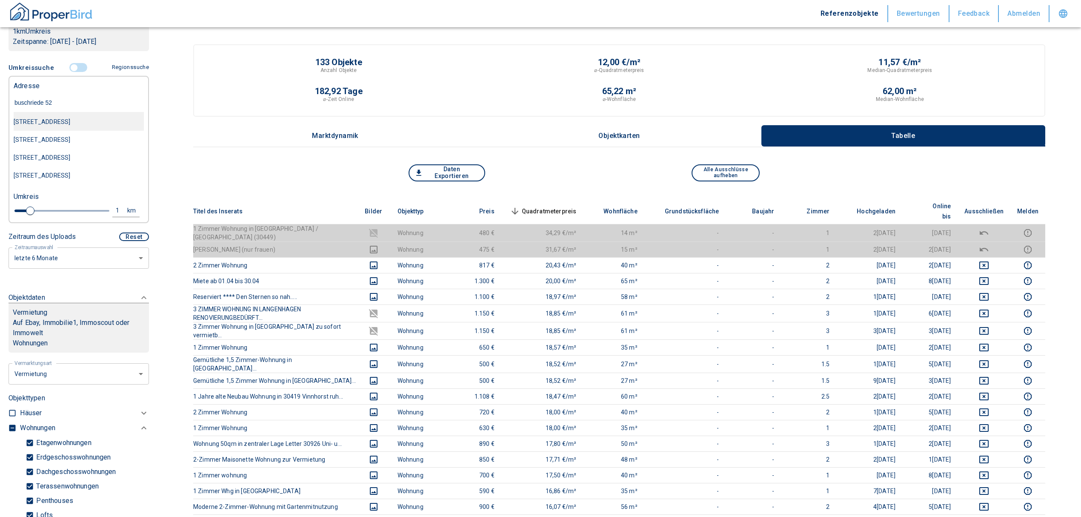
click at [100, 131] on div "[STREET_ADDRESS]" at bounding box center [79, 122] width 130 height 18
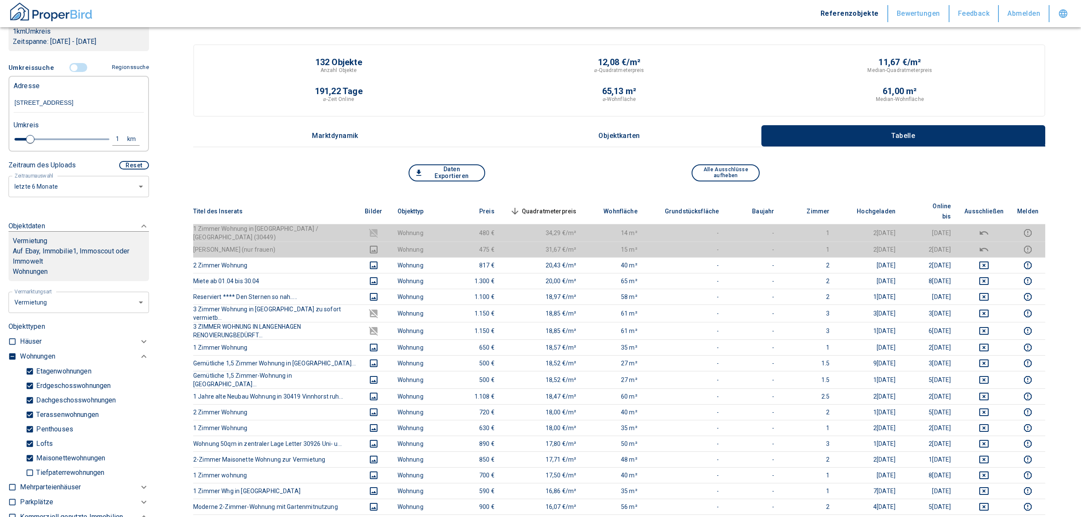
click at [564, 198] on th "Quadratmeterpreis sorted descending" at bounding box center [542, 211] width 82 height 26
click at [566, 206] on span "Quadratmeterpreis sorted descending" at bounding box center [542, 211] width 69 height 10
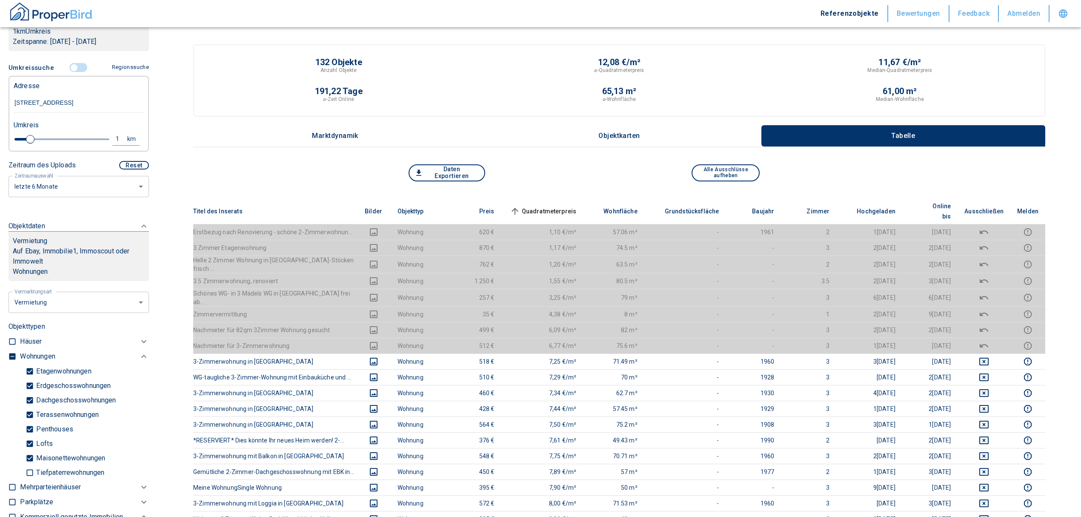
click at [567, 206] on span "Quadratmeterpreis sorted ascending" at bounding box center [542, 211] width 69 height 10
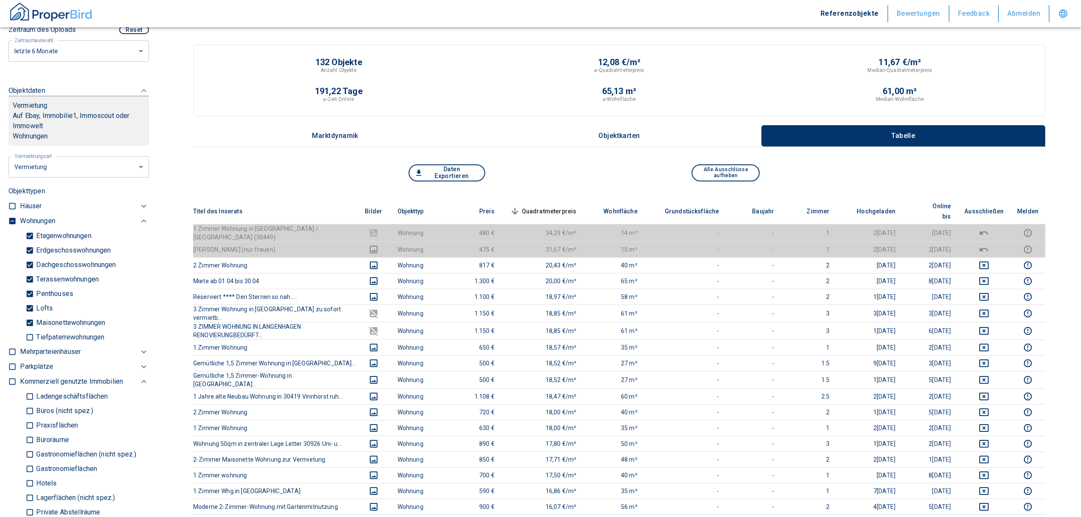
scroll to position [340, 0]
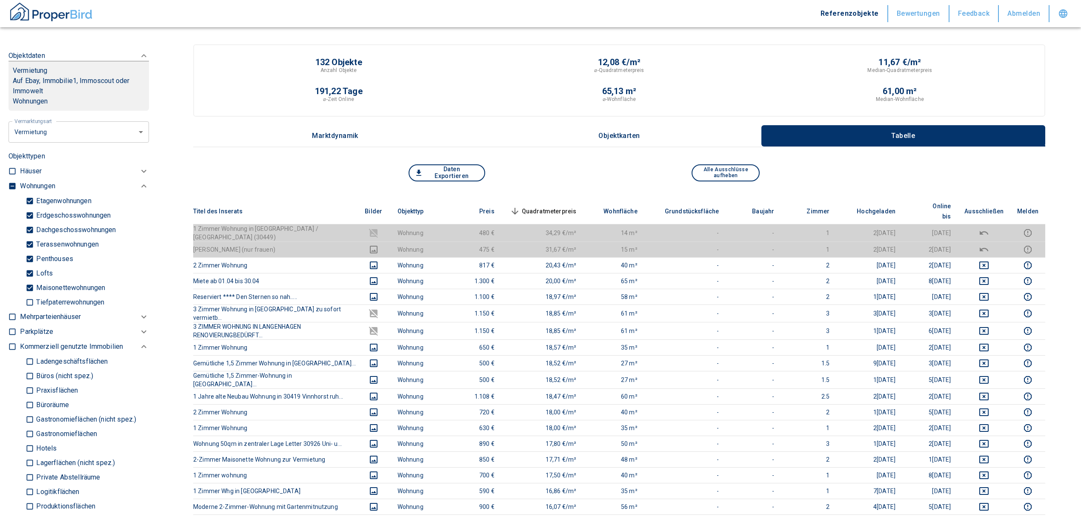
click at [12, 186] on input "checkbox" at bounding box center [12, 186] width 9 height 9
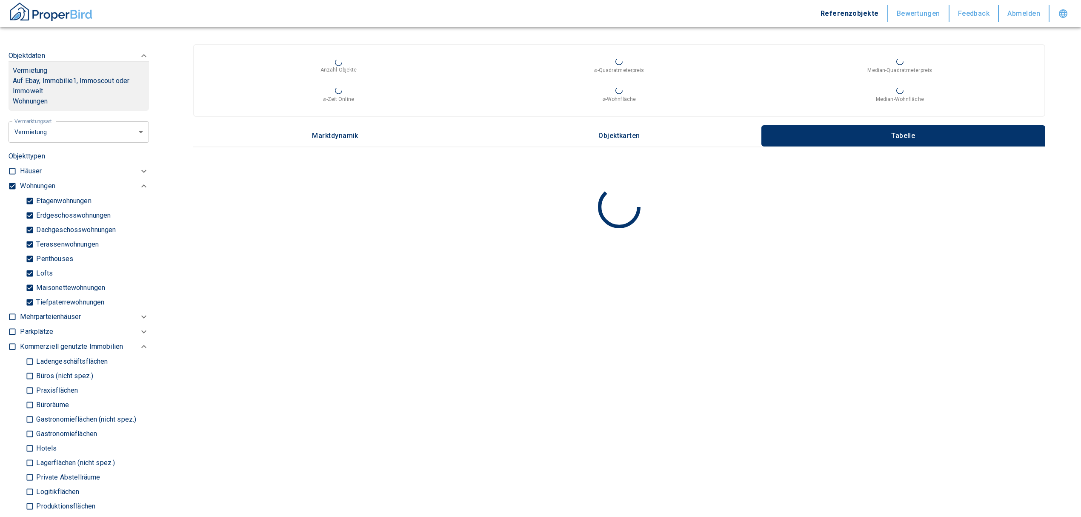
click at [12, 186] on input "checkbox" at bounding box center [12, 186] width 9 height 9
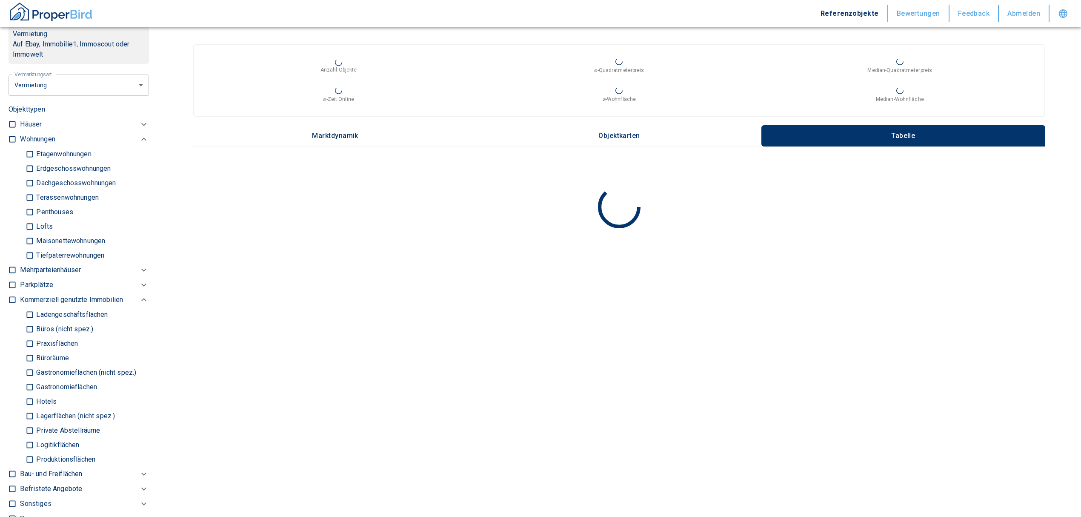
scroll to position [397, 0]
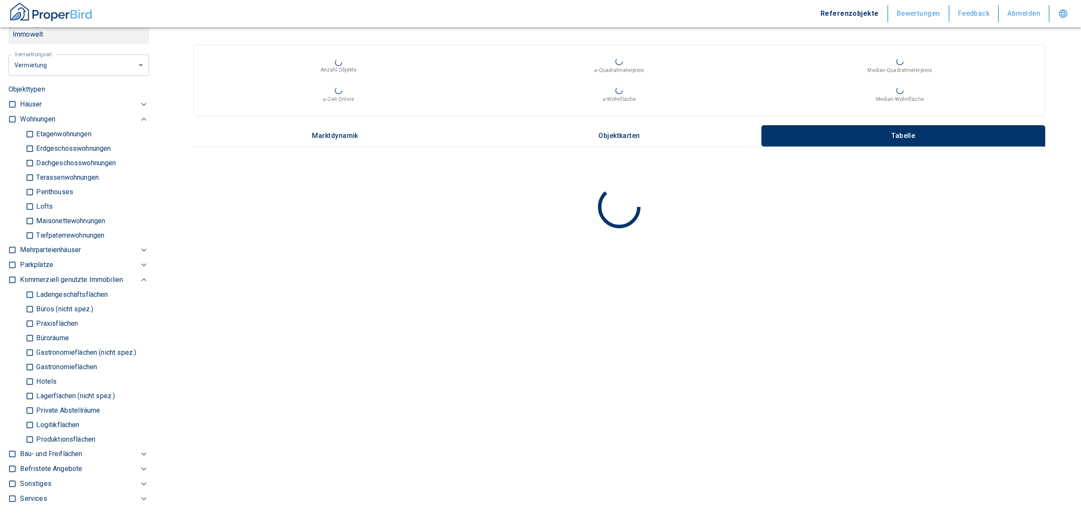
click at [31, 307] on input "Büros (nicht spez.)" at bounding box center [30, 308] width 9 height 15
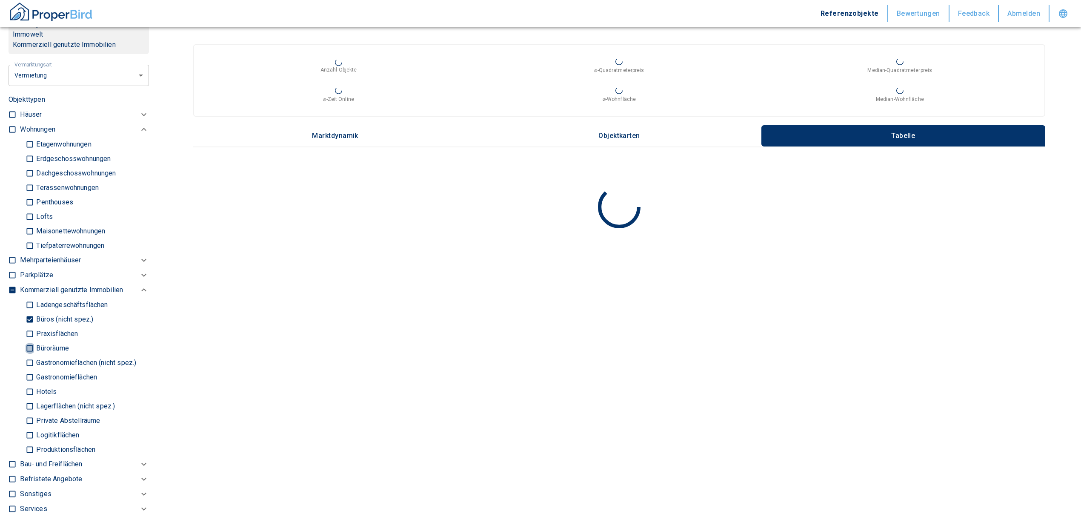
click at [26, 343] on input "Büroräume" at bounding box center [30, 347] width 9 height 15
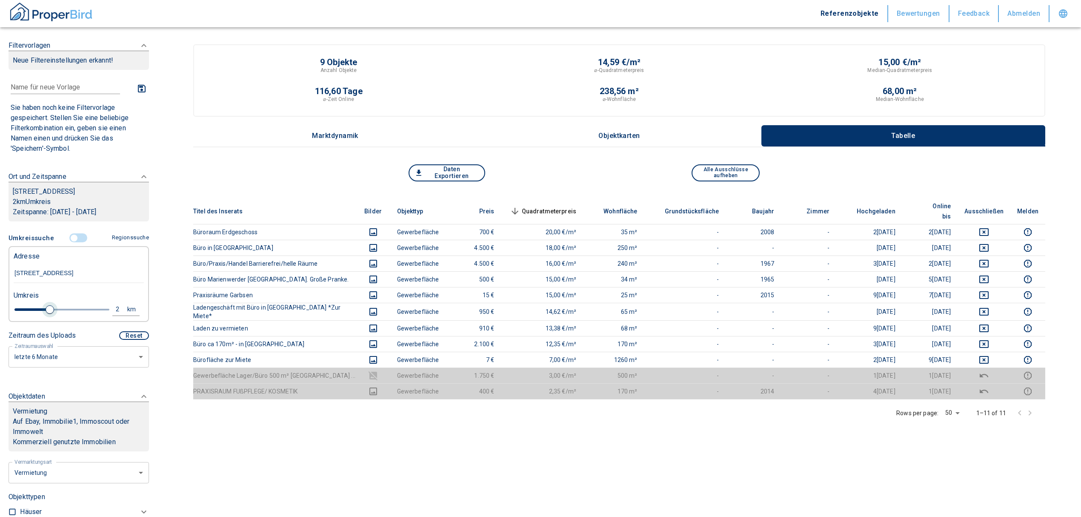
drag, startPoint x: 31, startPoint y: 306, endPoint x: 48, endPoint y: 306, distance: 17.4
click at [48, 306] on span at bounding box center [50, 309] width 9 height 9
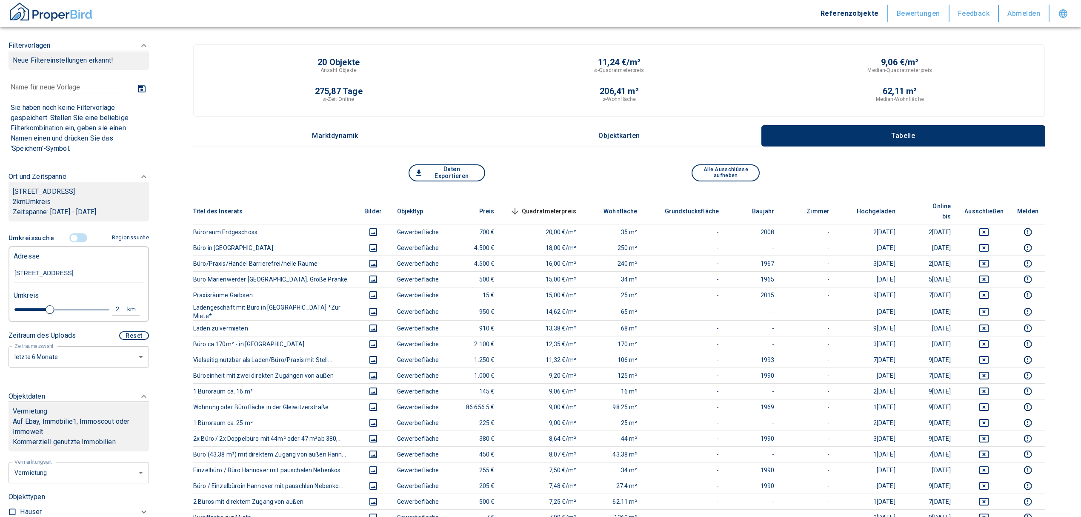
click at [560, 206] on span "Quadratmeterpreis sorted descending" at bounding box center [542, 211] width 69 height 10
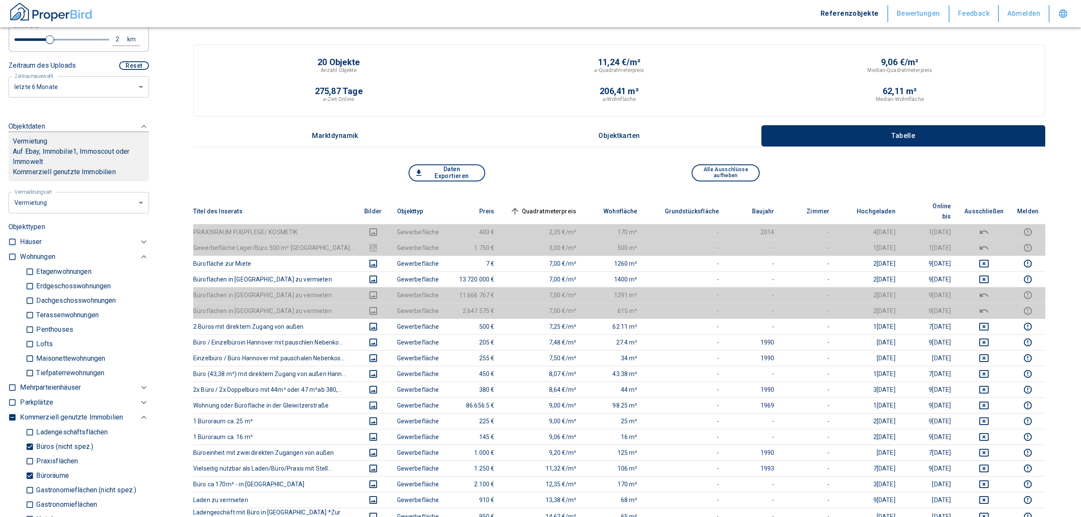
scroll to position [340, 0]
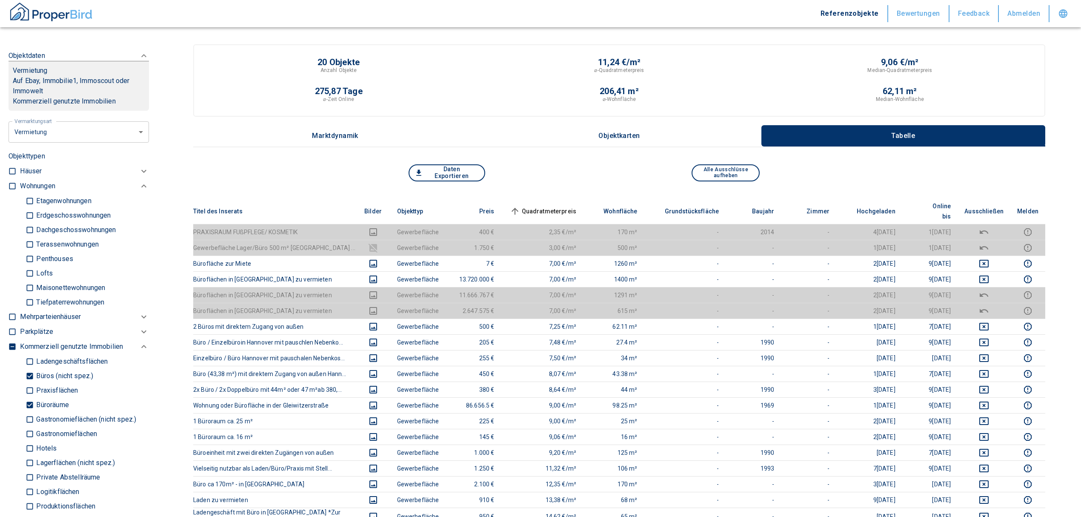
click at [27, 400] on input "Büroräume" at bounding box center [30, 404] width 9 height 15
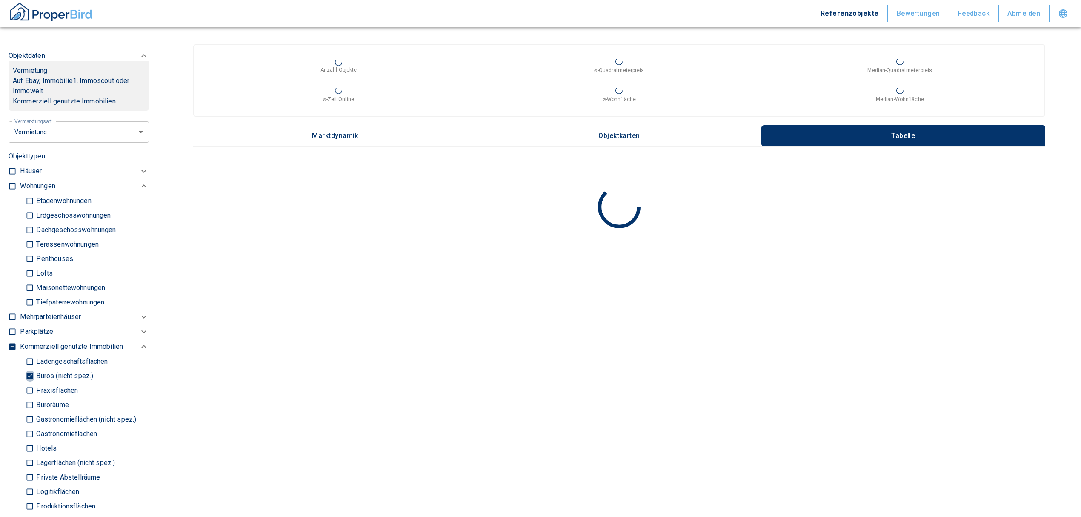
click at [28, 375] on input "Büros (nicht spez.)" at bounding box center [30, 375] width 9 height 15
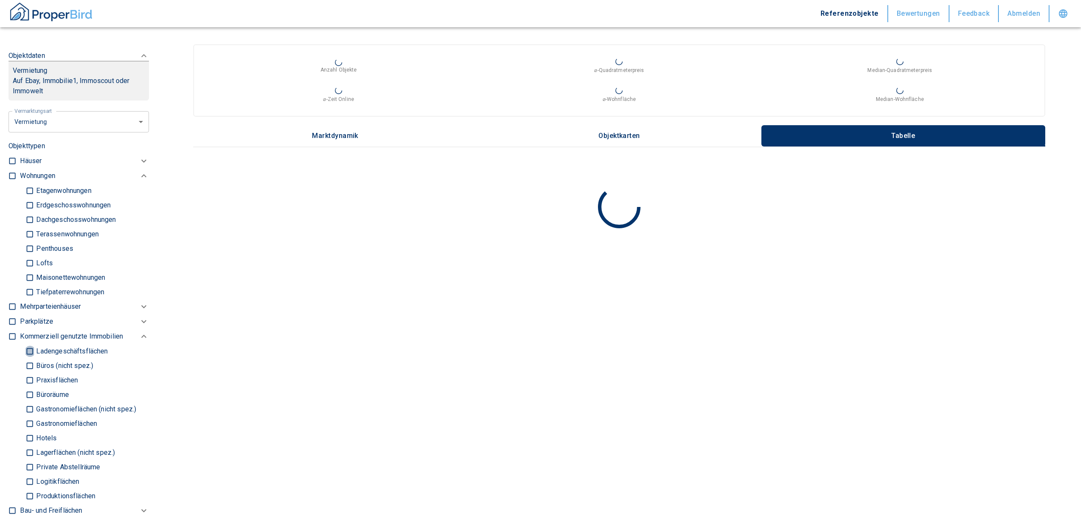
click at [26, 352] on input "Ladengeschäftsflächen" at bounding box center [30, 350] width 9 height 15
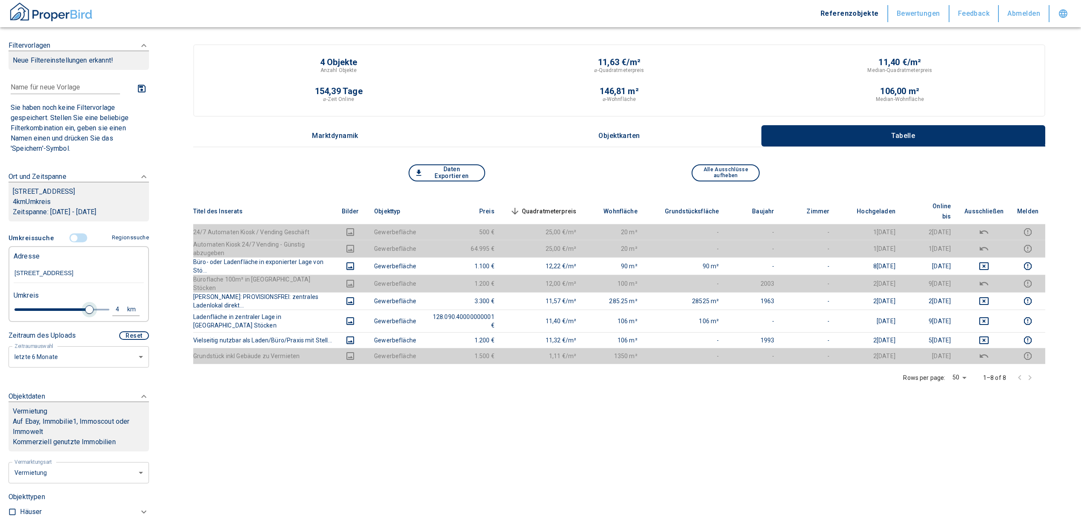
drag, startPoint x: 53, startPoint y: 306, endPoint x: 84, endPoint y: 309, distance: 31.3
click at [85, 309] on span at bounding box center [89, 309] width 9 height 9
